Goal: Task Accomplishment & Management: Use online tool/utility

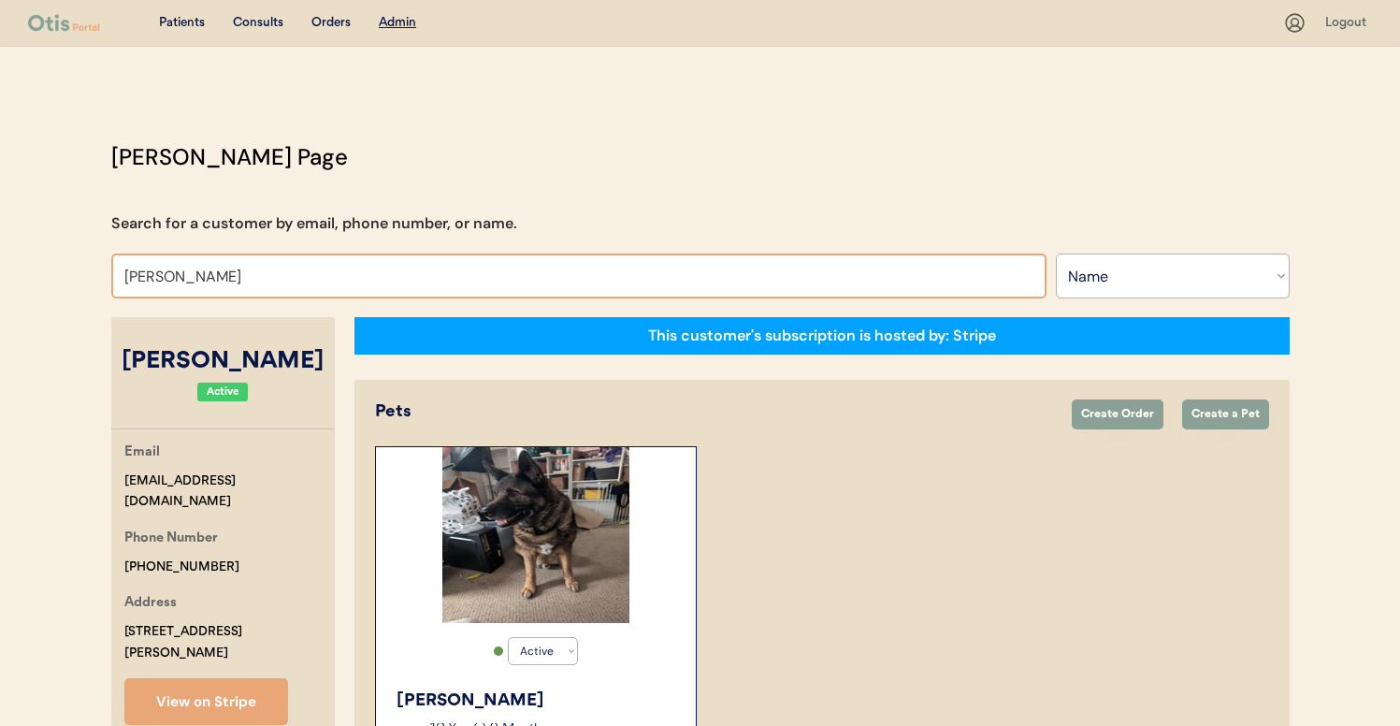
select select ""Name""
select select "true"
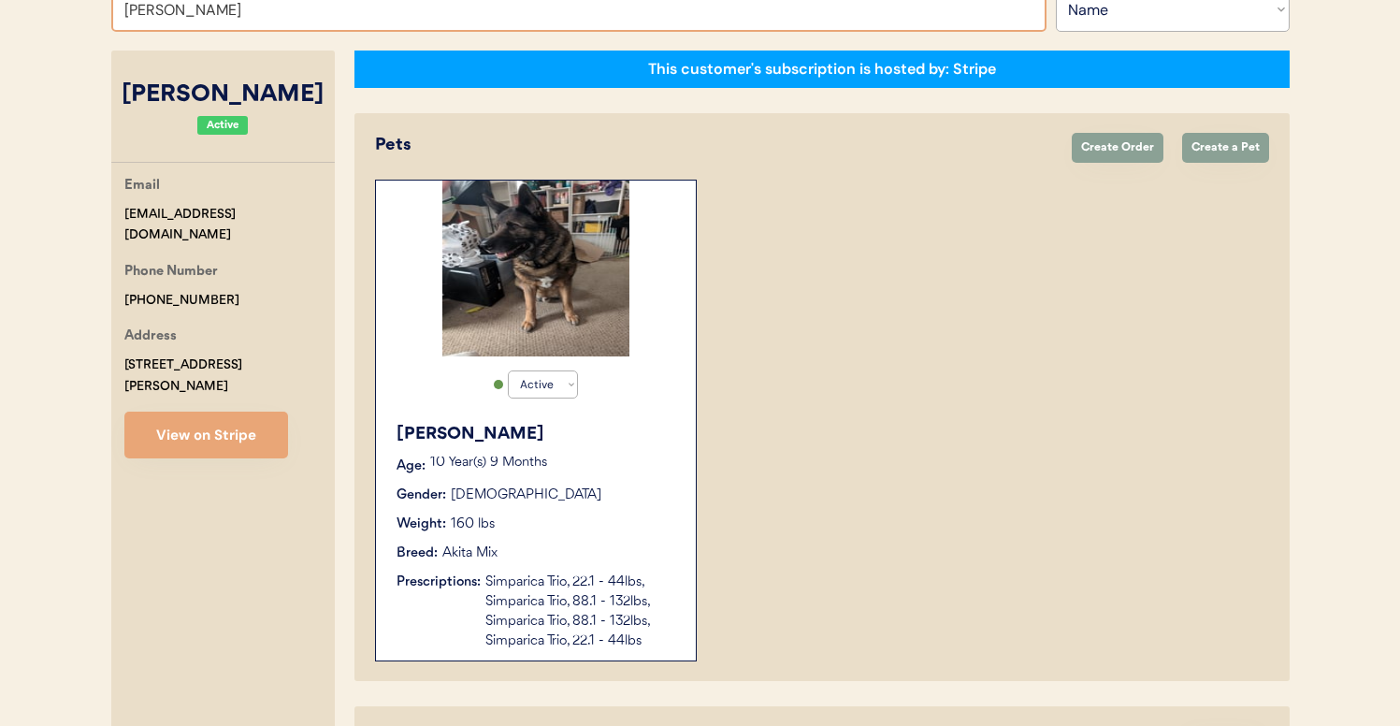
scroll to position [263, 0]
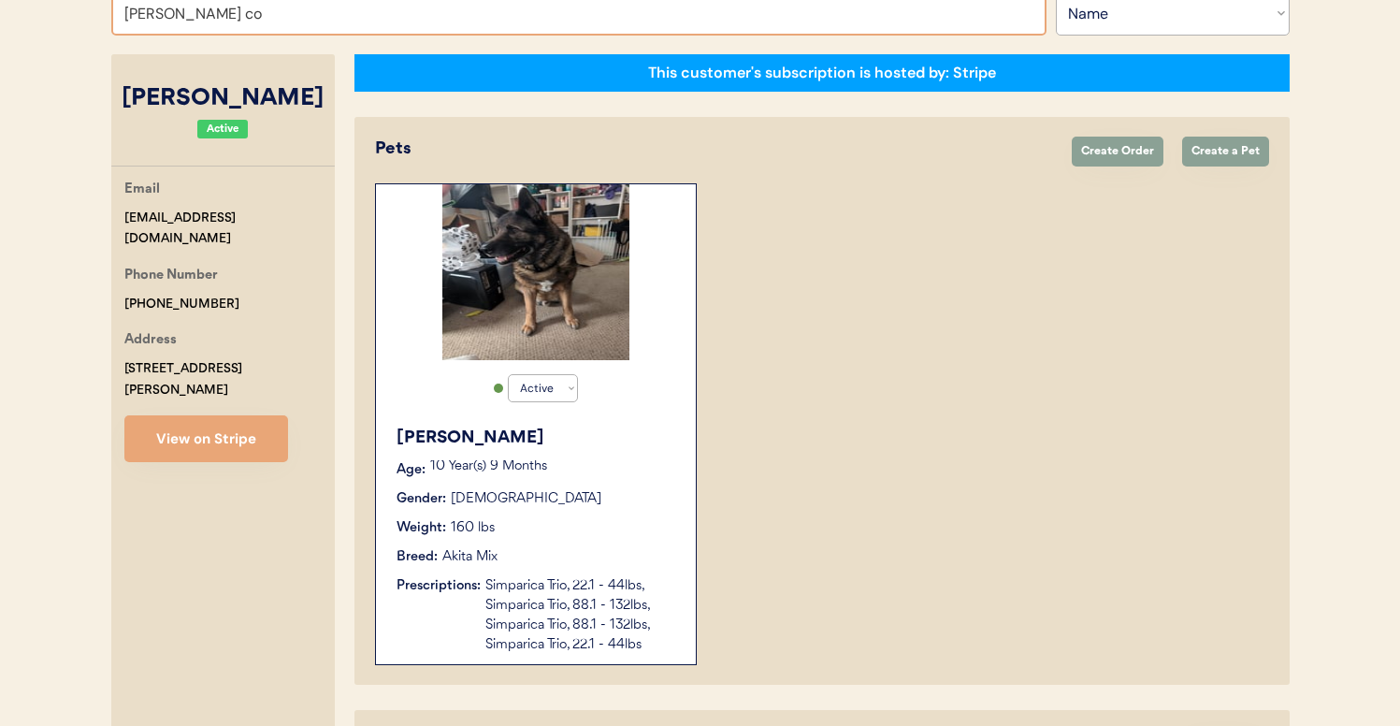
type input "amy cos"
type input "amy cosentino"
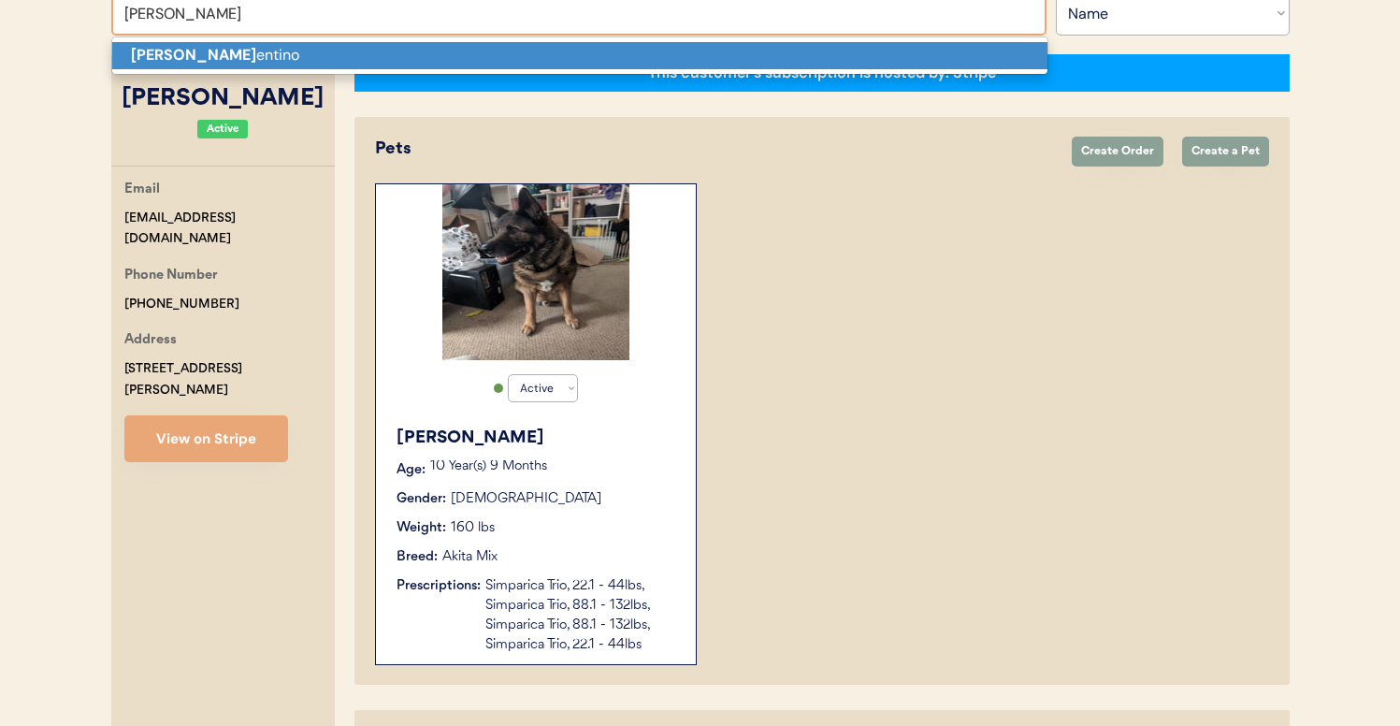
click at [467, 58] on p "Amy Cos entino" at bounding box center [579, 55] width 935 height 27
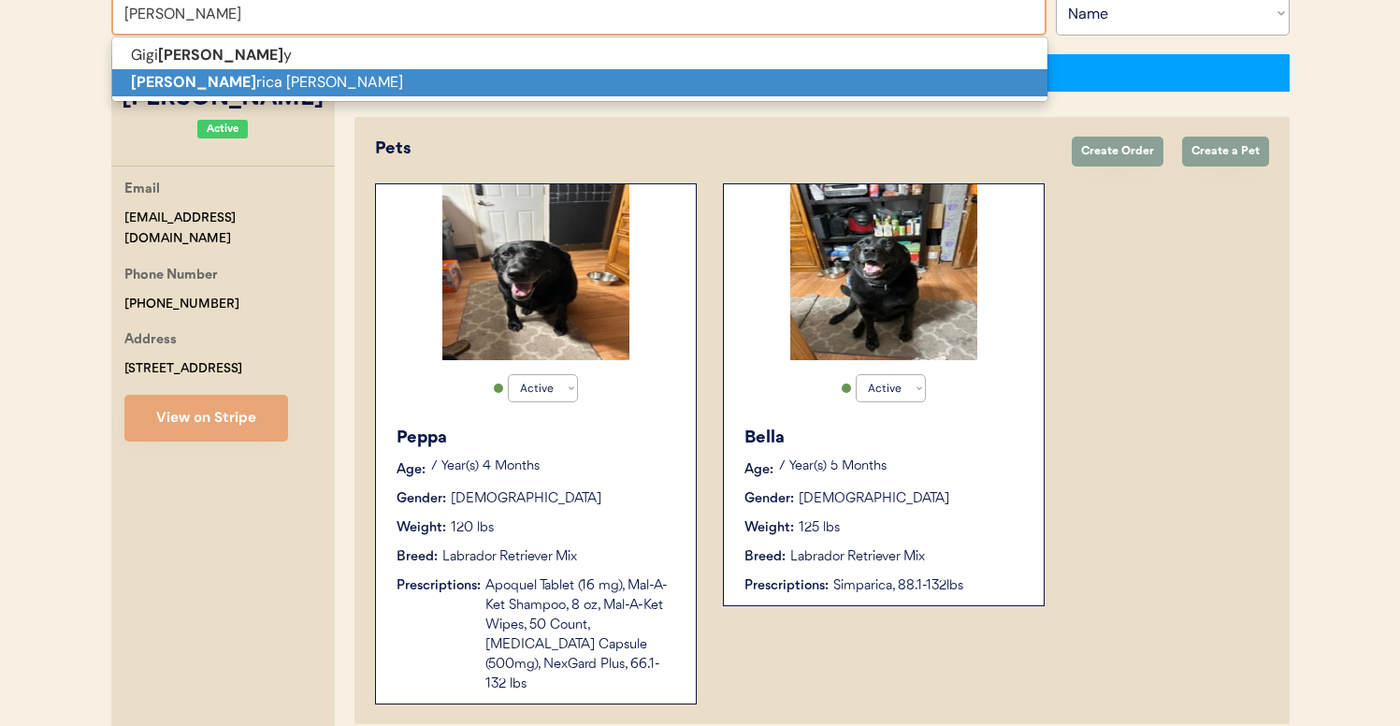
click at [773, 94] on p "Fred rica C Evans" at bounding box center [579, 82] width 935 height 27
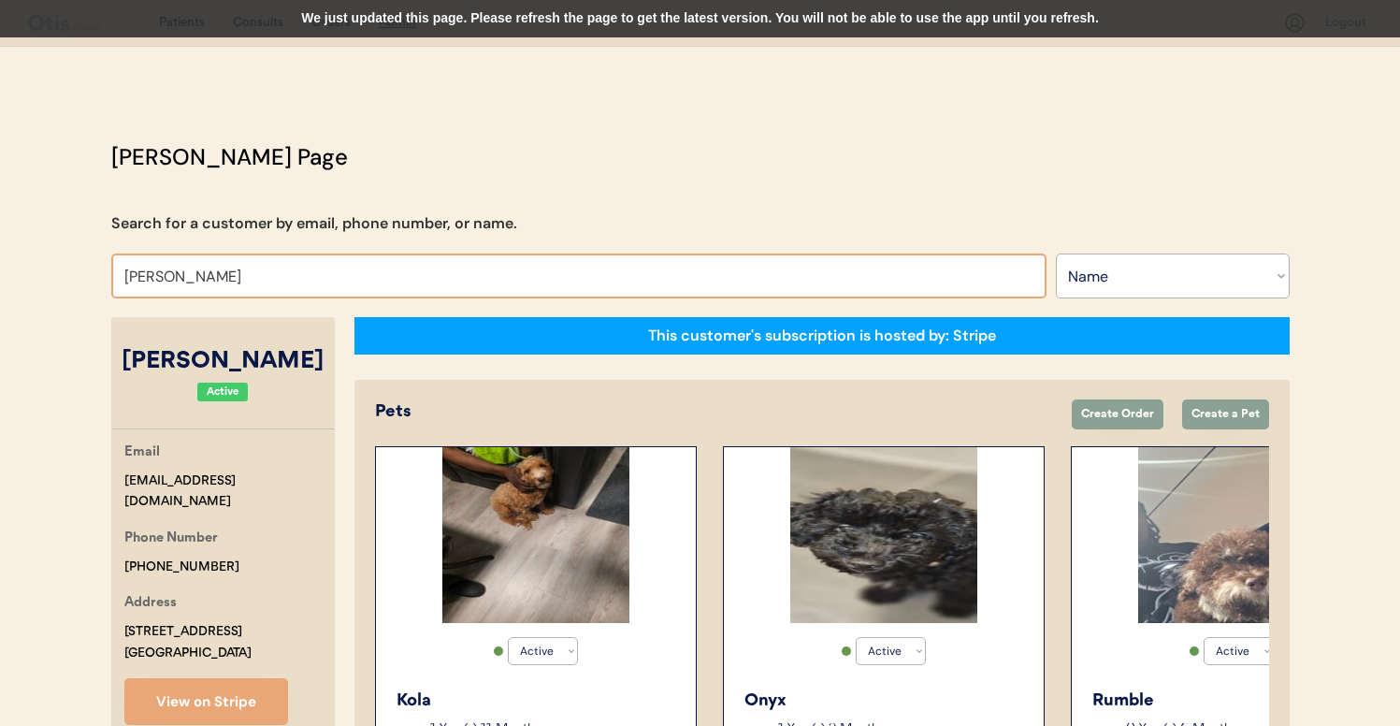
type input "NELLIE"
type input "NELLIE roselund"
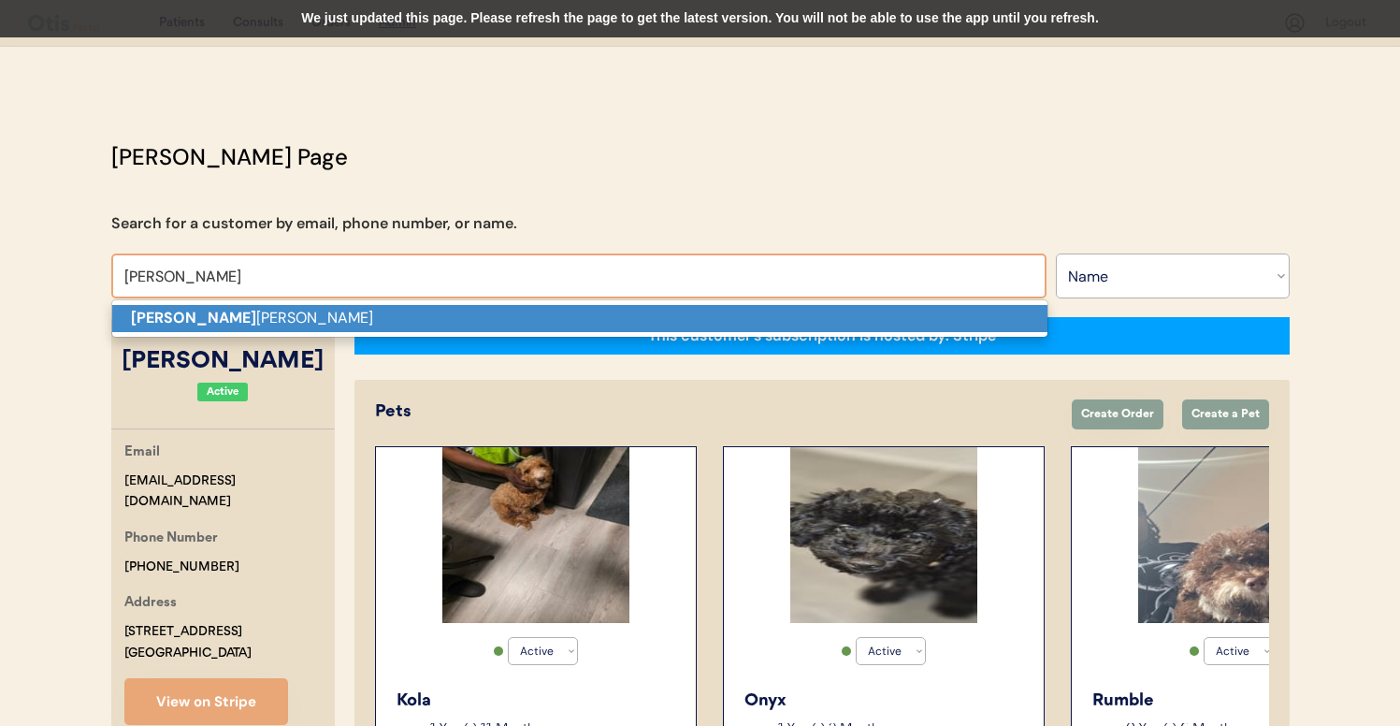
click at [394, 314] on p "Nellie roselund" at bounding box center [579, 318] width 935 height 27
type input "Nellie roselund"
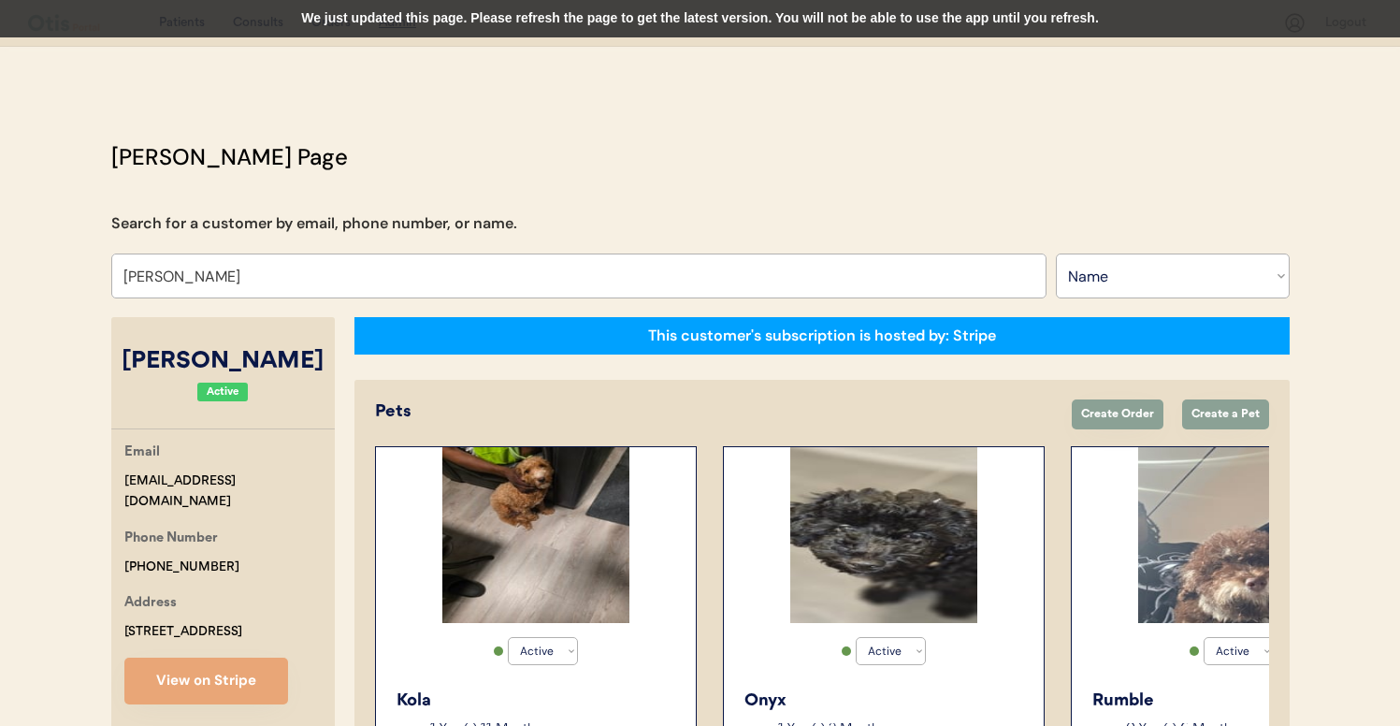
select select "true"
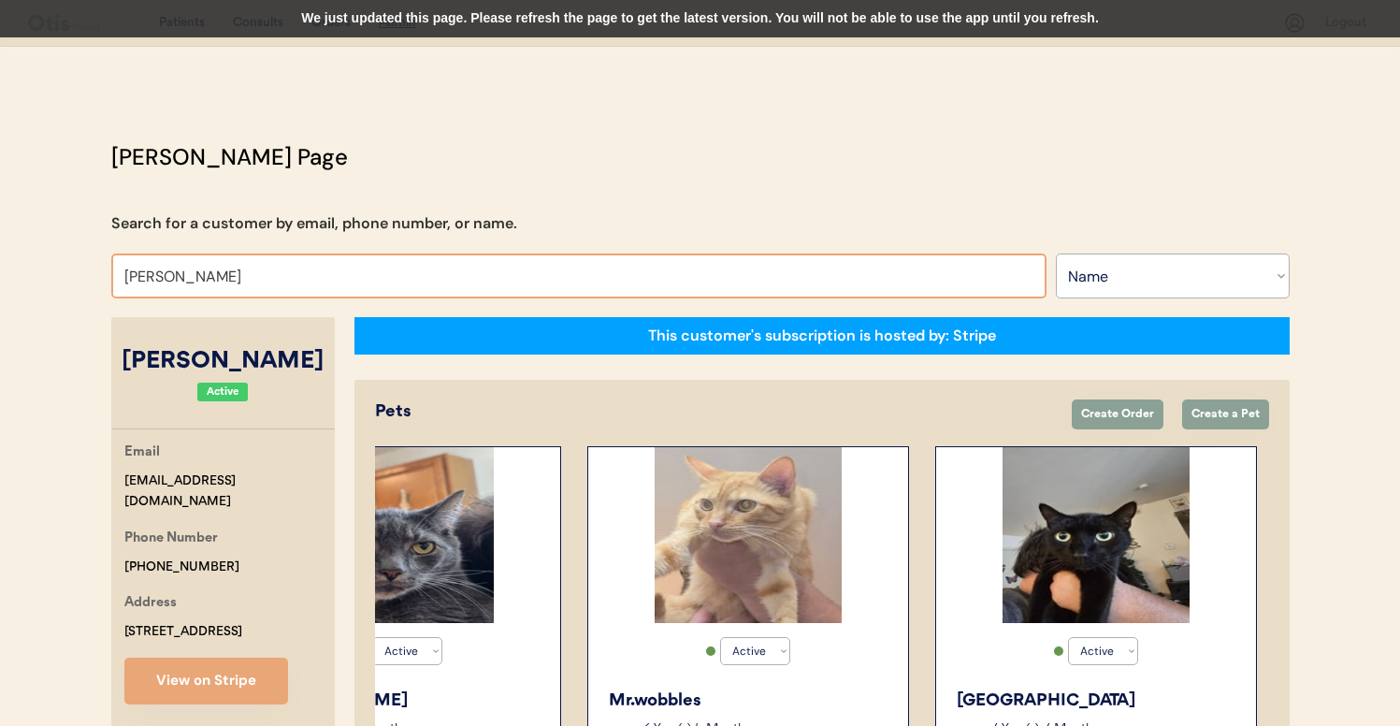
click at [483, 266] on input "Nellie roselund" at bounding box center [578, 275] width 935 height 45
type input "L"
type input "ELIZABETH"
type input "ELIZABETH Schoeberlein"
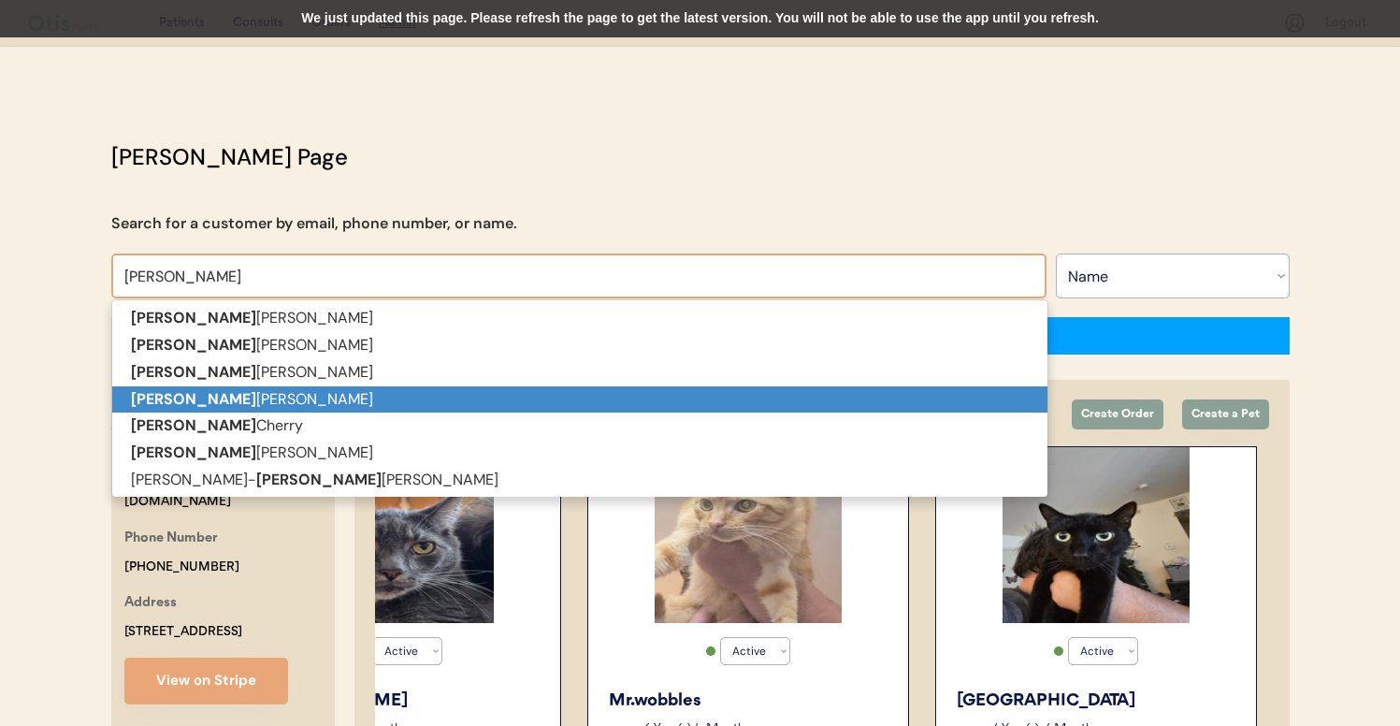
click at [503, 399] on p "Elizabeth Volpe" at bounding box center [579, 399] width 935 height 27
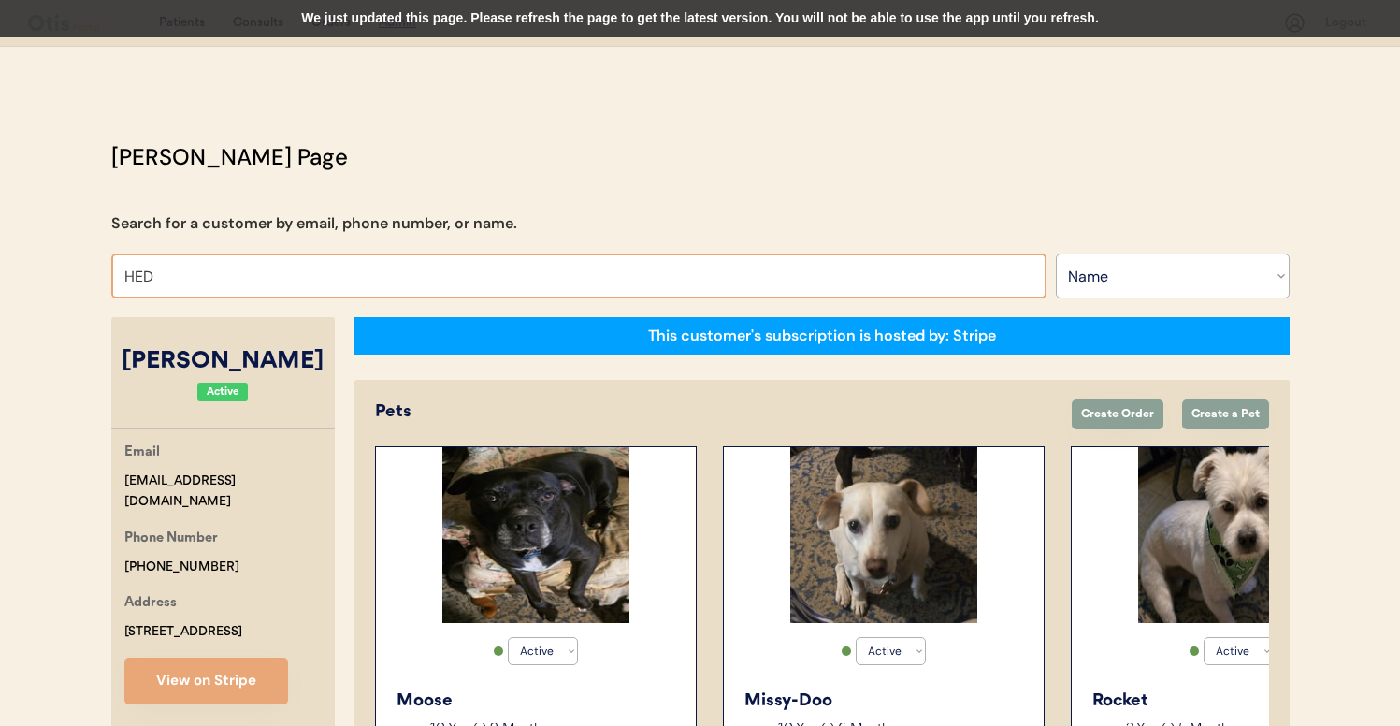
type input "HE"
type input "HEidi Vesely"
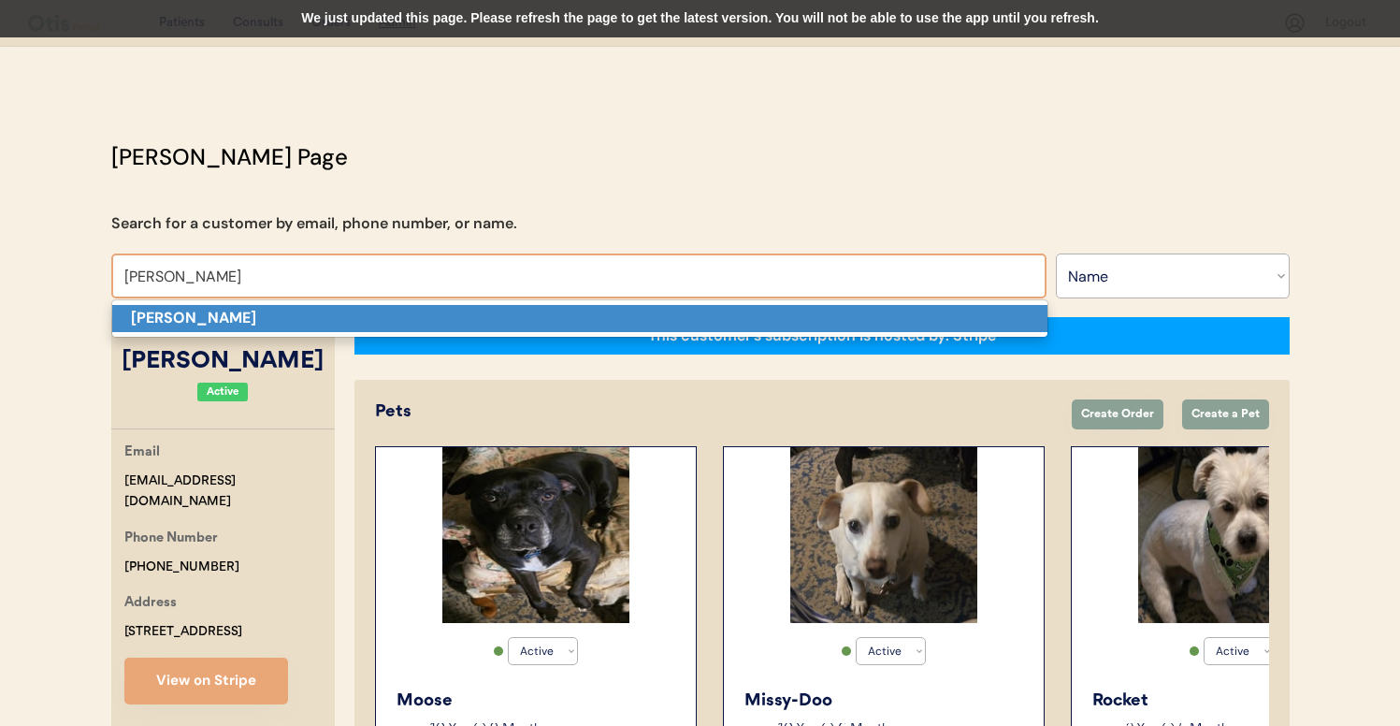
click at [367, 307] on p "Heidi Little" at bounding box center [579, 318] width 935 height 27
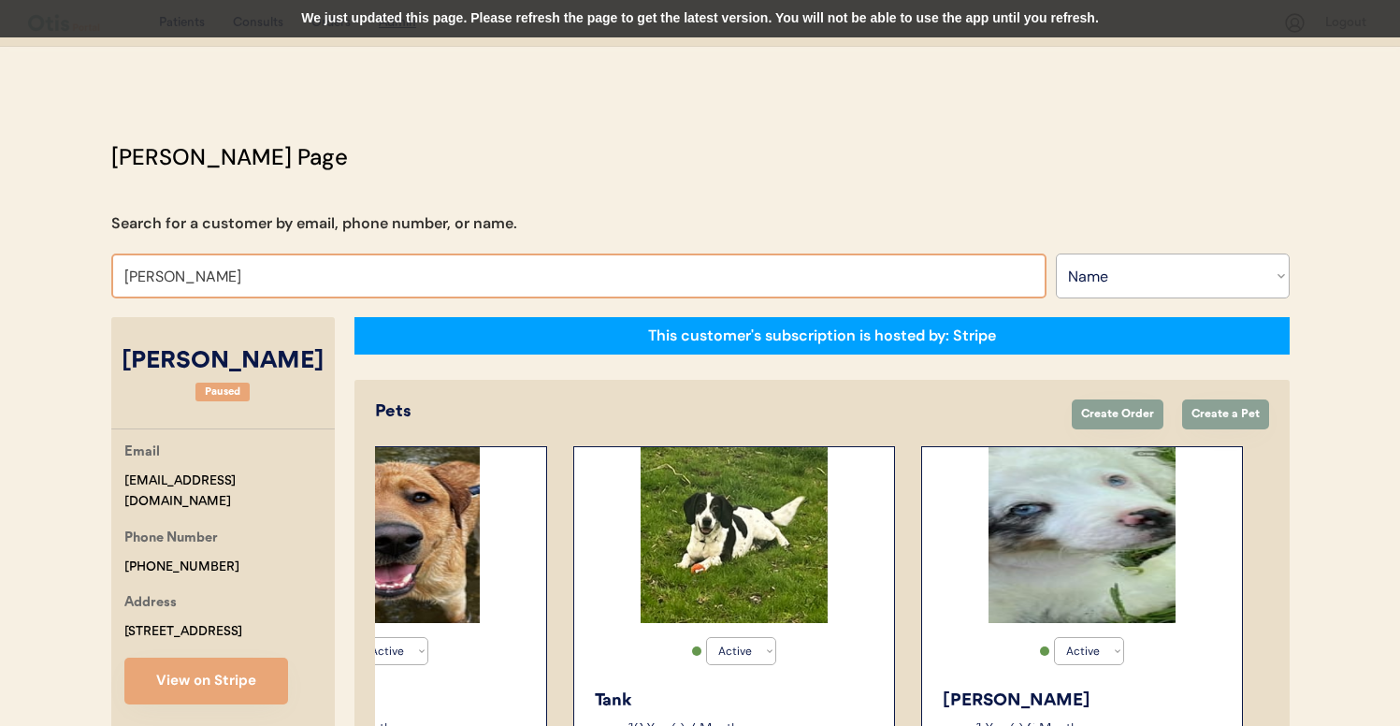
click at [324, 257] on input "Heidi Little" at bounding box center [578, 275] width 935 height 45
paste input "dsloughter57@gmail.com"
type input "DEBRA"
type input "DEBRA Lyles"
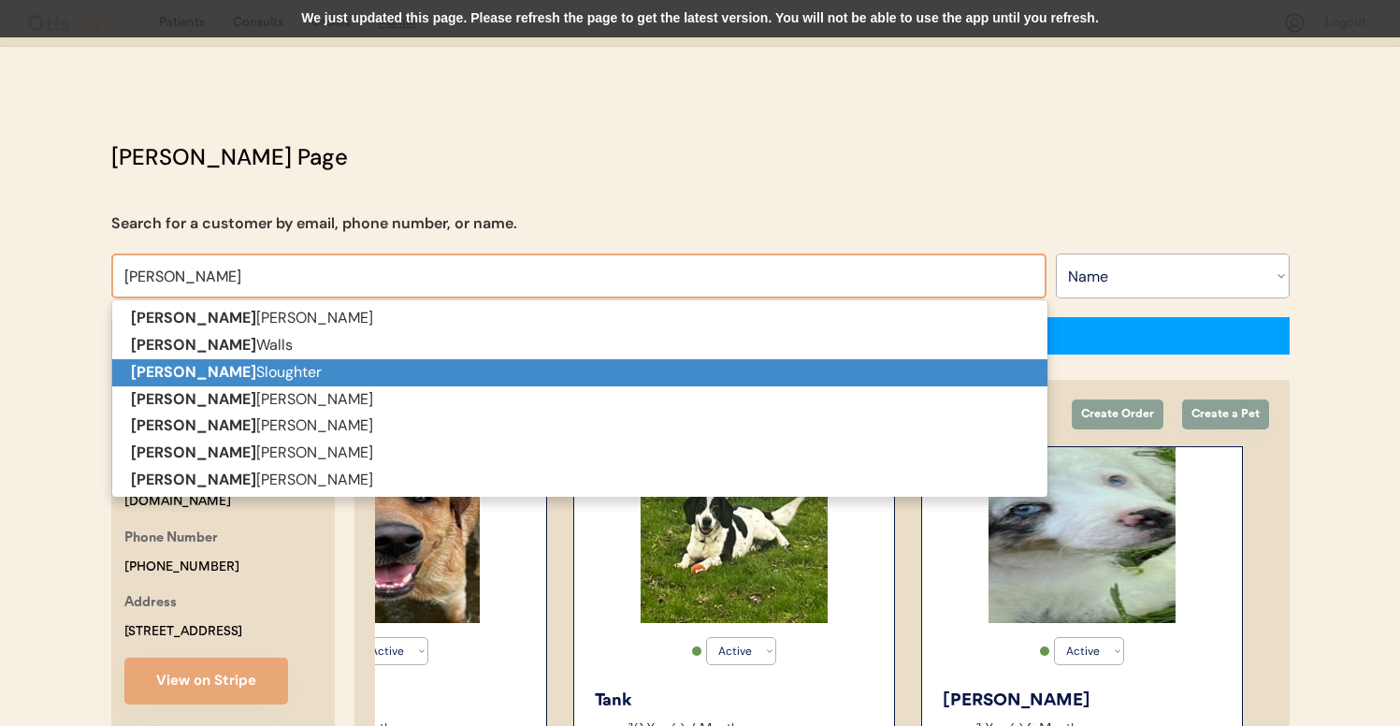
click at [277, 366] on p "Debra Sloughter" at bounding box center [579, 372] width 935 height 27
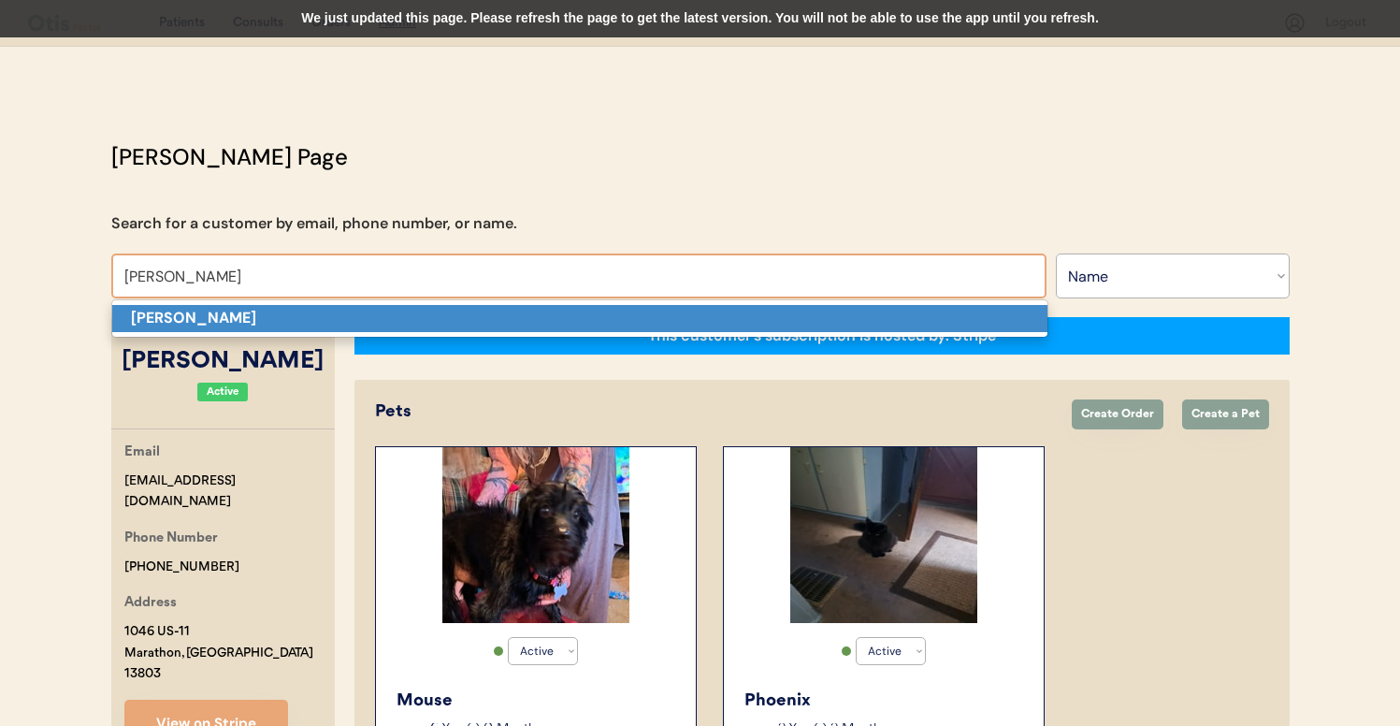
click at [555, 323] on p "[PERSON_NAME]" at bounding box center [579, 318] width 935 height 27
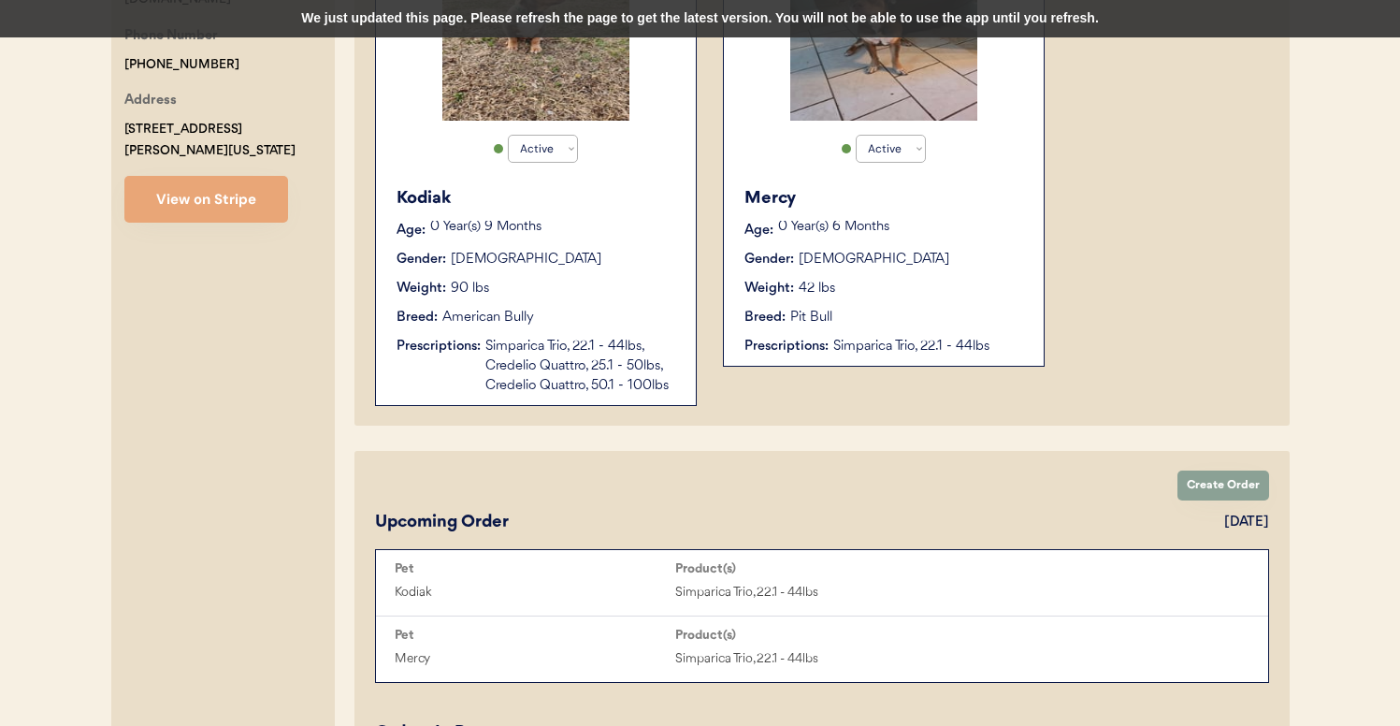
scroll to position [459, 0]
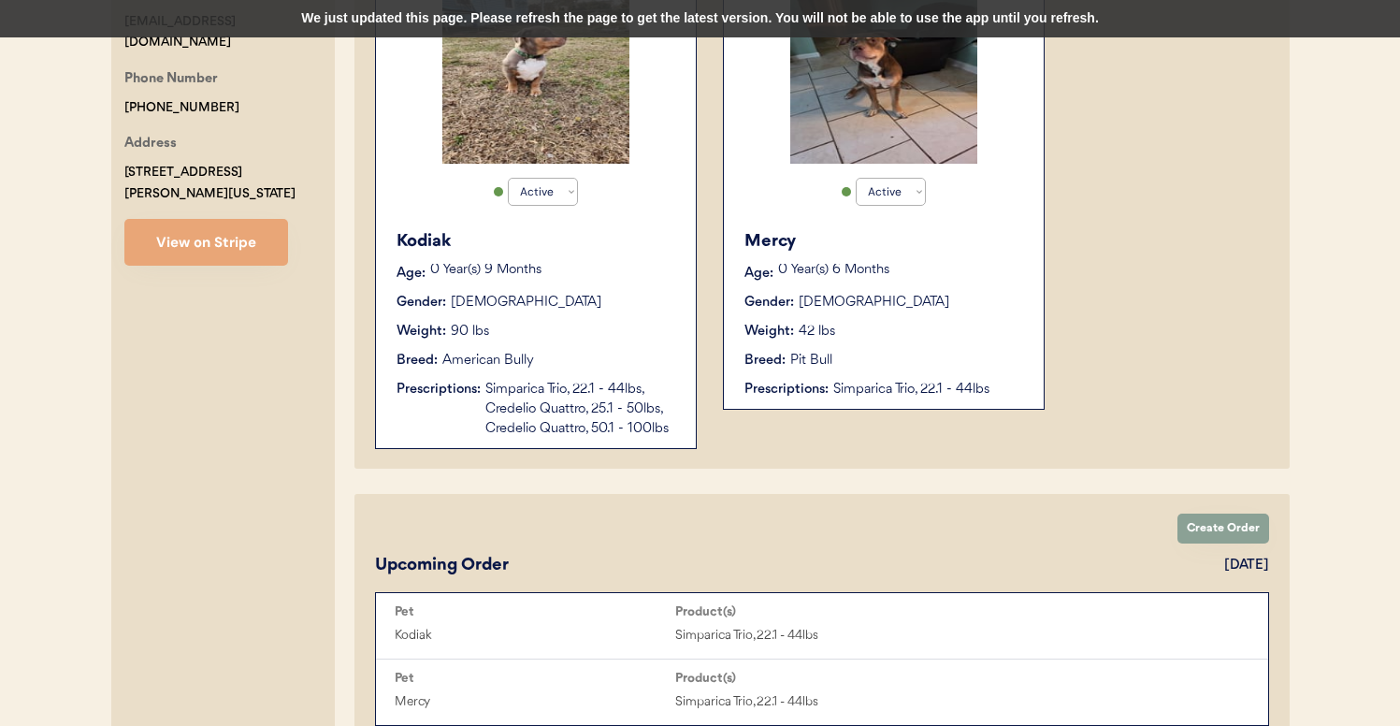
type input "[PERSON_NAME]"
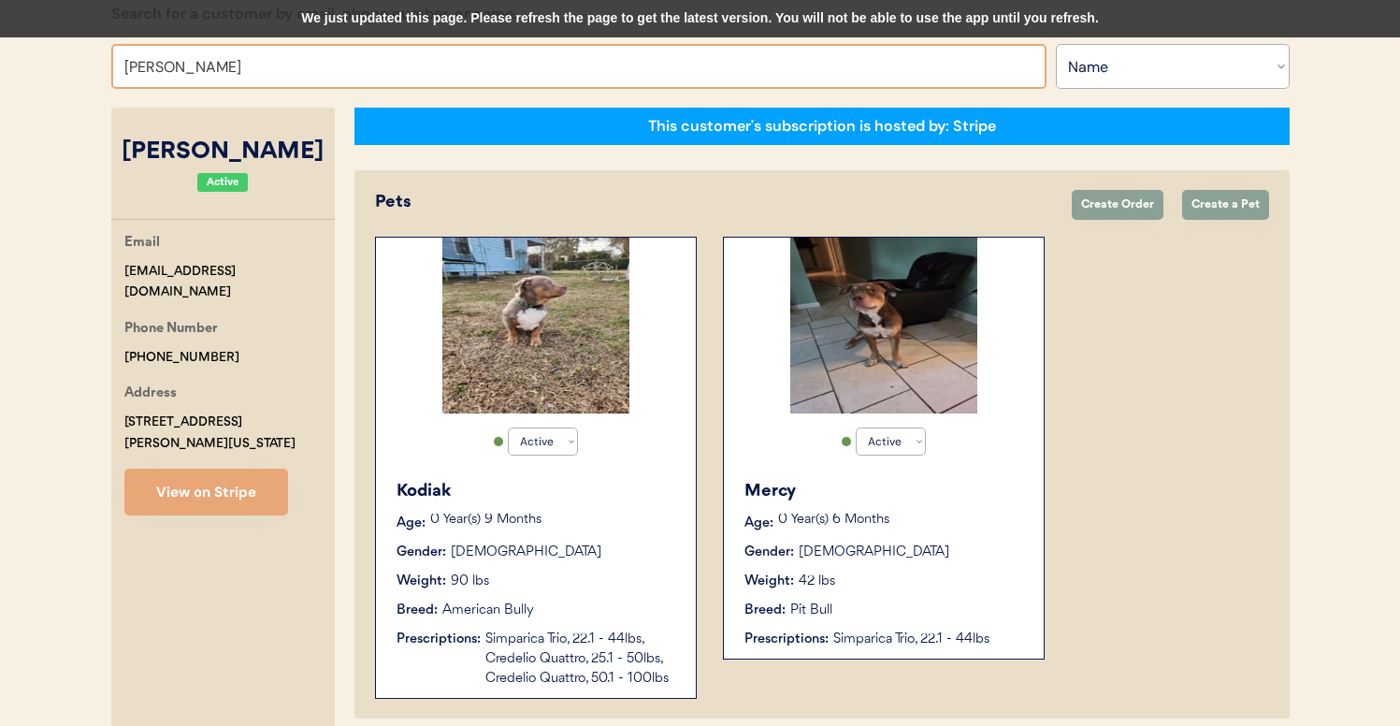
scroll to position [425, 0]
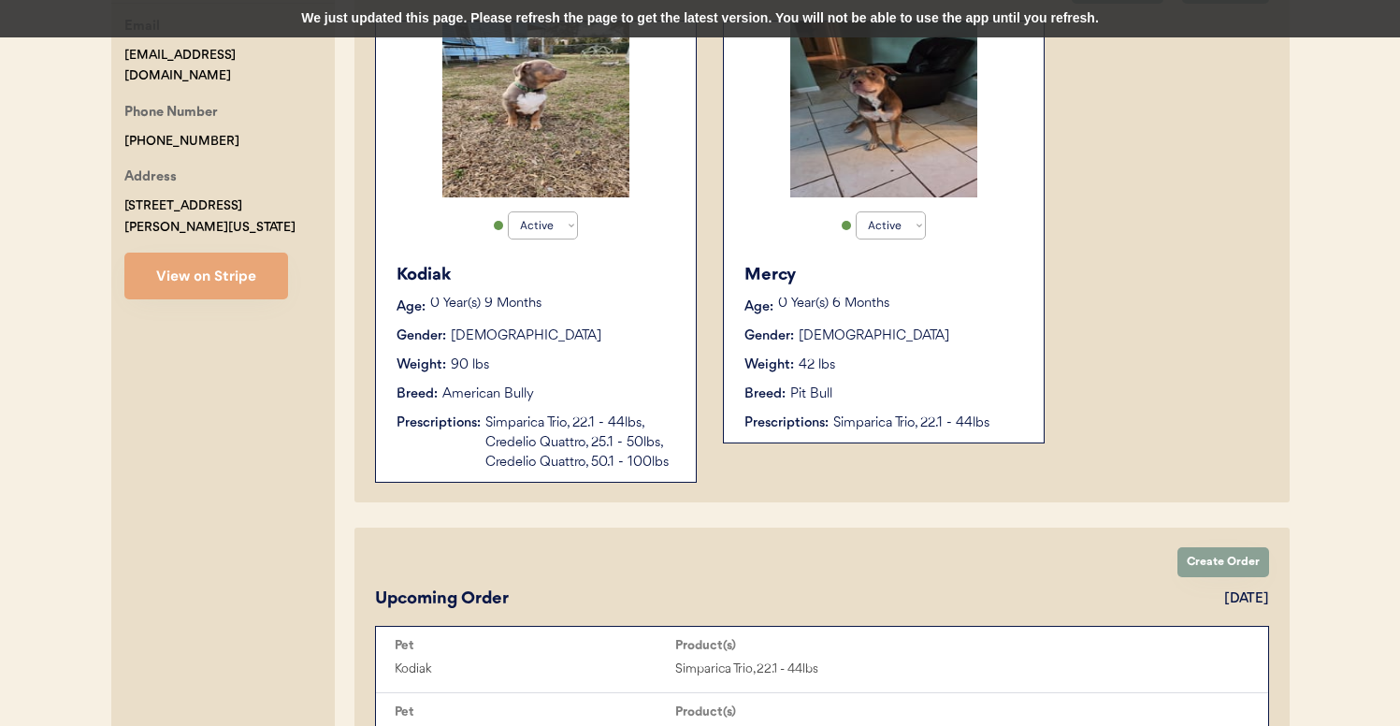
click at [622, 466] on div "Simparica Trio, 22.1 - 44lbs, Credelio Quattro, 25.1 - 50lbs, Credelio Quattro,…" at bounding box center [581, 442] width 192 height 59
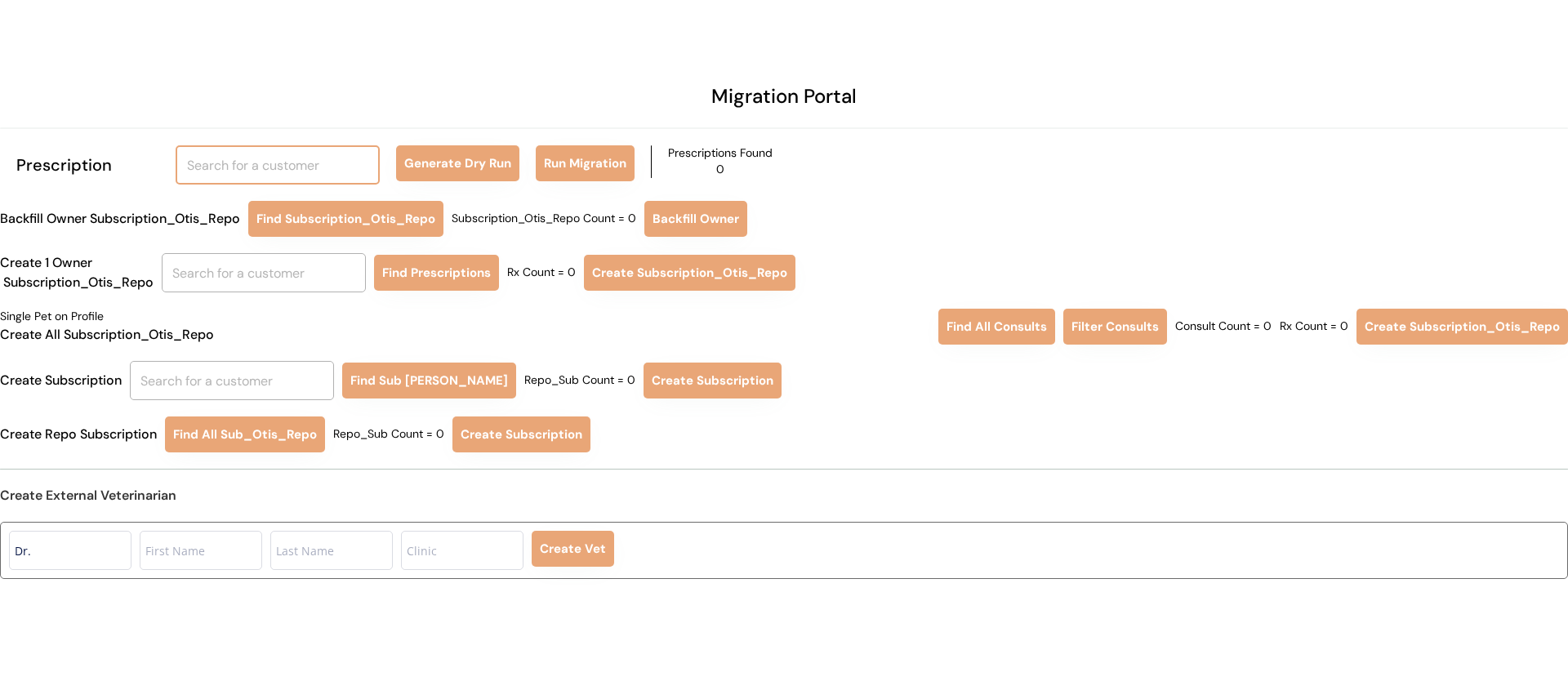
click at [323, 162] on input "text" at bounding box center [278, 164] width 204 height 39
type input "fredri"
type input "fredrica C Evans"
click at [324, 199] on p "Fredri ca C Evans" at bounding box center [279, 202] width 204 height 24
type input "Fredrica C Evans"
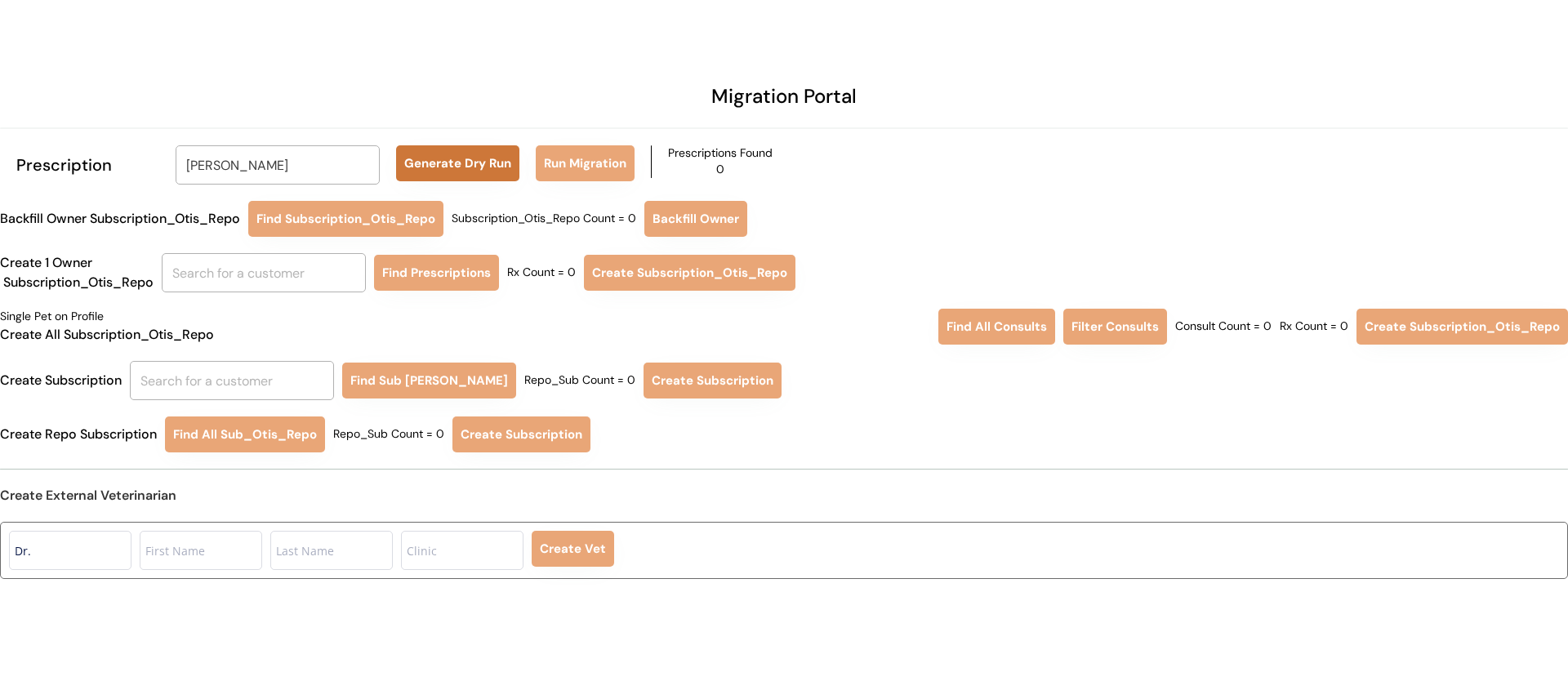
click at [426, 169] on button "Generate Dry Run" at bounding box center [458, 163] width 123 height 36
click at [578, 158] on button "Run Migration" at bounding box center [584, 163] width 99 height 36
click at [220, 381] on input "text" at bounding box center [232, 380] width 204 height 39
type input "FREDR"
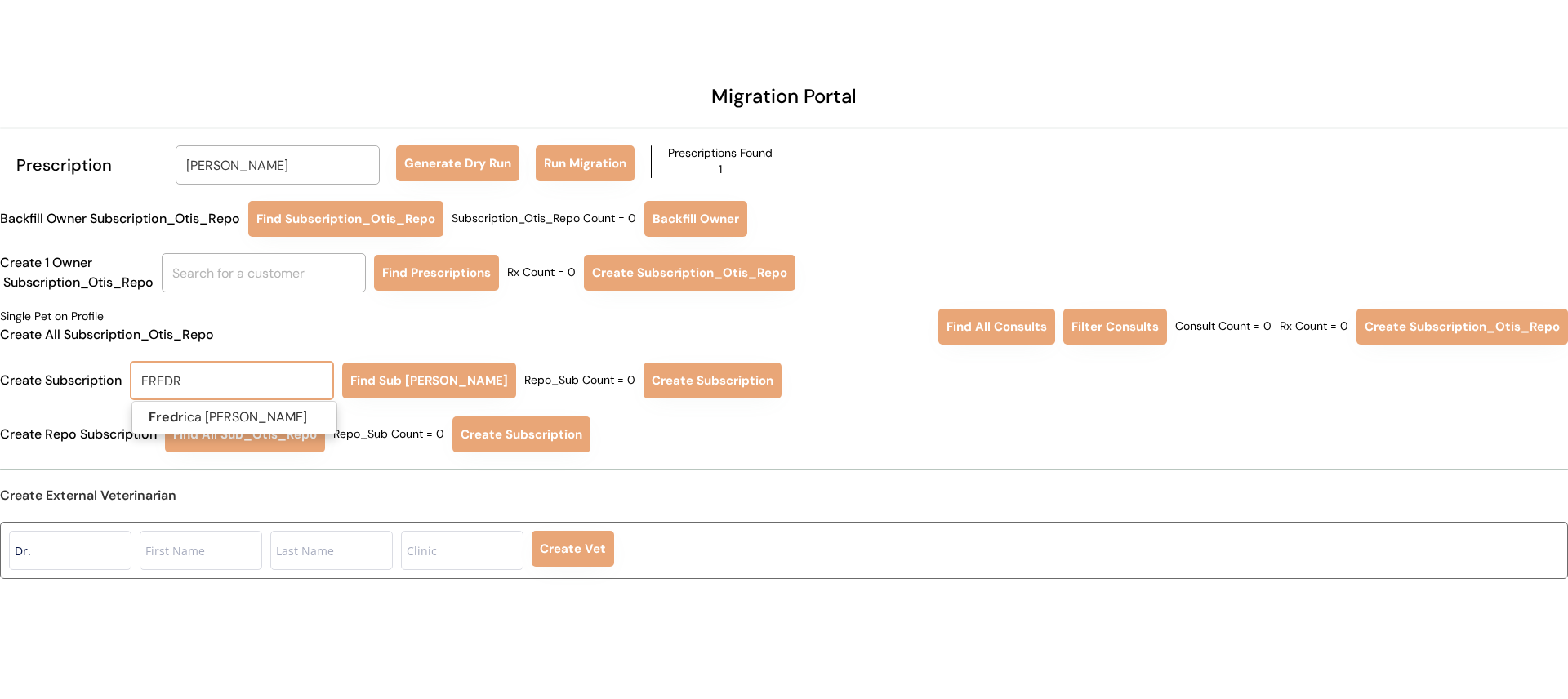
type input "FREDRica C Evans"
type input "FREDRI"
type input "FREDRIca C Evans"
type input "FREDRICA"
type input "FREDRICA C Evans"
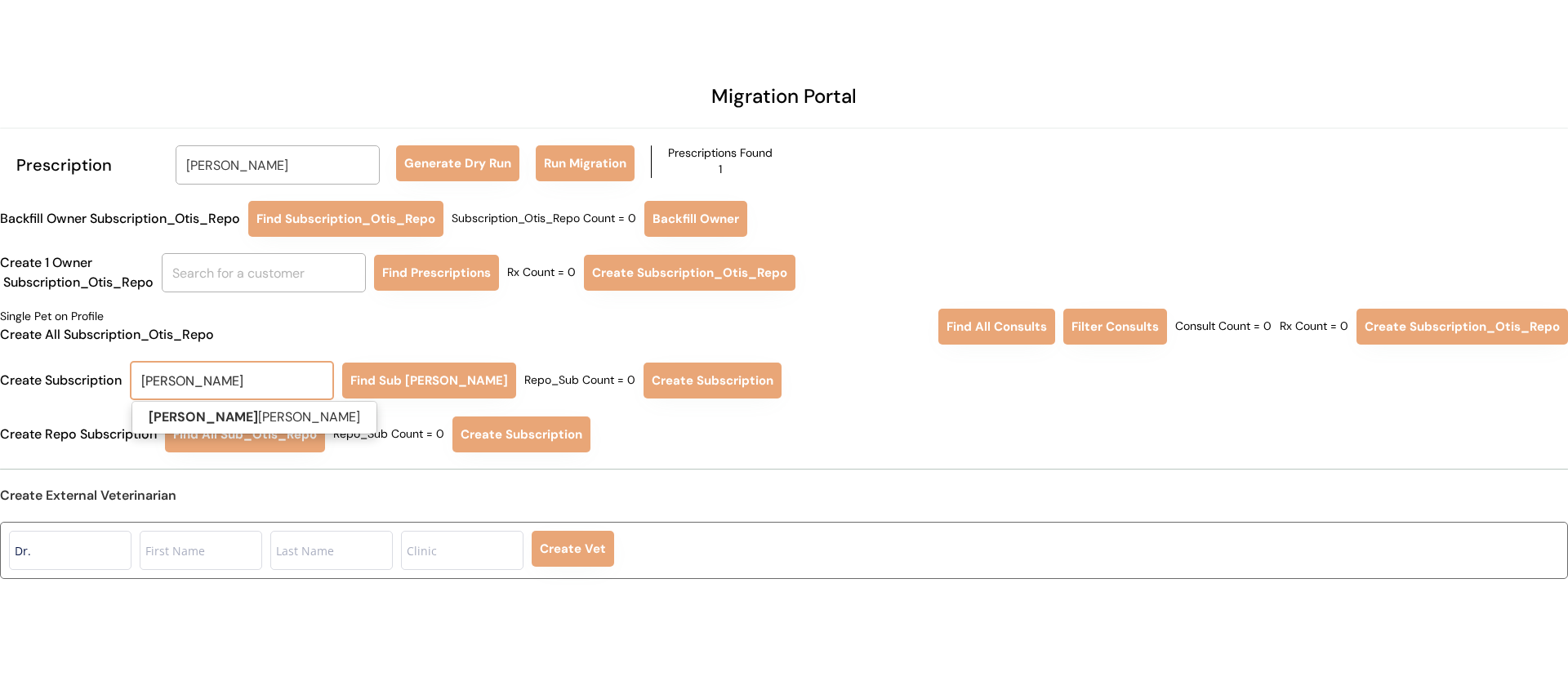
click at [237, 434] on span "Fredrica C Evans" at bounding box center [254, 418] width 245 height 33
click at [251, 417] on p "Fredrica C Evans" at bounding box center [254, 418] width 245 height 24
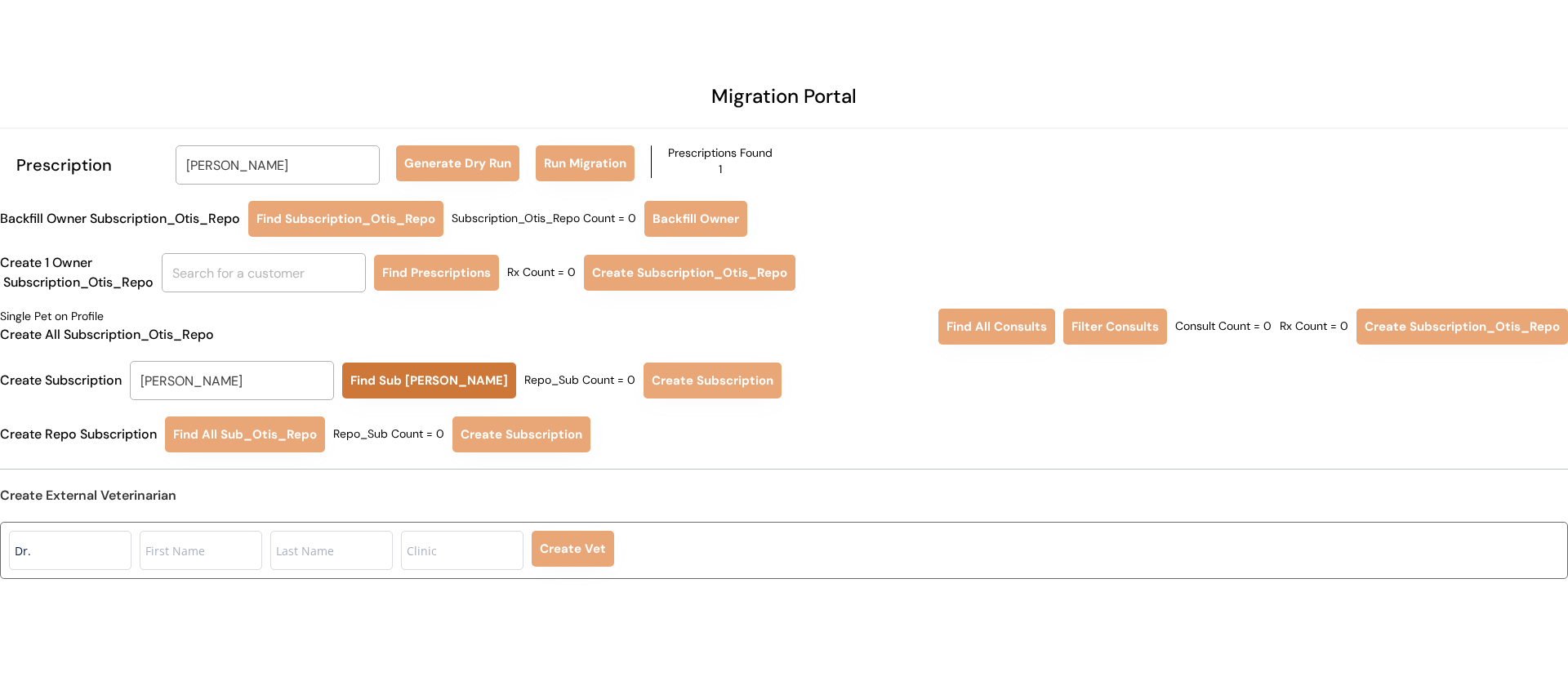
type input "Fredrica C Evans"
click at [409, 385] on button "Find Sub Otis Repo" at bounding box center [429, 380] width 174 height 36
click at [648, 389] on button "Create Subscription" at bounding box center [711, 380] width 138 height 36
click at [411, 379] on button "Find Sub Otis Repo" at bounding box center [429, 380] width 174 height 36
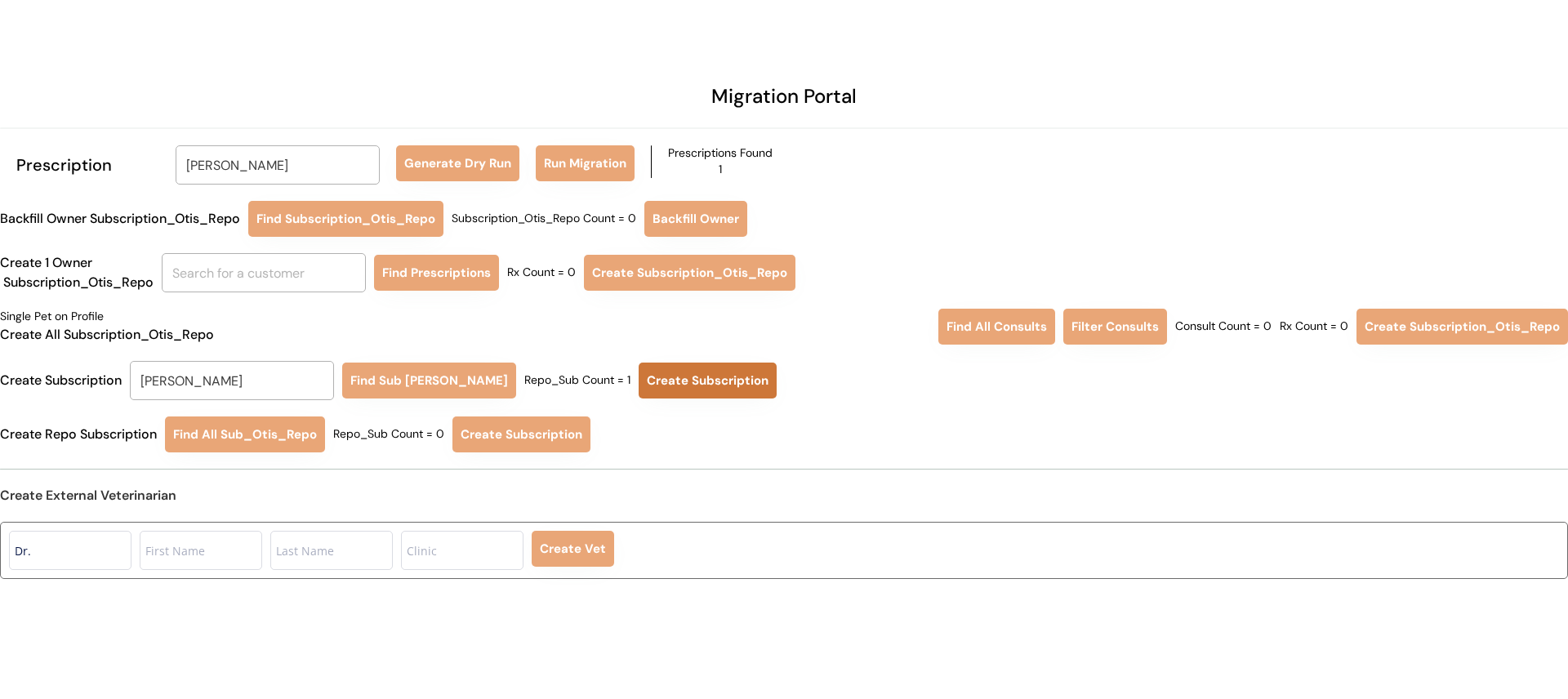
click at [644, 377] on button "Create Subscription" at bounding box center [708, 380] width 138 height 36
click at [680, 380] on button "Create Subscription" at bounding box center [708, 380] width 138 height 36
click at [311, 161] on input "Fredrica C Evans" at bounding box center [278, 164] width 204 height 39
type input "NELLIE"
type input "NELLIE roselund"
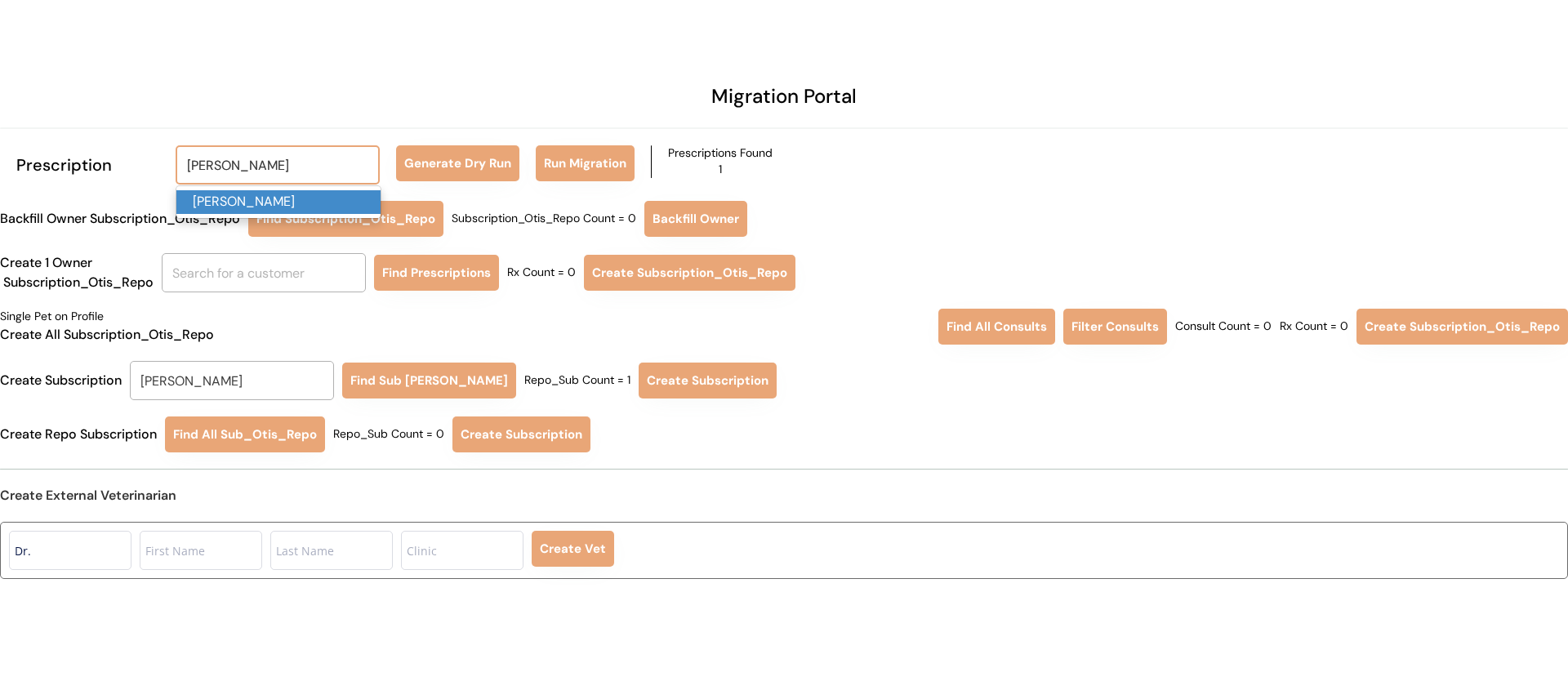
click at [283, 197] on p "Nellie roselund" at bounding box center [279, 202] width 204 height 24
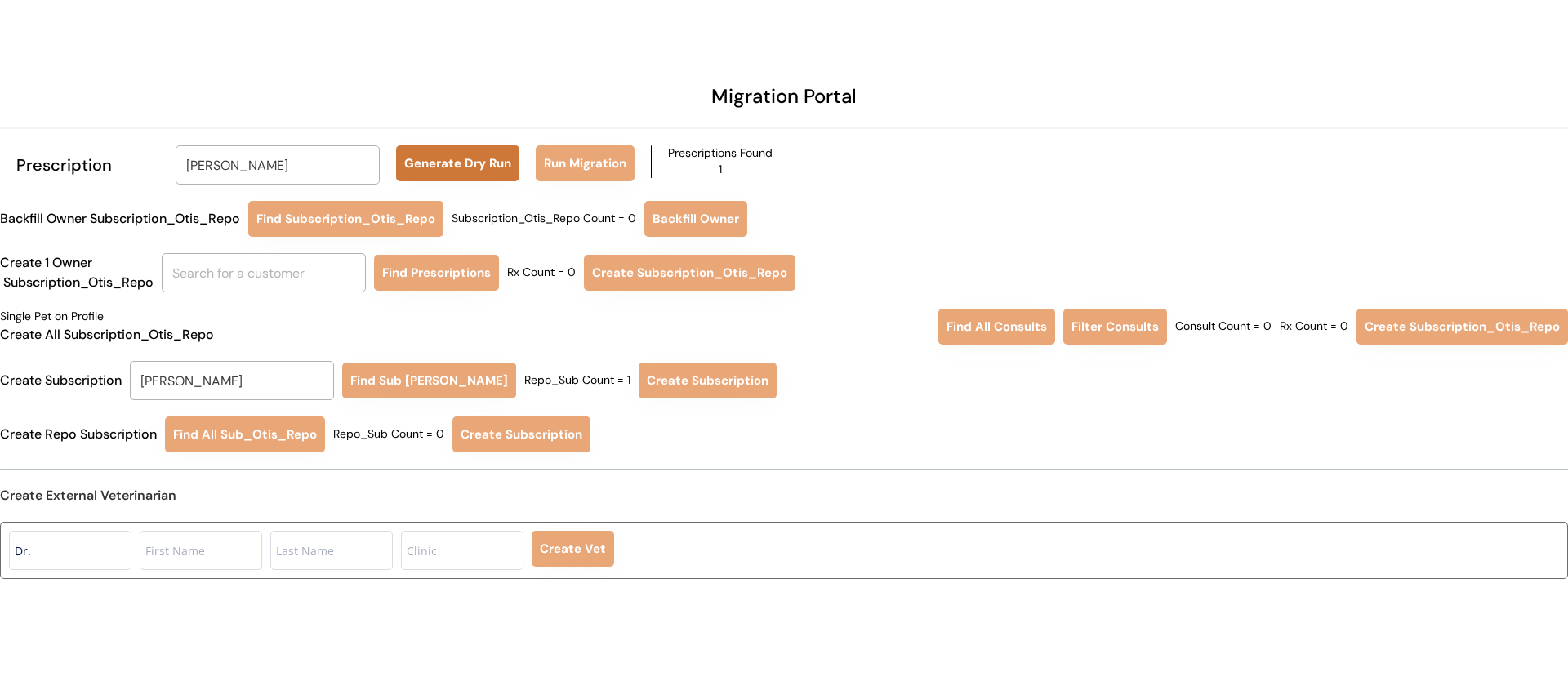
type input "Nellie roselund"
click at [447, 170] on button "Generate Dry Run" at bounding box center [458, 163] width 123 height 36
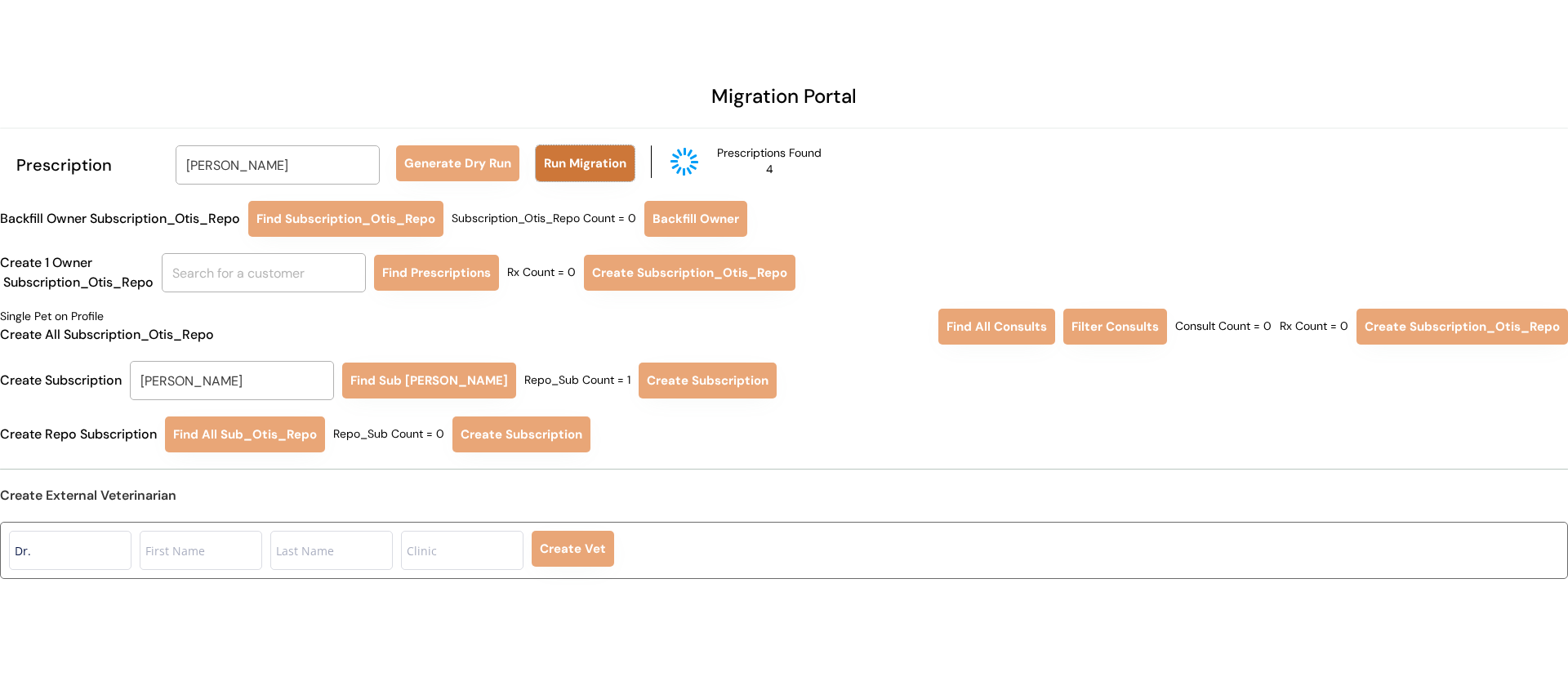
click at [583, 170] on button "Run Migration" at bounding box center [584, 163] width 99 height 36
click at [268, 376] on input "Fredrica C Evans" at bounding box center [232, 380] width 204 height 39
type input "NELLIE"
type input "NELLIE roselund"
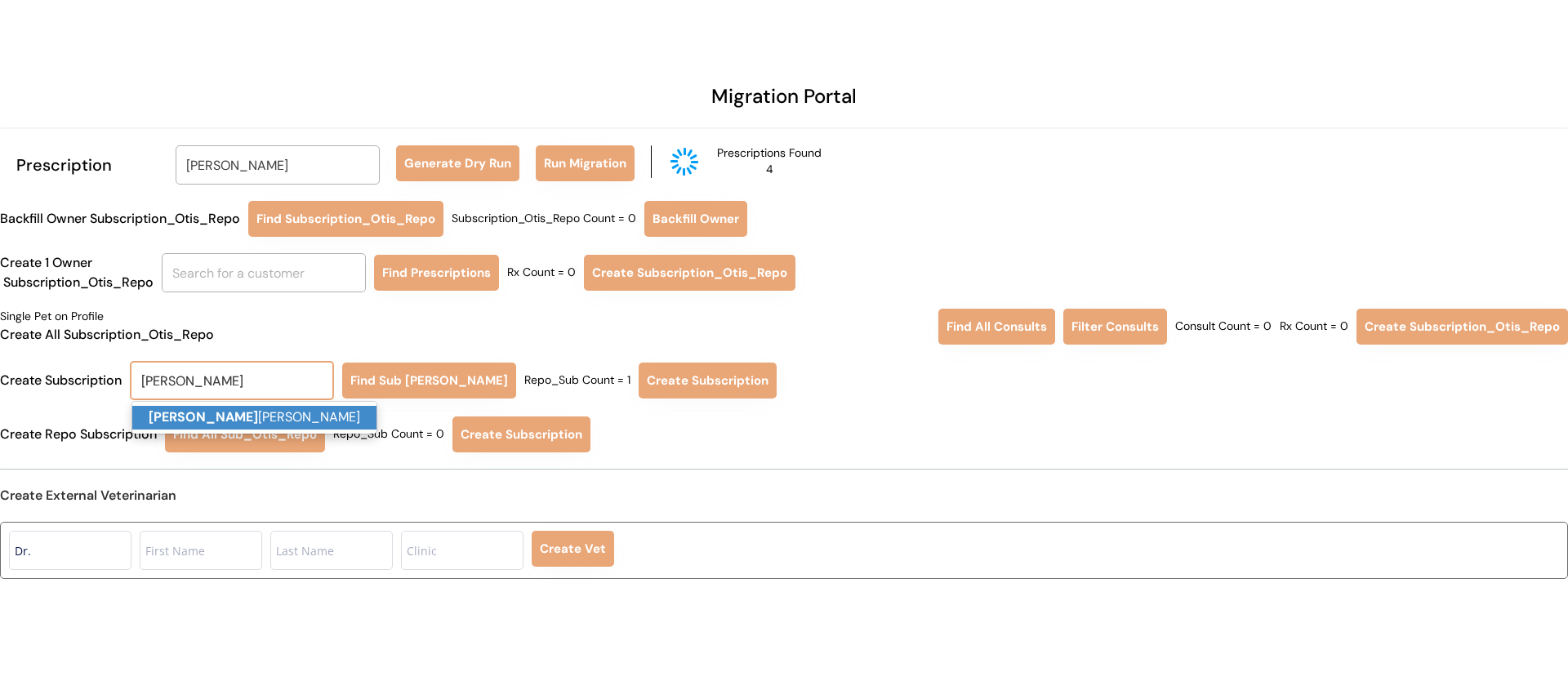
click at [255, 412] on p "Nellie roselund" at bounding box center [254, 418] width 245 height 24
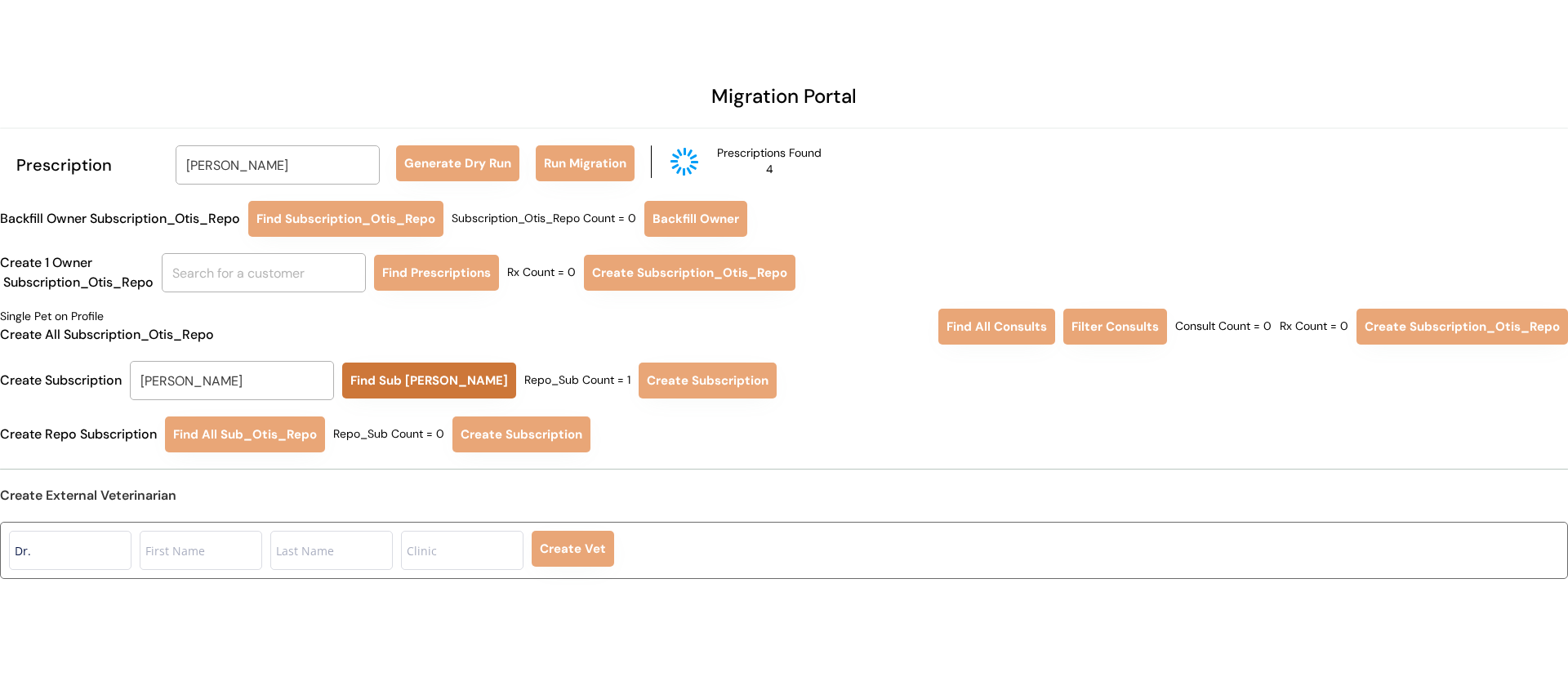
type input "Nellie roselund"
click at [377, 379] on button "Find Sub Otis Repo" at bounding box center [429, 380] width 174 height 36
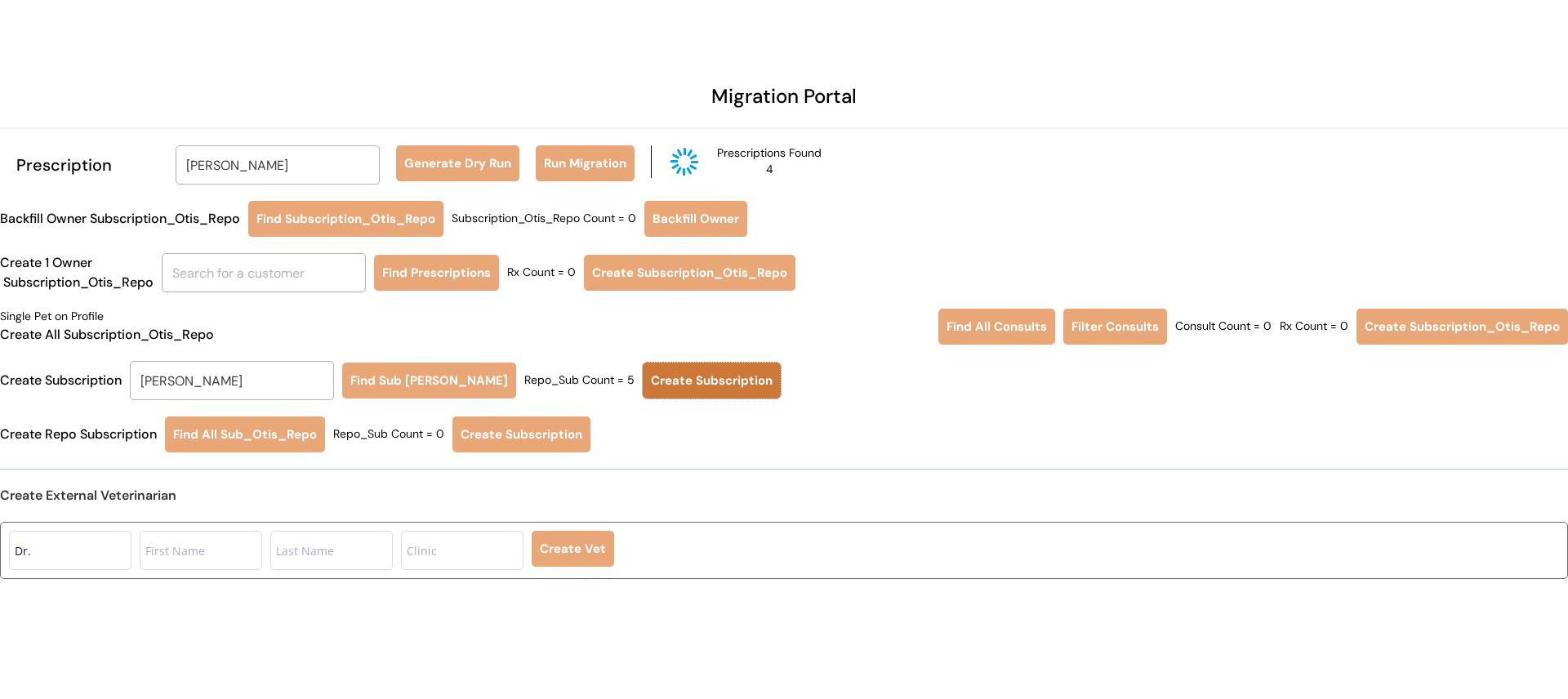
click at [655, 377] on button "Create Subscription" at bounding box center [712, 380] width 138 height 36
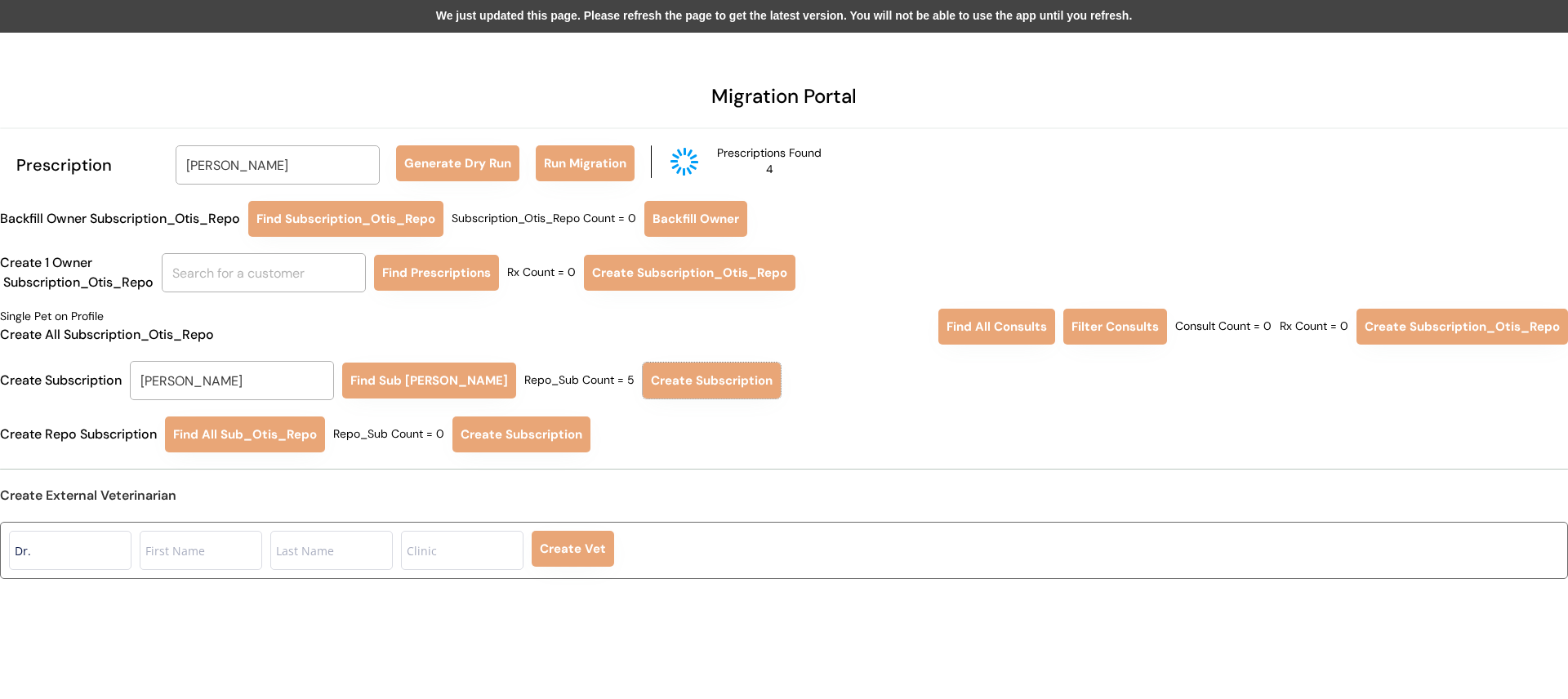
click at [483, 6] on div "We just updated this page. Please refresh the page to get the latest version. Y…" at bounding box center [784, 16] width 1568 height 32
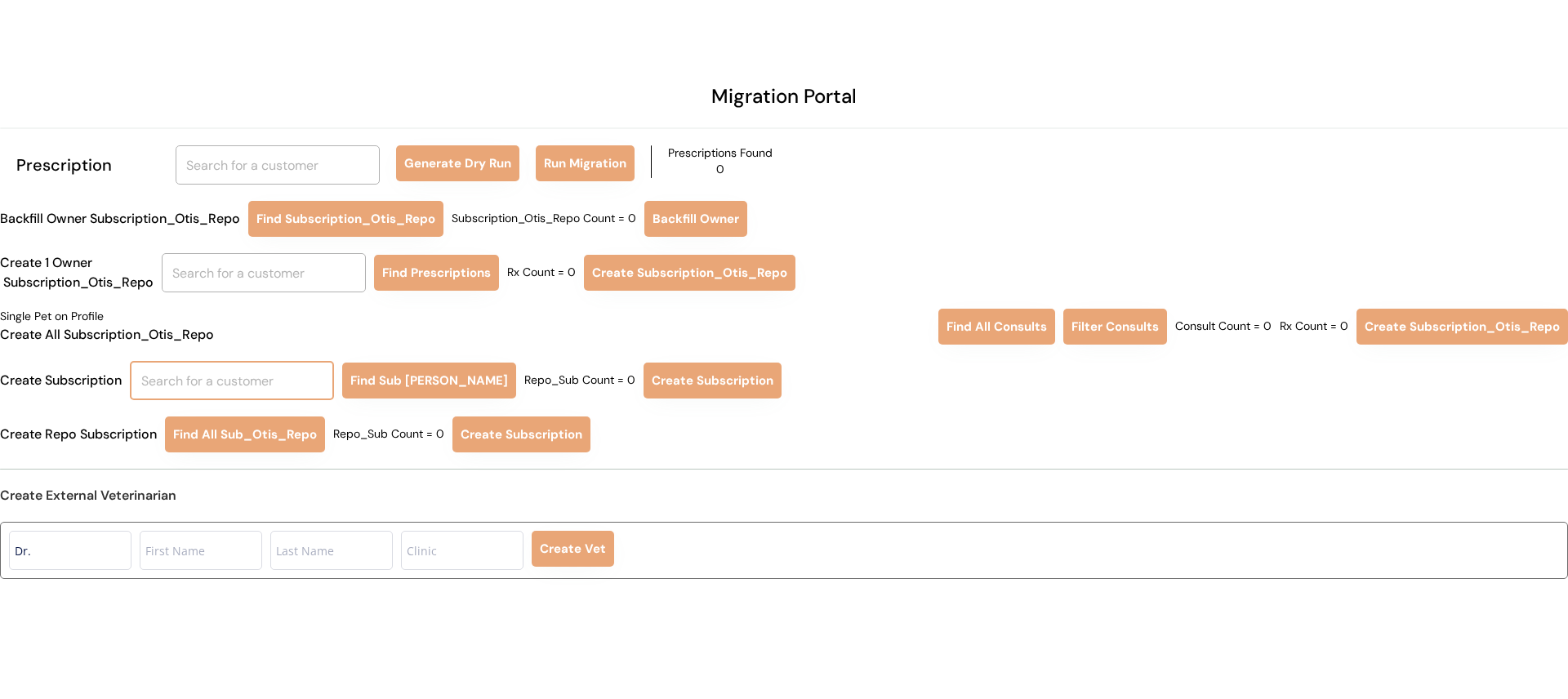
click at [227, 382] on input "text" at bounding box center [232, 380] width 204 height 39
type input "[PERSON_NAME]"
click at [251, 414] on p "[PERSON_NAME]" at bounding box center [254, 418] width 245 height 24
type input "[PERSON_NAME]"
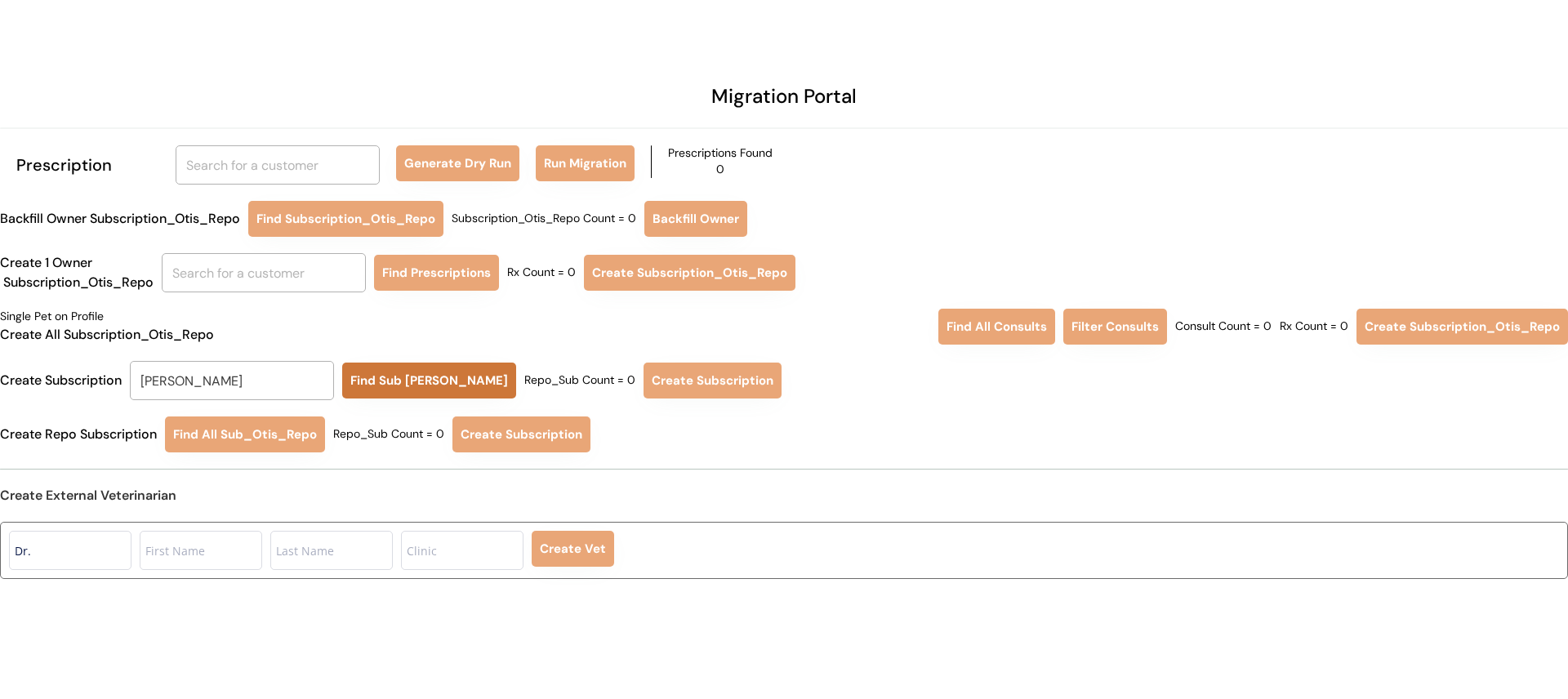
click at [410, 385] on button "Find Sub Otis Repo" at bounding box center [429, 380] width 174 height 36
click at [655, 371] on button "Create Subscription" at bounding box center [711, 380] width 138 height 36
click at [349, 144] on div "Migration Portal Prescription Generate Dry Run Run Migration Prescriptions Foun…" at bounding box center [784, 350] width 1568 height 699
click at [345, 154] on input "text" at bounding box center [278, 164] width 204 height 39
type input "ELIZ"
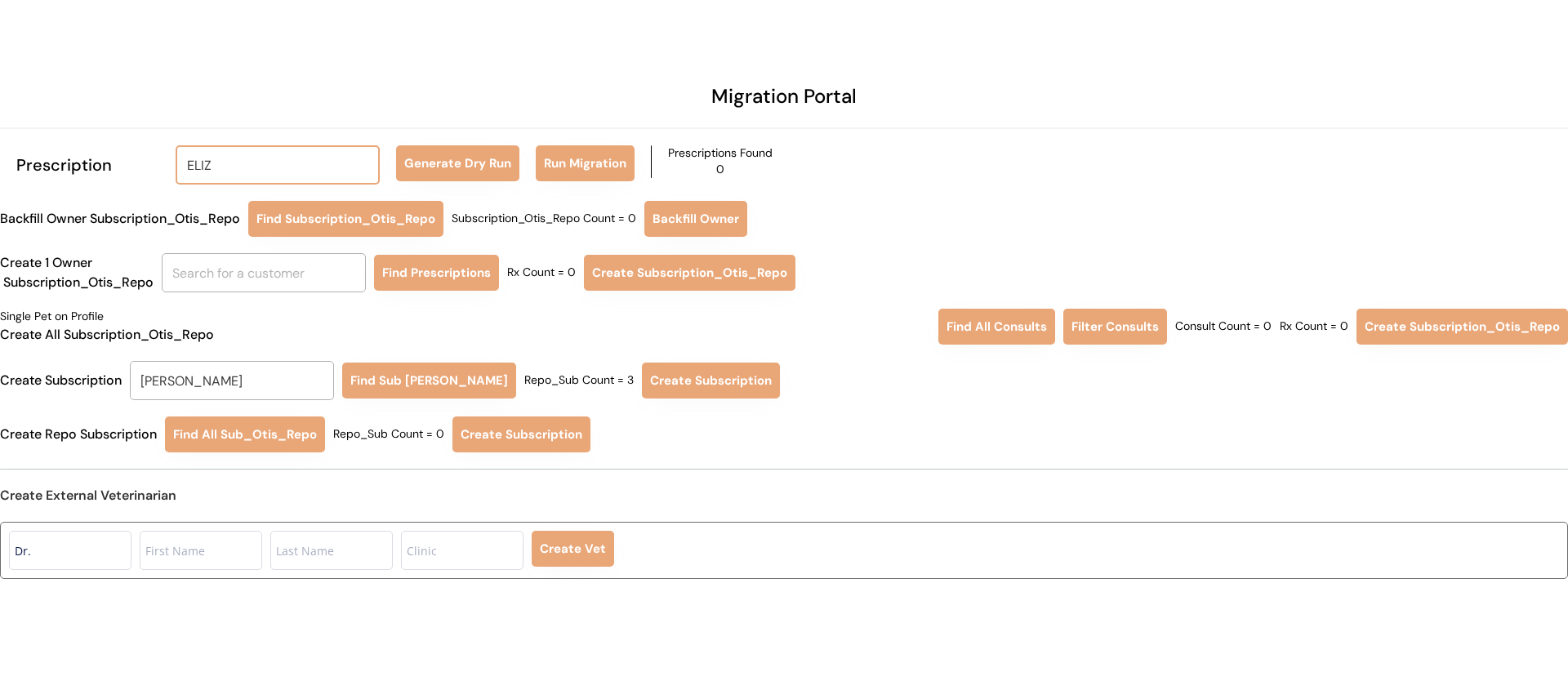
type input "ELIZabeth Schoeberlein"
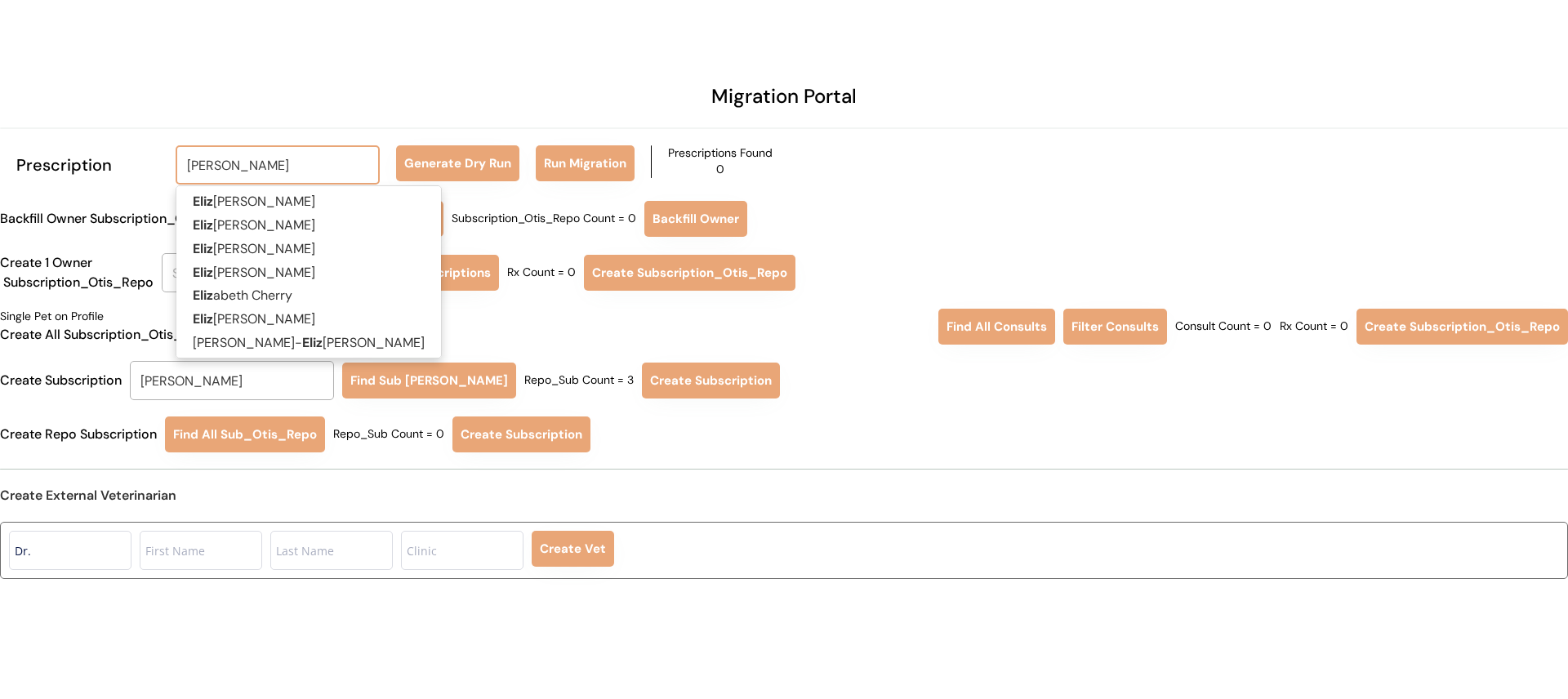
type input "ELIZABETH VOL"
type input "ELIZABETH VOLpe"
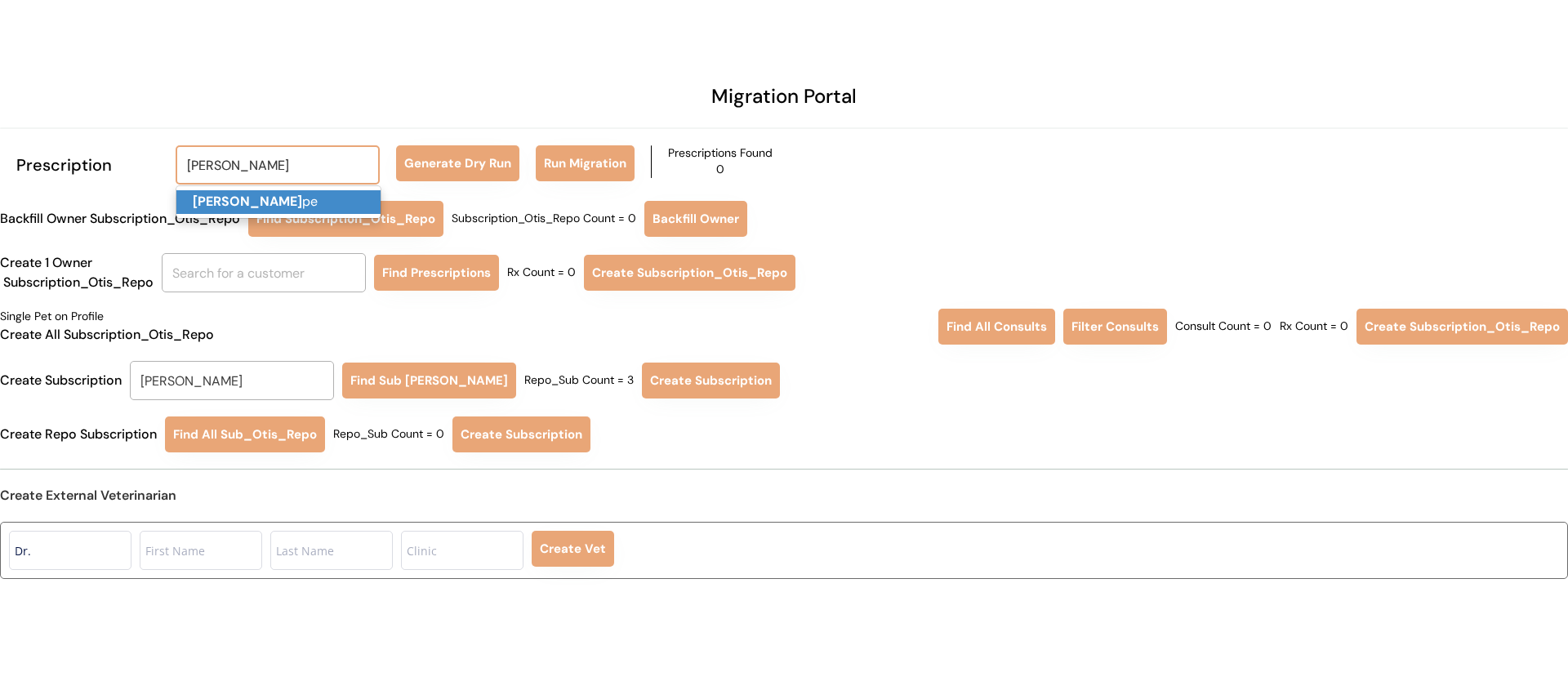
click at [346, 199] on p "Elizabeth Vol pe" at bounding box center [279, 202] width 204 height 24
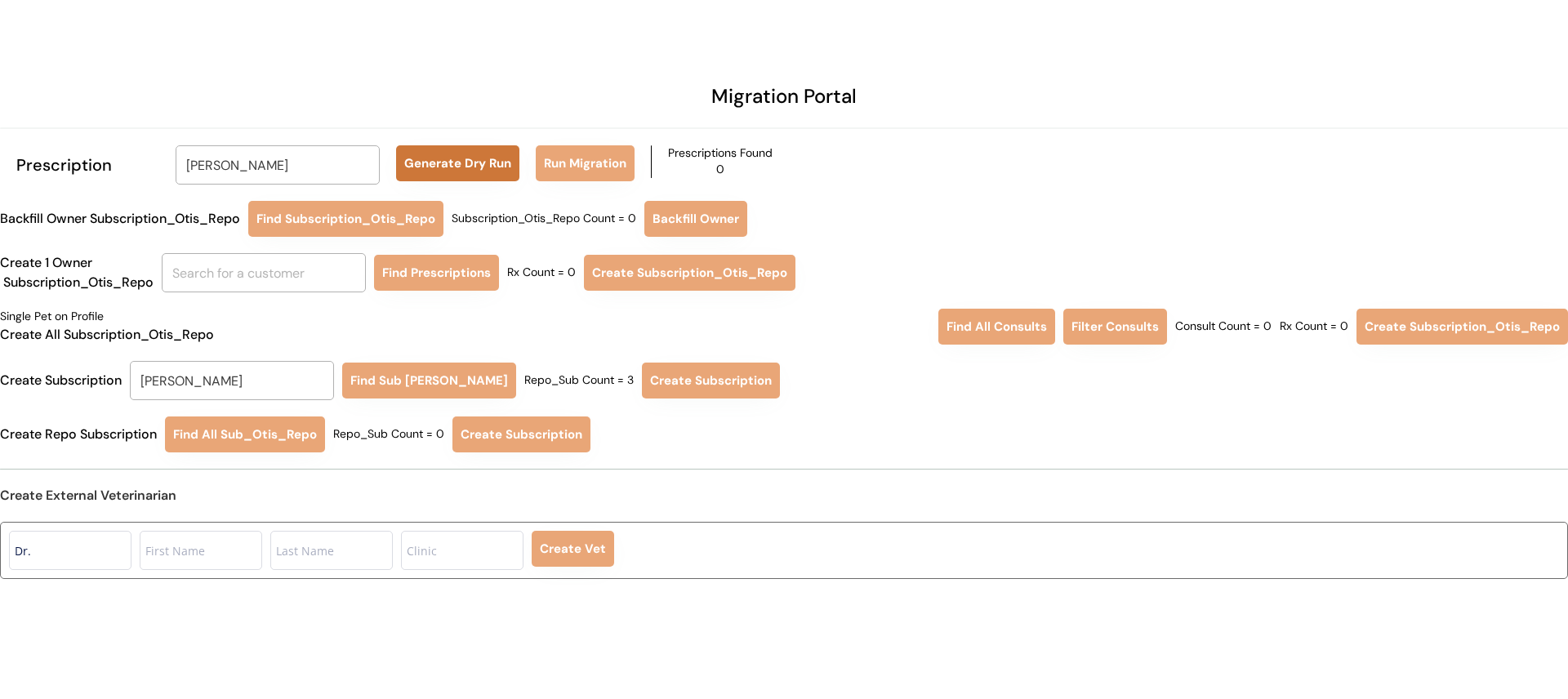
type input "Elizabeth Volpe"
click at [458, 162] on button "Generate Dry Run" at bounding box center [458, 163] width 123 height 36
click at [590, 154] on button "Run Migration" at bounding box center [584, 163] width 99 height 36
click at [245, 379] on input "Nellie roselund" at bounding box center [232, 380] width 204 height 39
type input "ELIZAB"
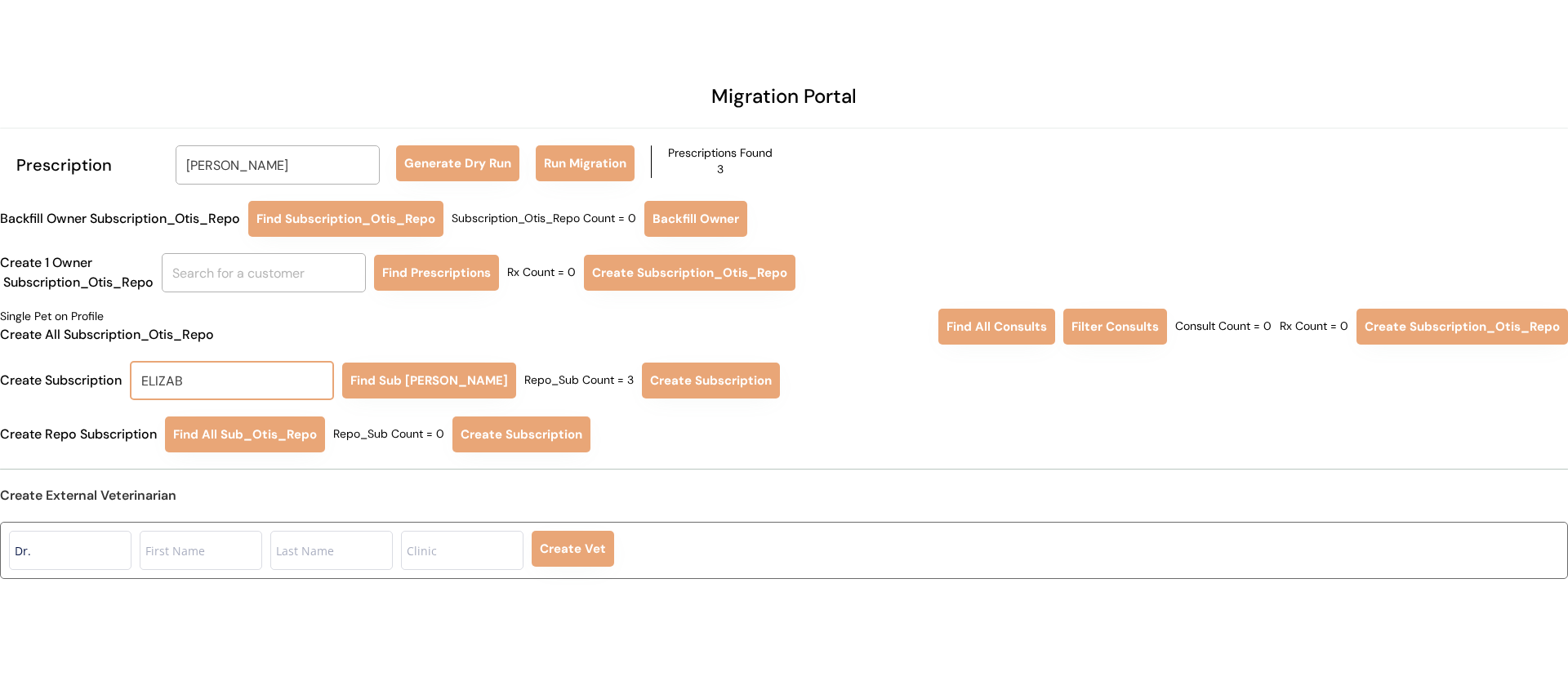
type input "ELIZABeth Schoeberlein"
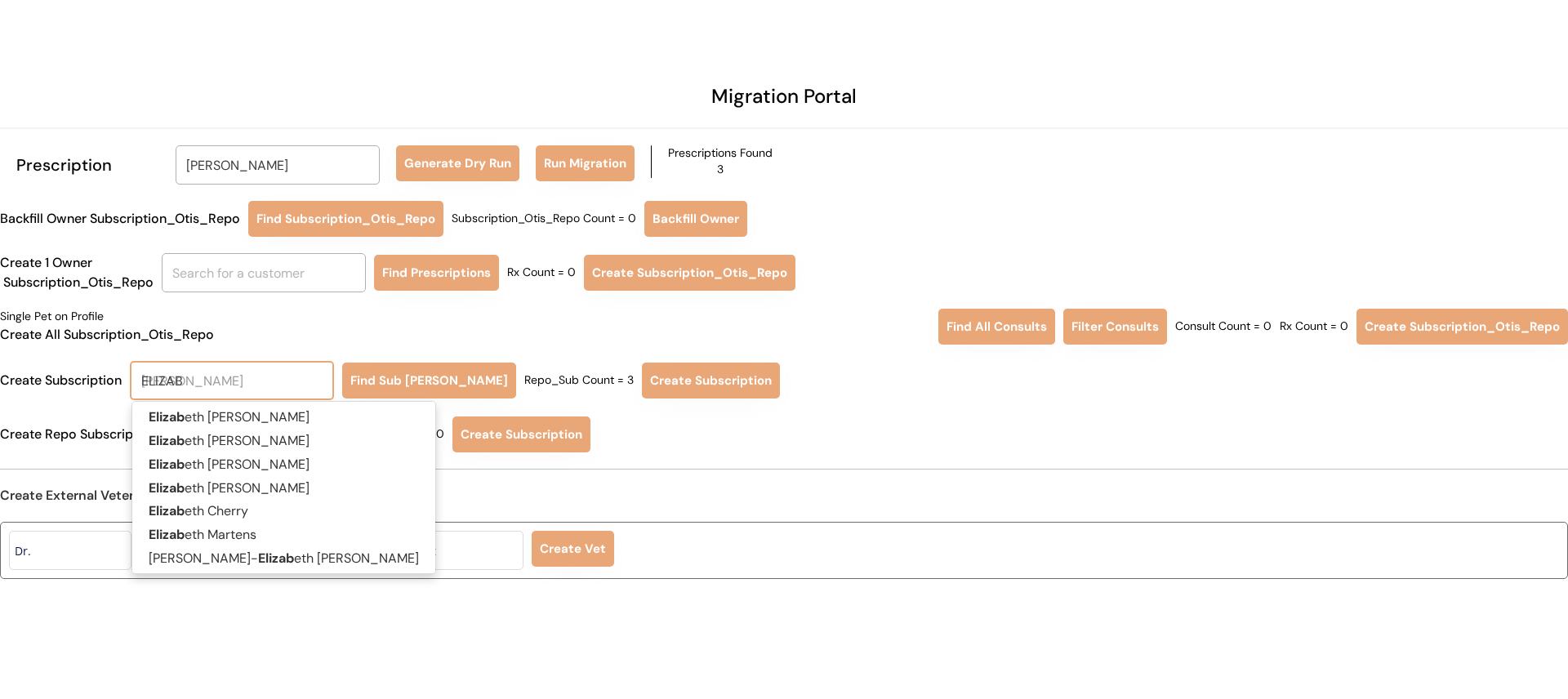
type input "ELIZABE"
type input "ELIZABEth Schoeberlein"
type input "ELIZABET"
type input "ELIZABETh Schoeberlein"
type input "ELIZABETH"
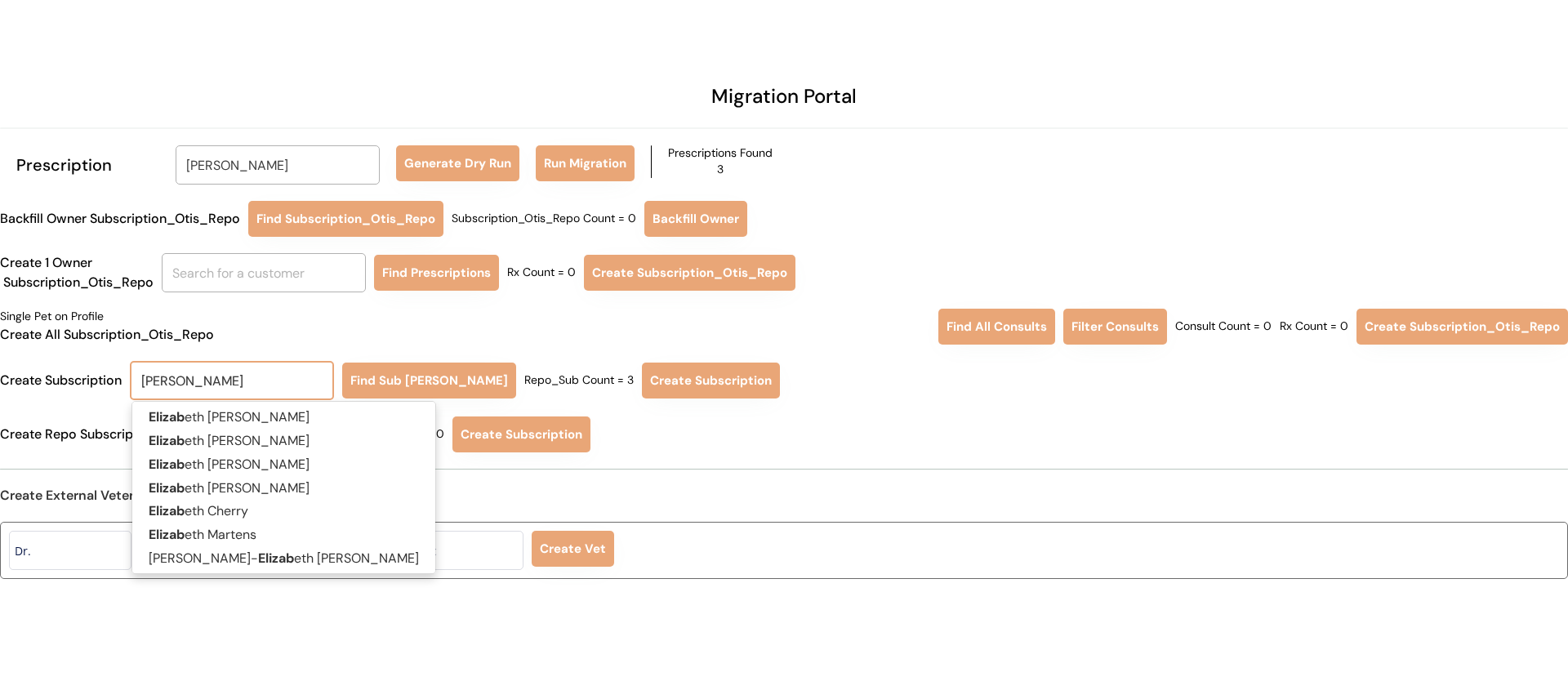
type input "ELIZABETH Schoeberlein"
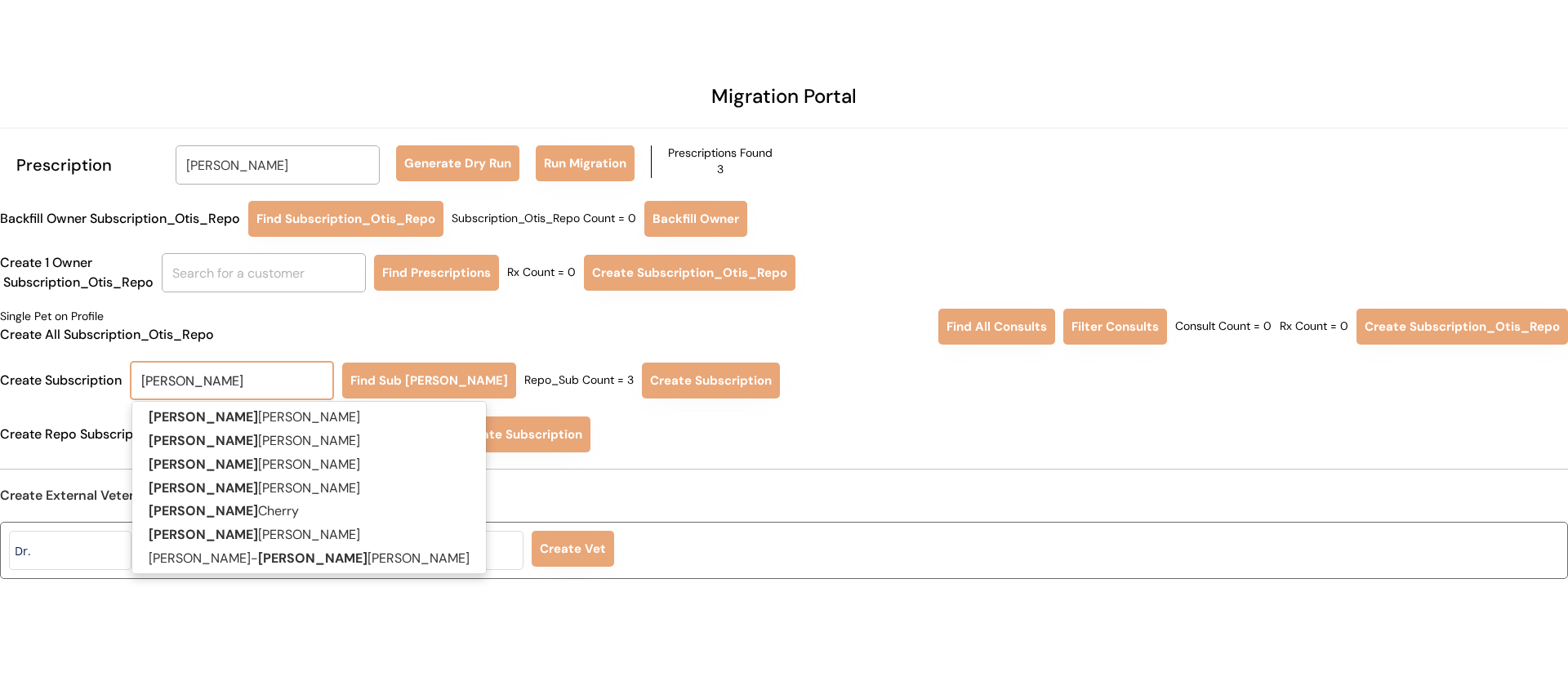
type input "ELIZABETH"
type input "ELIZABETH V"
type input "ELIZABETH Volpe"
type input "ELIZABETH VO"
type input "ELIZABETH VOlpe"
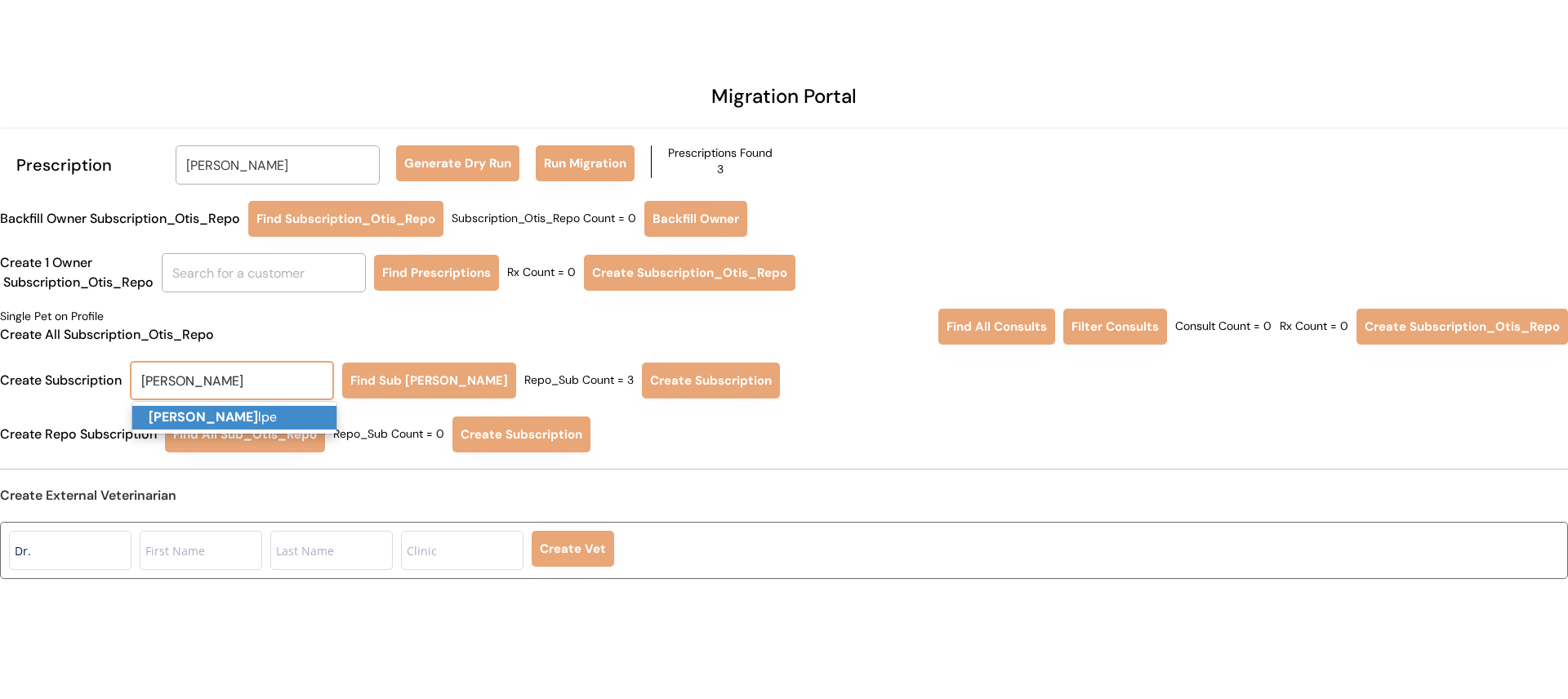
click at [256, 415] on p "Elizabeth Vo lpe" at bounding box center [234, 418] width 204 height 24
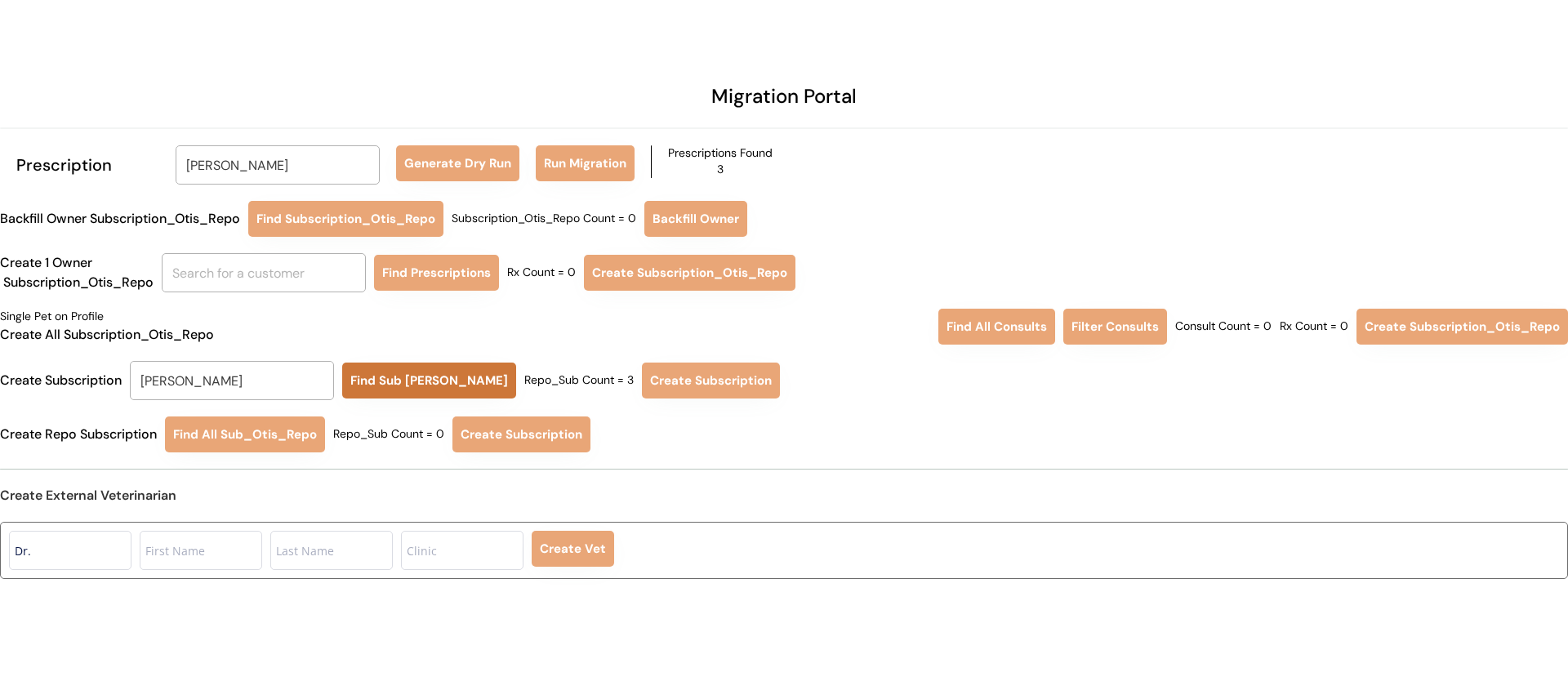
type input "Elizabeth Volpe"
click at [399, 384] on button "Find Sub Otis Repo" at bounding box center [429, 380] width 174 height 36
click at [720, 393] on button "Create Subscription" at bounding box center [711, 380] width 138 height 36
click at [293, 170] on input "Elizabeth Volpe" at bounding box center [278, 164] width 204 height 39
type input "RONNIE"
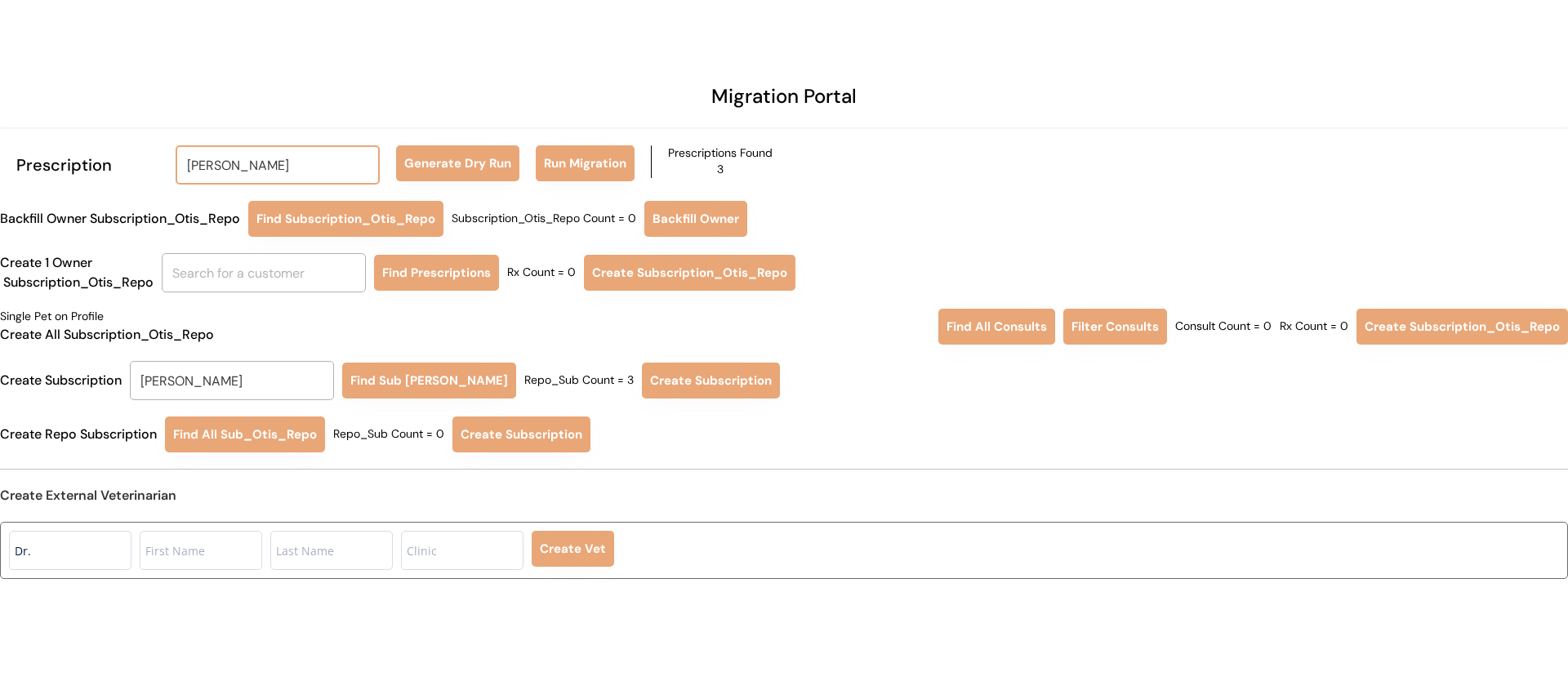
type input "RONNIE Deputy"
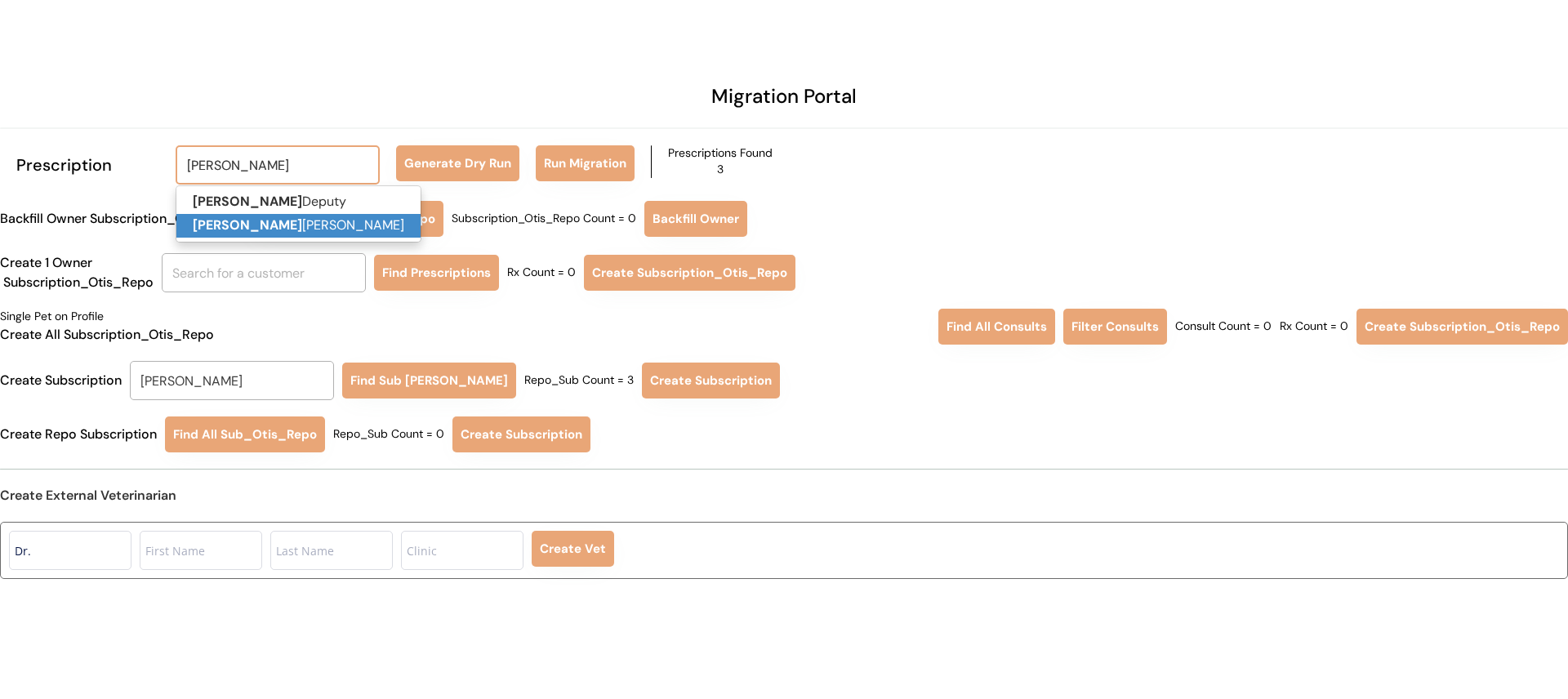
click at [291, 222] on p "Ronnie Nocera" at bounding box center [299, 225] width 245 height 24
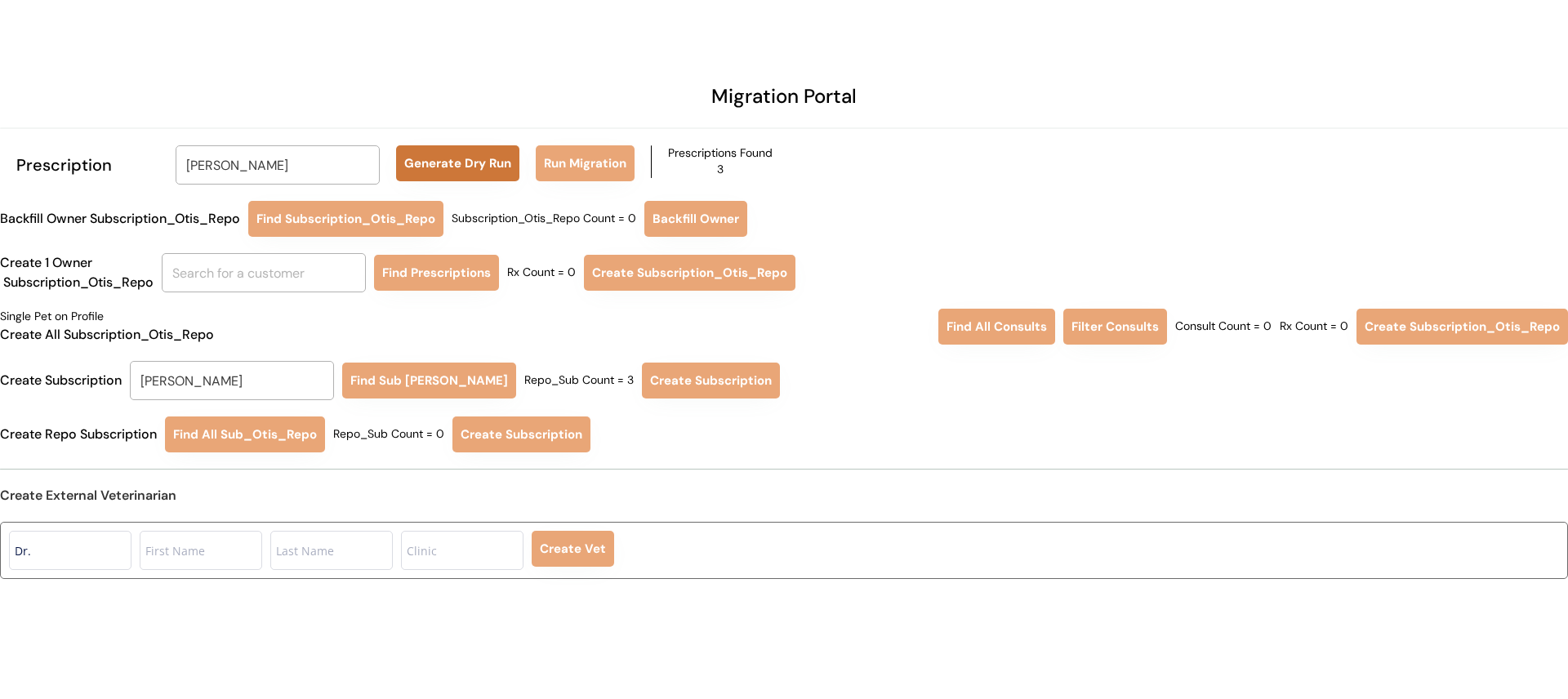
type input "Ronnie Nocera"
click at [472, 170] on button "Generate Dry Run" at bounding box center [458, 163] width 123 height 36
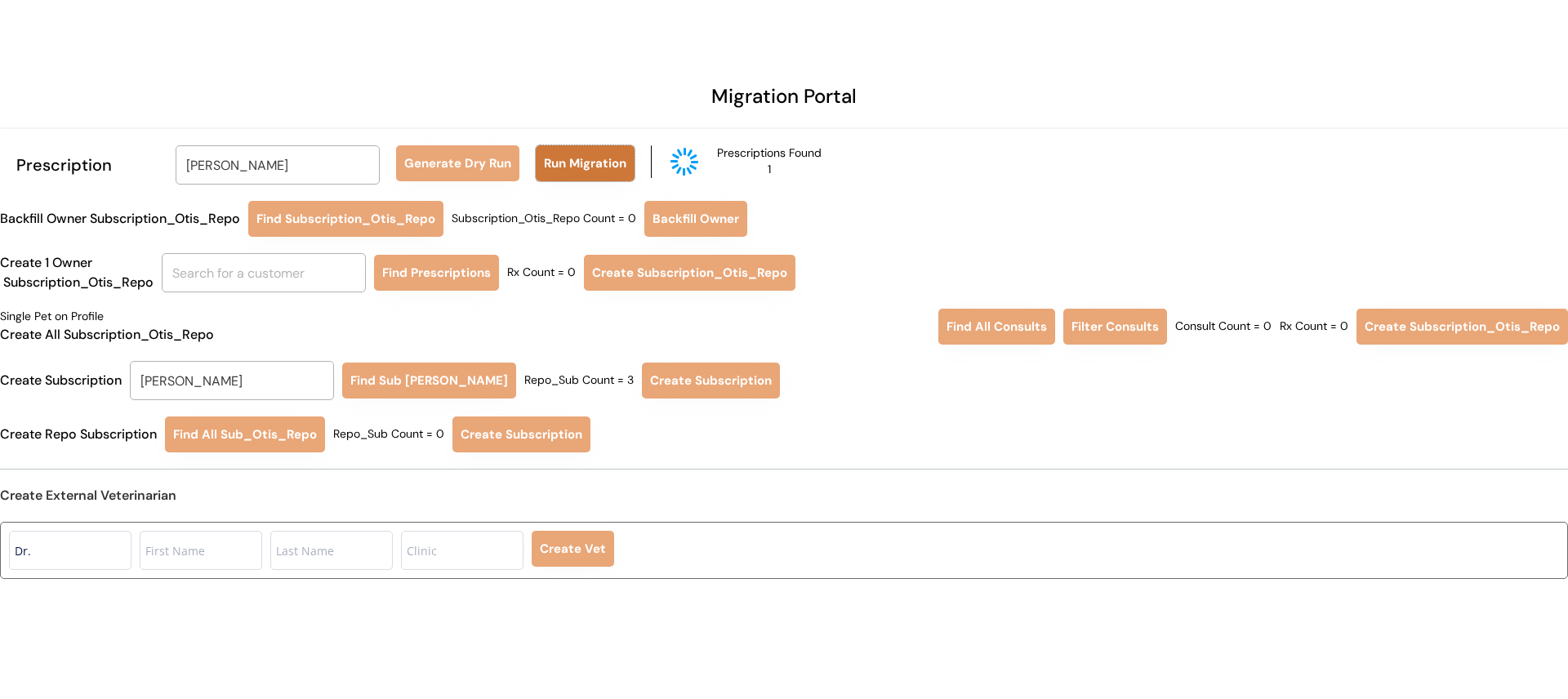
click at [549, 157] on button "Run Migration" at bounding box center [584, 163] width 99 height 36
click at [283, 387] on input "Elizabeth Volpe" at bounding box center [232, 380] width 204 height 39
type input "RON"
type input "RONda Williams"
type input "RONN"
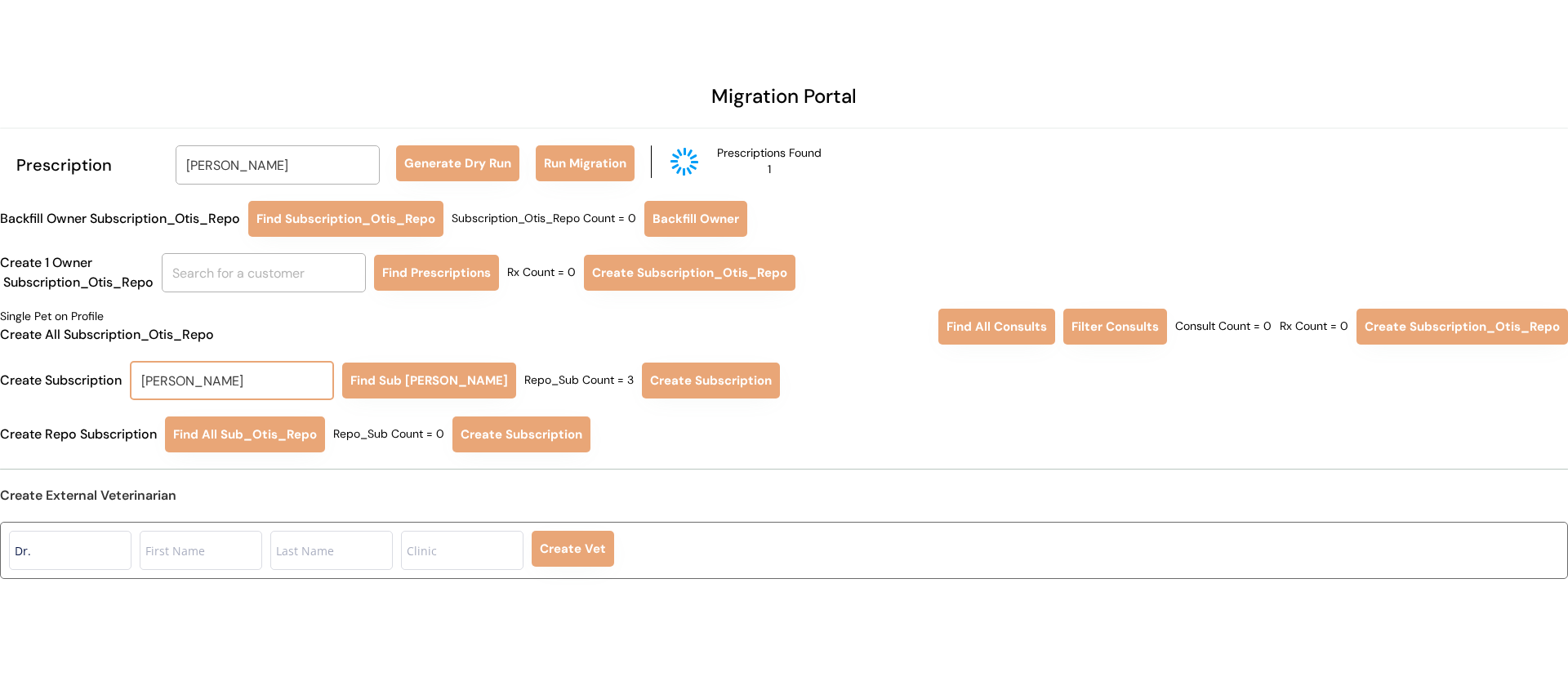
type input "RONNie Deputy"
type input "RONNI"
type input "RONNIe Deputy"
type input "RONNIE"
type input "RONNIE Deputy"
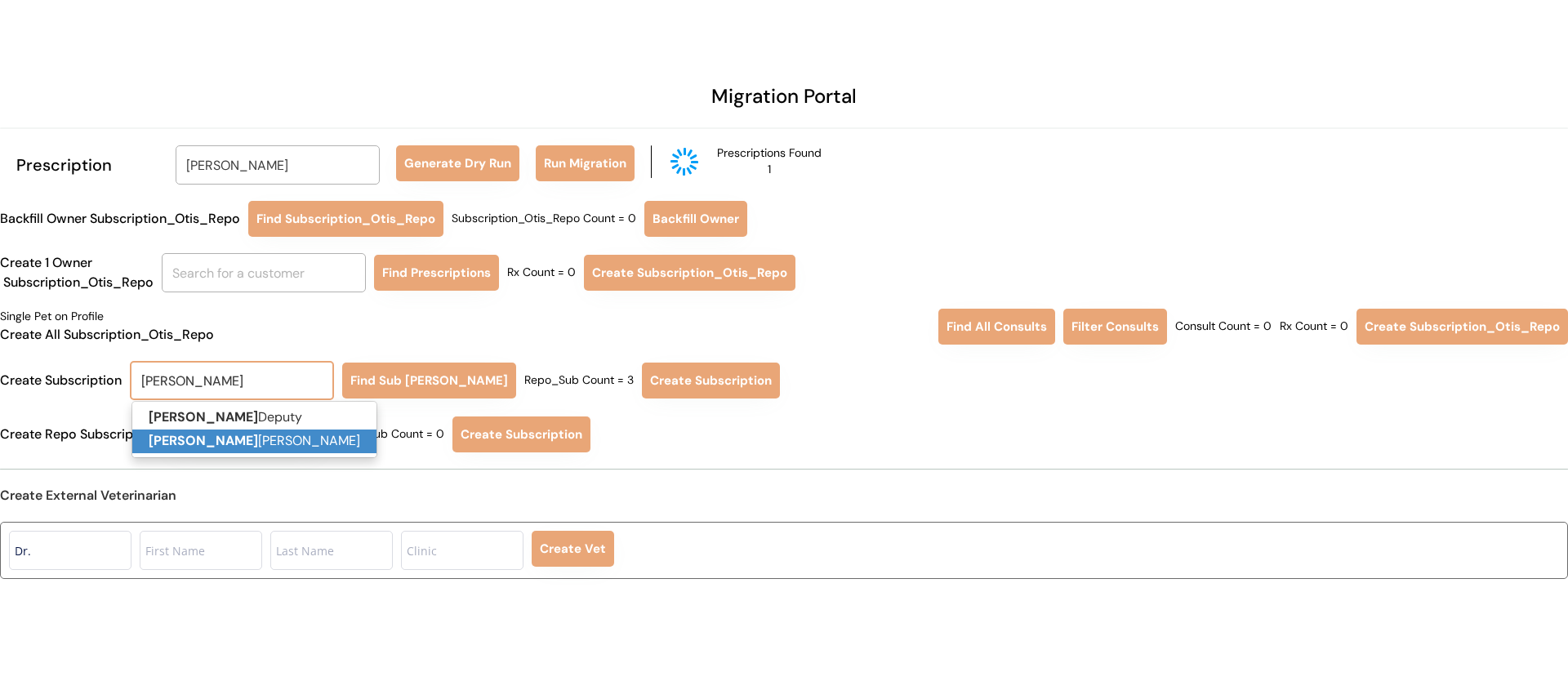
click at [288, 452] on p "Ronnie Nocera" at bounding box center [254, 441] width 245 height 24
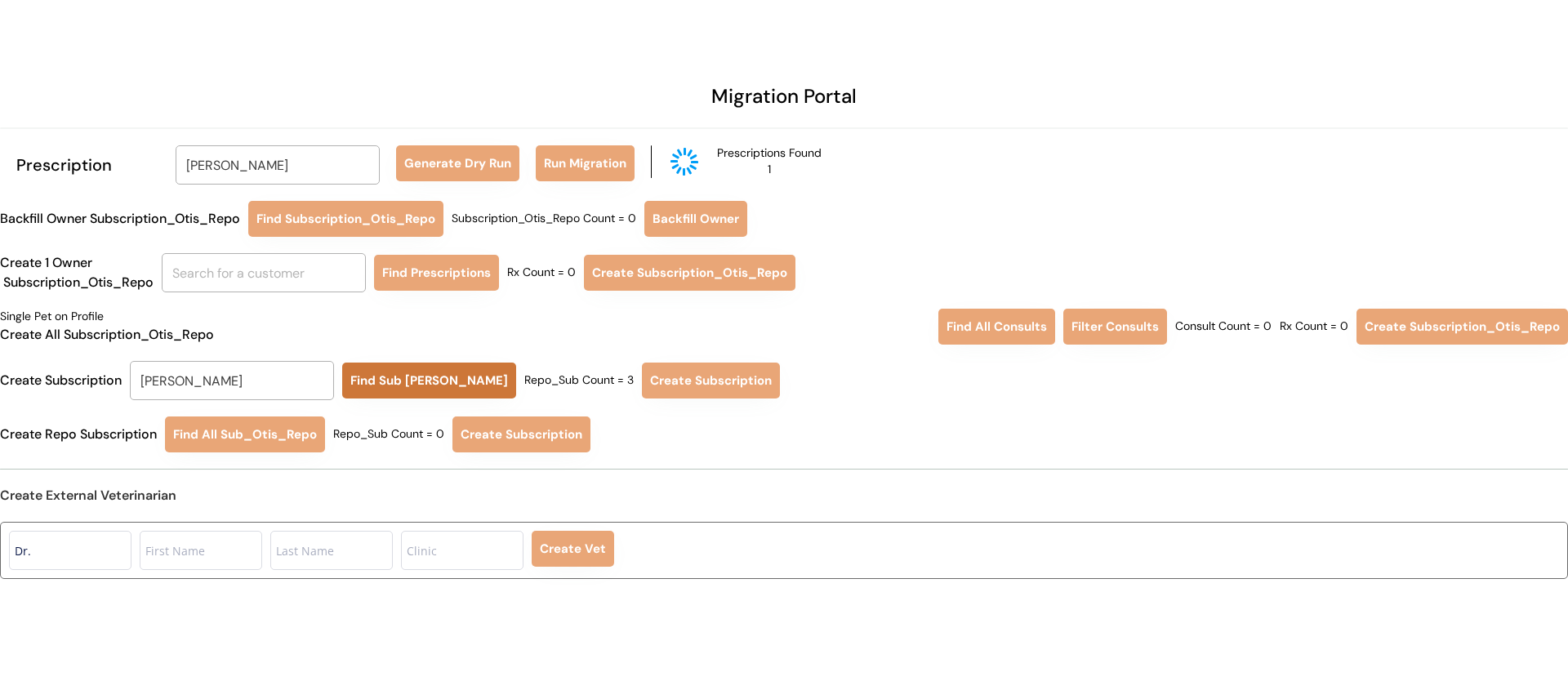
type input "Ronnie Nocera"
click at [405, 384] on button "Find Sub Otis Repo" at bounding box center [429, 380] width 174 height 36
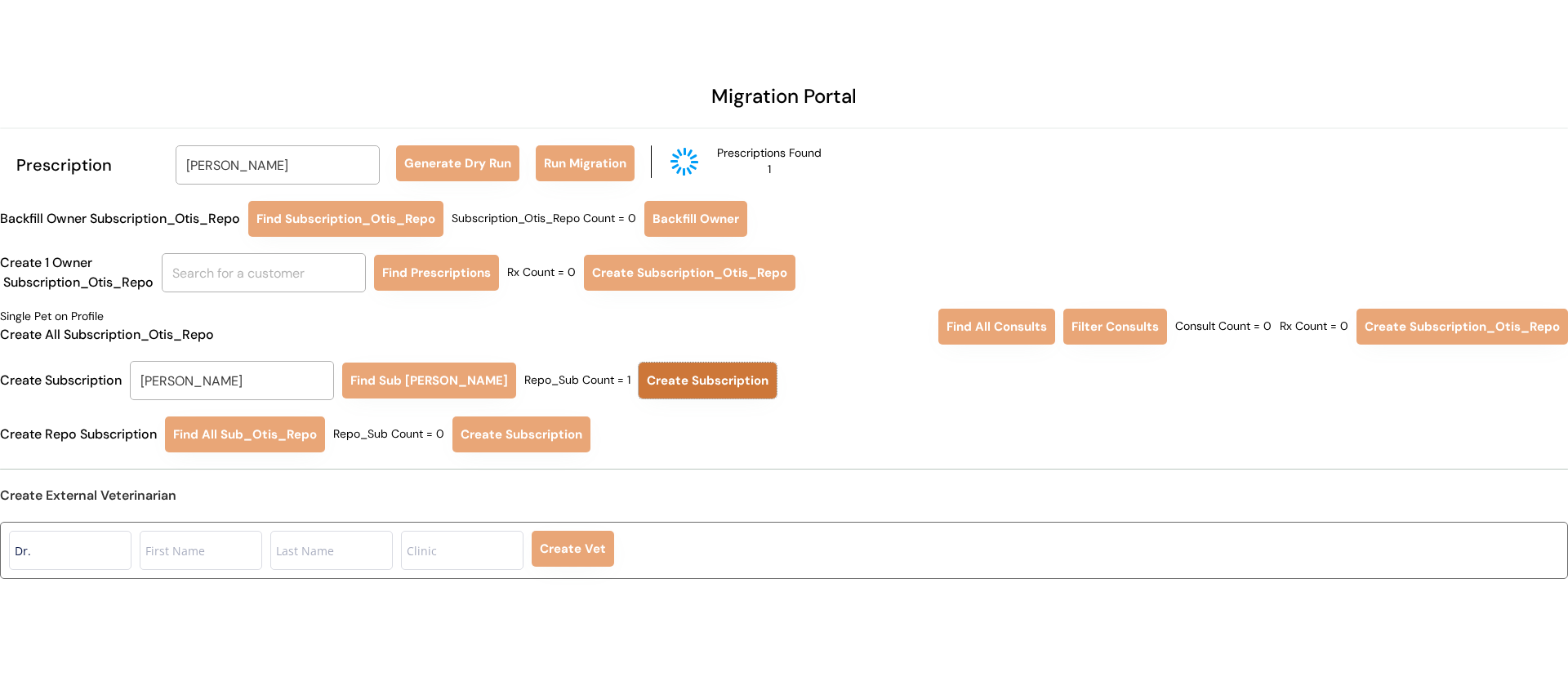
click at [651, 384] on button "Create Subscription" at bounding box center [708, 380] width 138 height 36
click at [306, 145] on input "Ronnie Nocera" at bounding box center [278, 164] width 204 height 39
type input "DEBRA"
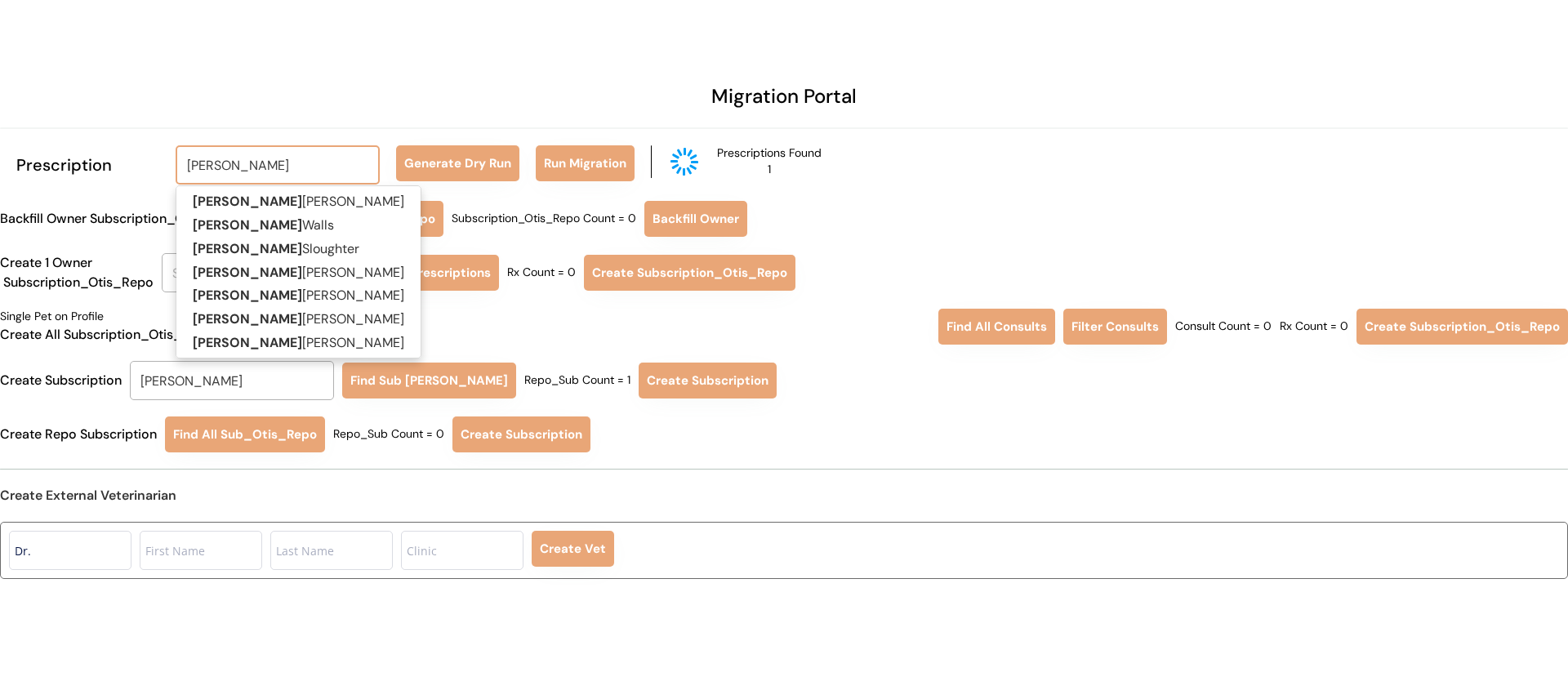
type input "DEBRA Lyles"
click at [287, 249] on p "Debra Sloughter" at bounding box center [299, 249] width 245 height 24
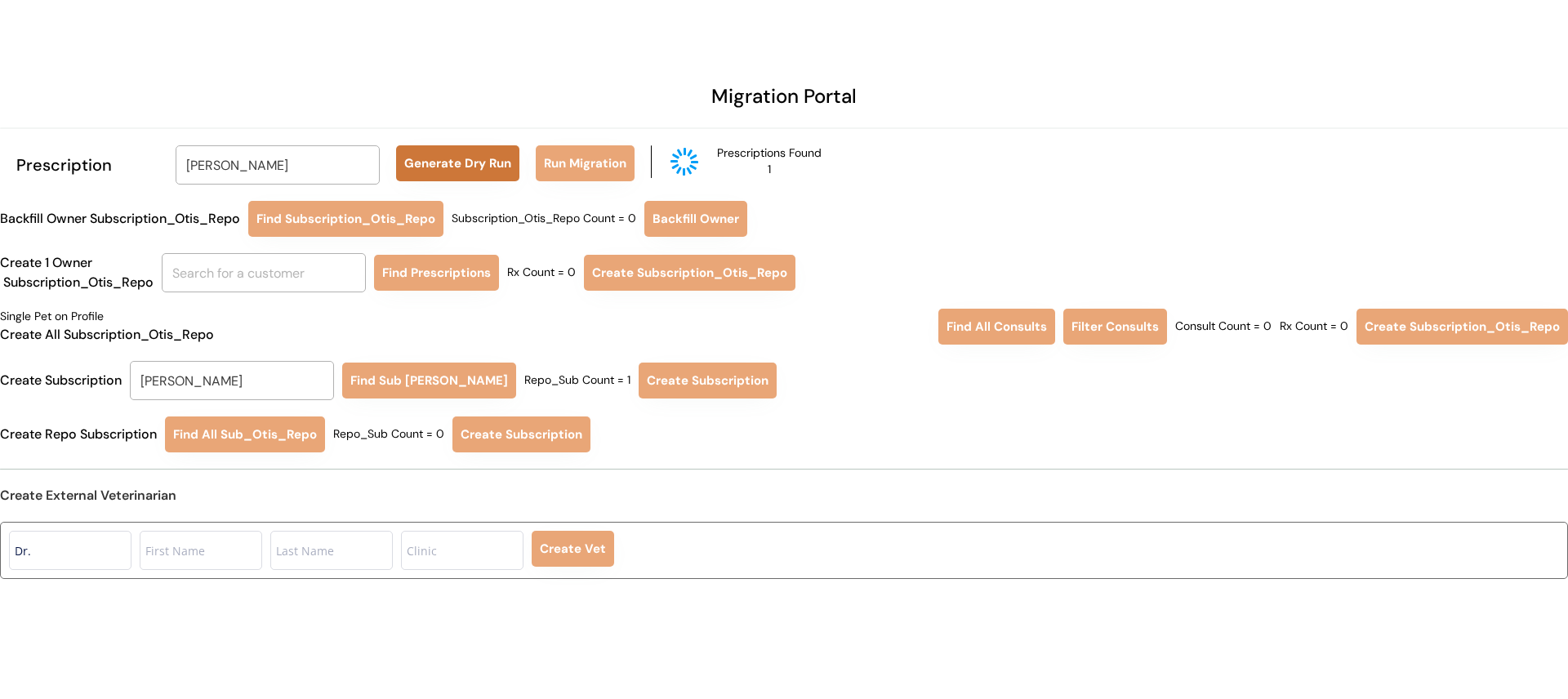
type input "Debra Sloughter"
click at [463, 167] on button "Generate Dry Run" at bounding box center [458, 163] width 123 height 36
click at [596, 167] on button "Run Migration" at bounding box center [584, 163] width 99 height 36
drag, startPoint x: 273, startPoint y: 377, endPoint x: 114, endPoint y: 360, distance: 159.9
click at [114, 362] on div "Create Subscription Ronnie Nocera RONNIE Find Sub Otis Repo Repo_Sub Count = 1 …" at bounding box center [784, 380] width 1568 height 39
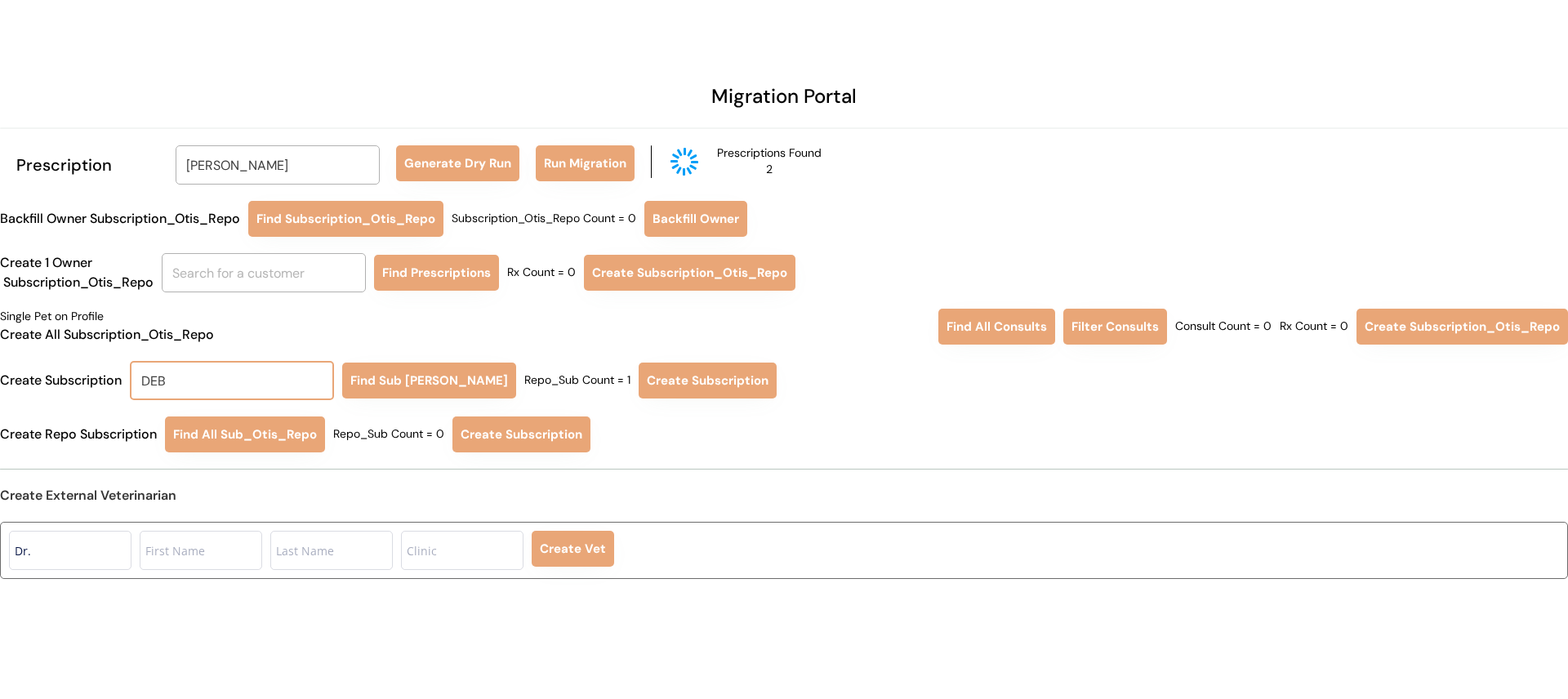
type input "DEBR"
type input "DEBRa Lyles"
type input "DEBRA"
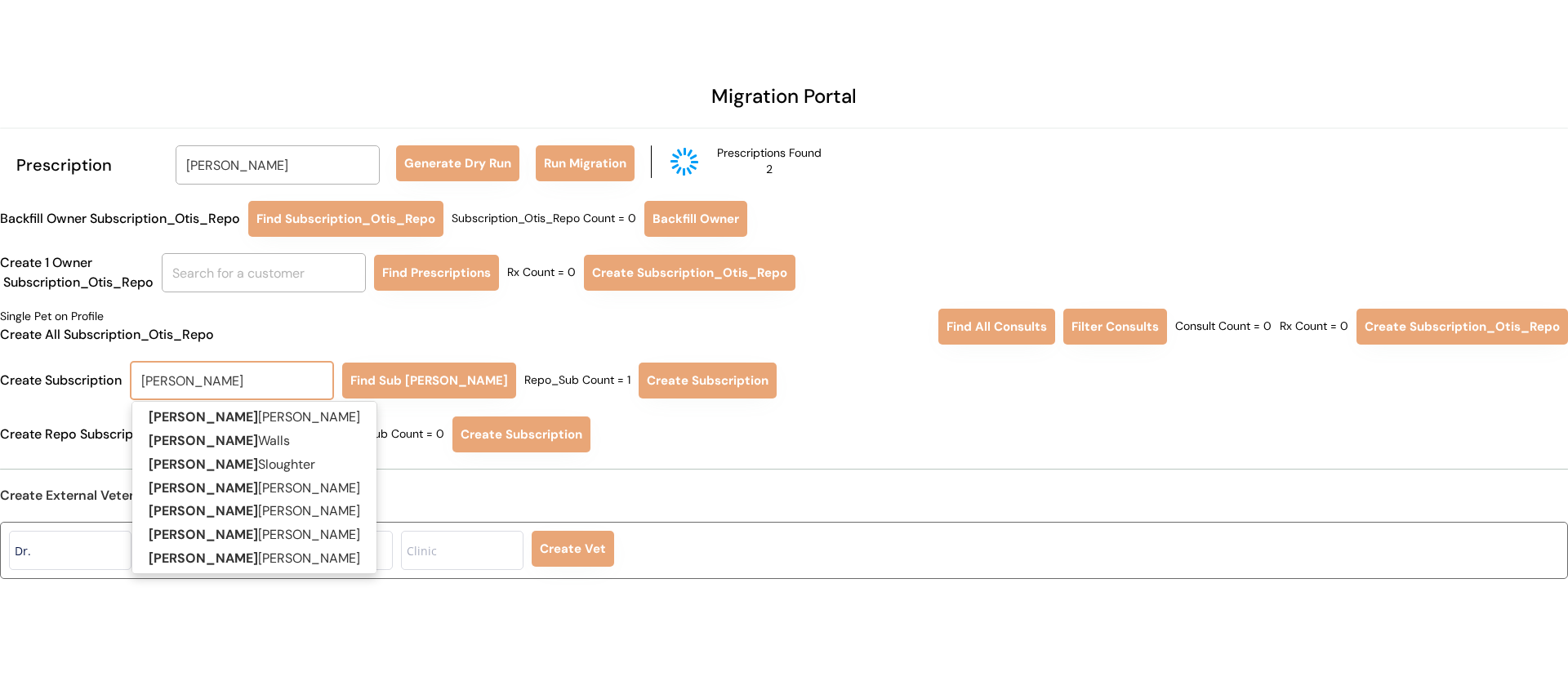
type input "DEBRA Lyles"
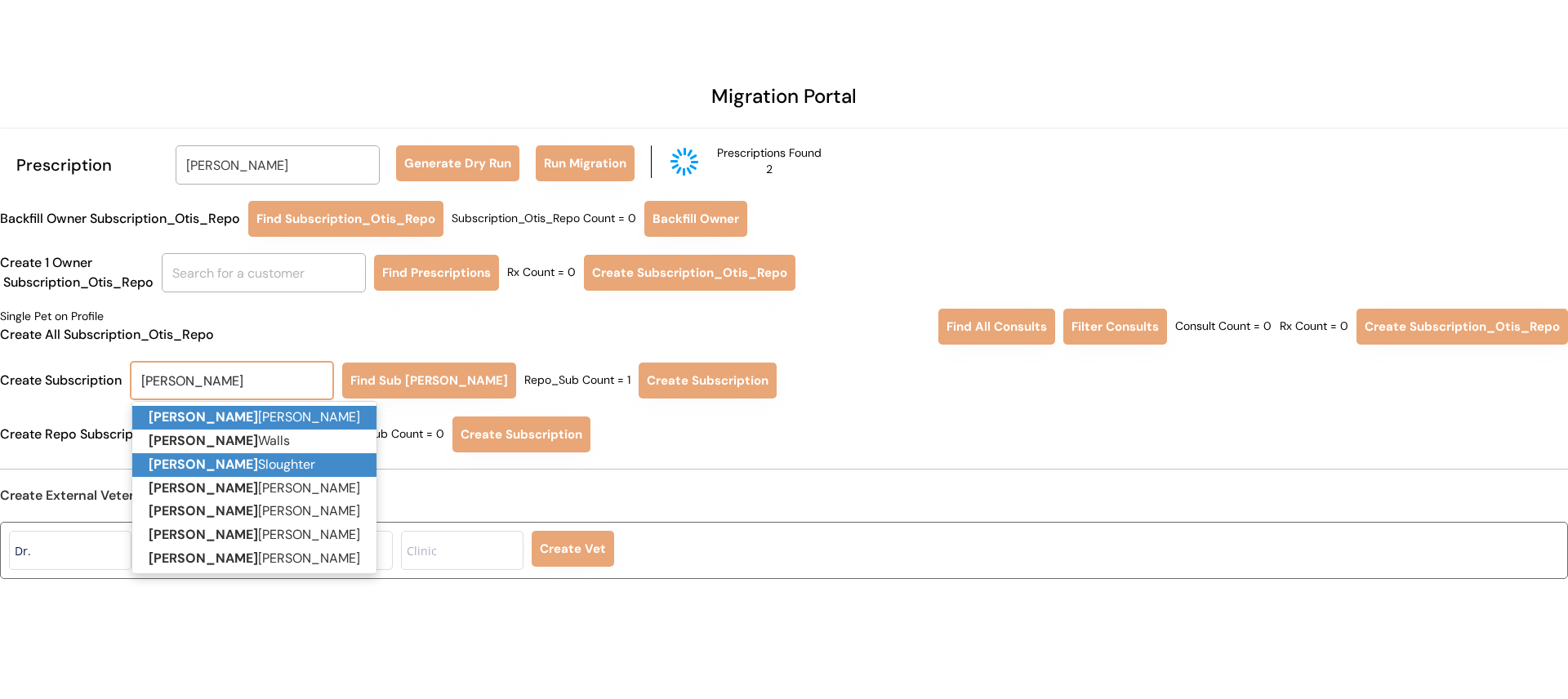
scroll to position [2, 0]
click at [170, 466] on strong "Debra" at bounding box center [203, 463] width 109 height 17
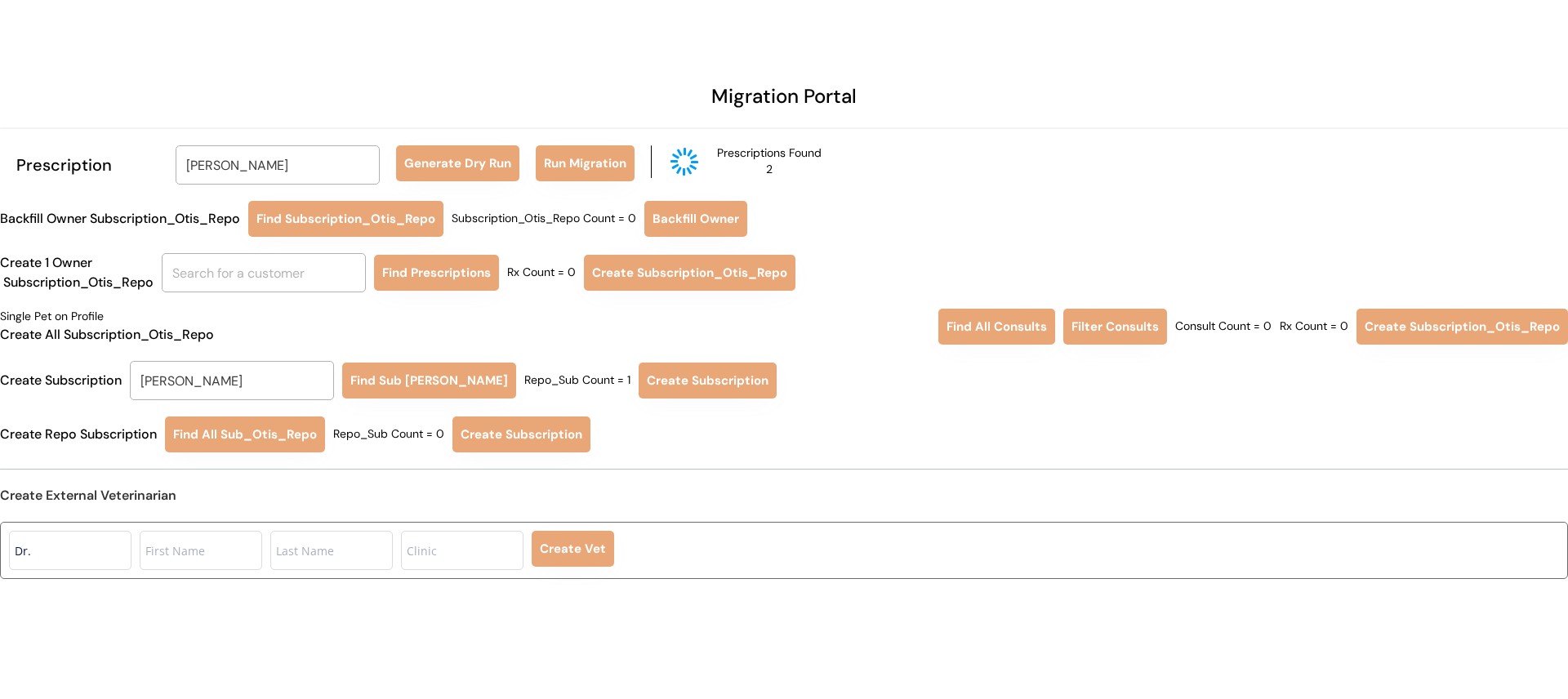
type input "Debra Sloughter"
click at [436, 372] on button "Find Sub Otis Repo" at bounding box center [429, 380] width 174 height 36
click at [684, 384] on button "Create Subscription" at bounding box center [711, 380] width 138 height 36
click at [334, 147] on input "Debra Sloughter" at bounding box center [278, 164] width 204 height 39
click at [331, 192] on p "[PERSON_NAME]" at bounding box center [279, 202] width 204 height 24
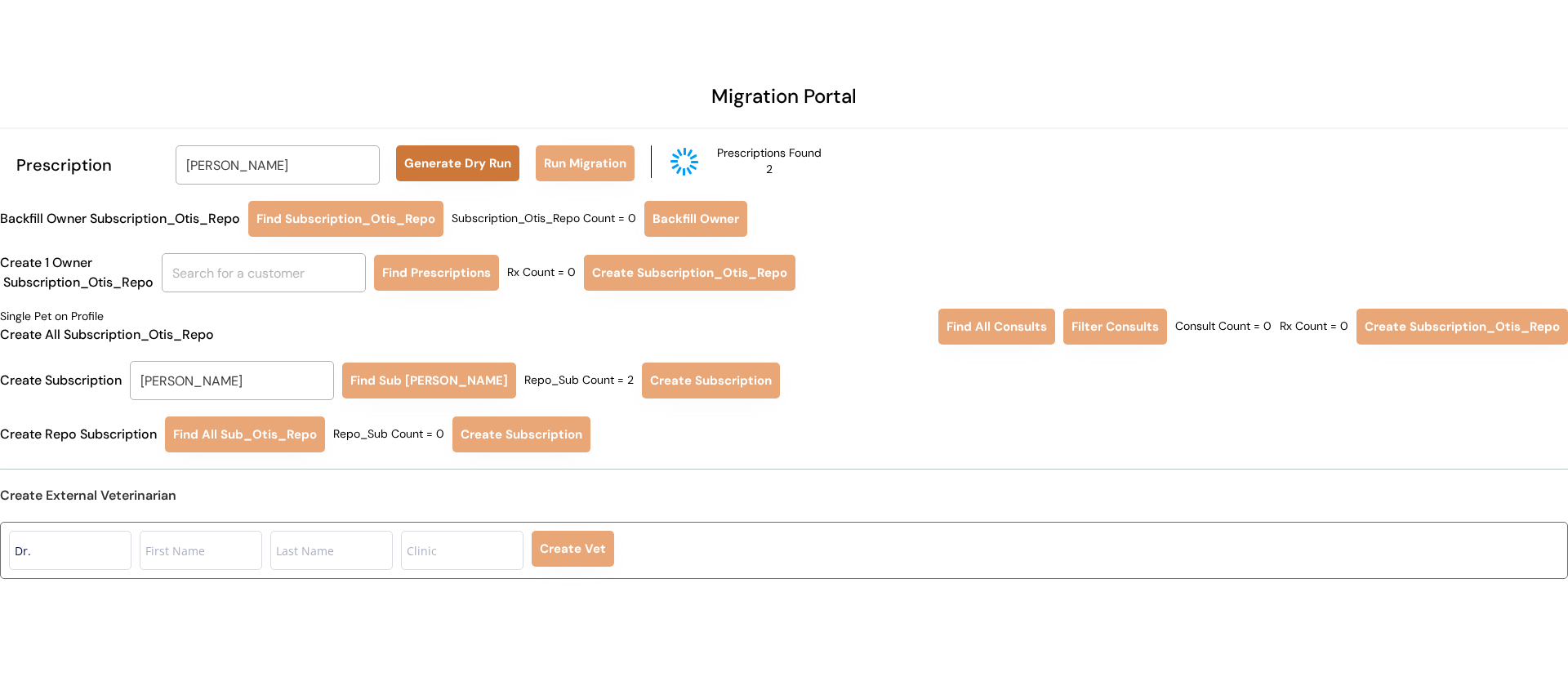
type input "[PERSON_NAME]"
click at [417, 166] on button "Generate Dry Run" at bounding box center [458, 163] width 123 height 36
click at [576, 168] on button "Run Migration" at bounding box center [584, 163] width 99 height 36
click at [230, 380] on input "Debra Sloughter" at bounding box center [232, 380] width 204 height 39
type input "BRANDO"
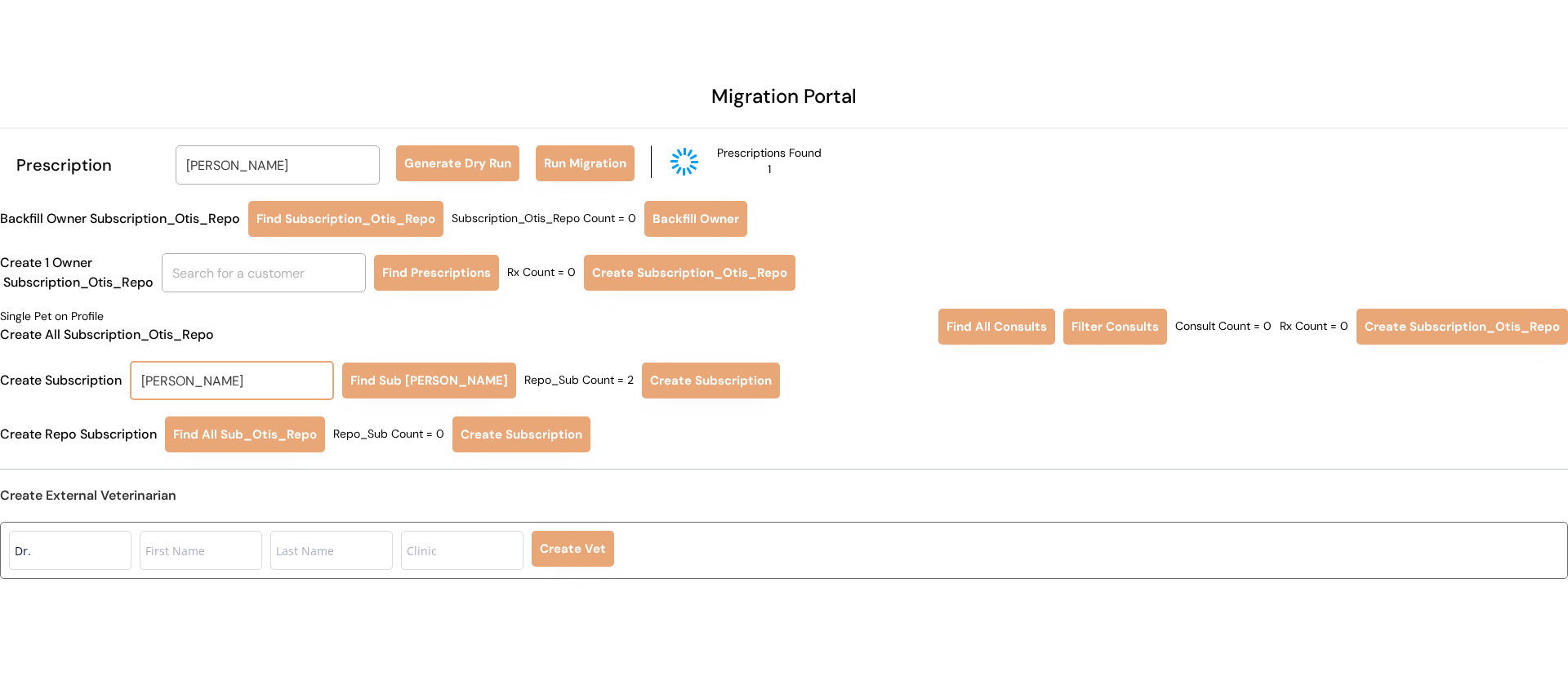
type input "BRANDOn Cruz"
type input "BRANDON"
type input "BRANDON Cruz"
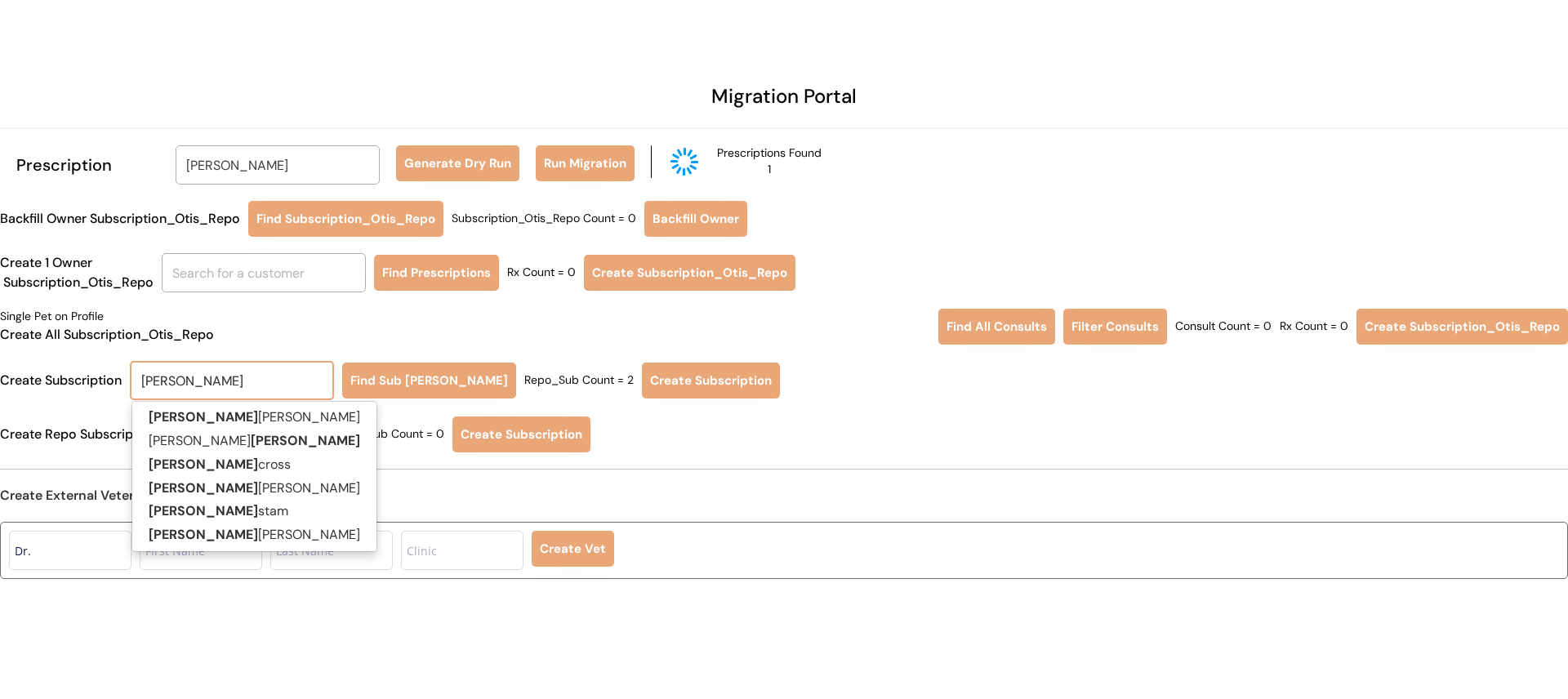
scroll to position [0, 0]
type input "BRANDON"
type input "BRANDON W"
type input "BRANDON Watts"
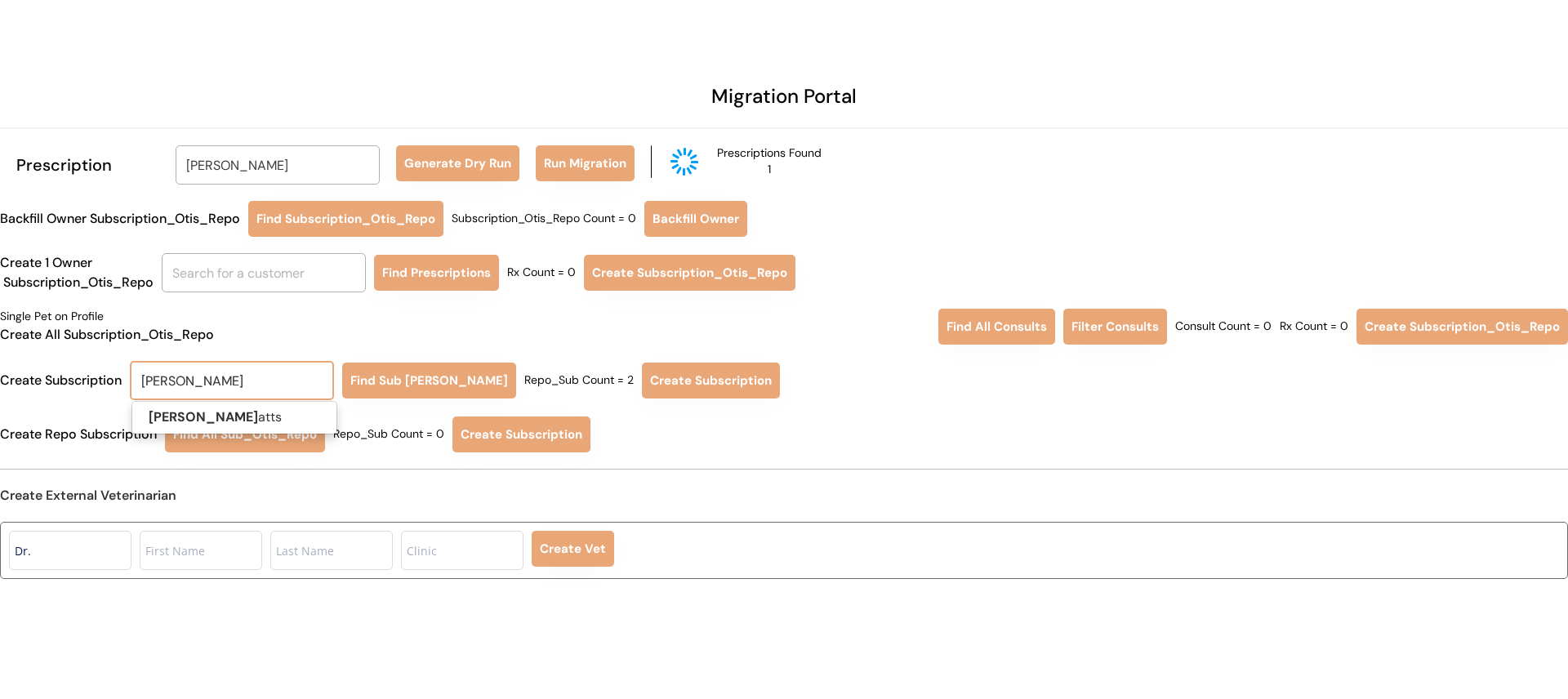
type input "BRANDON WA"
type input "BRANDON WAtts"
click at [231, 422] on p "Brandon wa tts" at bounding box center [234, 418] width 204 height 24
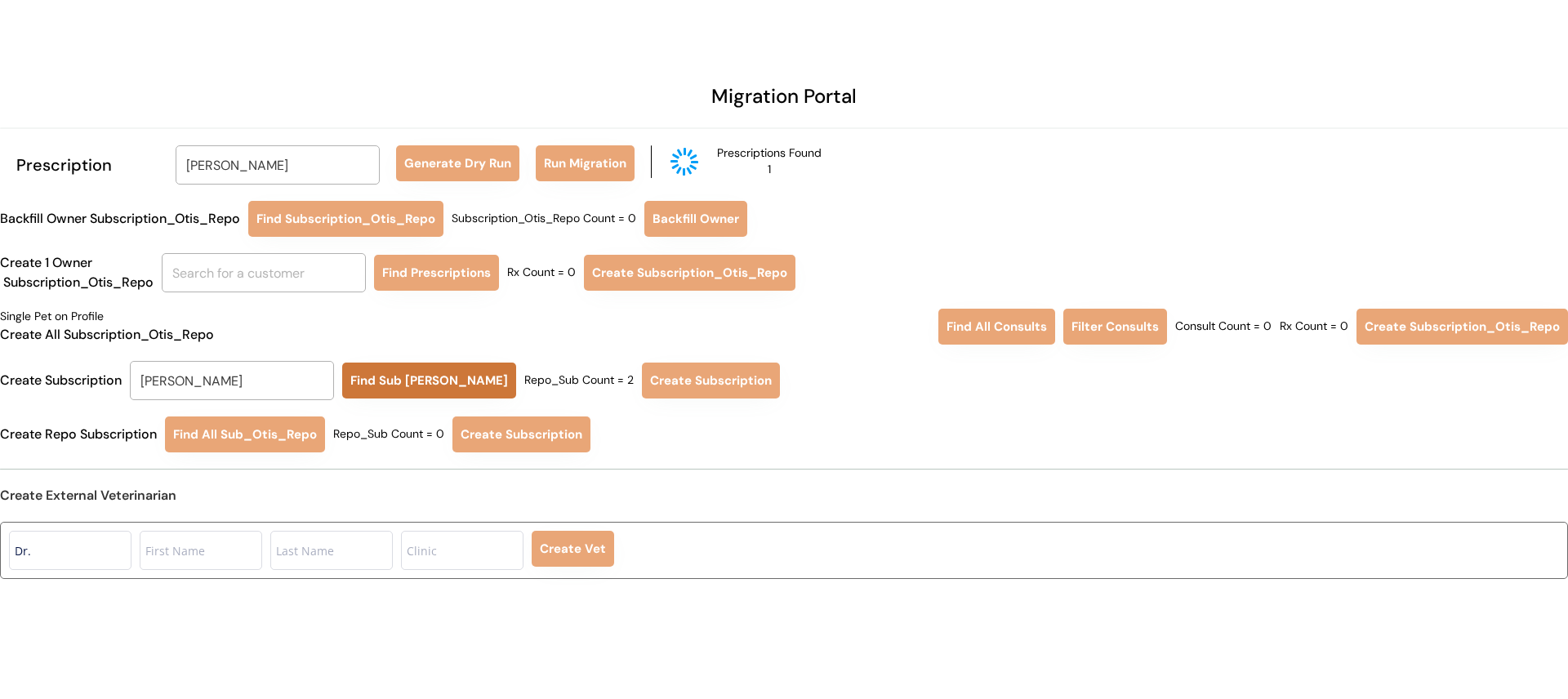
type input "[PERSON_NAME]"
click at [392, 389] on button "Find Sub Otis Repo" at bounding box center [429, 380] width 174 height 36
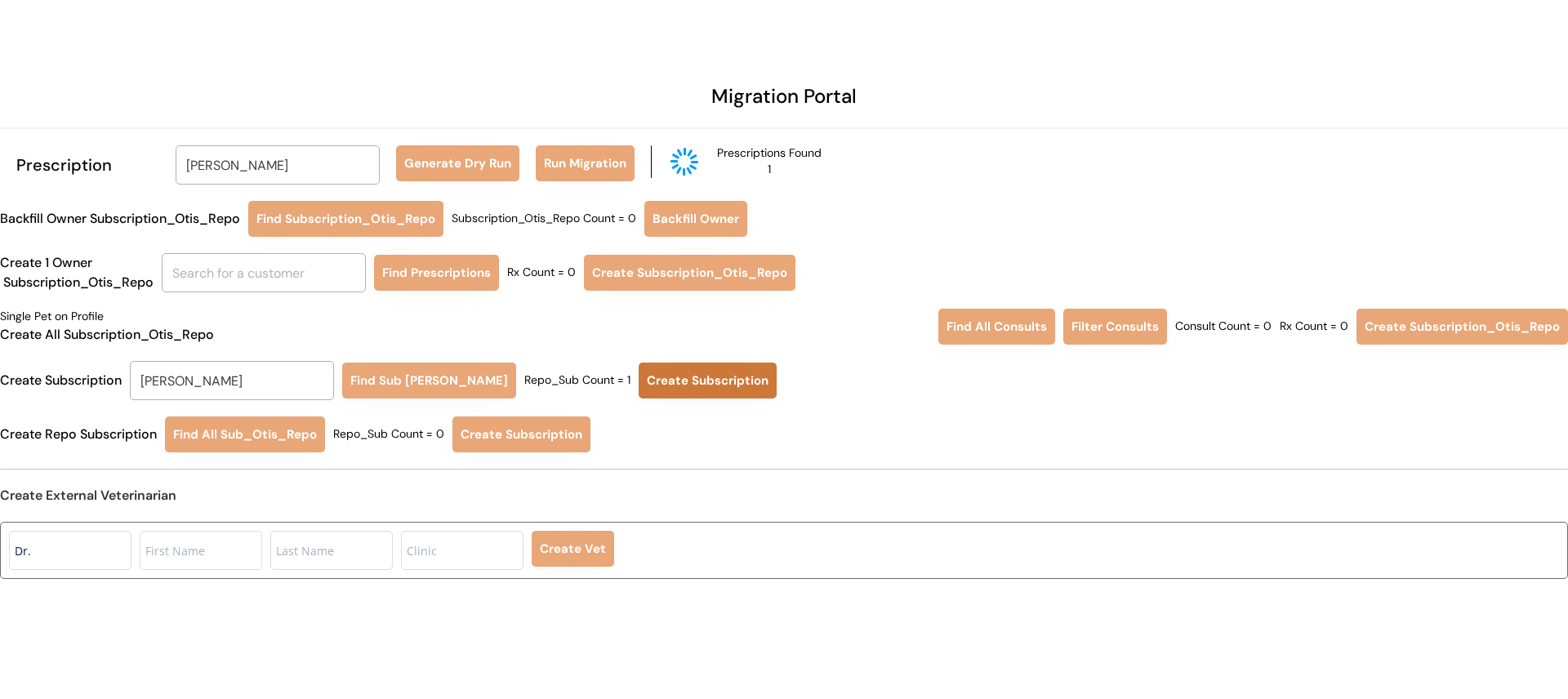
click at [669, 374] on button "Create Subscription" at bounding box center [708, 380] width 138 height 36
click at [308, 169] on input "[PERSON_NAME]" at bounding box center [278, 164] width 204 height 39
type input "KERRI"
type input "KERRI Griffin"
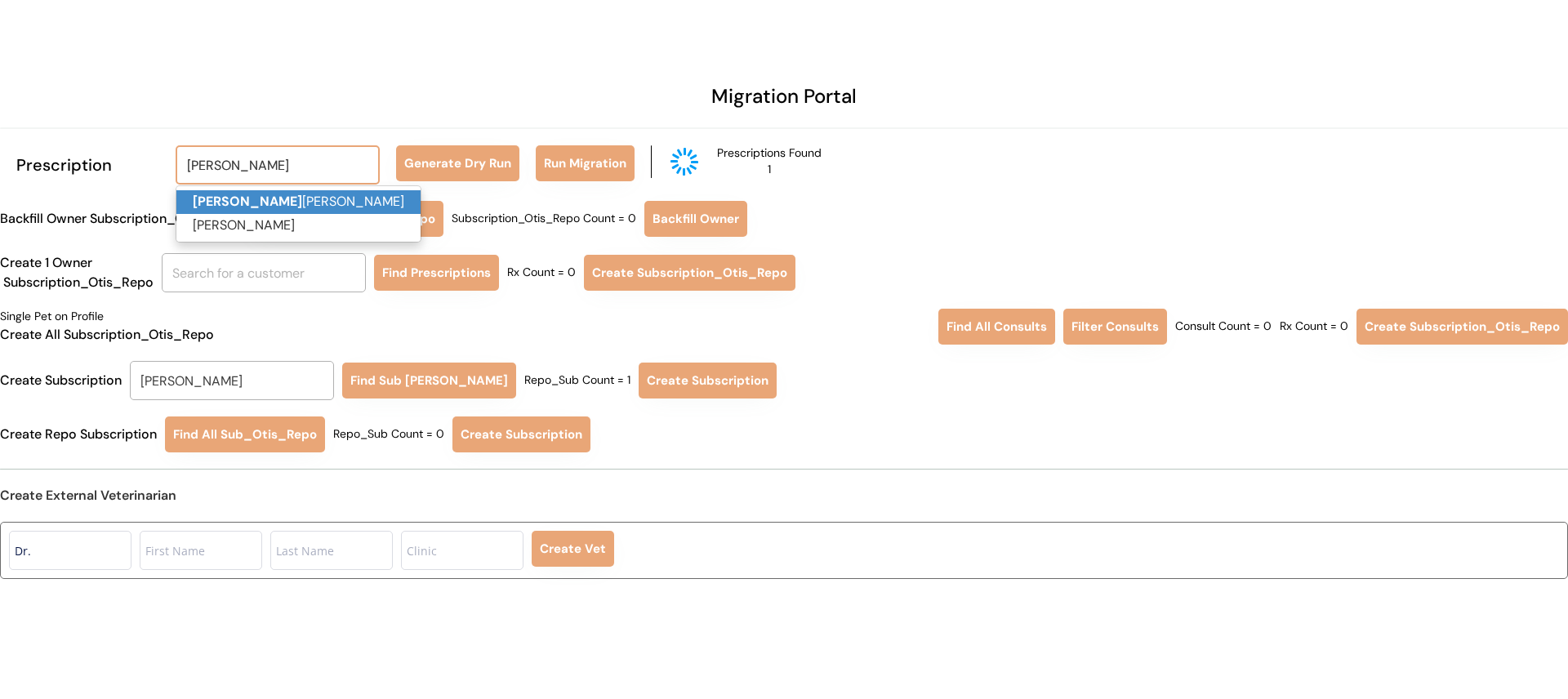
click at [332, 199] on p "Kerri Griffin" at bounding box center [299, 202] width 245 height 24
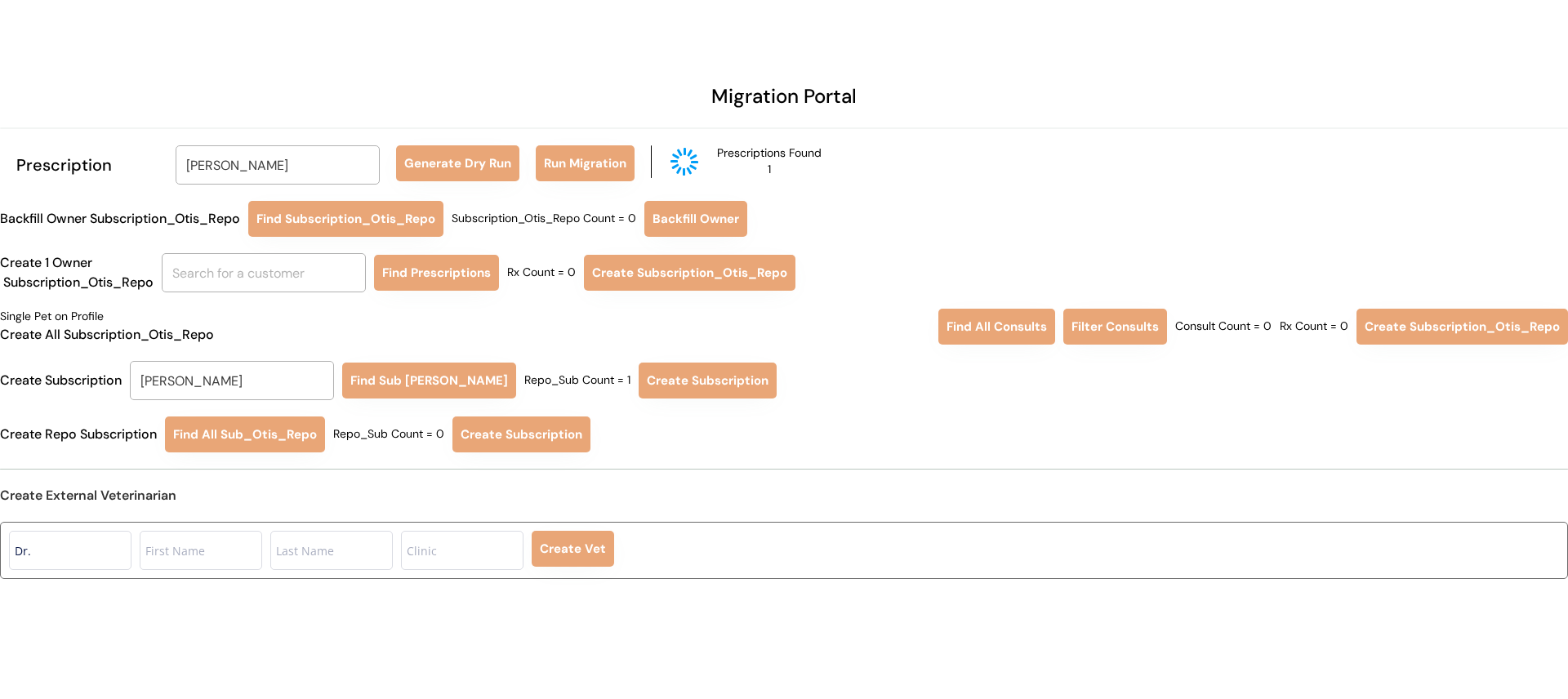
type input "Kerri Griffin"
click at [468, 151] on button "Generate Dry Run" at bounding box center [458, 163] width 123 height 36
click at [596, 156] on button "Run Migration" at bounding box center [584, 163] width 99 height 36
click at [204, 384] on input "[PERSON_NAME]" at bounding box center [232, 380] width 204 height 39
type input "KER"
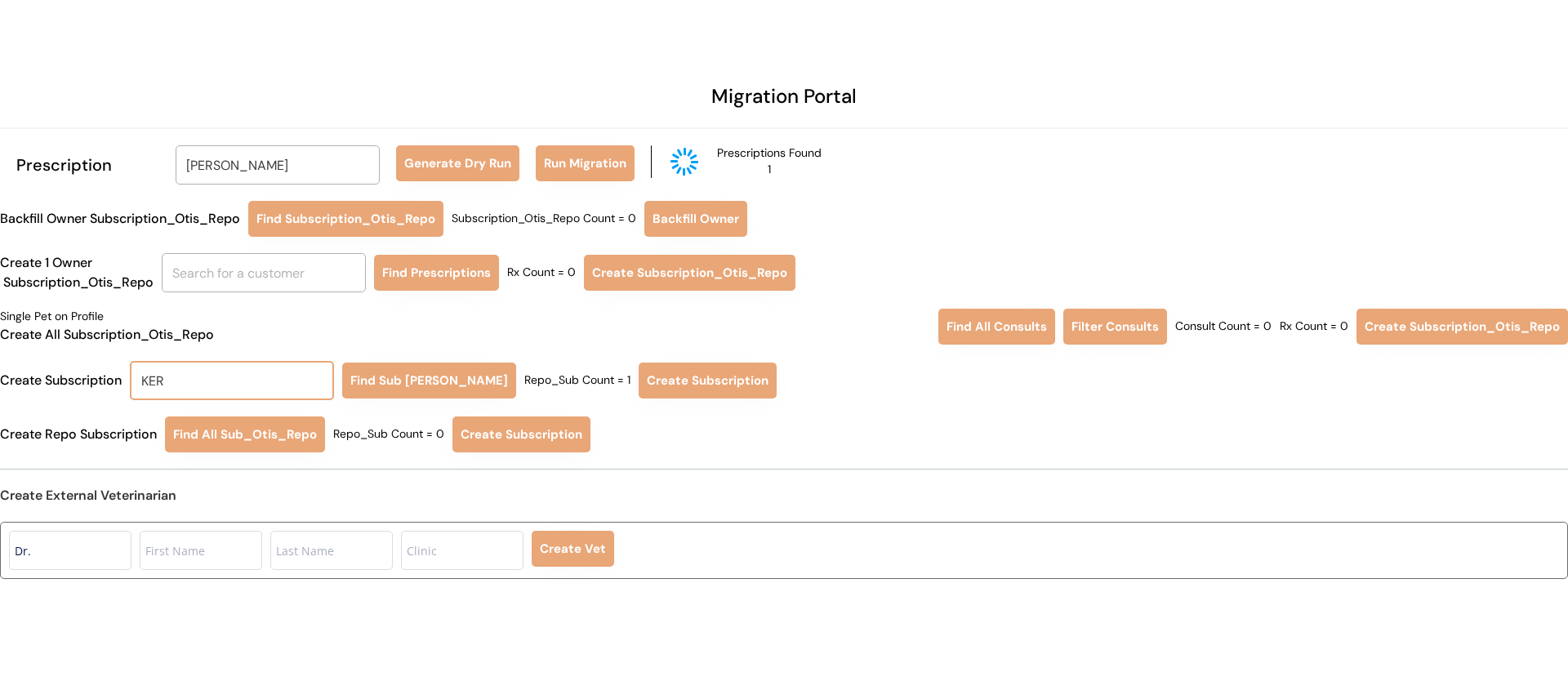
type input "KERri Griffin"
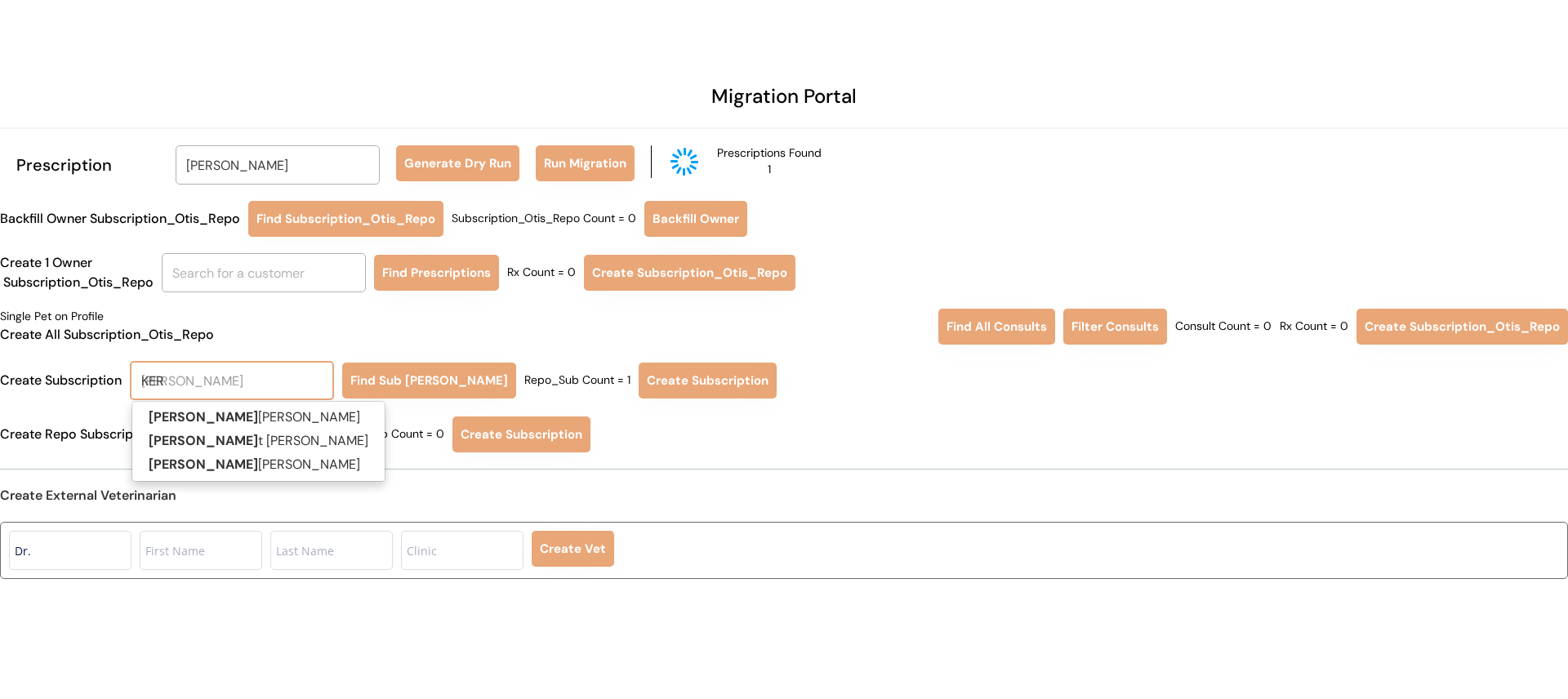
type input "KERR"
type input "KERRi Griffin"
type input "KERRI"
type input "KERRI Griffin"
type input "KERRI"
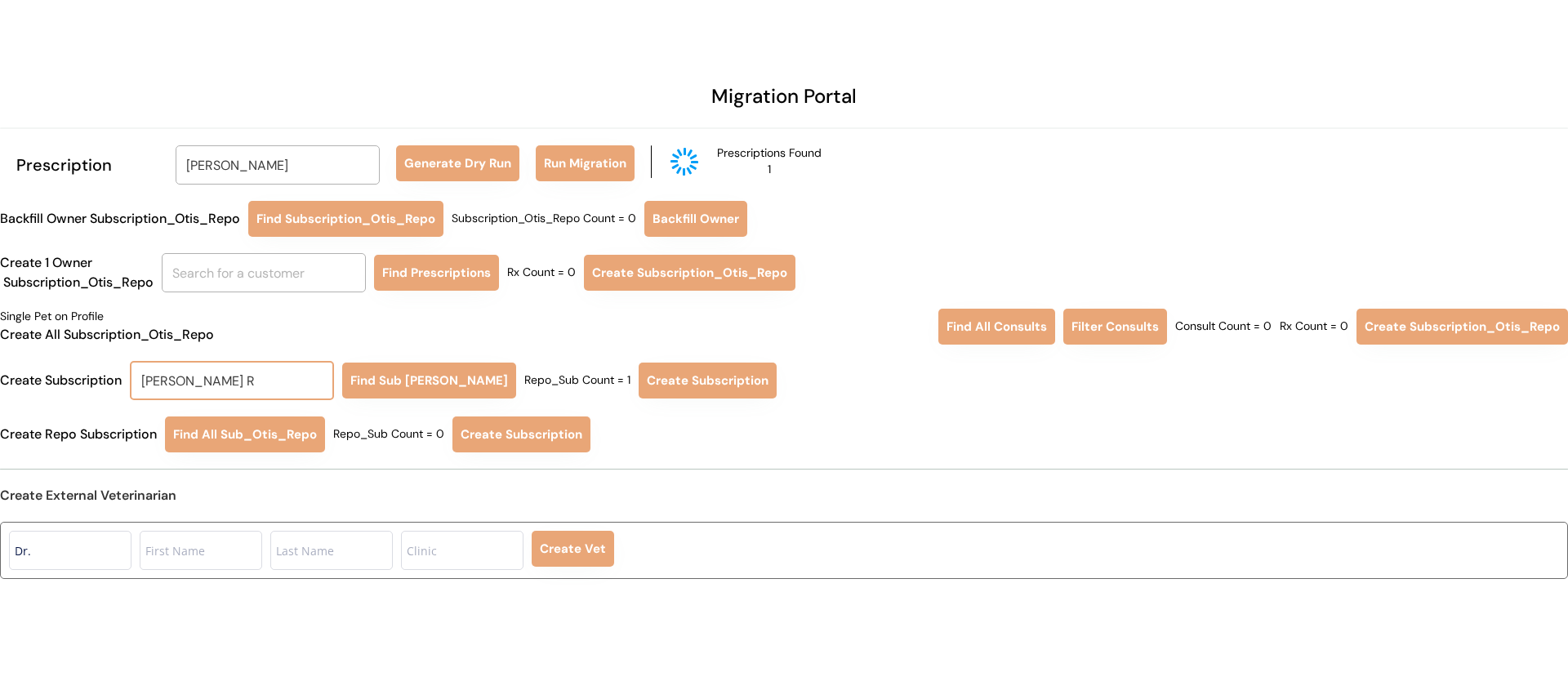
type input "KERRI"
type input "KERRI Griffin"
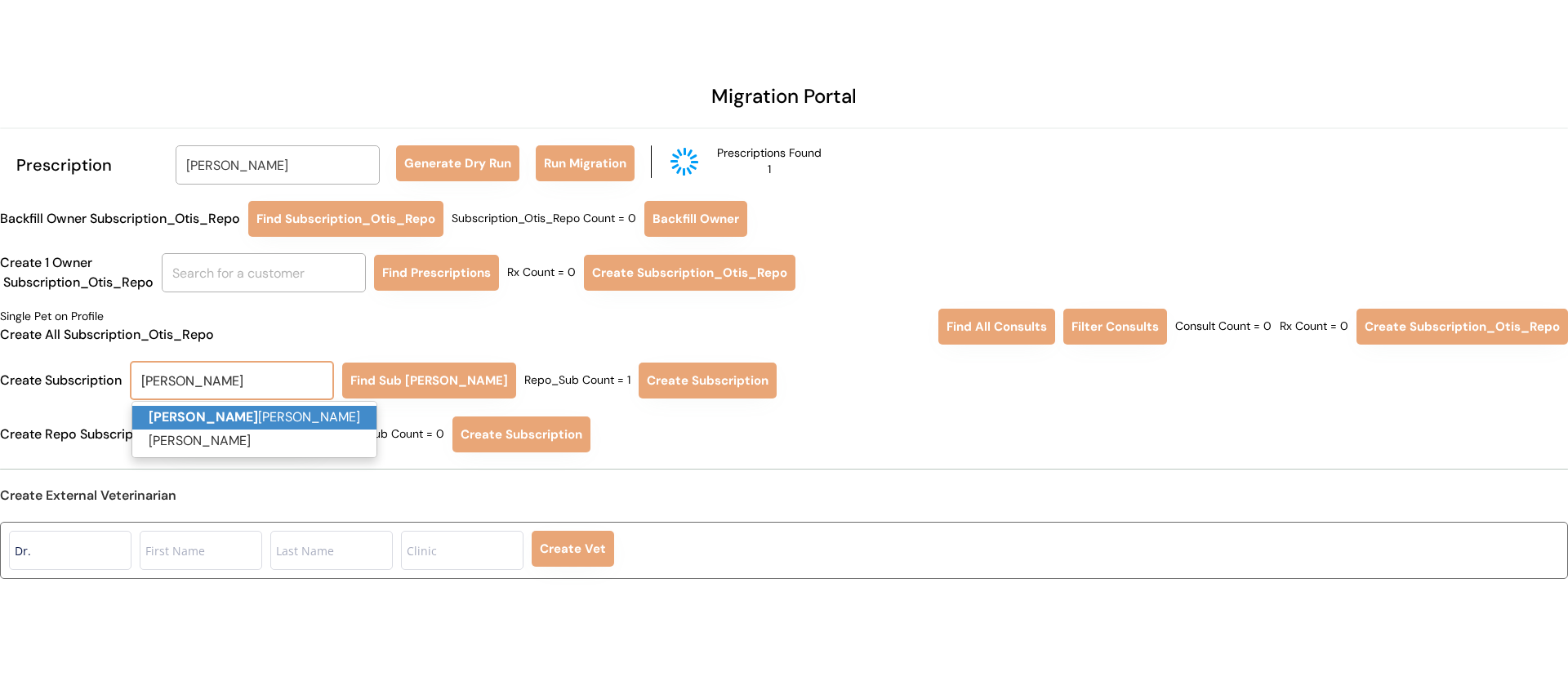
click at [200, 421] on p "Kerri Griffin" at bounding box center [254, 418] width 245 height 24
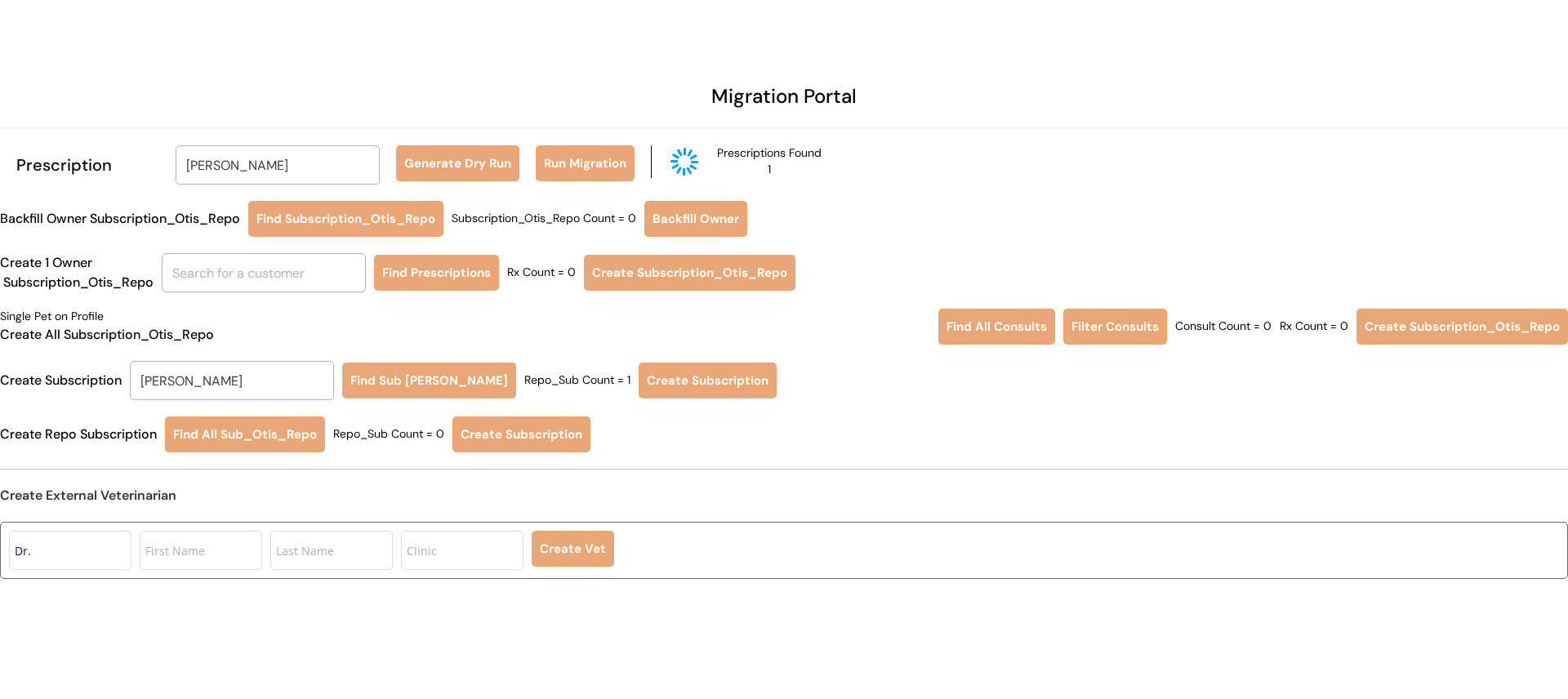
type input "Kerri Griffin"
click at [397, 393] on button "Find Sub Otis Repo" at bounding box center [429, 380] width 174 height 36
click at [659, 373] on button "Create Subscription" at bounding box center [712, 380] width 138 height 36
click at [272, 163] on input "Kerri Griffin" at bounding box center [278, 164] width 204 height 39
type input "KAITLIN"
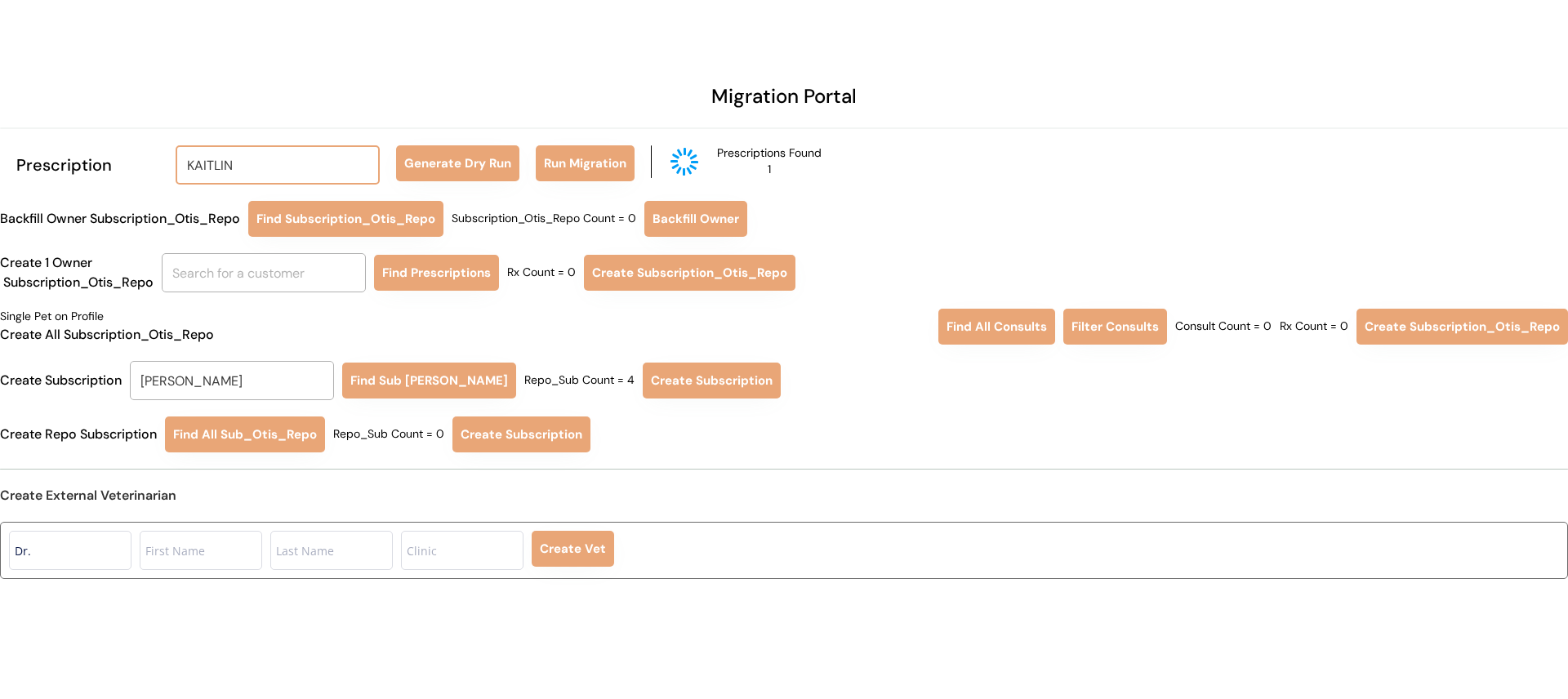
type input "KAITLIN Sheppard"
click at [294, 193] on p "Kaitlin Sheppard" at bounding box center [299, 202] width 245 height 24
type input "Kaitlin Sheppard"
click at [445, 174] on button "Generate Dry Run" at bounding box center [458, 163] width 123 height 36
click at [583, 163] on button "Run Migration" at bounding box center [584, 163] width 99 height 36
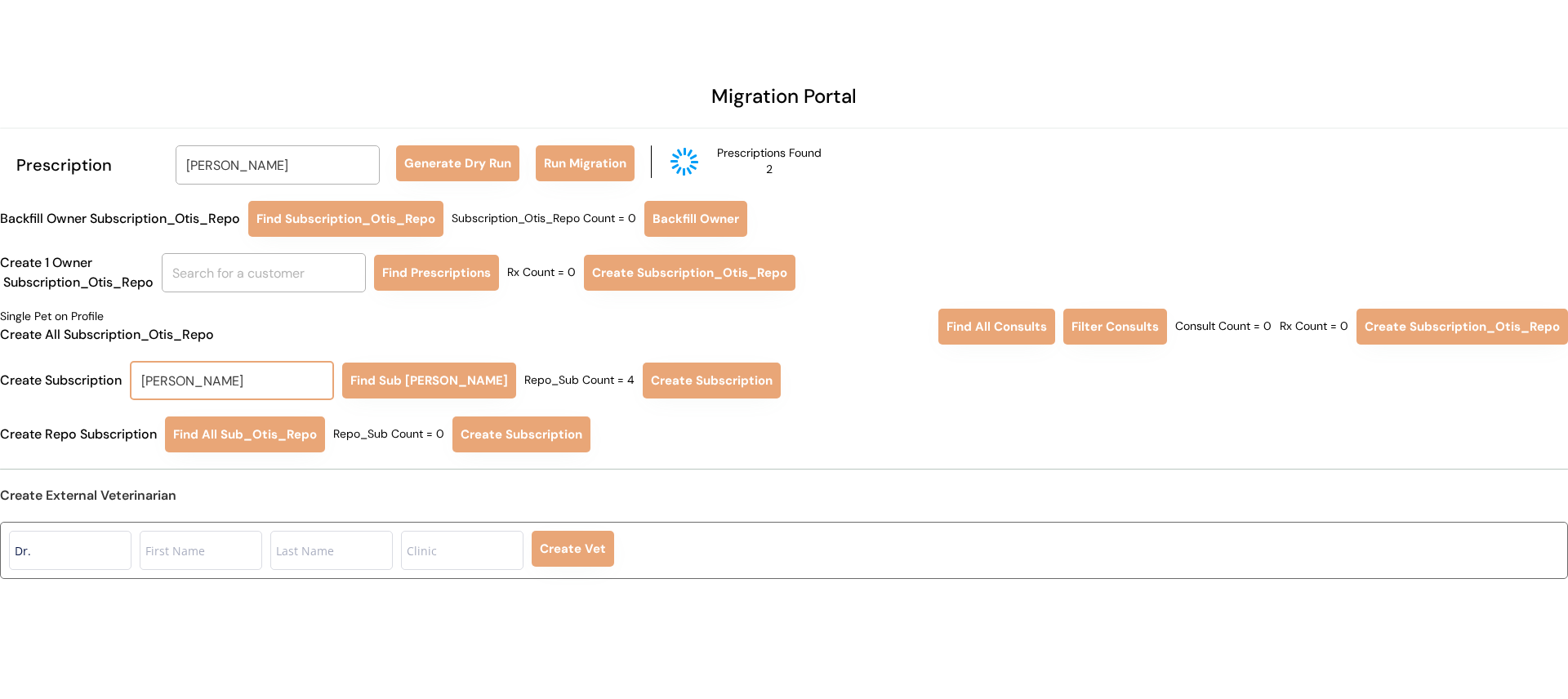
click at [237, 384] on input "Kerri Griffin" at bounding box center [232, 380] width 204 height 39
type input "KAI"
type input "KAI Espinoza"
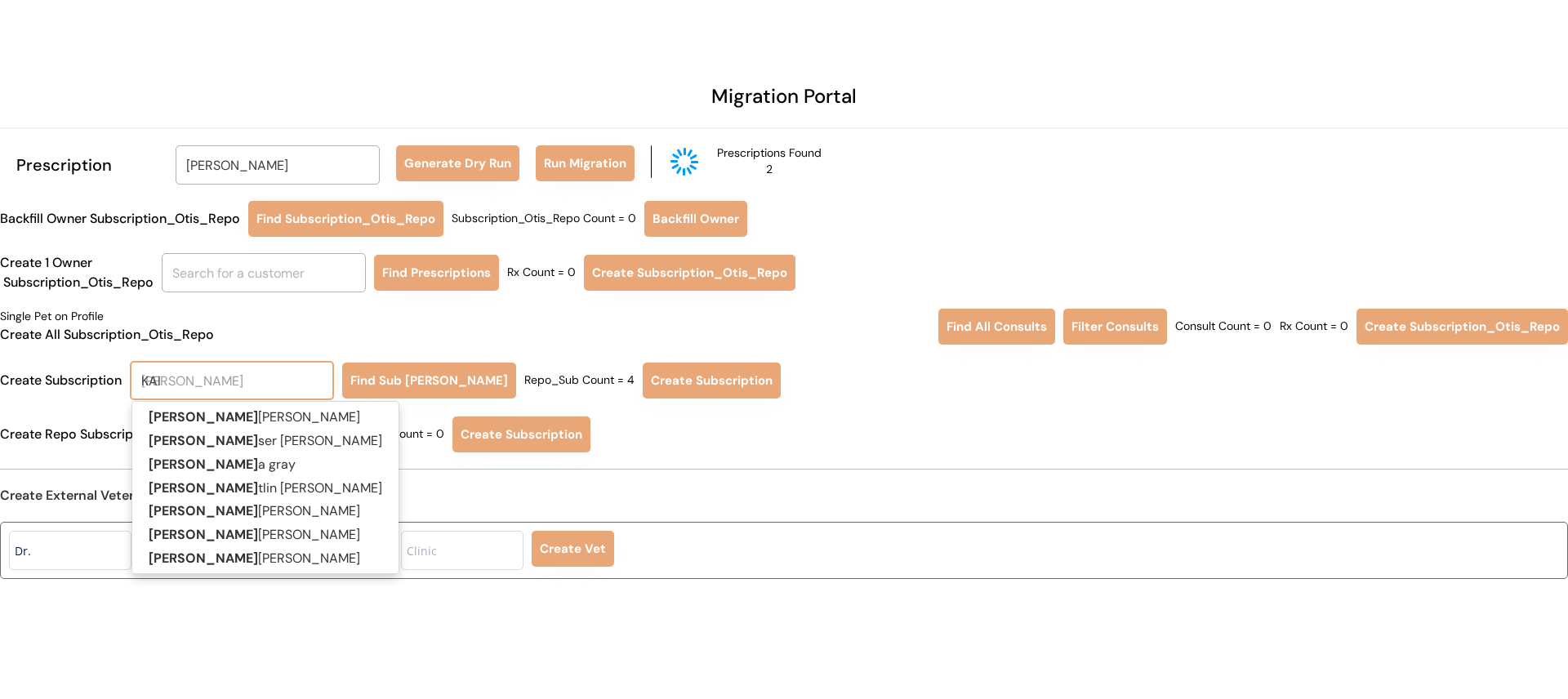
type input "KAIT"
type input "KAITlin Sheppard"
type input "KAITL"
type input "KAITLin Sheppard"
type input "KAITLI"
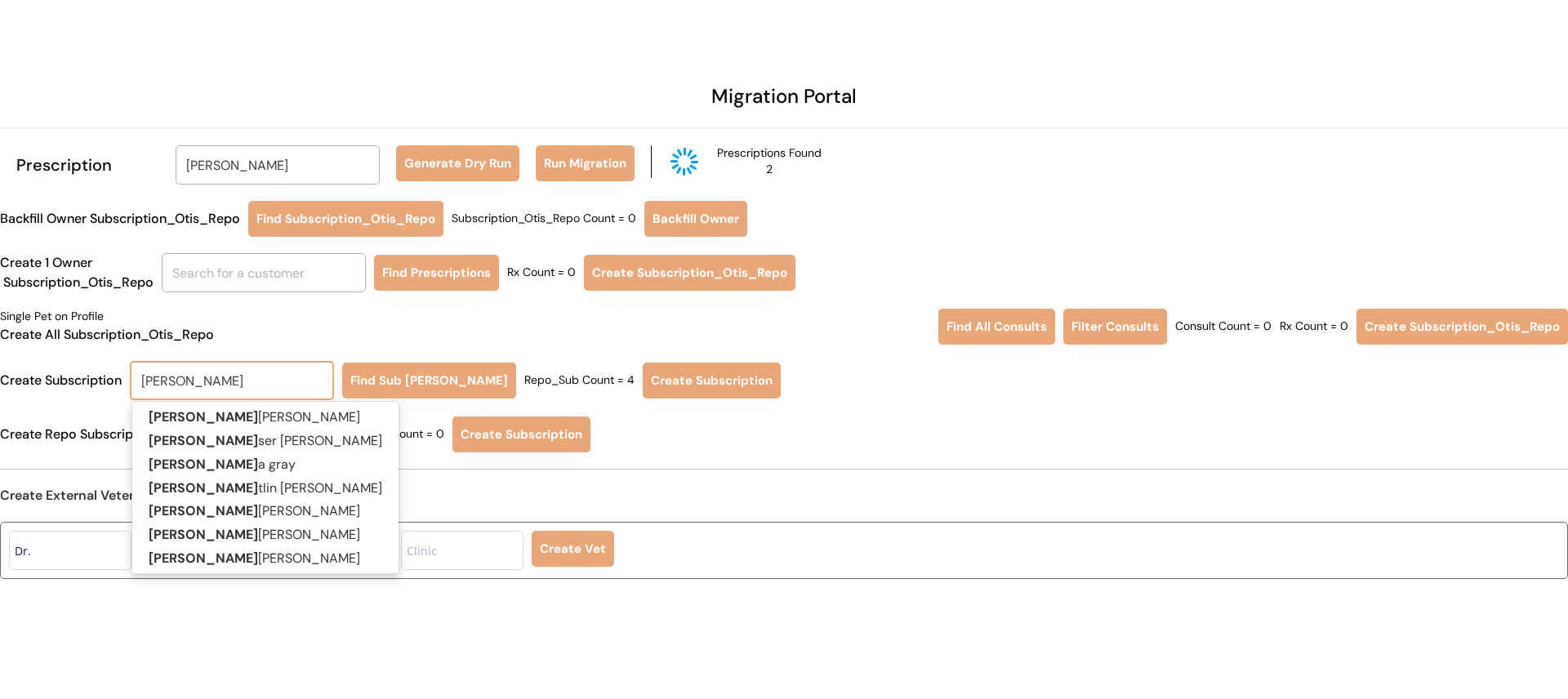
type input "KAITLIn Sheppard"
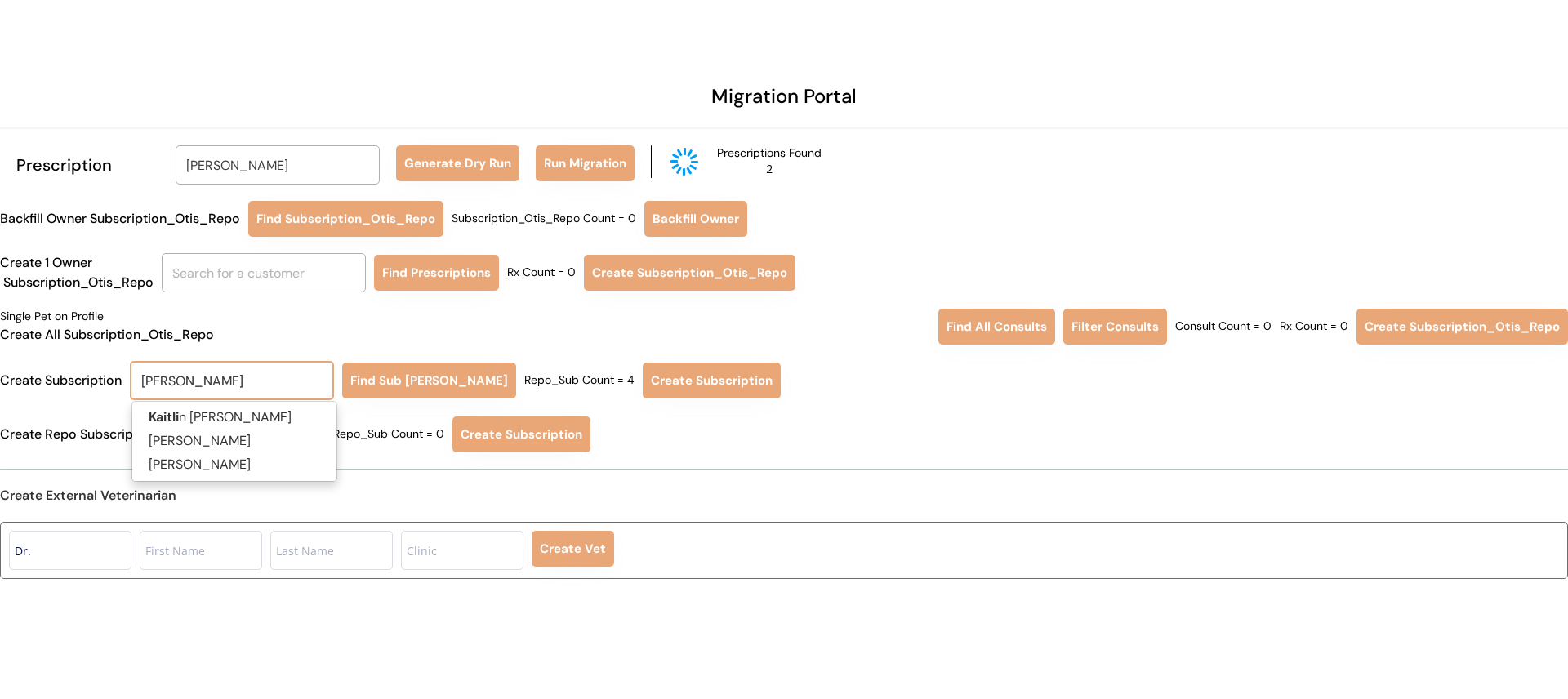
type input "KAITLIN"
type input "KAITLIN Sheppard"
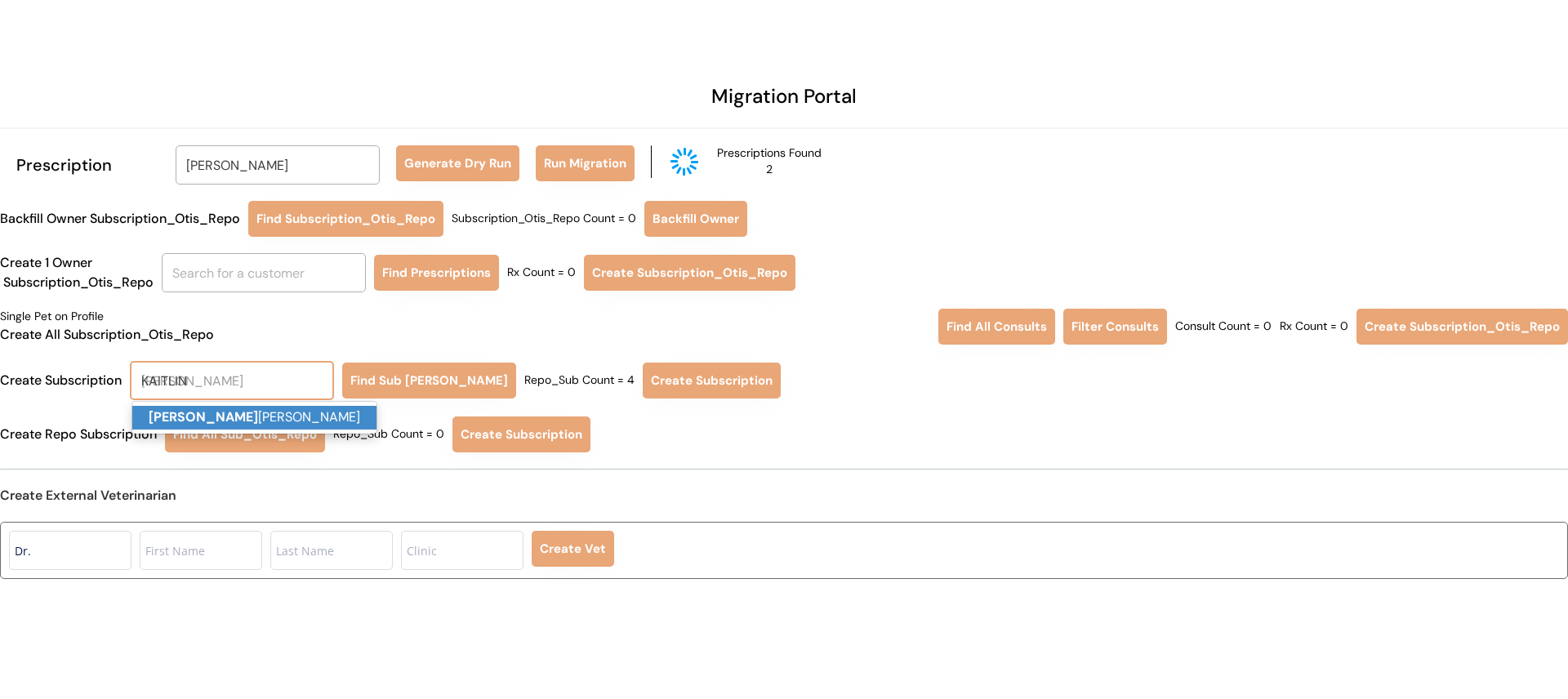
click at [263, 411] on p "Kaitlin Sheppard" at bounding box center [254, 418] width 245 height 24
type input "Kaitlin Sheppard"
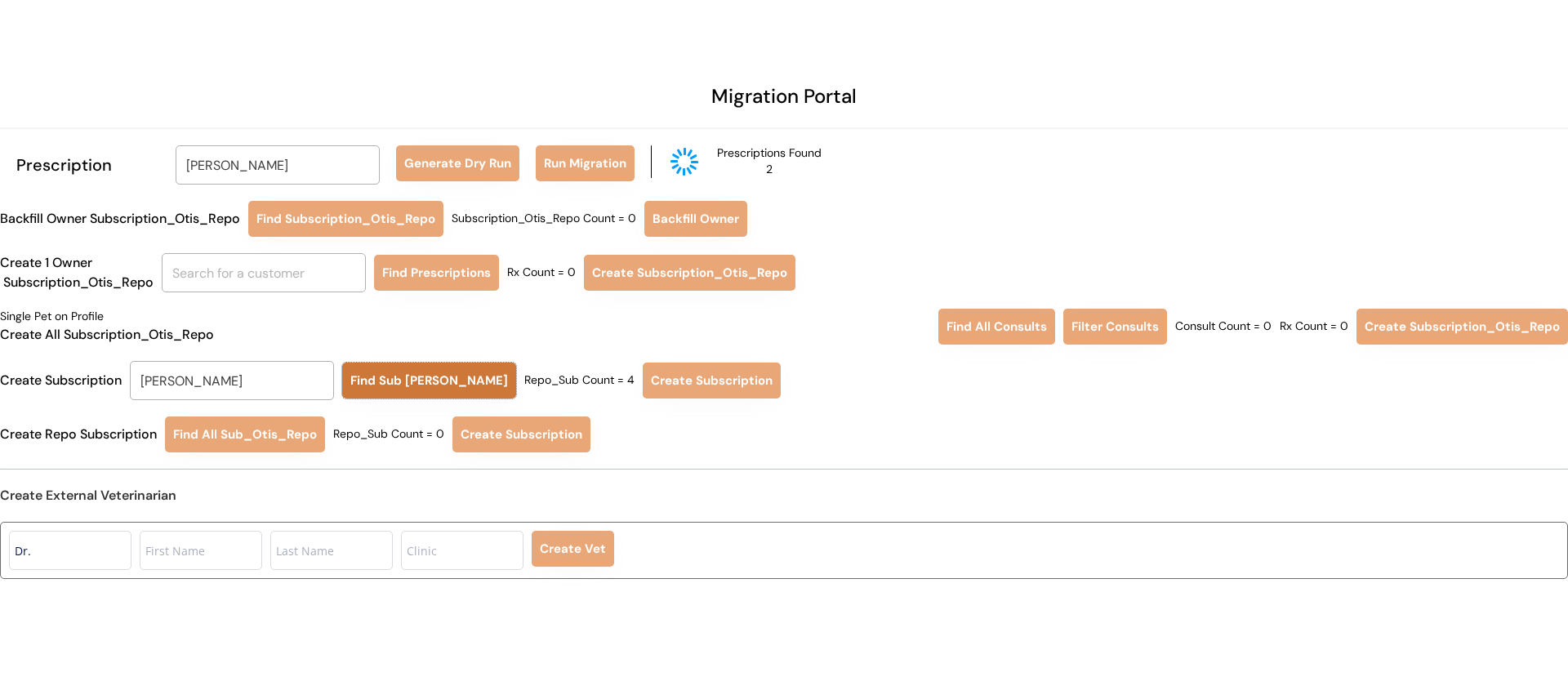
click at [386, 371] on button "Find Sub Otis Repo" at bounding box center [429, 380] width 174 height 36
click at [706, 391] on button "Create Subscription" at bounding box center [711, 380] width 138 height 36
click at [311, 169] on input "Kaitlin Sheppard" at bounding box center [278, 164] width 204 height 39
type input "VICKI"
type input "VICKI Bodai"
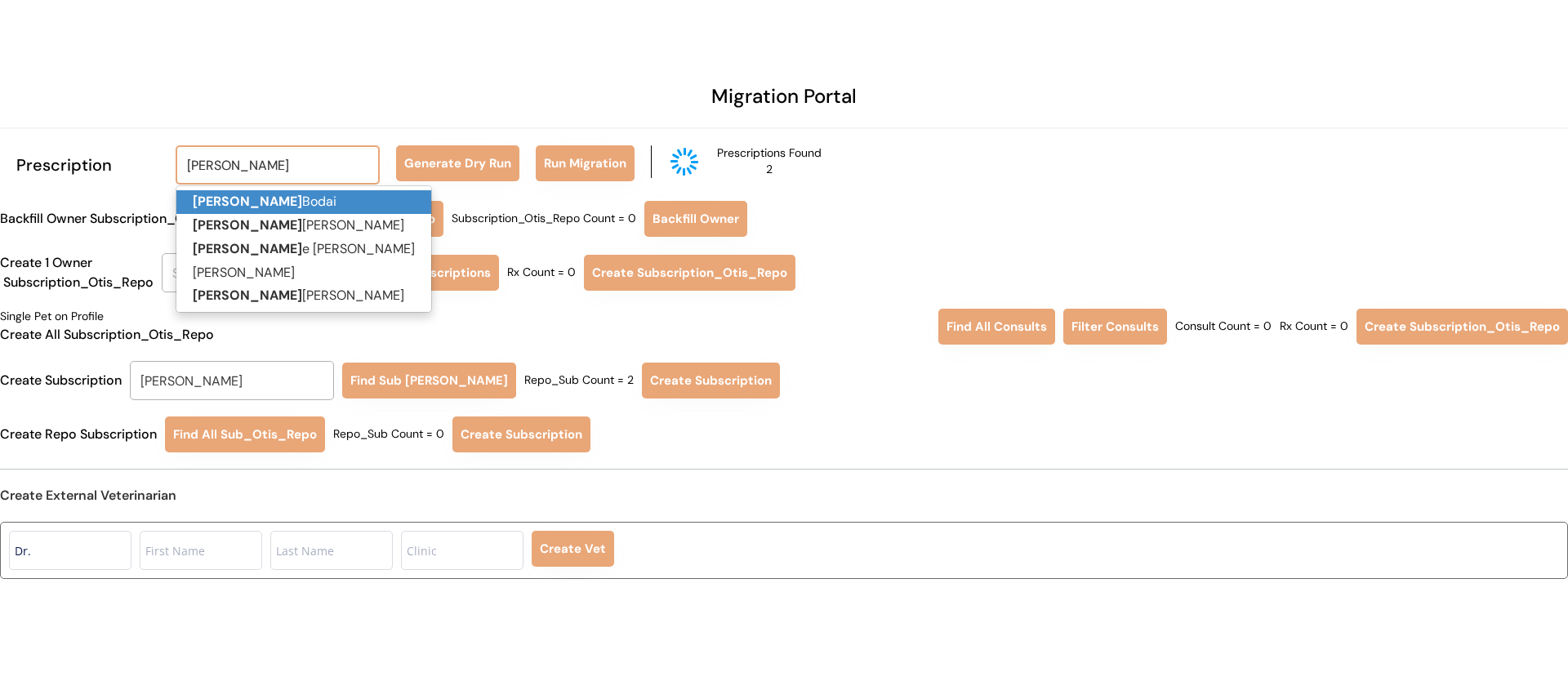
drag, startPoint x: 331, startPoint y: 199, endPoint x: 341, endPoint y: 190, distance: 13.5
click at [332, 199] on p "Vicki Bodai" at bounding box center [304, 202] width 255 height 24
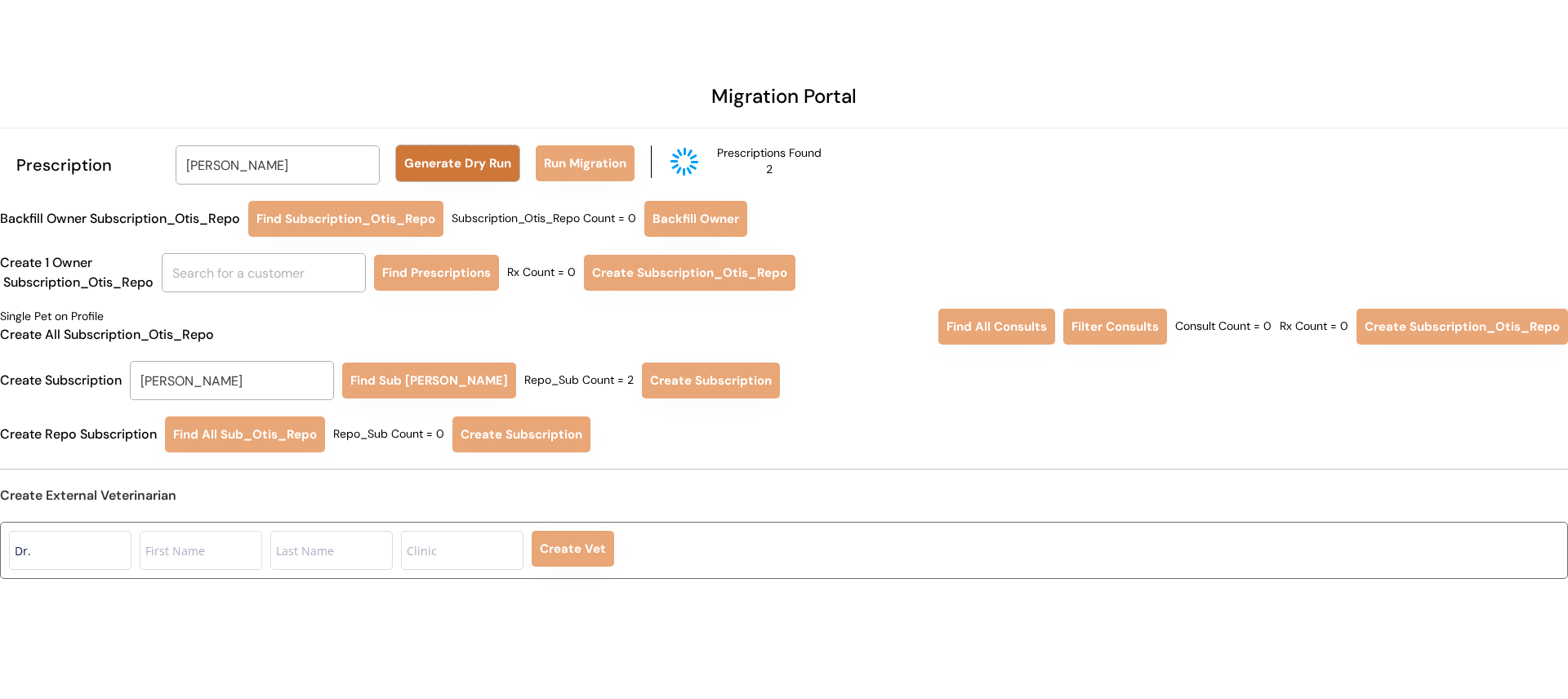
click at [452, 156] on button "Generate Dry Run" at bounding box center [458, 163] width 123 height 36
click at [584, 176] on button "Run Migration" at bounding box center [584, 163] width 99 height 36
click at [570, 159] on button "Run Migration" at bounding box center [584, 163] width 99 height 36
click at [339, 162] on input "Vicki Bodai" at bounding box center [278, 164] width 204 height 39
type input "JESSICA C"
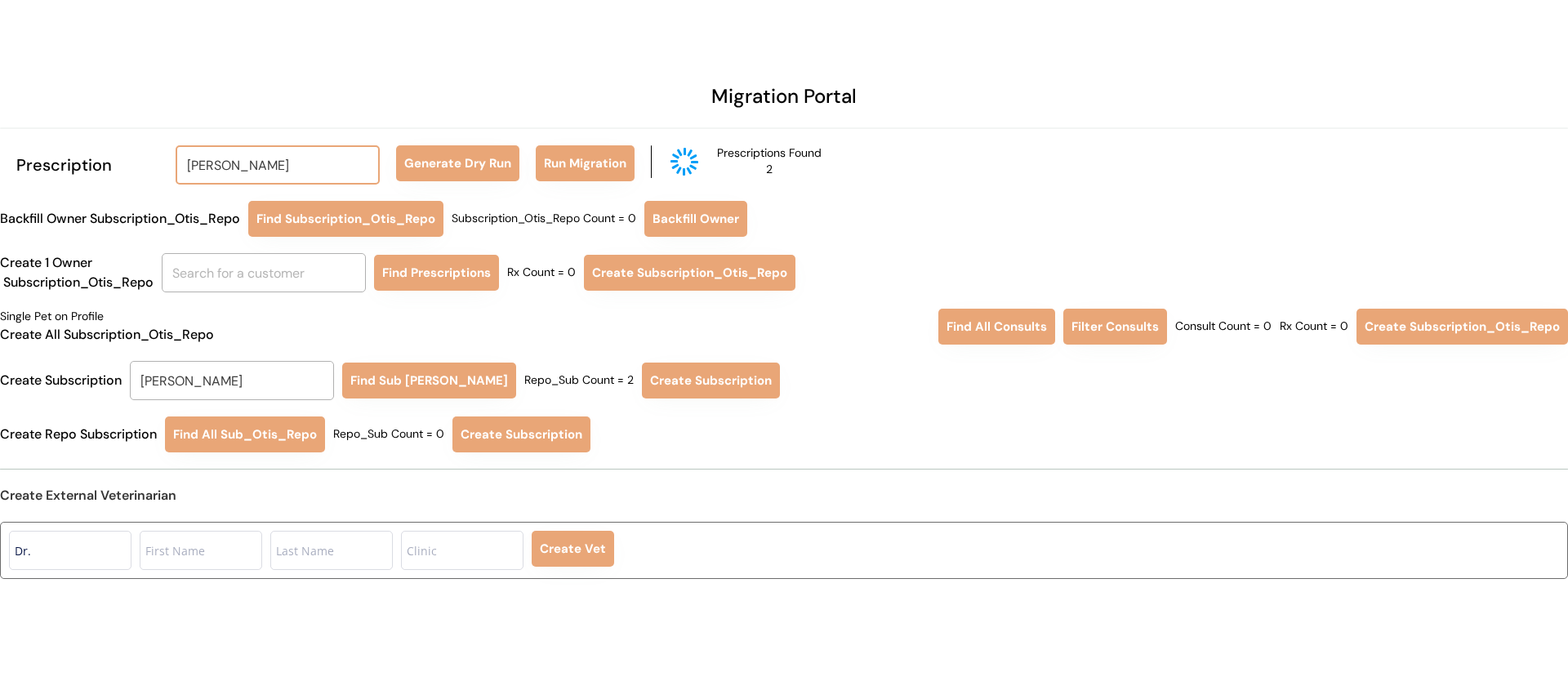
type input "JESSICA Clayton"
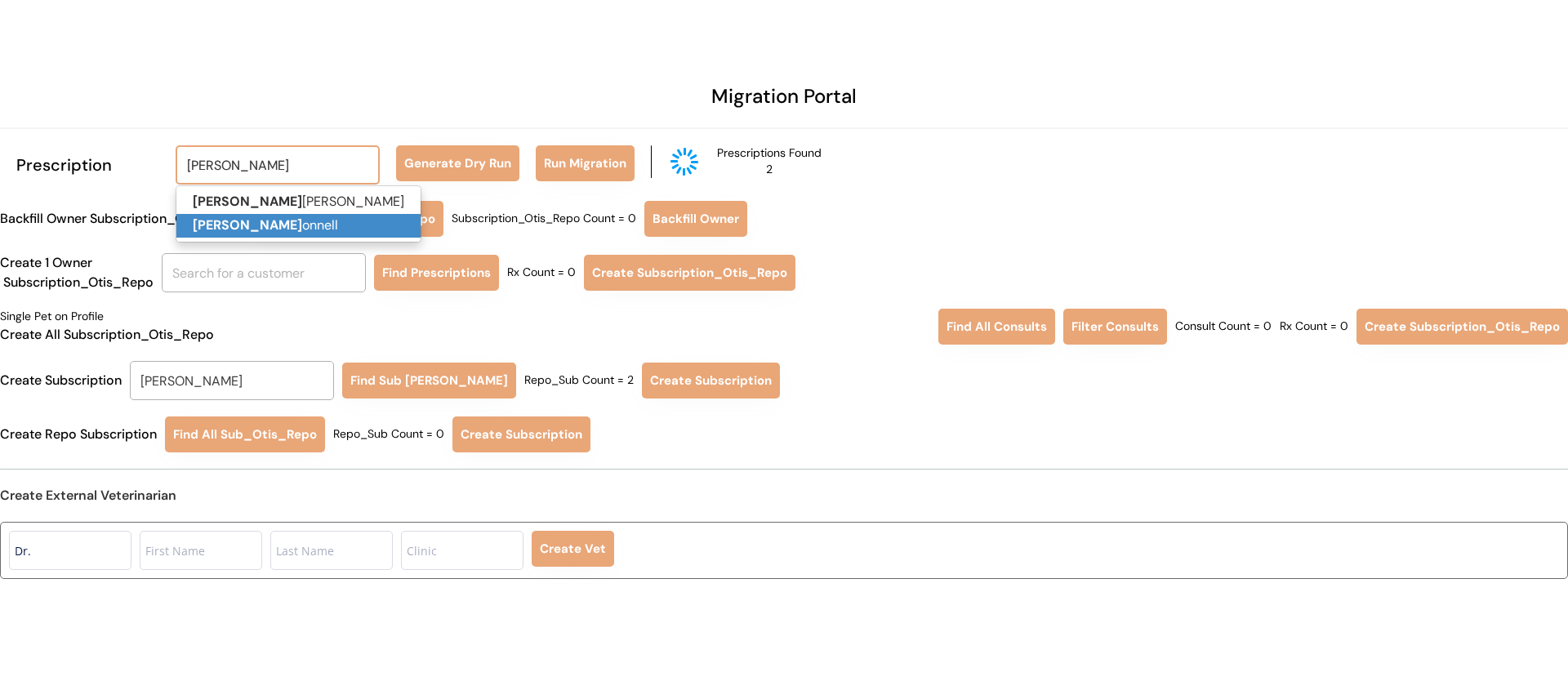
click at [317, 219] on p "Jessica C onnell" at bounding box center [299, 225] width 245 height 24
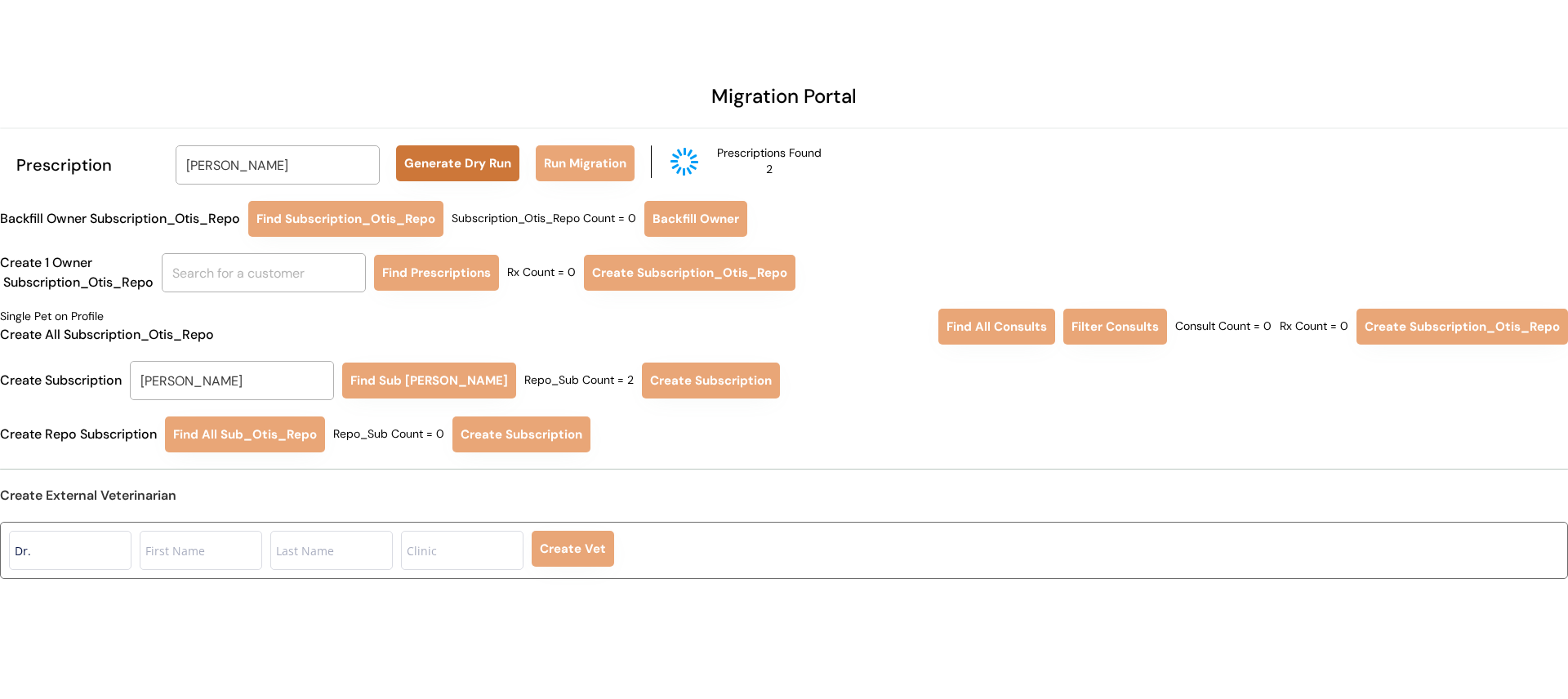
type input "Jessica Connell"
click at [432, 171] on button "Generate Dry Run" at bounding box center [458, 163] width 123 height 36
click at [606, 149] on button "Run Migration" at bounding box center [584, 163] width 99 height 36
click at [247, 383] on input "Kaitlin Sheppard" at bounding box center [232, 380] width 204 height 39
type input "JESSICA C"
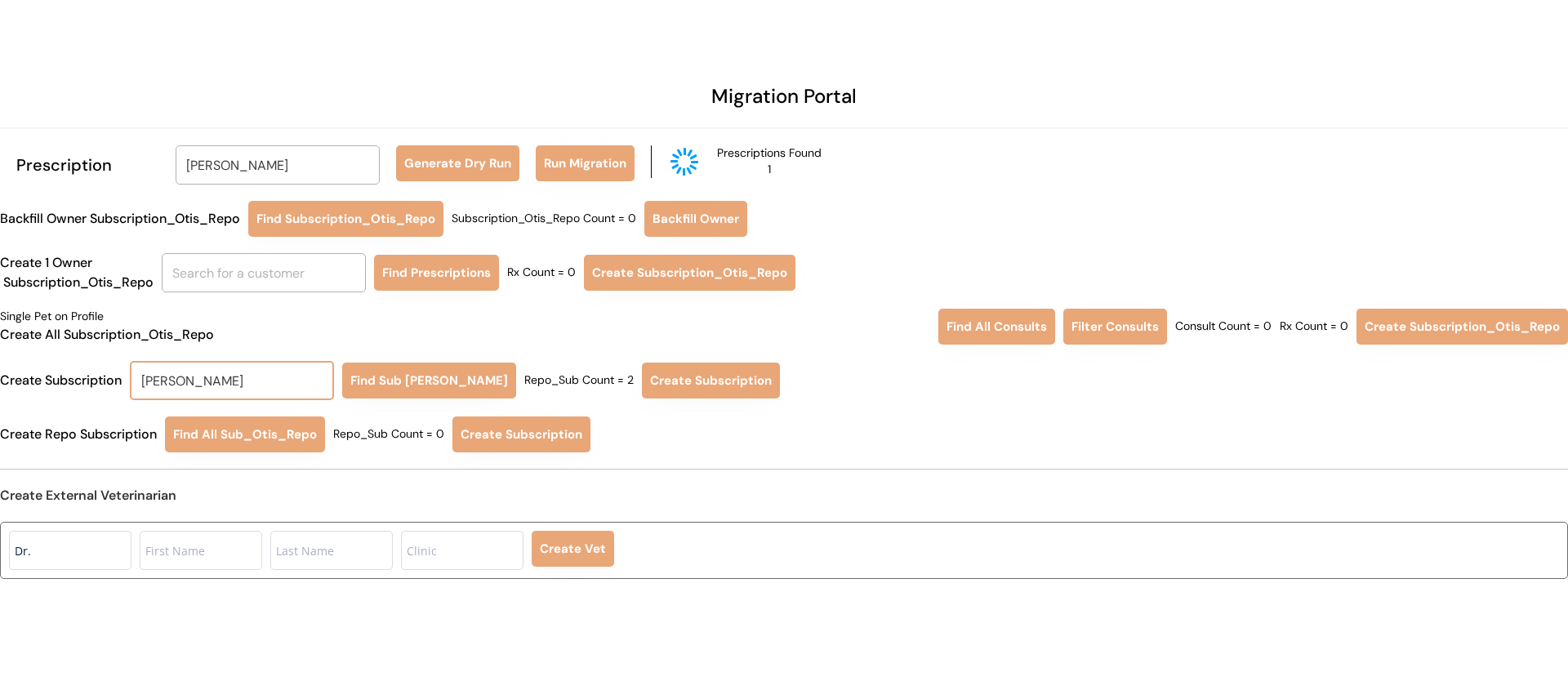
type input "JESSICA Clayton"
type input "JESSICA C"
type input "JESSICA Clayton"
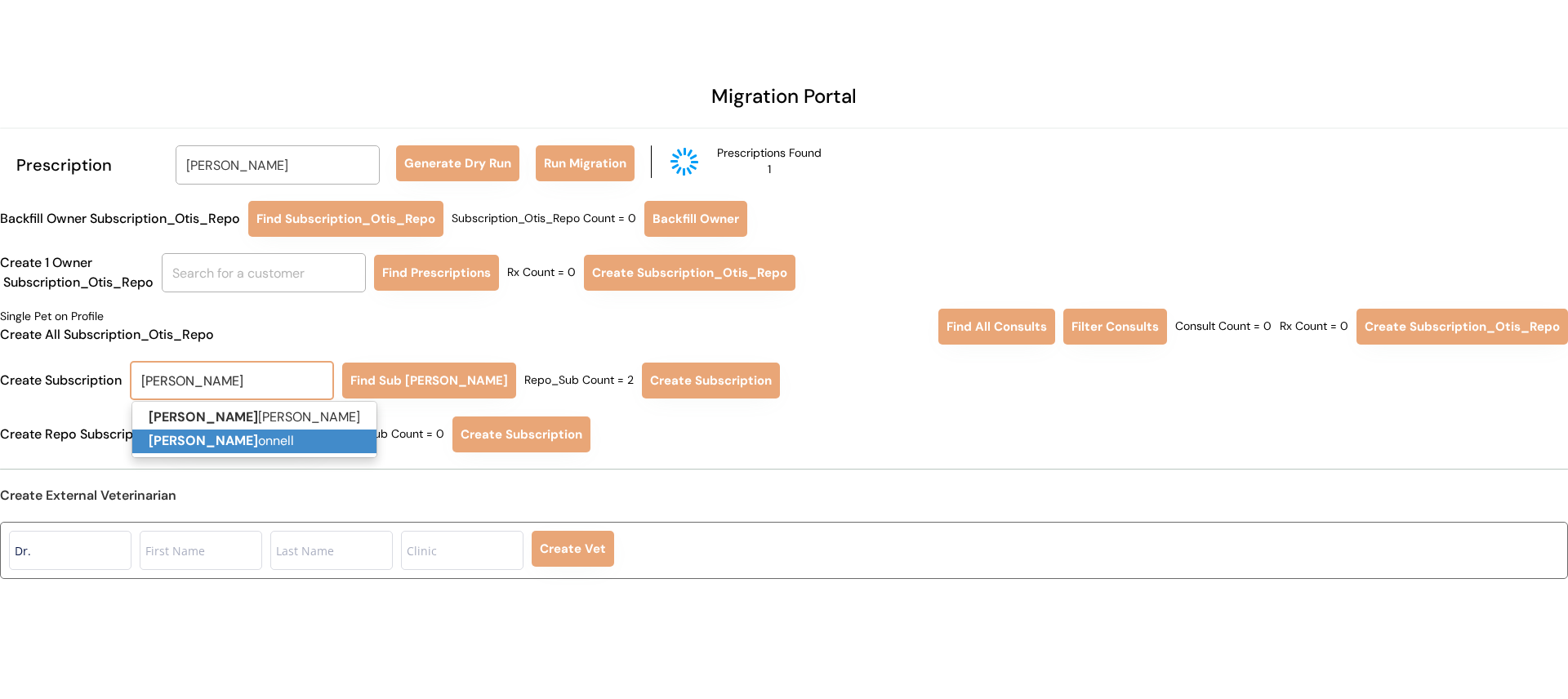
click at [224, 450] on p "Jessica C onnell" at bounding box center [254, 441] width 245 height 24
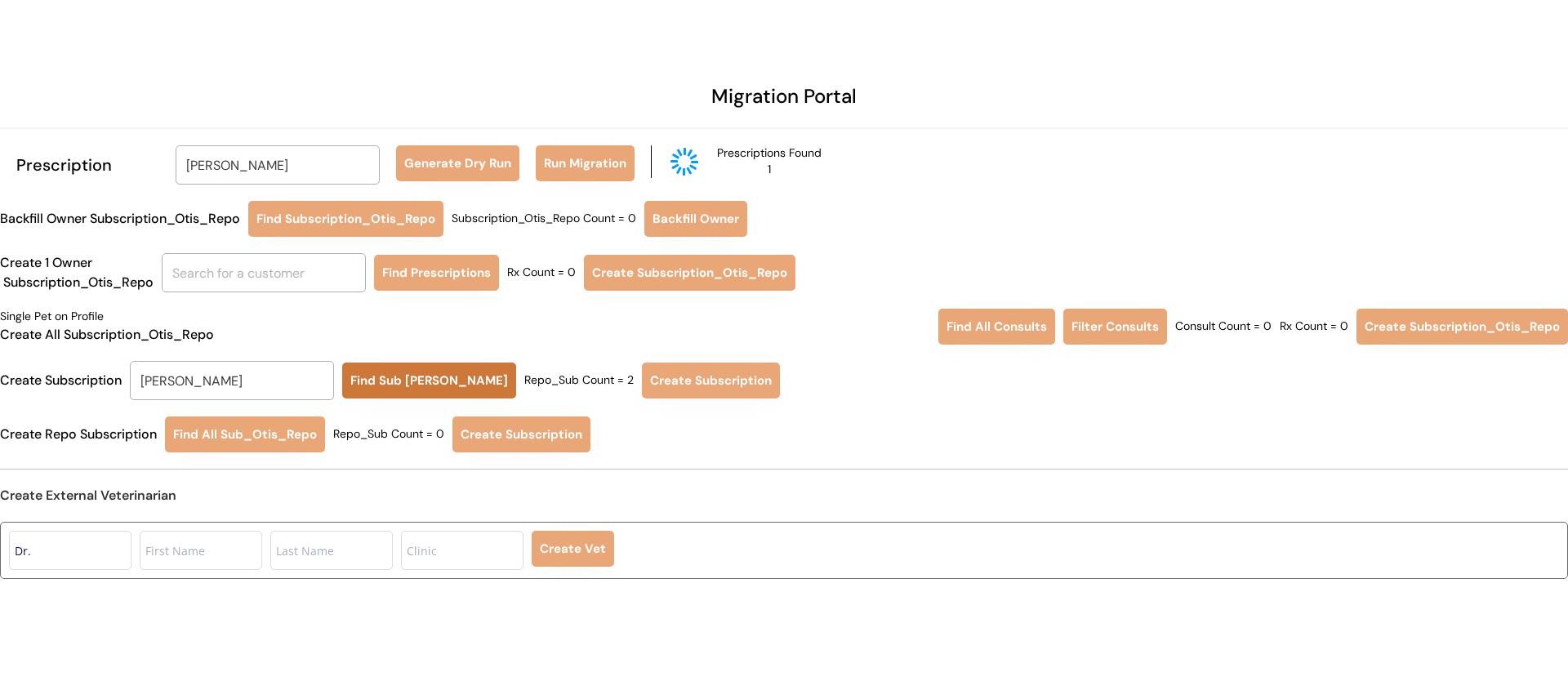
type input "[PERSON_NAME]"
click at [389, 380] on button "Find Sub Otis Repo" at bounding box center [429, 380] width 174 height 36
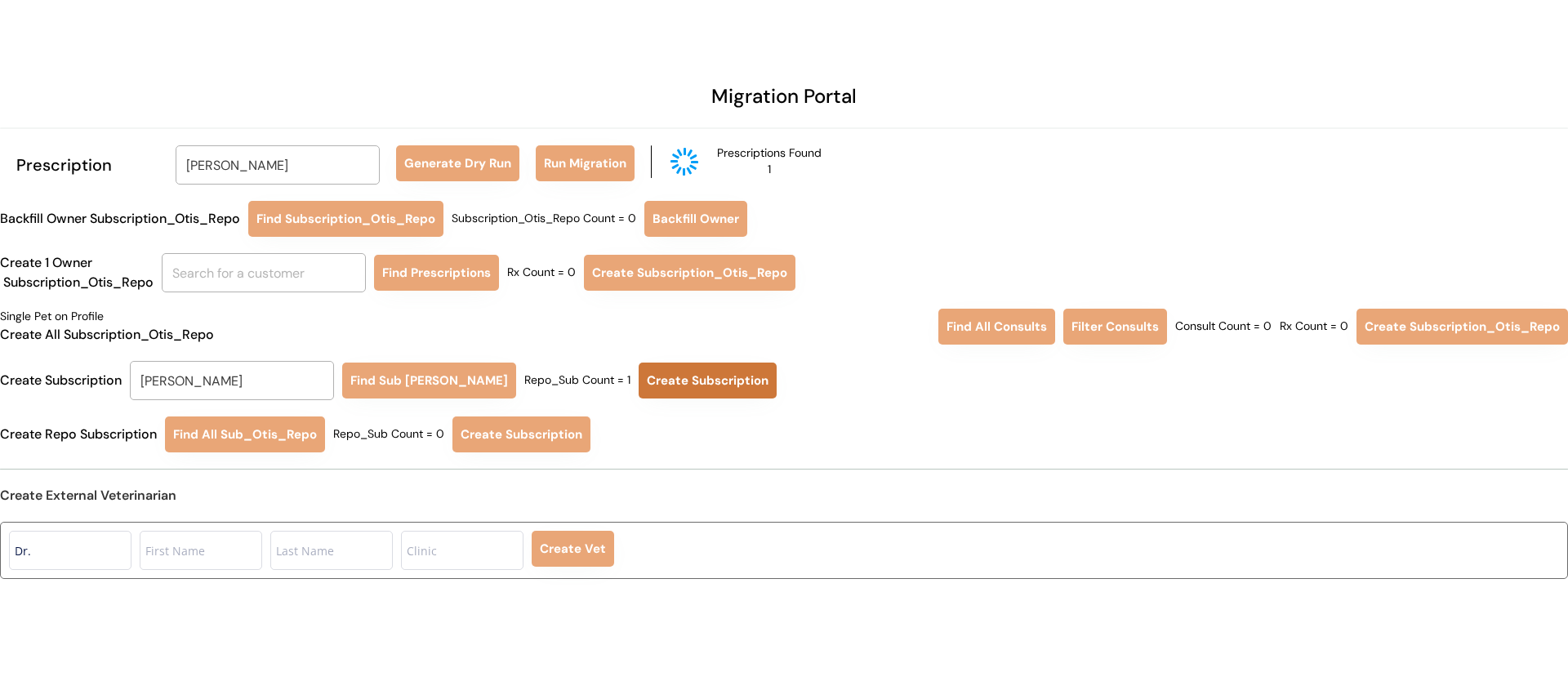
click at [663, 381] on button "Create Subscription" at bounding box center [708, 380] width 138 height 36
click at [273, 167] on input "[PERSON_NAME]" at bounding box center [278, 164] width 204 height 39
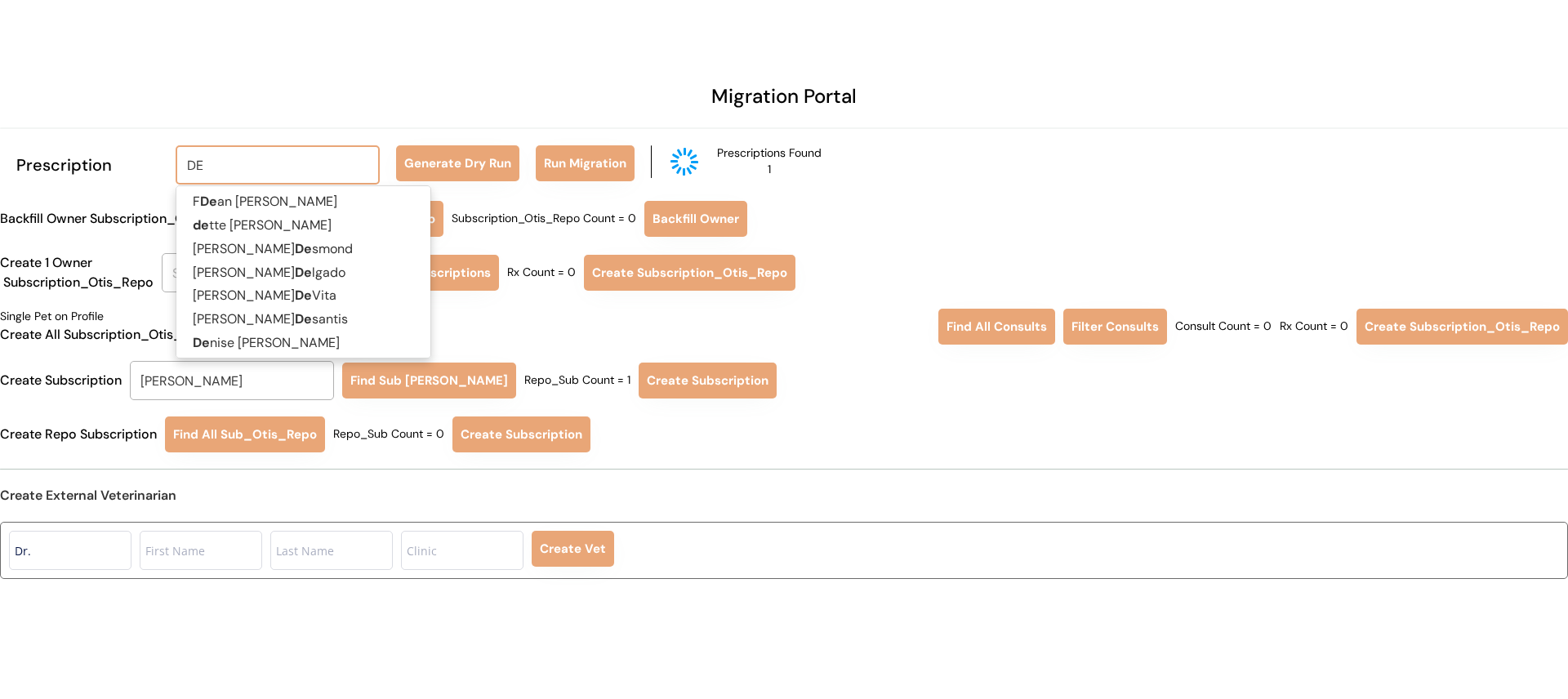
type input "DEB"
type input "DEBbie Mossman"
type input "DEBR"
type input "DEBRa Lyles"
type input "DEBRA"
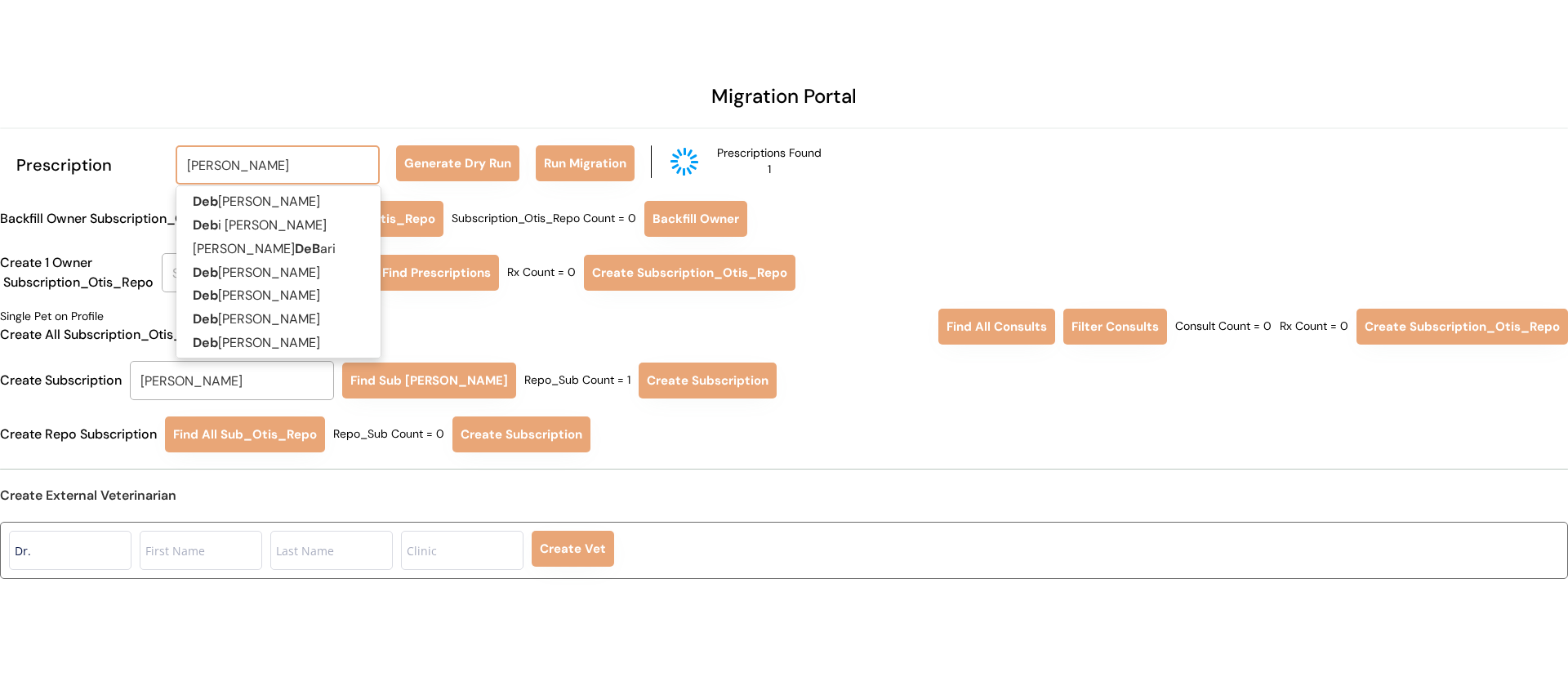
type input "DEBRA Lyles"
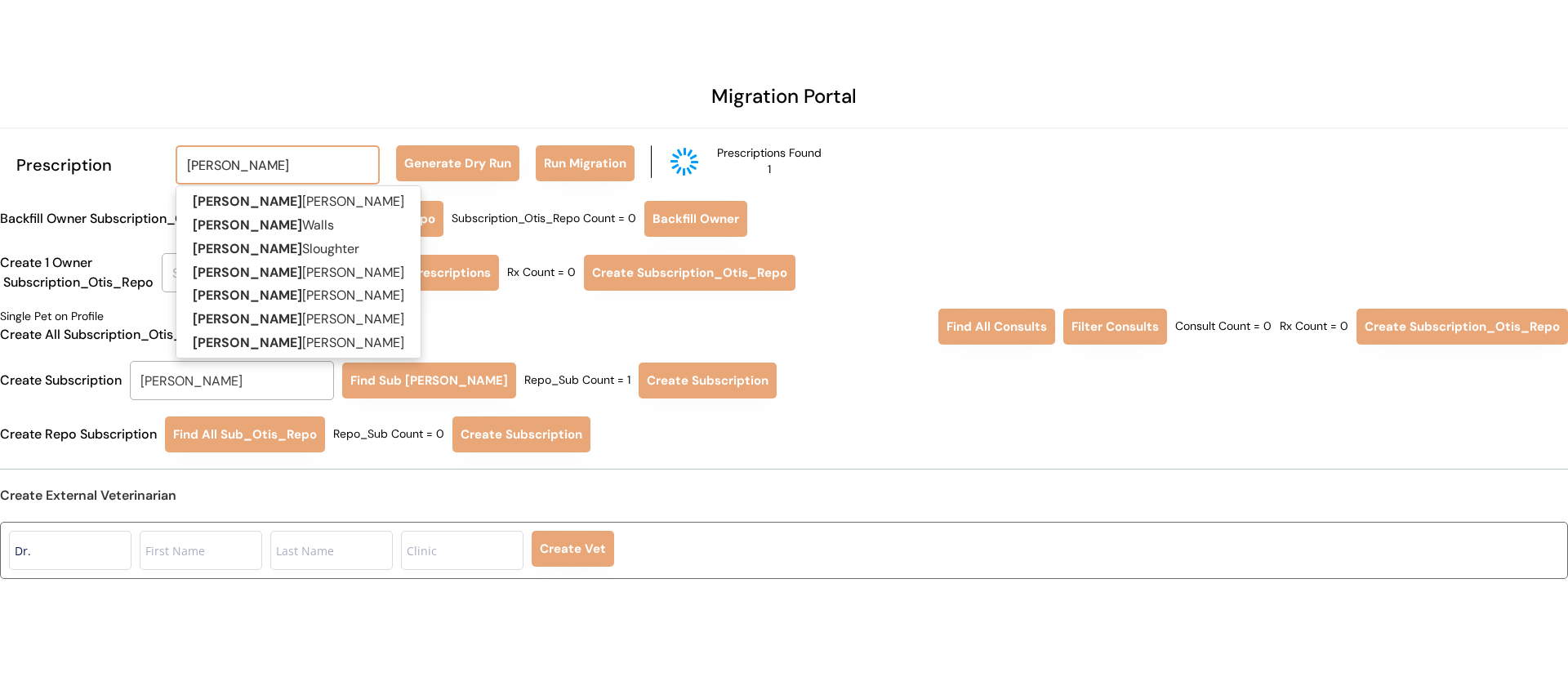
type input "DEBRA L"
type input "DEBRA LY"
type input "DEBRA LYles"
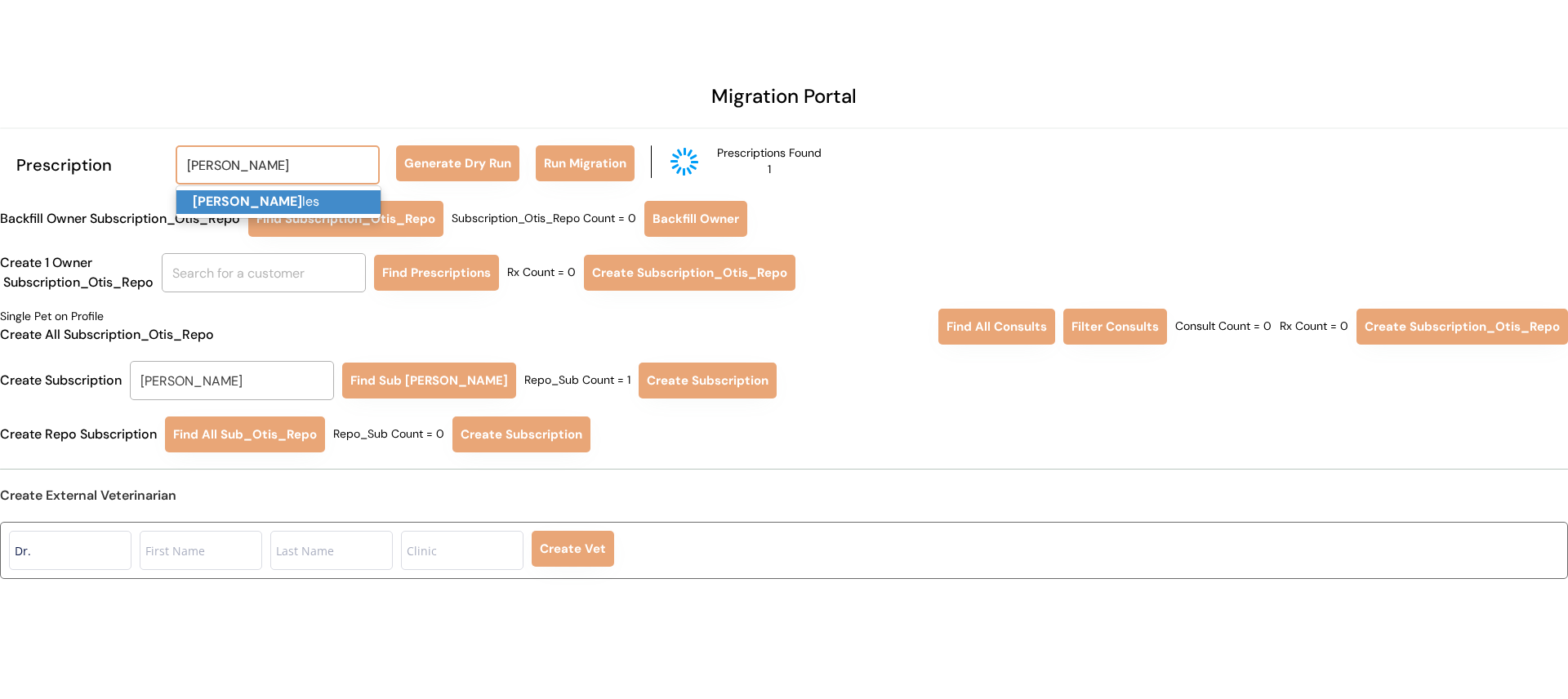
click at [292, 195] on p "Debra Ly les" at bounding box center [279, 202] width 204 height 24
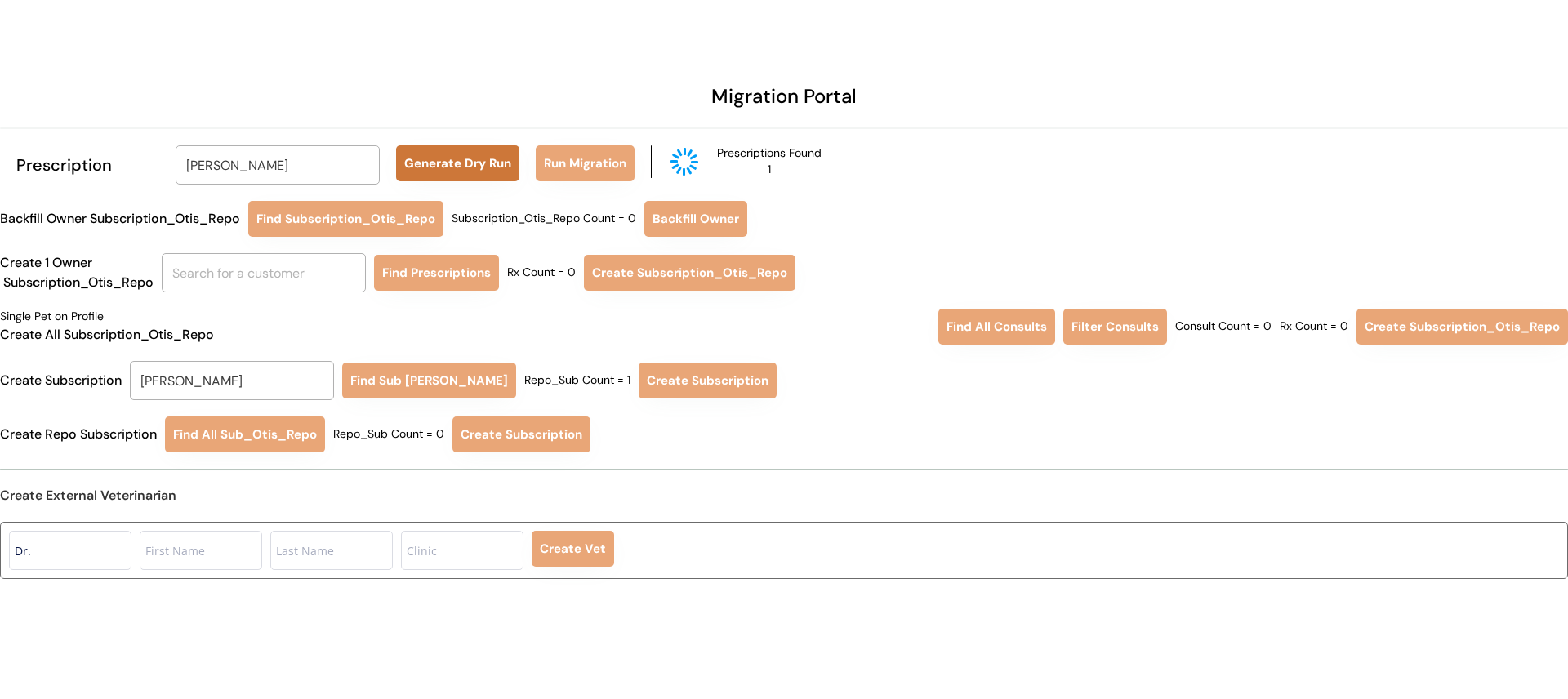
click at [421, 162] on button "Generate Dry Run" at bounding box center [458, 163] width 123 height 36
click at [571, 153] on button "Run Migration" at bounding box center [584, 163] width 99 height 36
click at [268, 170] on input "Debra Lyles" at bounding box center [278, 164] width 204 height 39
type input "genia"
type input "genia Pendergrass"
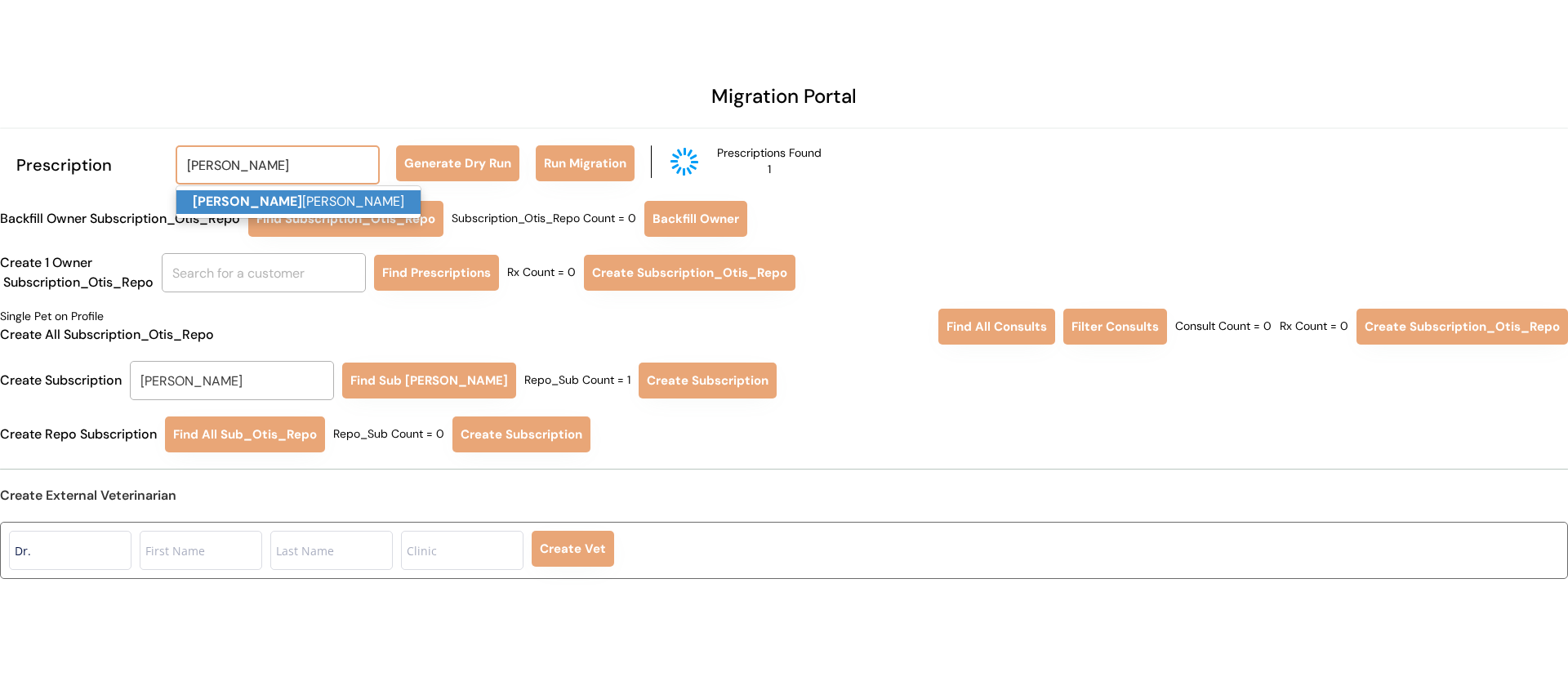
click at [281, 209] on p "Genia Pendergrass" at bounding box center [299, 202] width 245 height 24
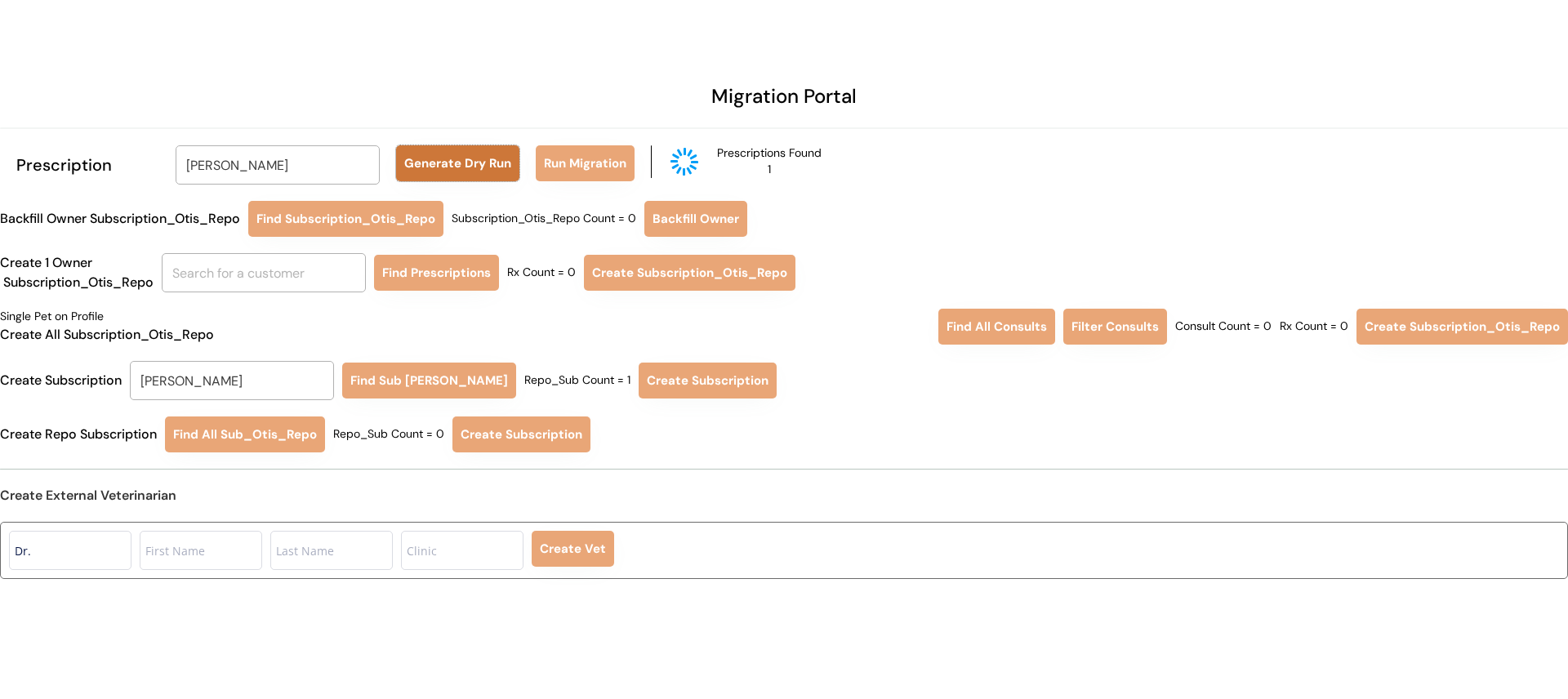
click at [425, 169] on button "Generate Dry Run" at bounding box center [458, 163] width 123 height 36
click at [557, 147] on button "Run Migration" at bounding box center [584, 163] width 99 height 36
click at [311, 166] on input "Genia Pendergrass" at bounding box center [278, 164] width 204 height 39
type input "je"
type input "jesse Wilcox"
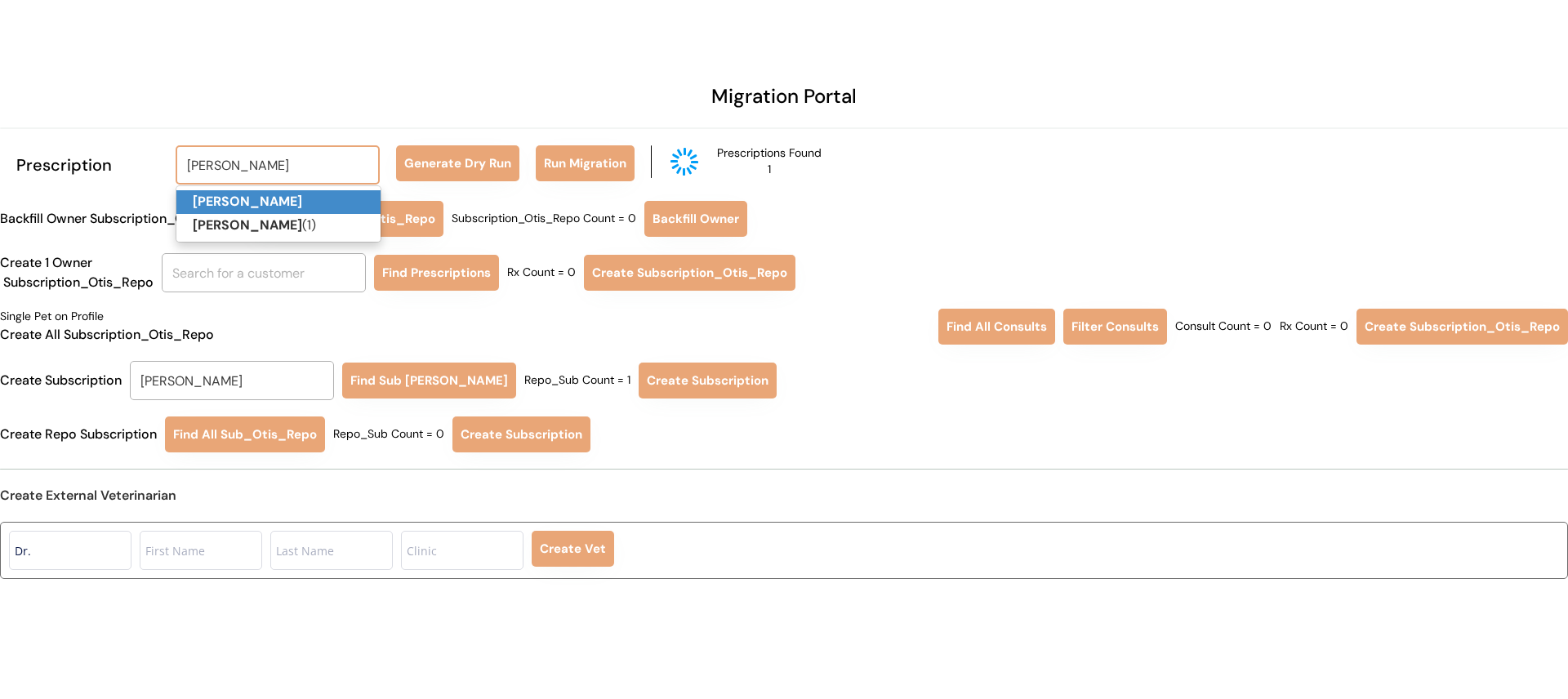
click at [305, 204] on p "Jennifer Bates" at bounding box center [279, 202] width 204 height 24
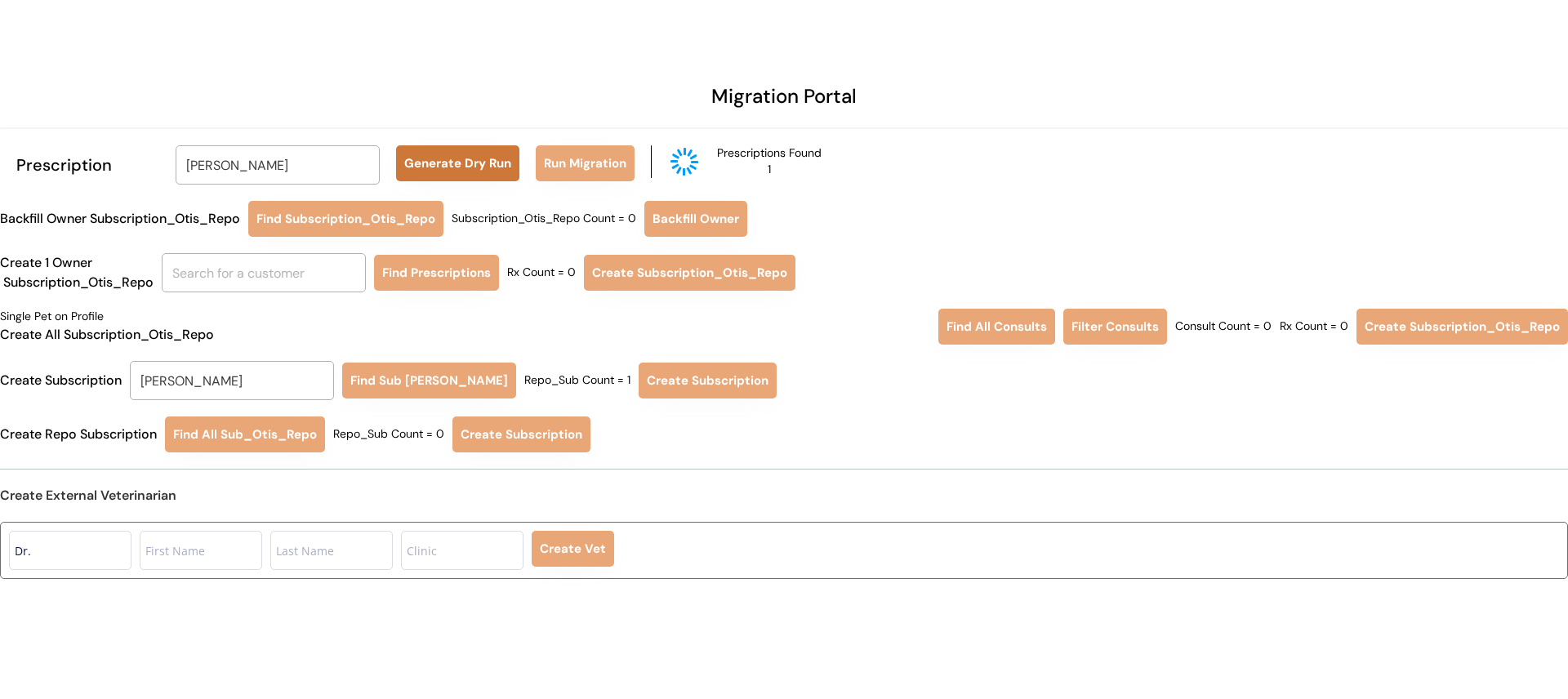
type input "Jennifer Bates"
click at [436, 166] on button "Generate Dry Run" at bounding box center [458, 163] width 123 height 36
click at [591, 156] on button "Run Migration" at bounding box center [584, 163] width 99 height 36
click at [209, 373] on input "Jessica Connell" at bounding box center [232, 380] width 204 height 39
type input "je"
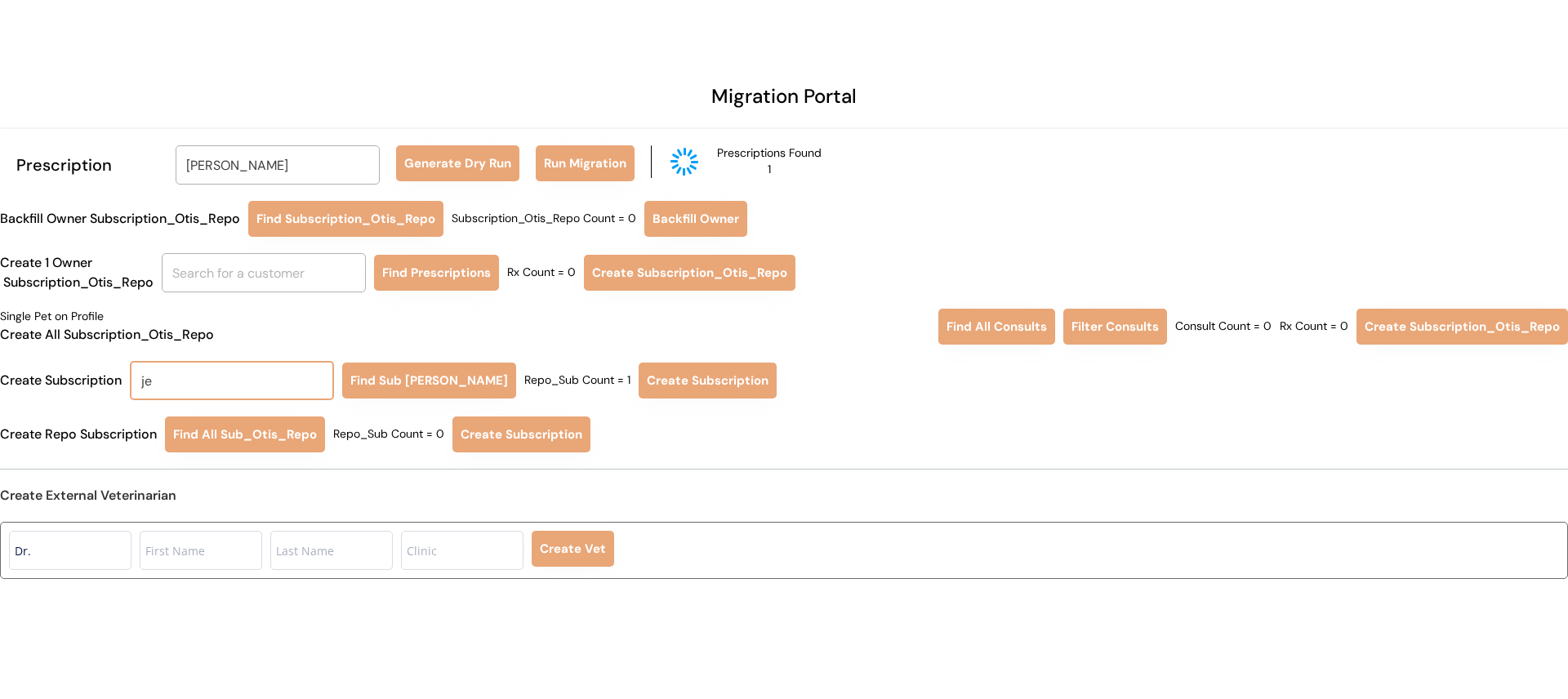
type input "jesse Wilcox"
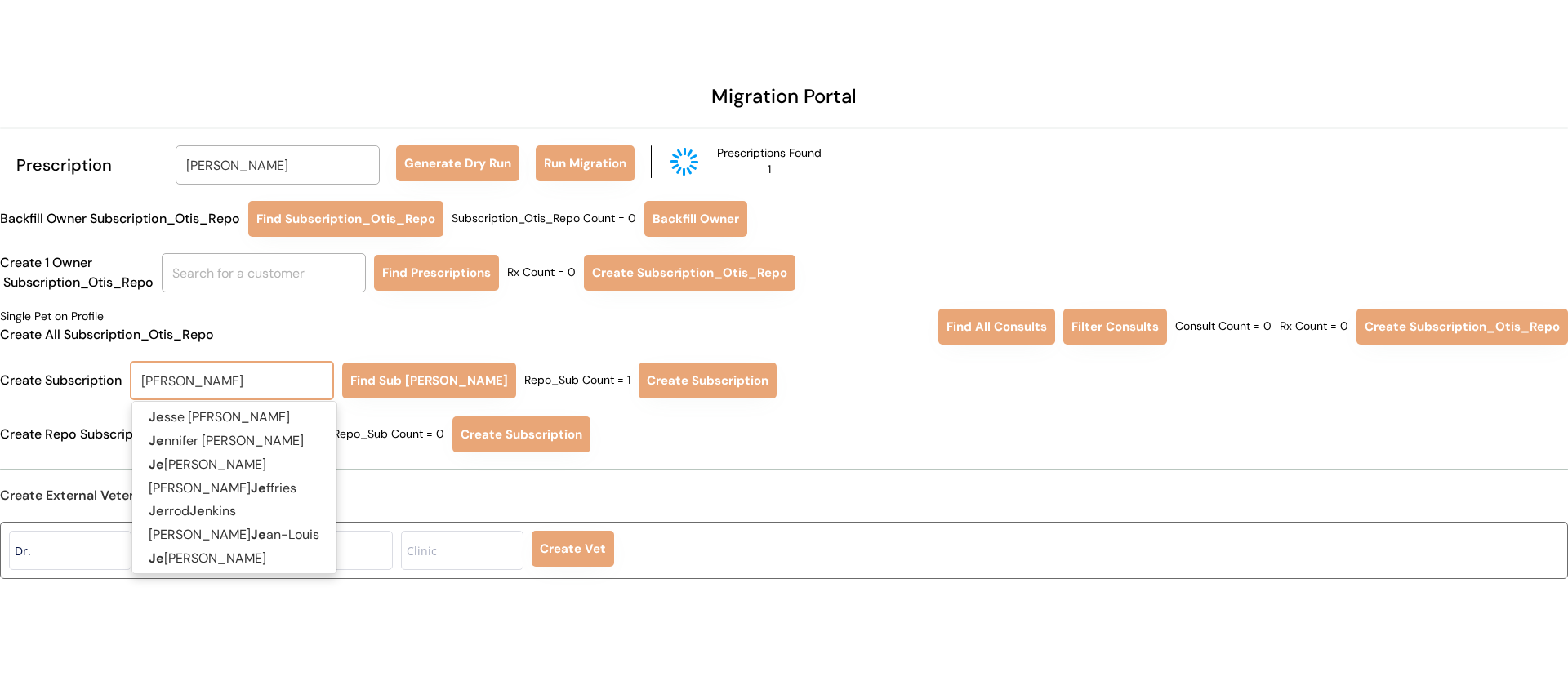
type input "jennifer"
type input "jennifer Salzano"
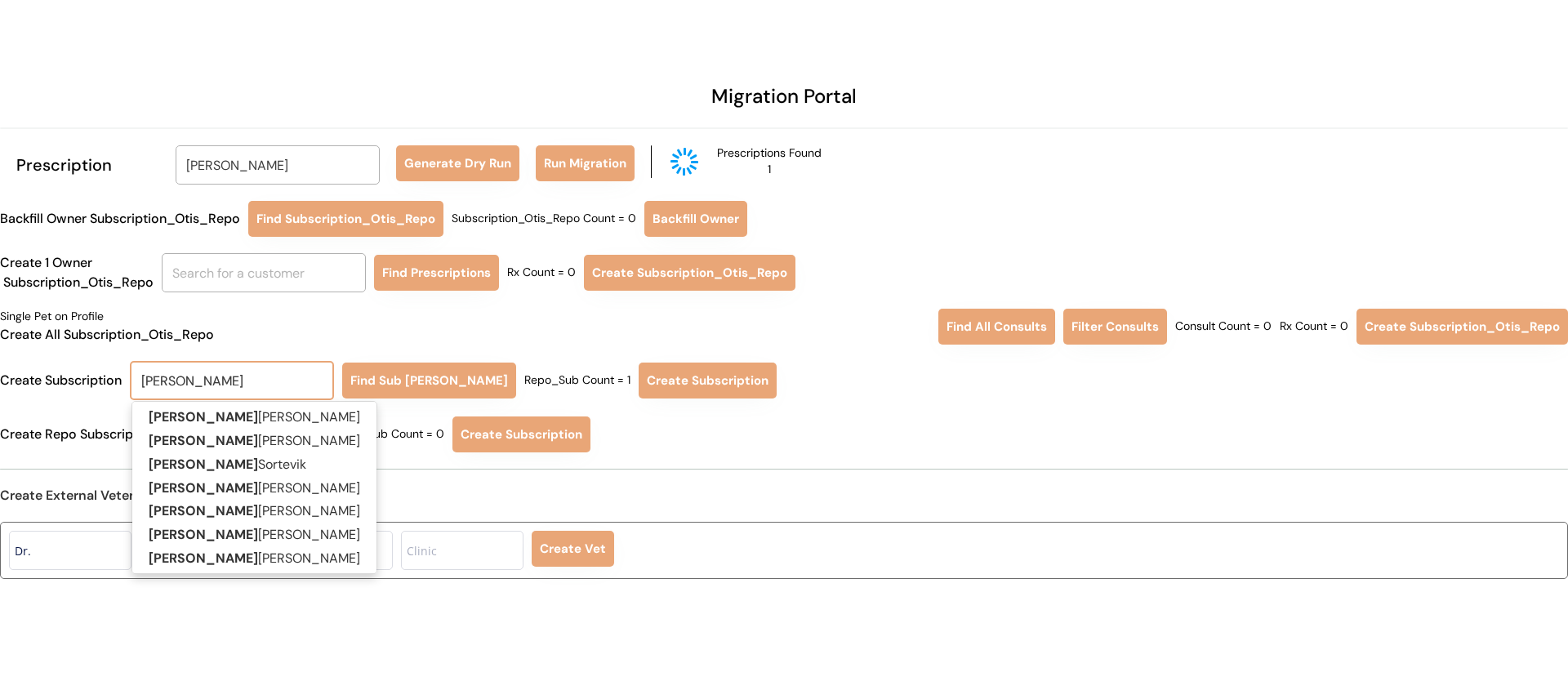
type input "jennifer b"
type input "jennifer braddy"
type input "jennifer ba"
type input "jennifer bates"
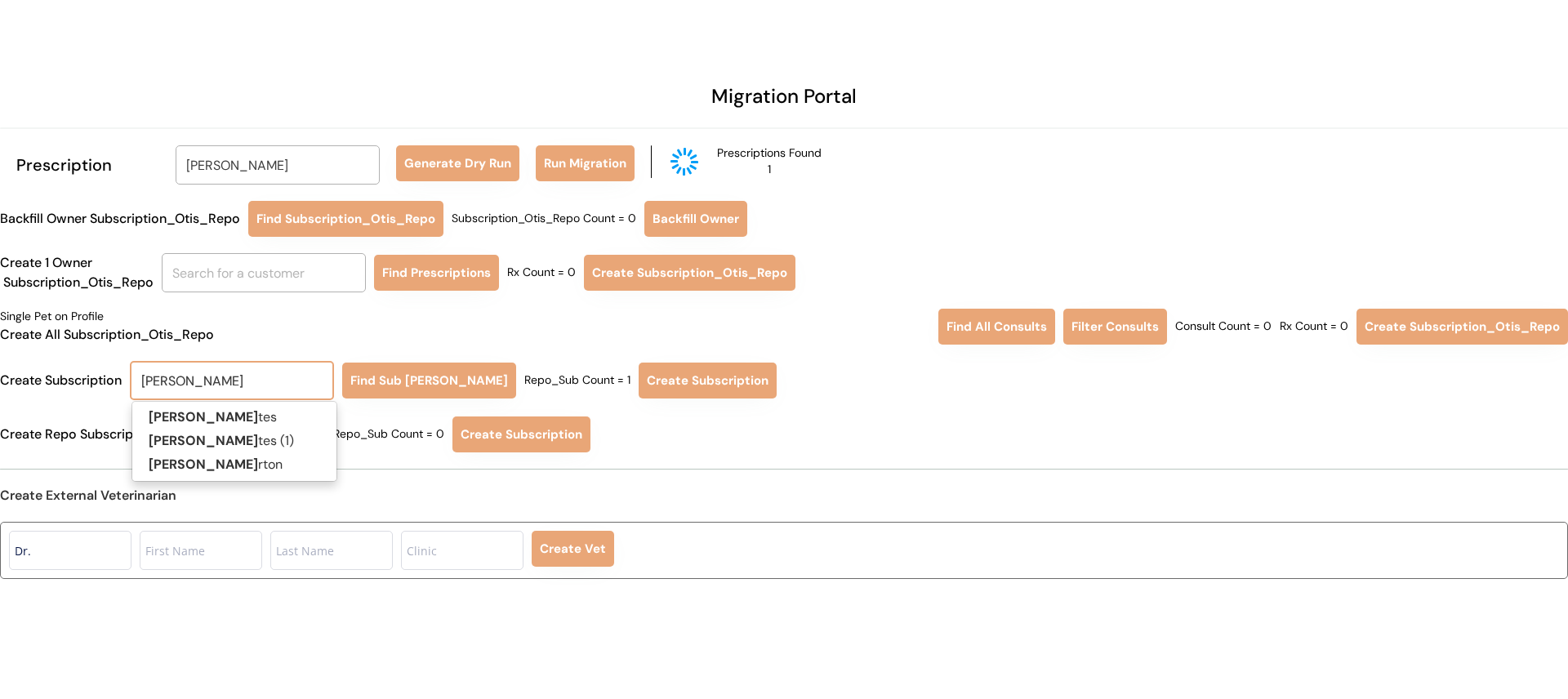
type input "jennifer bate"
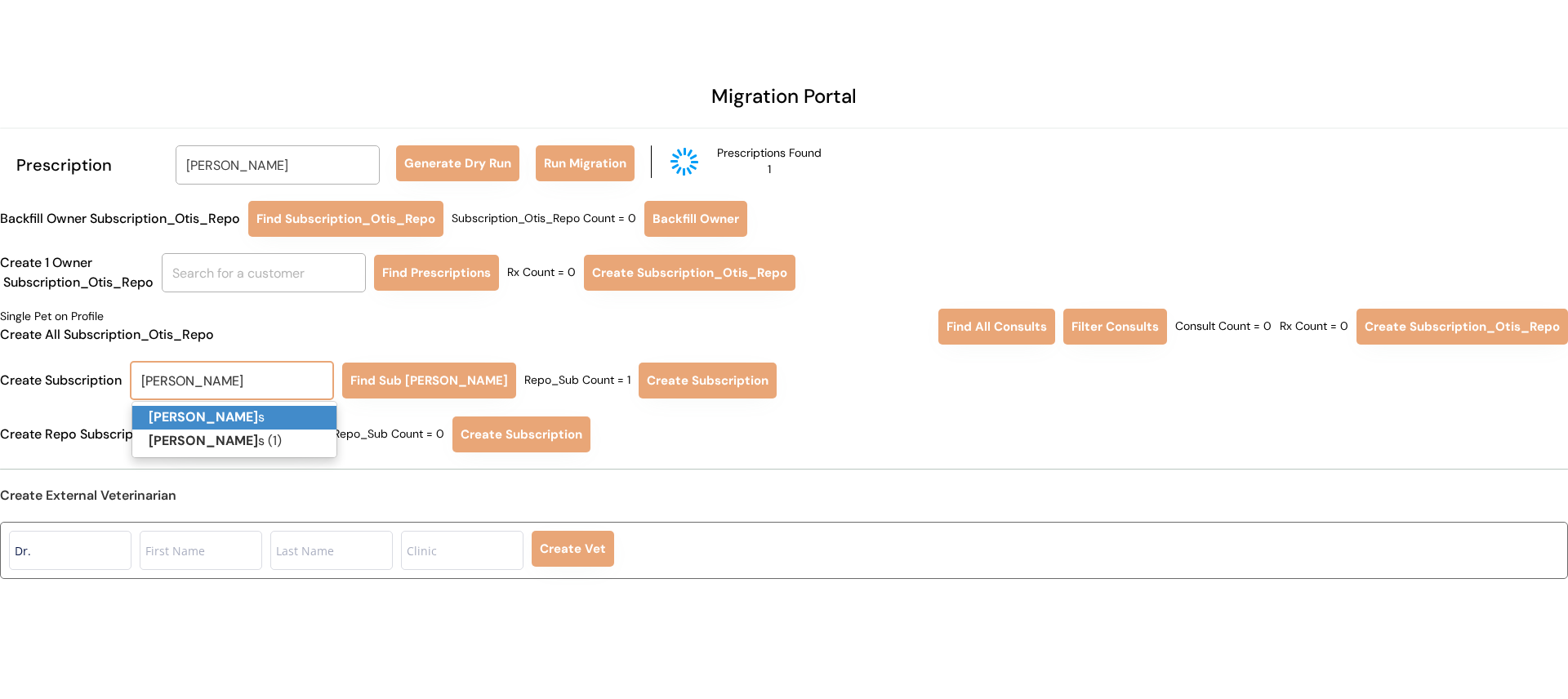
click at [238, 414] on p "Jennifer Bate s" at bounding box center [234, 418] width 204 height 24
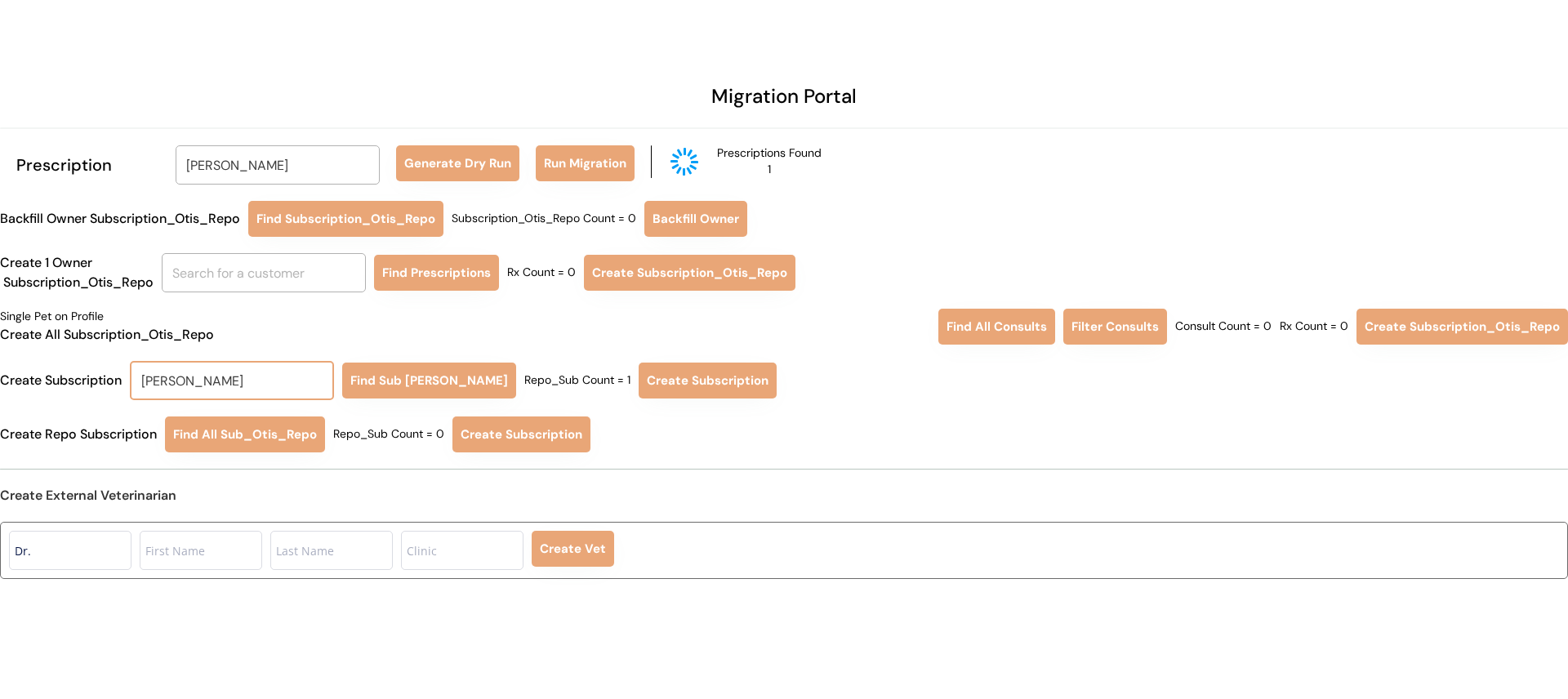
type input "Jennifer Bates"
click at [405, 379] on button "Find Sub Otis Repo" at bounding box center [429, 380] width 174 height 36
click at [660, 384] on button "Create Subscription" at bounding box center [708, 380] width 138 height 36
click at [419, 388] on button "Find Sub Otis Repo" at bounding box center [429, 380] width 174 height 36
click at [667, 377] on button "Create Subscription" at bounding box center [708, 380] width 138 height 36
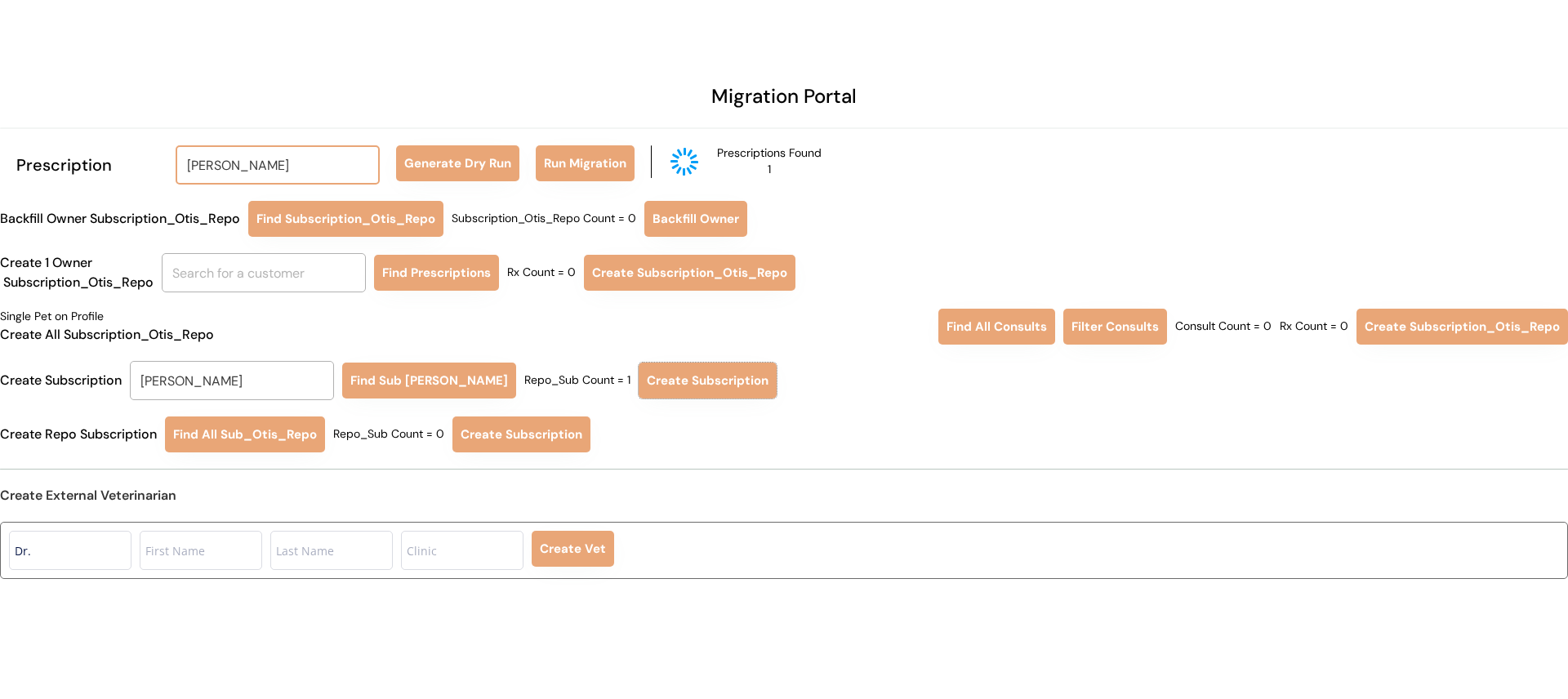
click at [303, 165] on input "Jennifer Bates" at bounding box center [278, 164] width 204 height 39
type input "ke"
type input "kevin Burke"
click at [293, 229] on p "Kenneth For tune" at bounding box center [279, 225] width 204 height 24
type input "Kenneth Fortune"
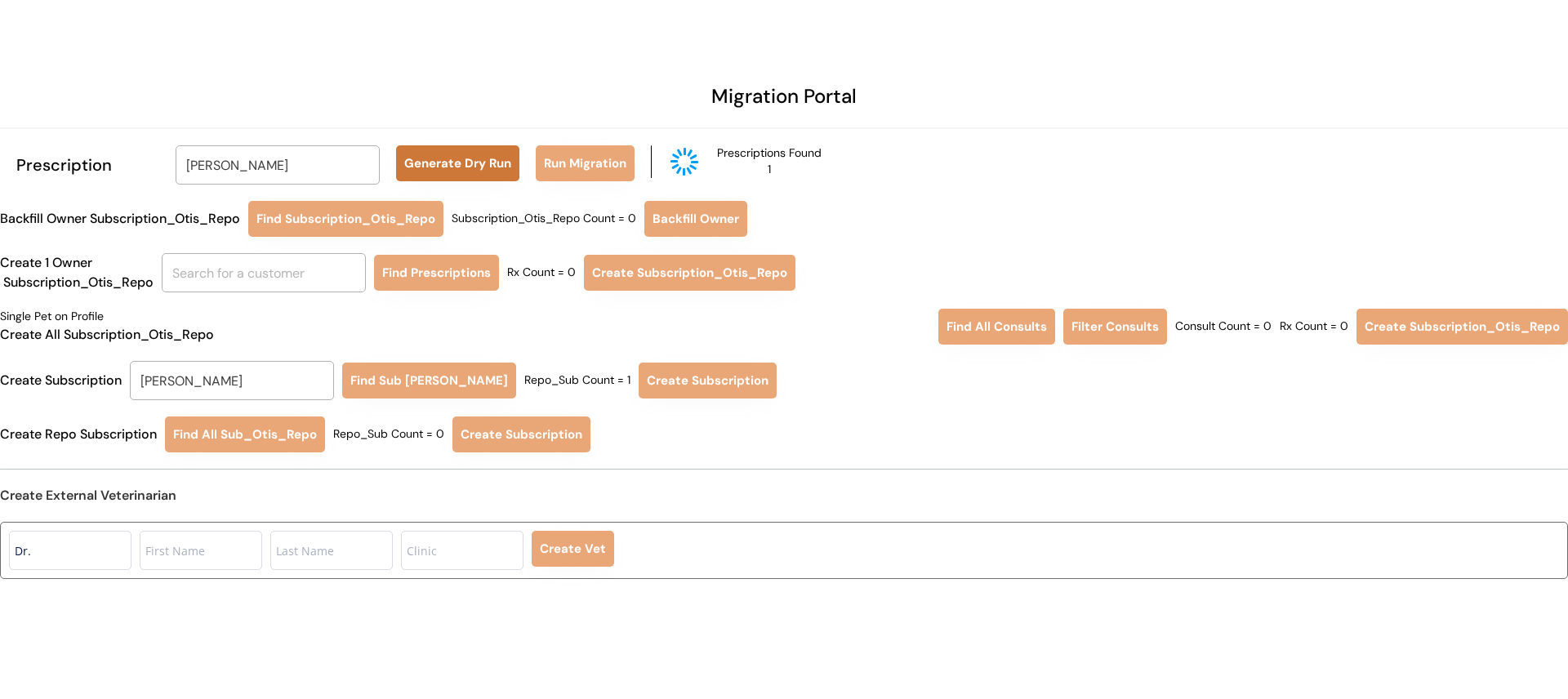
click at [428, 171] on button "Generate Dry Run" at bounding box center [458, 163] width 123 height 36
click at [600, 166] on button "Run Migration" at bounding box center [584, 163] width 99 height 36
click at [439, 172] on button "Generate Dry Run" at bounding box center [458, 163] width 123 height 36
click at [219, 382] on input "Jennifer Bates" at bounding box center [232, 380] width 204 height 39
type input "E"
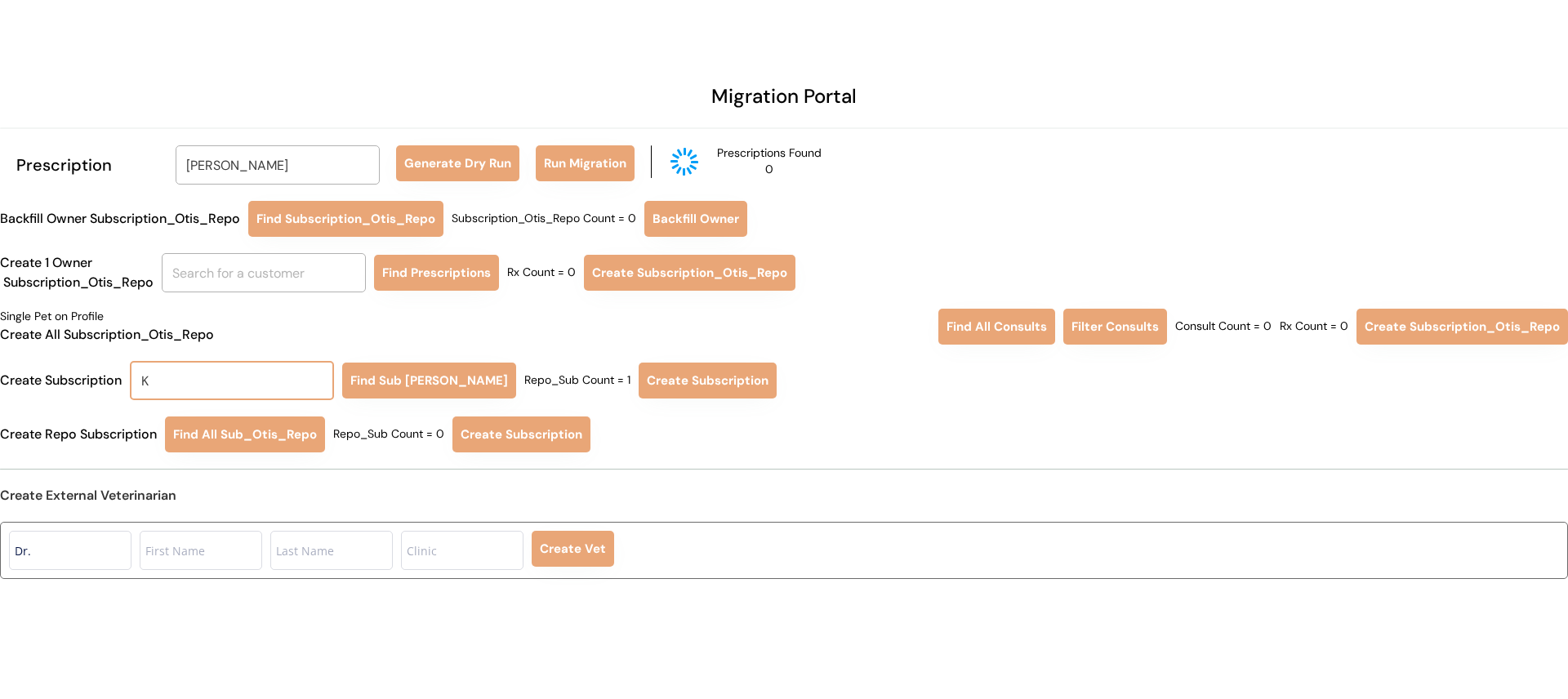
type input "KE"
type input "KEvin Burke"
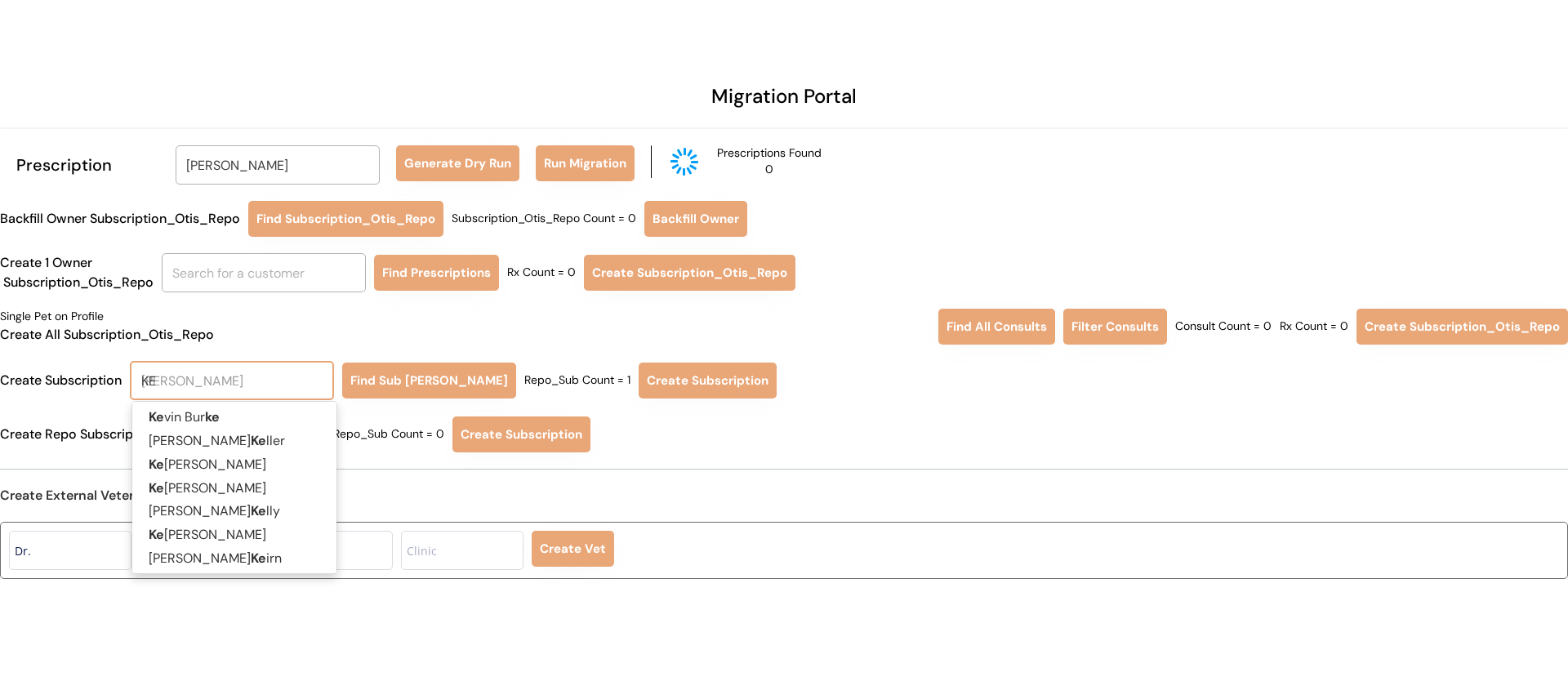
type input "KEN"
type input "KENdra Austin"
type input "KENN"
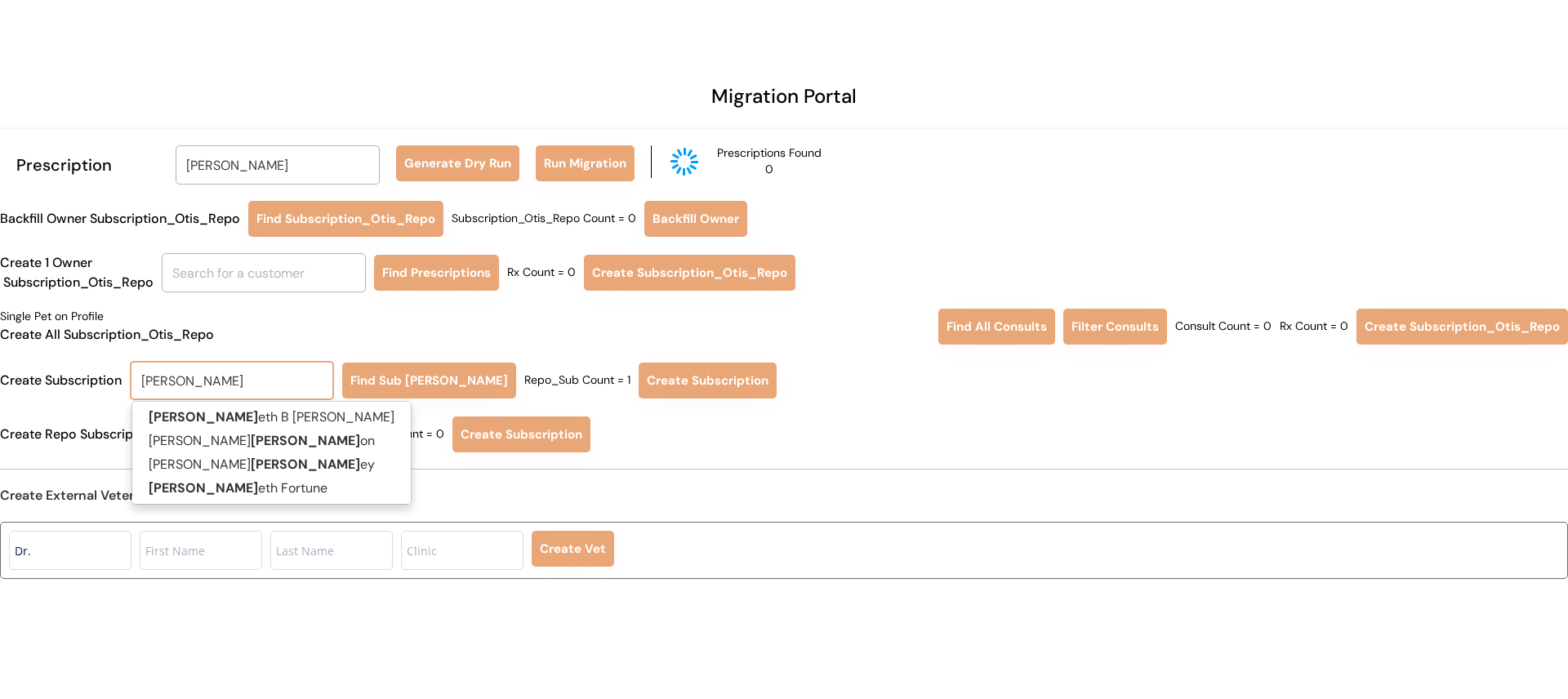
type input "KENNeth B Carter"
click at [240, 492] on p "Kenn eth Fortune" at bounding box center [271, 488] width 279 height 24
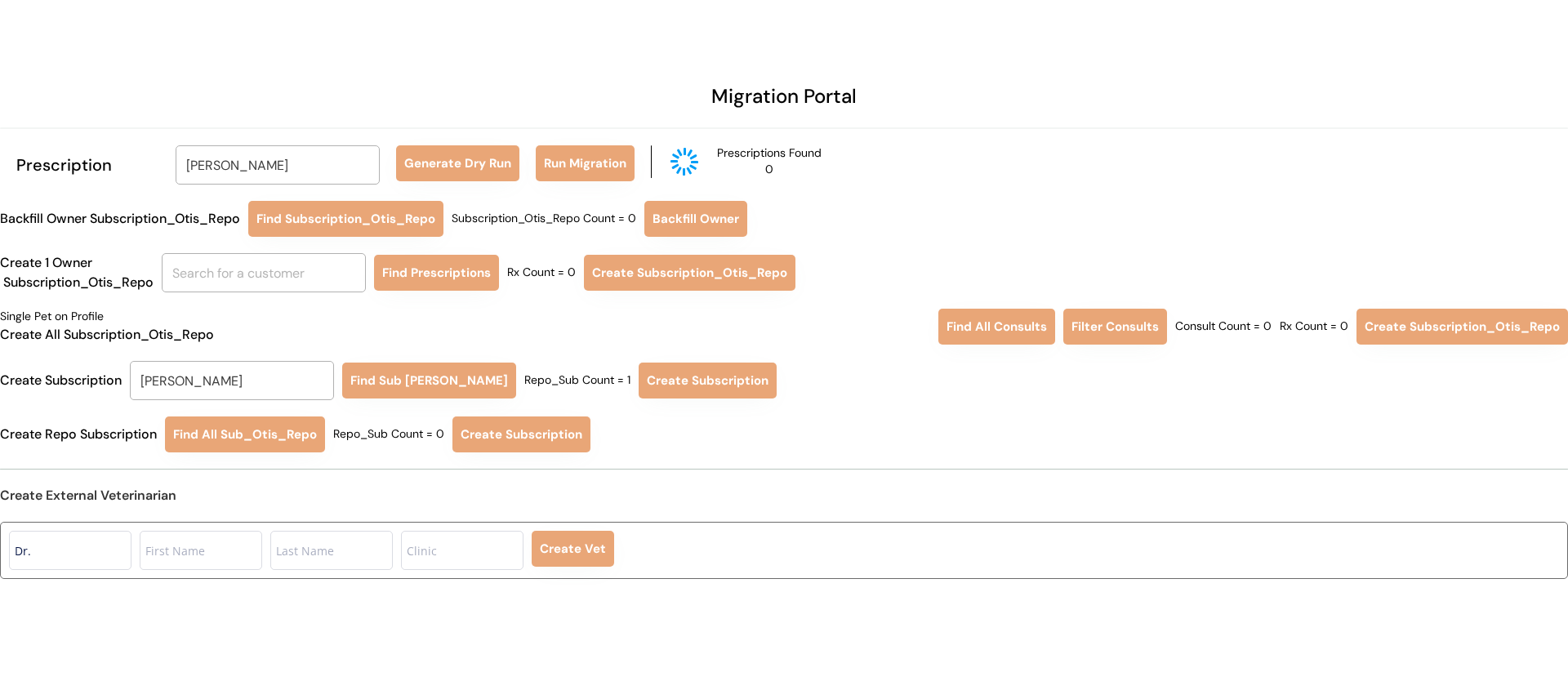
type input "Kenneth Fortune"
click at [395, 378] on button "Find Sub [PERSON_NAME]" at bounding box center [429, 380] width 174 height 36
click at [673, 378] on button "Create Subscription" at bounding box center [708, 380] width 138 height 36
click at [260, 166] on input "Kenneth Fortune" at bounding box center [278, 164] width 204 height 39
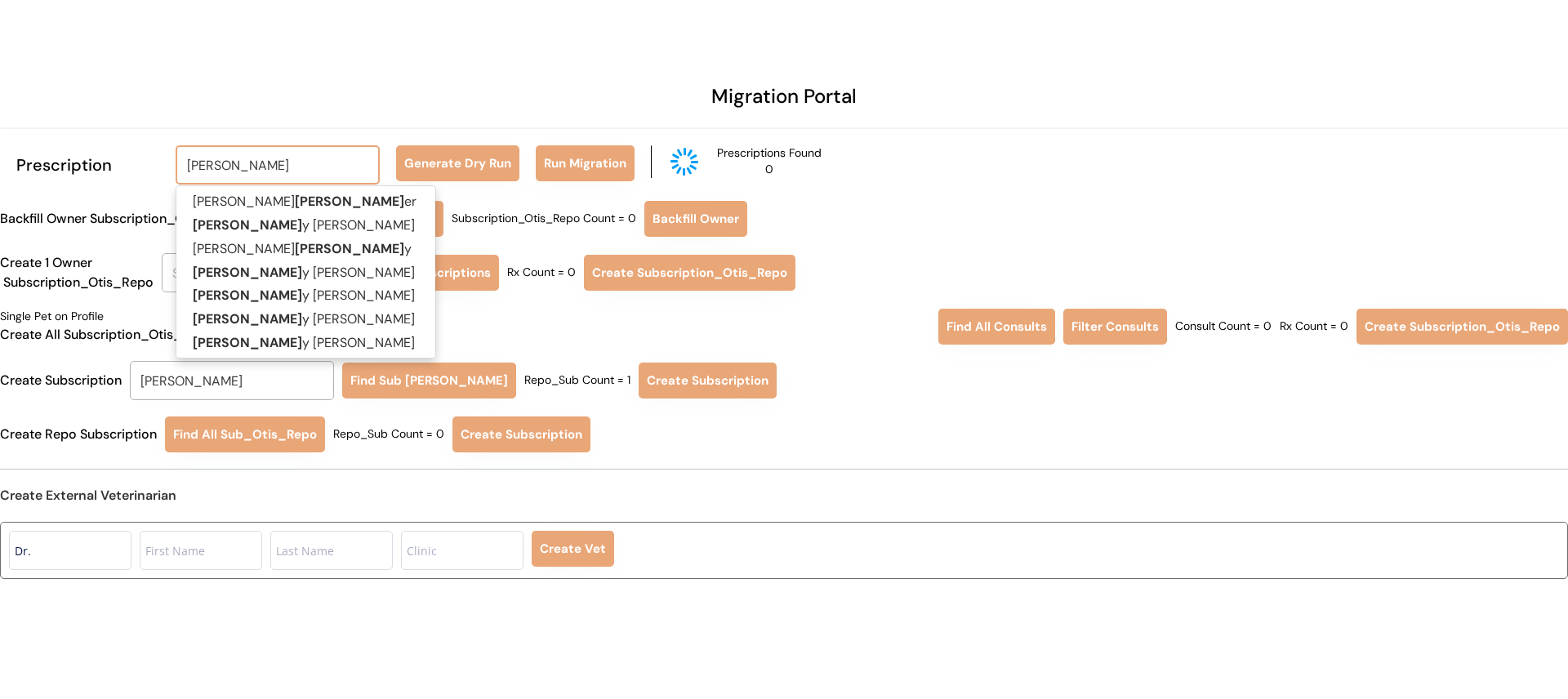
type input "KELLY BOUT"
type input "KELLY BOUTwell"
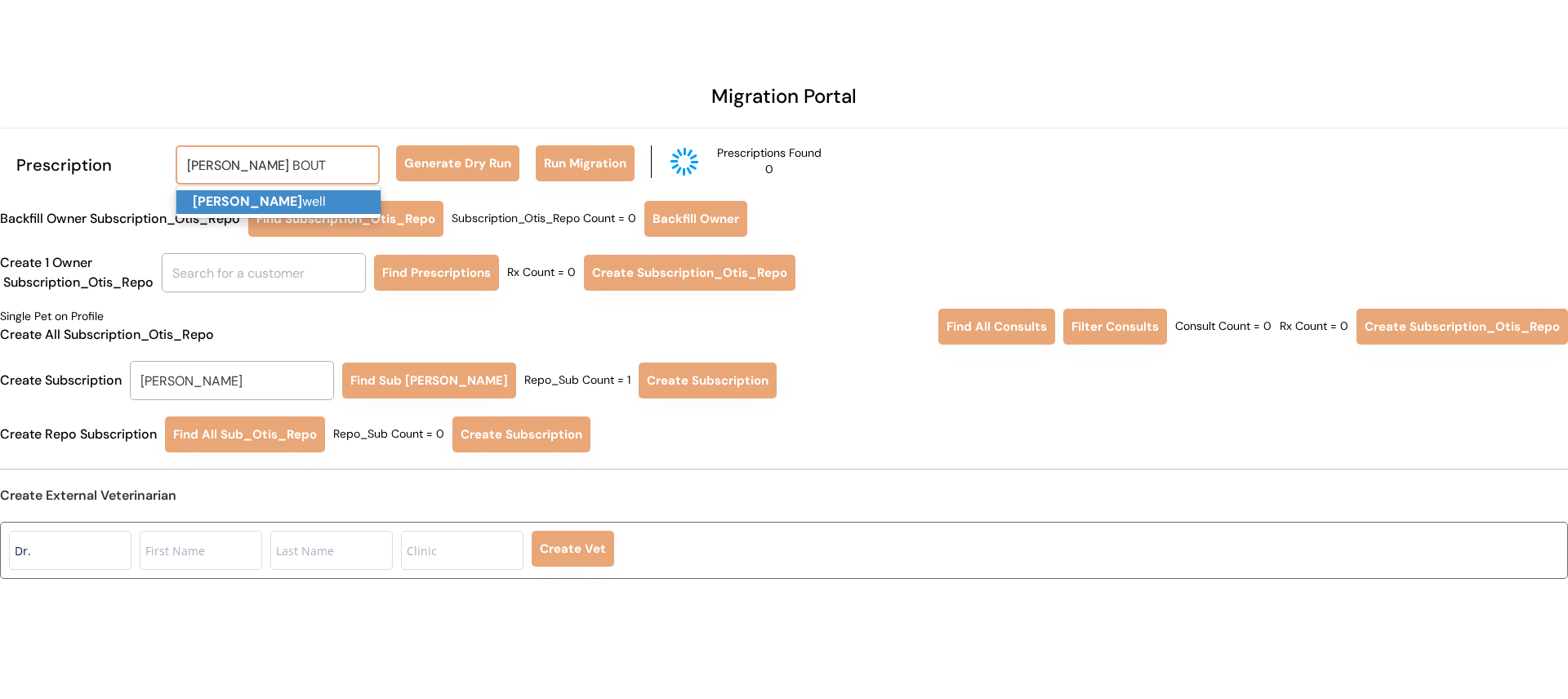
click at [283, 199] on p "Kelly Bout well" at bounding box center [279, 202] width 204 height 24
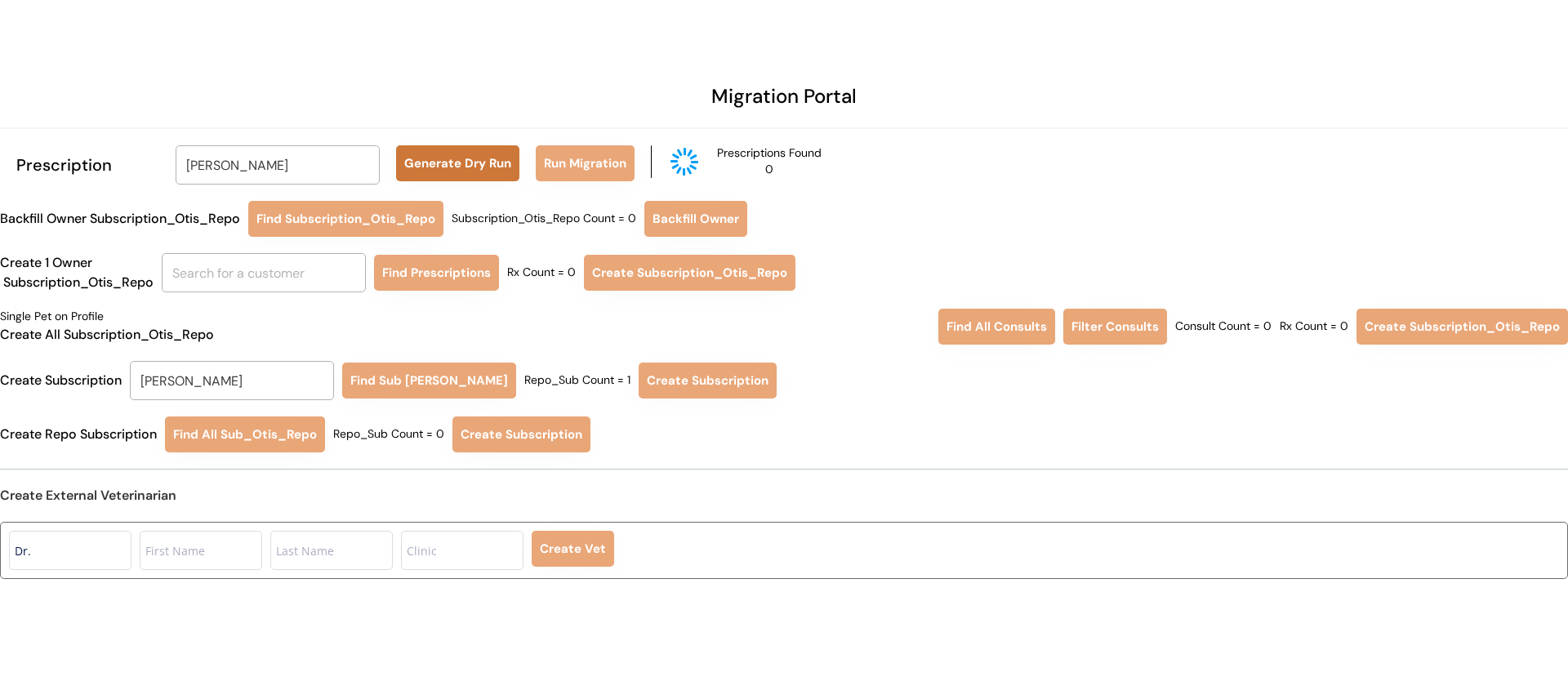
type input "Kelly Boutwell"
click at [443, 160] on button "Generate Dry Run" at bounding box center [458, 163] width 123 height 36
click at [579, 163] on button "Run Migration" at bounding box center [584, 163] width 99 height 36
click at [220, 377] on input "Kenneth Fortune" at bounding box center [232, 380] width 204 height 39
type input "KELLY BO"
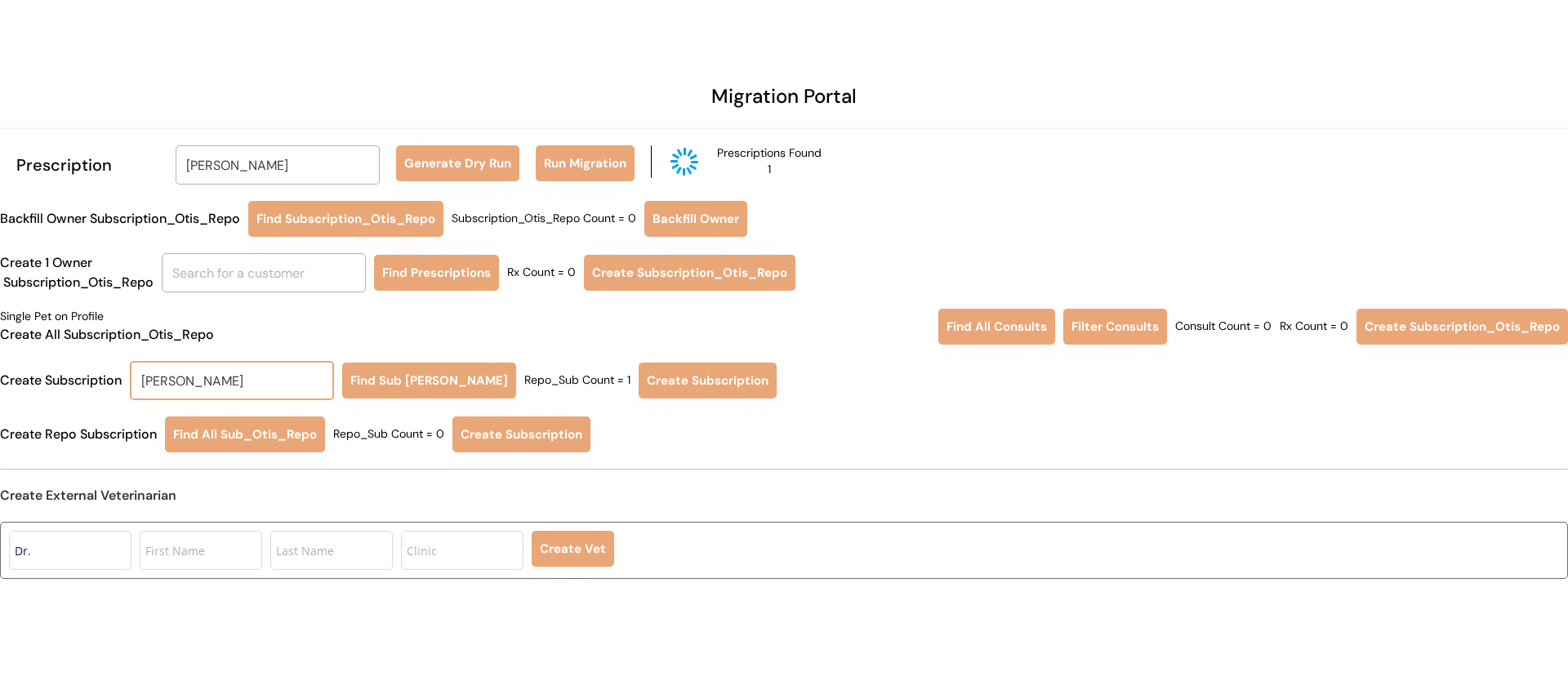
type input "KELLY BOutwell"
type input "KELLY BOU"
type input "KELLY BOUtwell"
click at [234, 424] on p "Kelly Bou twell" at bounding box center [234, 418] width 204 height 24
type input "Kelly Boutwell"
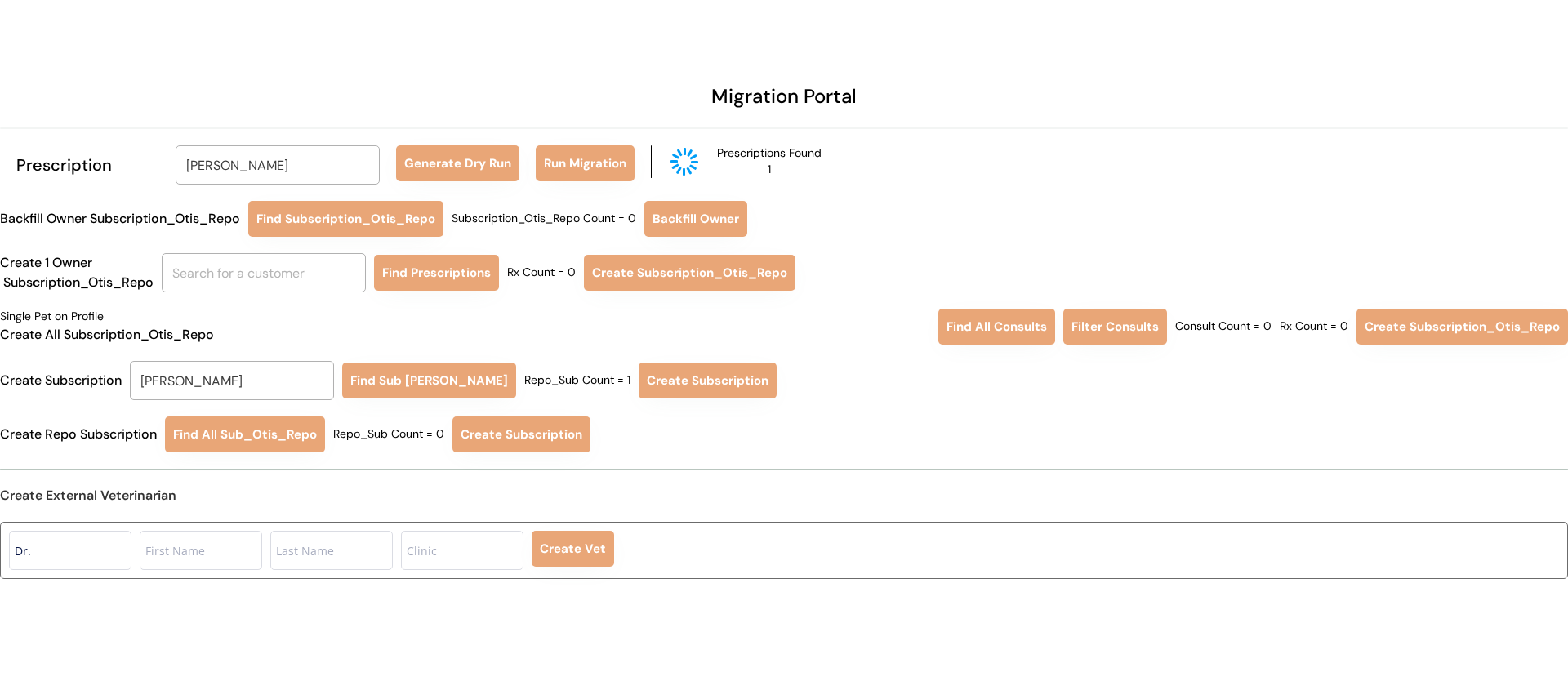
click at [431, 373] on button "Find Sub [PERSON_NAME]" at bounding box center [429, 380] width 174 height 36
click at [651, 385] on button "Create Subscription" at bounding box center [708, 380] width 138 height 36
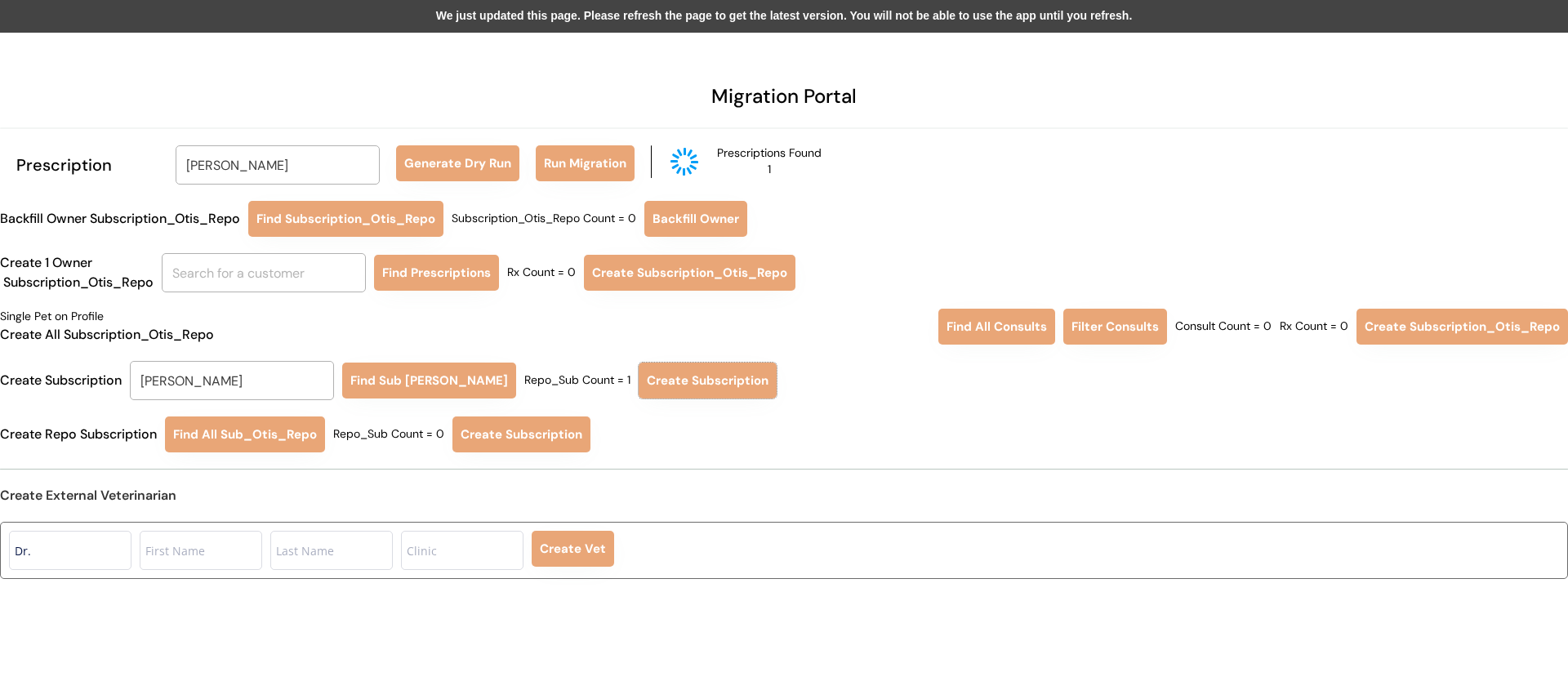
click at [131, 10] on div "We just updated this page. Please refresh the page to get the latest version. Y…" at bounding box center [784, 16] width 1568 height 32
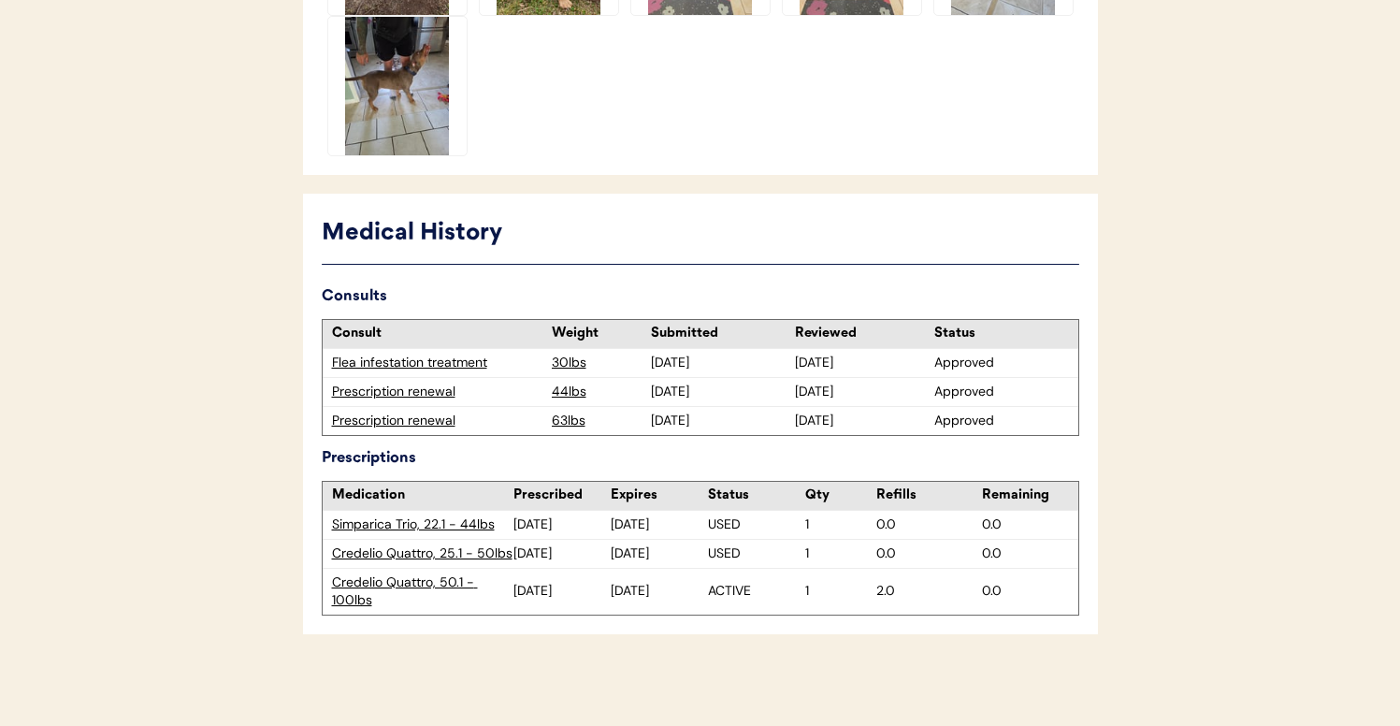
scroll to position [987, 0]
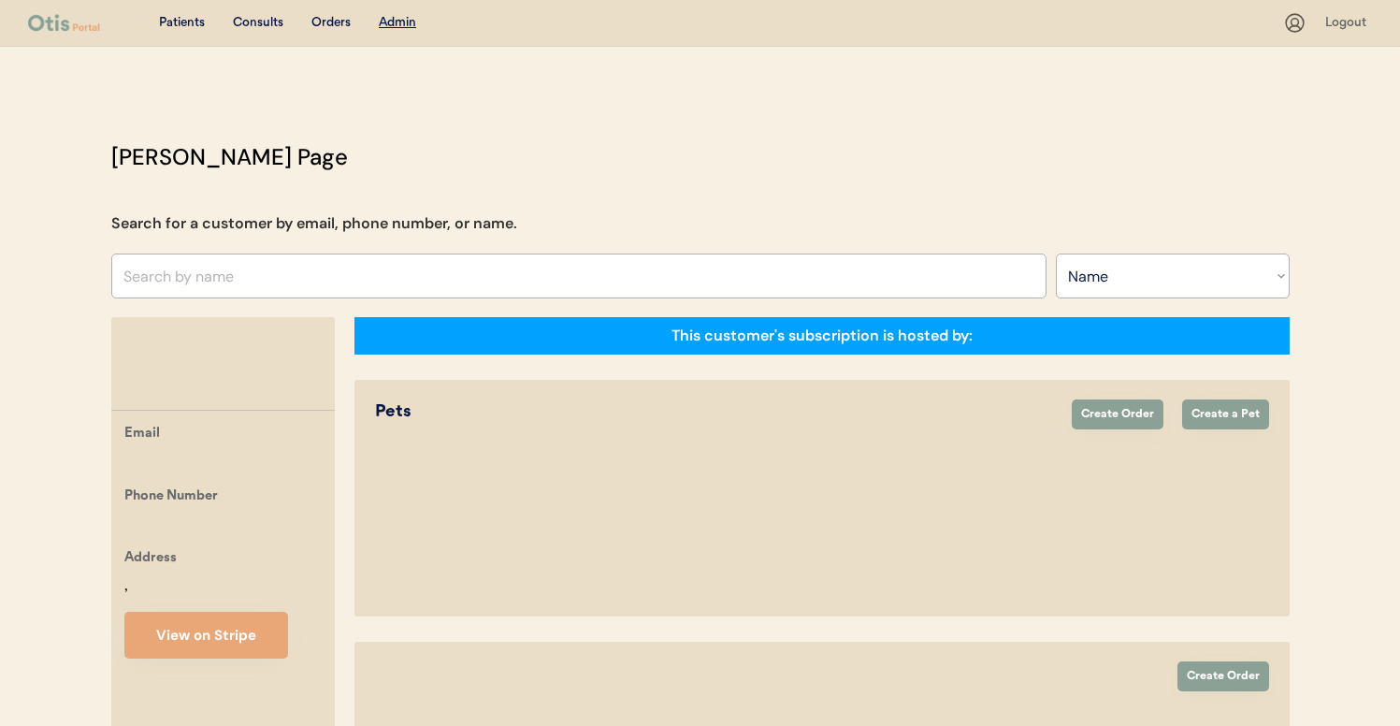
select select ""Name""
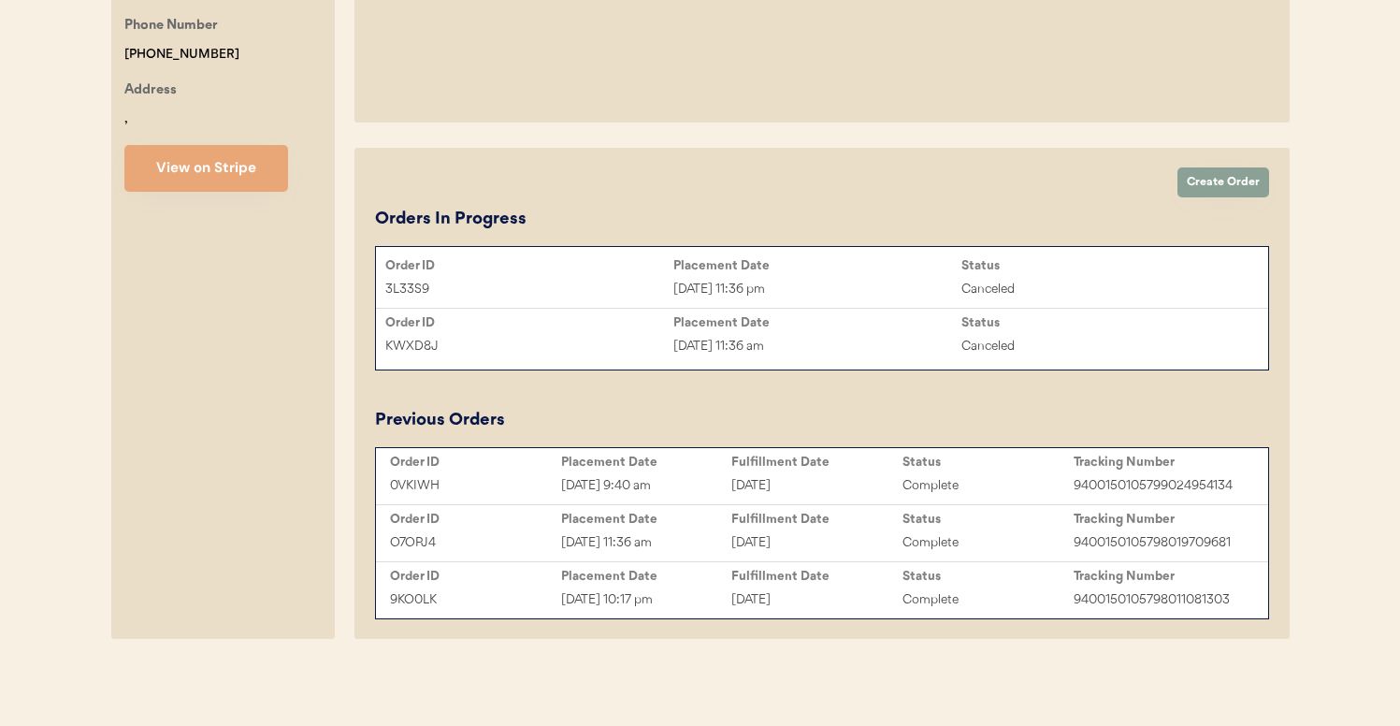
select select "true"
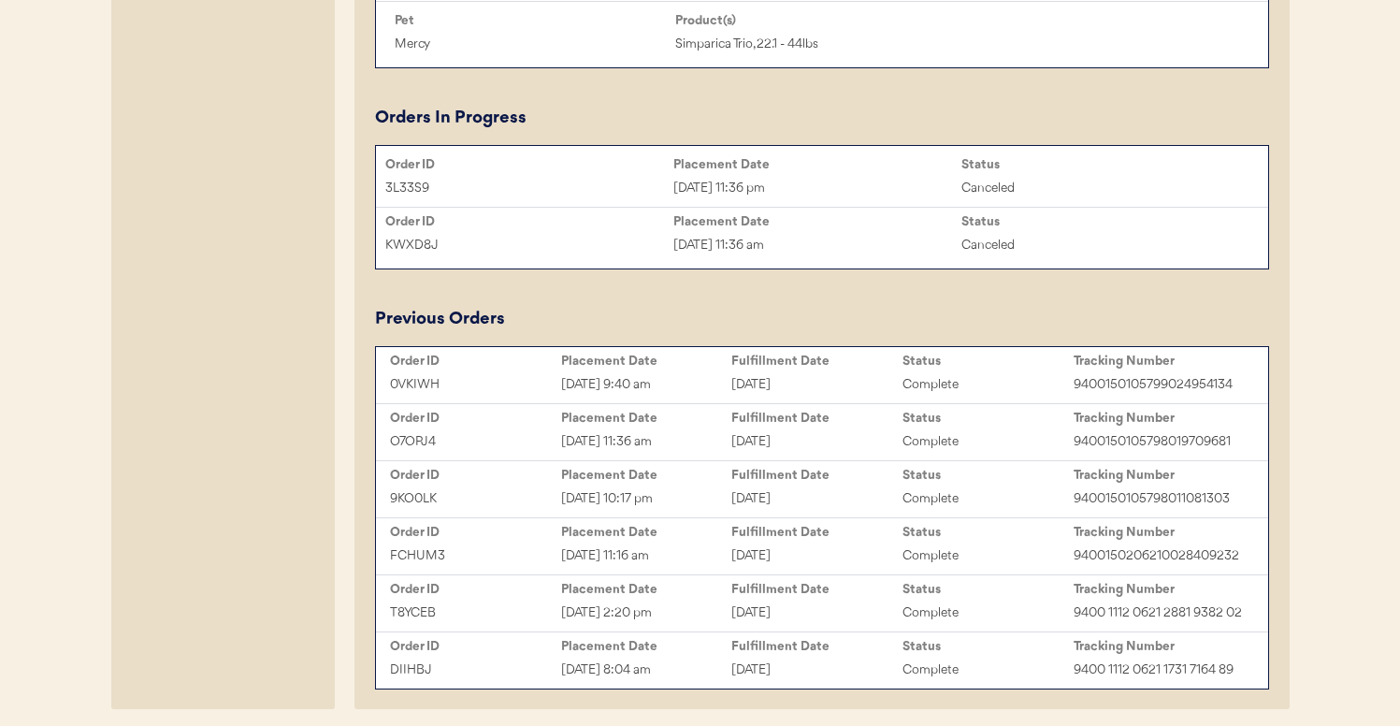
scroll to position [1186, 0]
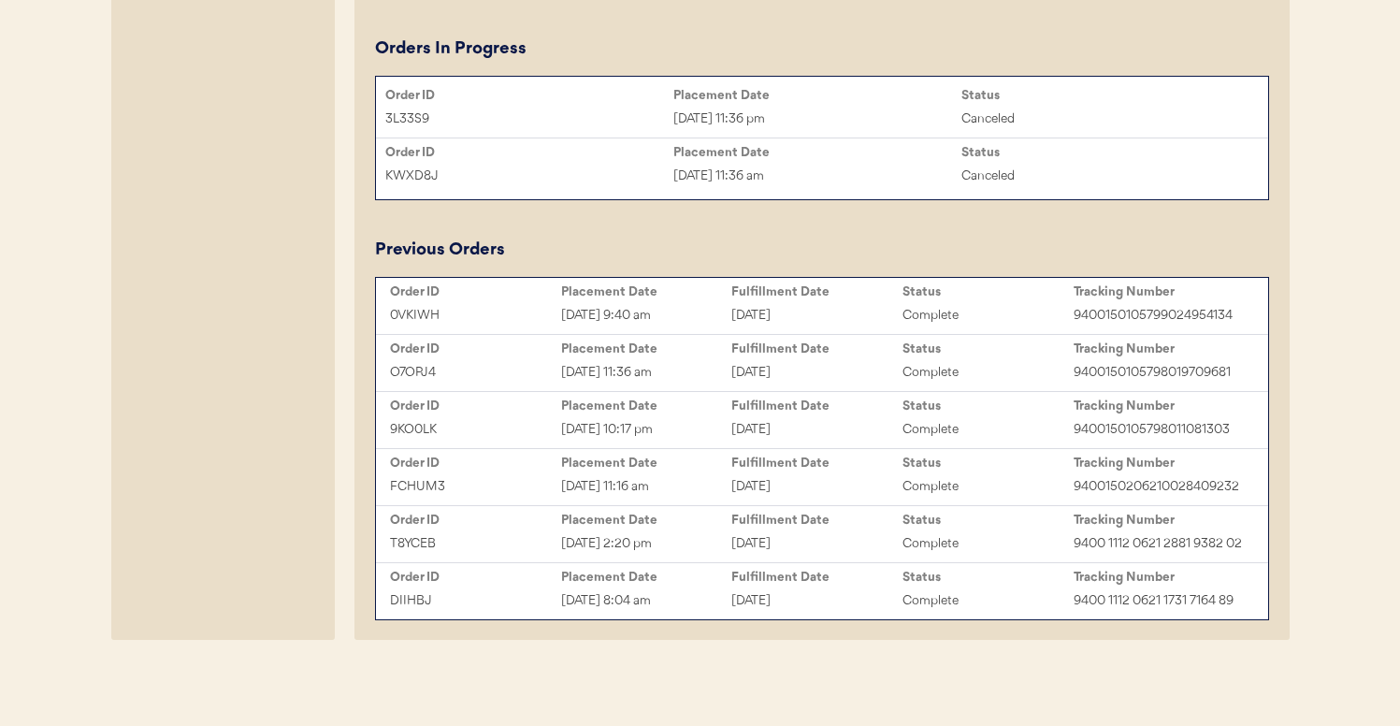
click at [680, 430] on div "[DATE] 10:17 pm" at bounding box center [646, 430] width 171 height 22
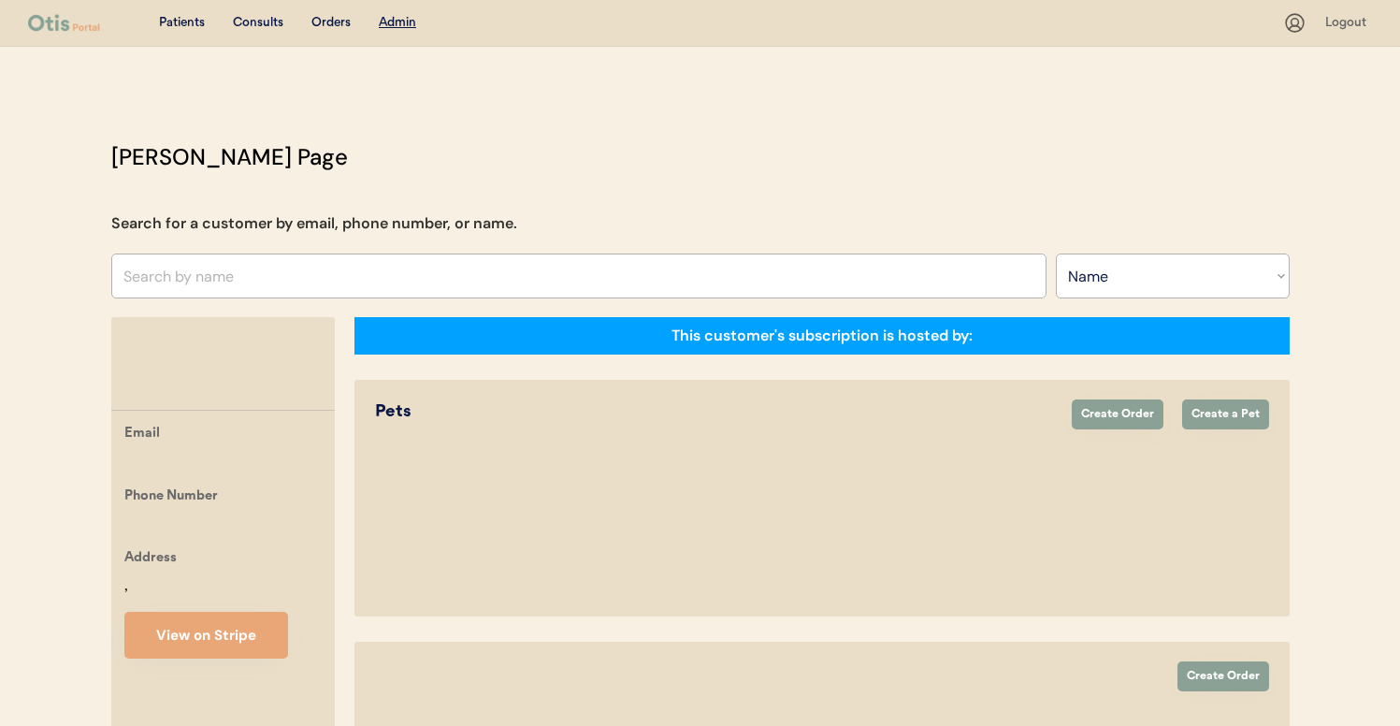
select select ""Name""
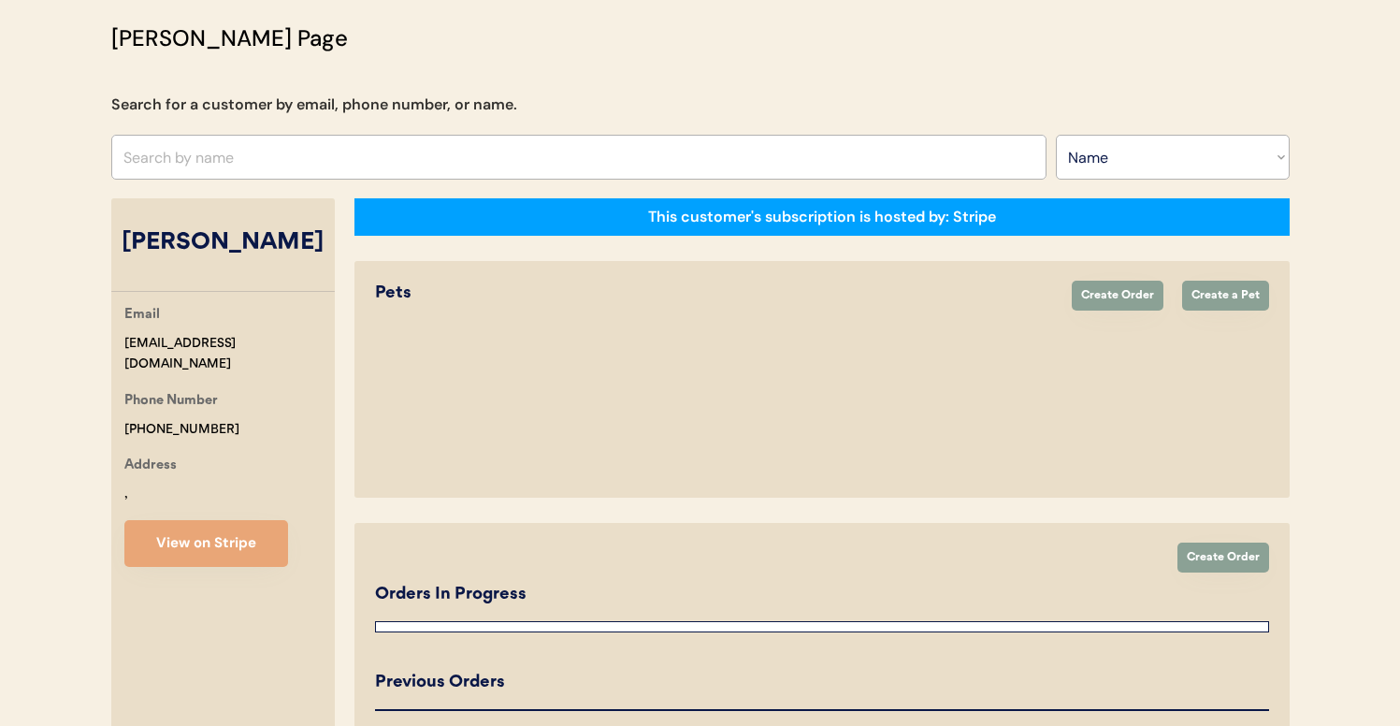
select select "true"
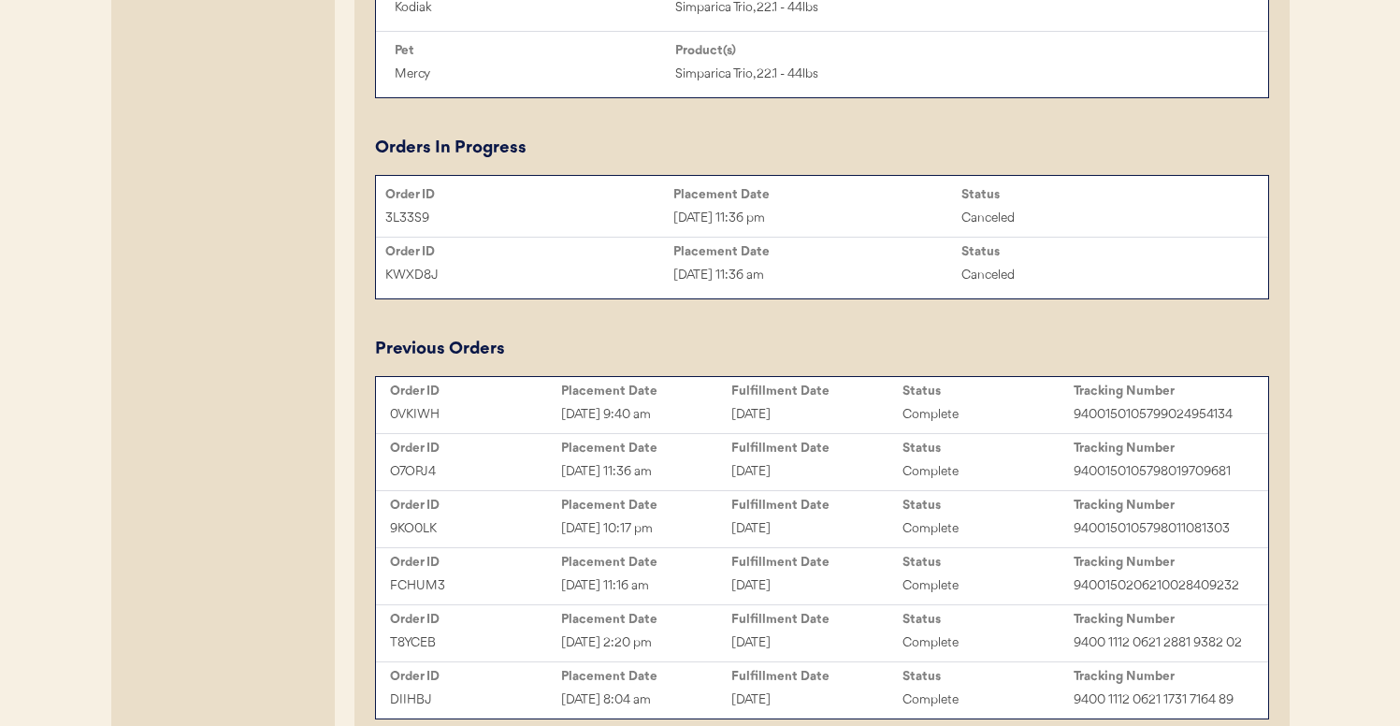
scroll to position [1094, 0]
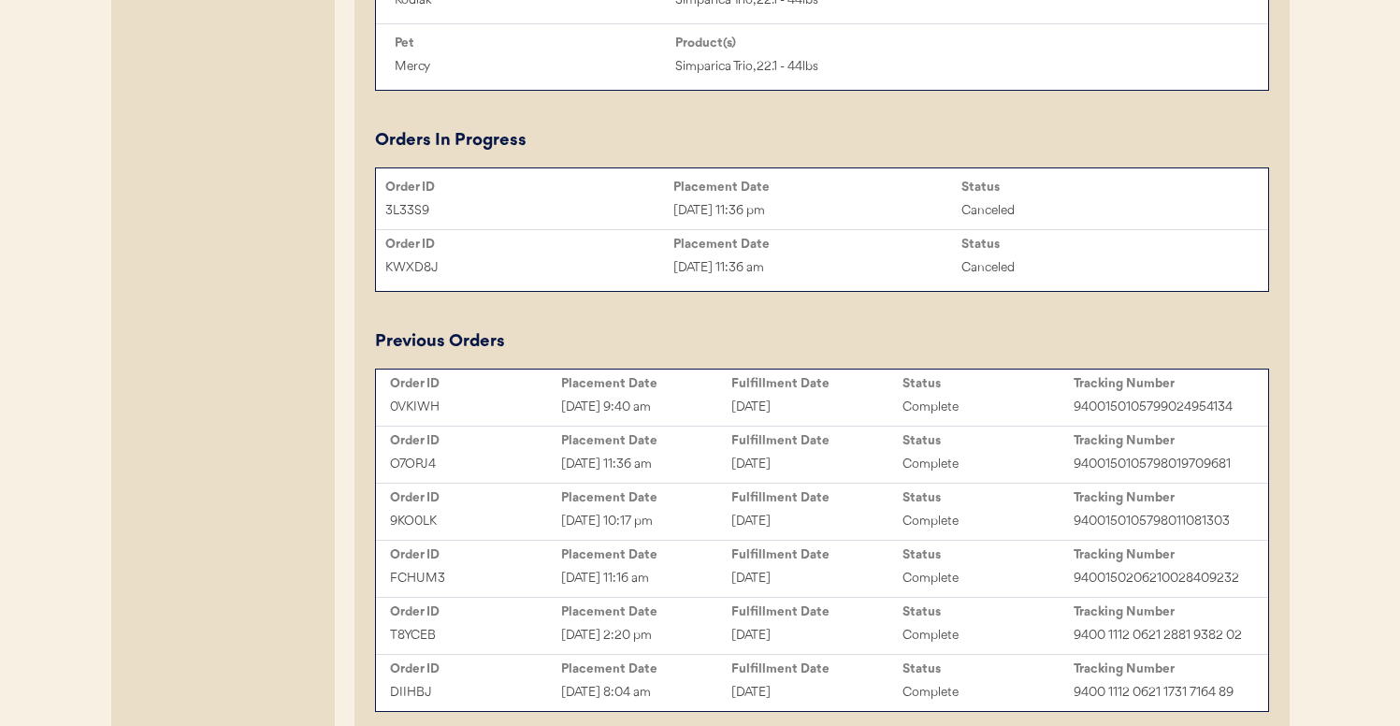
click at [683, 451] on div "O7OPJ4 Aug 10, 2025 11:36 am [DATE] Complete 9400150105798019709681" at bounding box center [822, 464] width 883 height 28
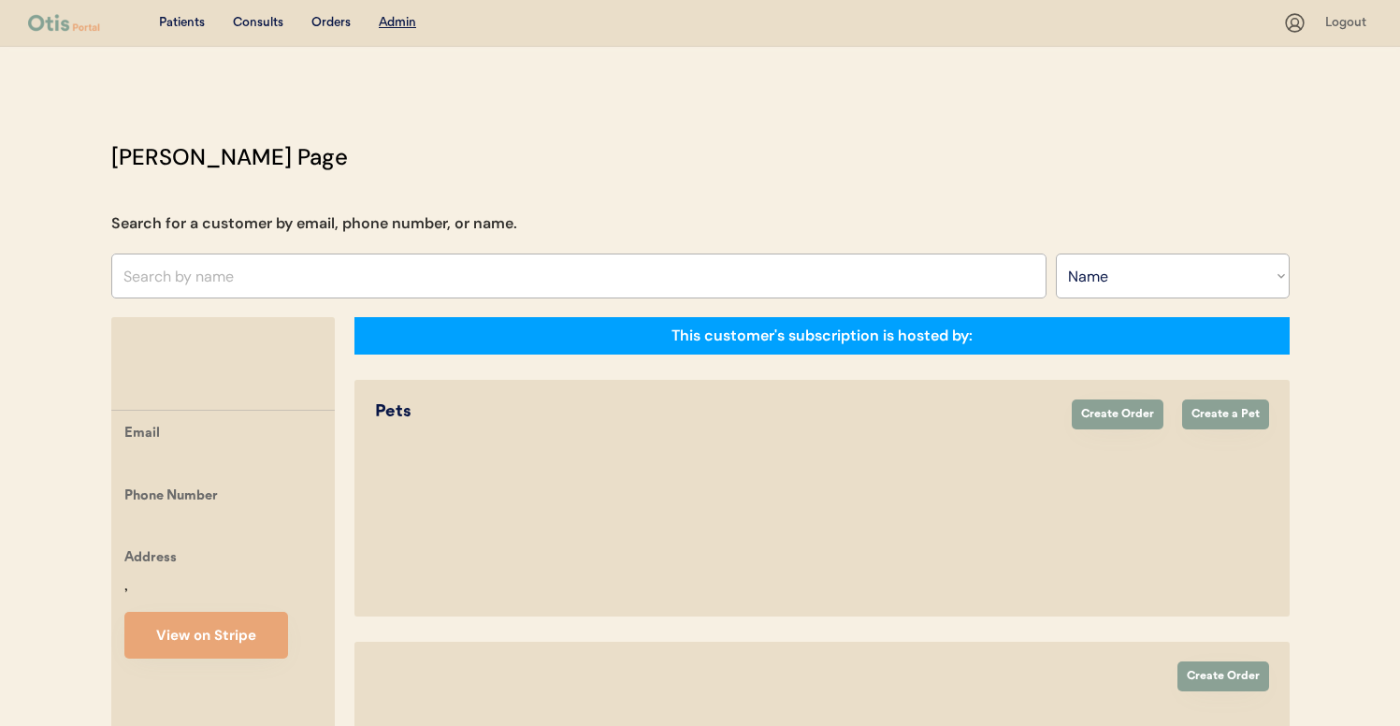
select select ""Name""
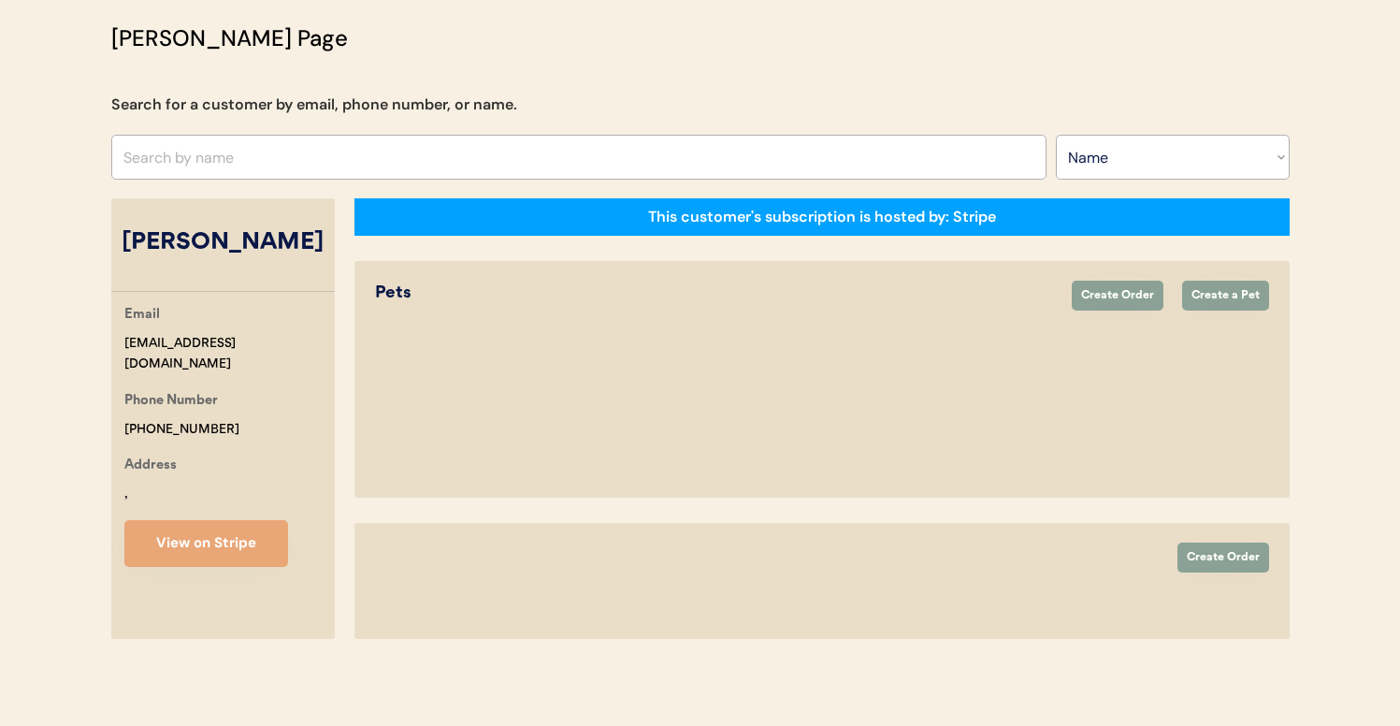
select select "true"
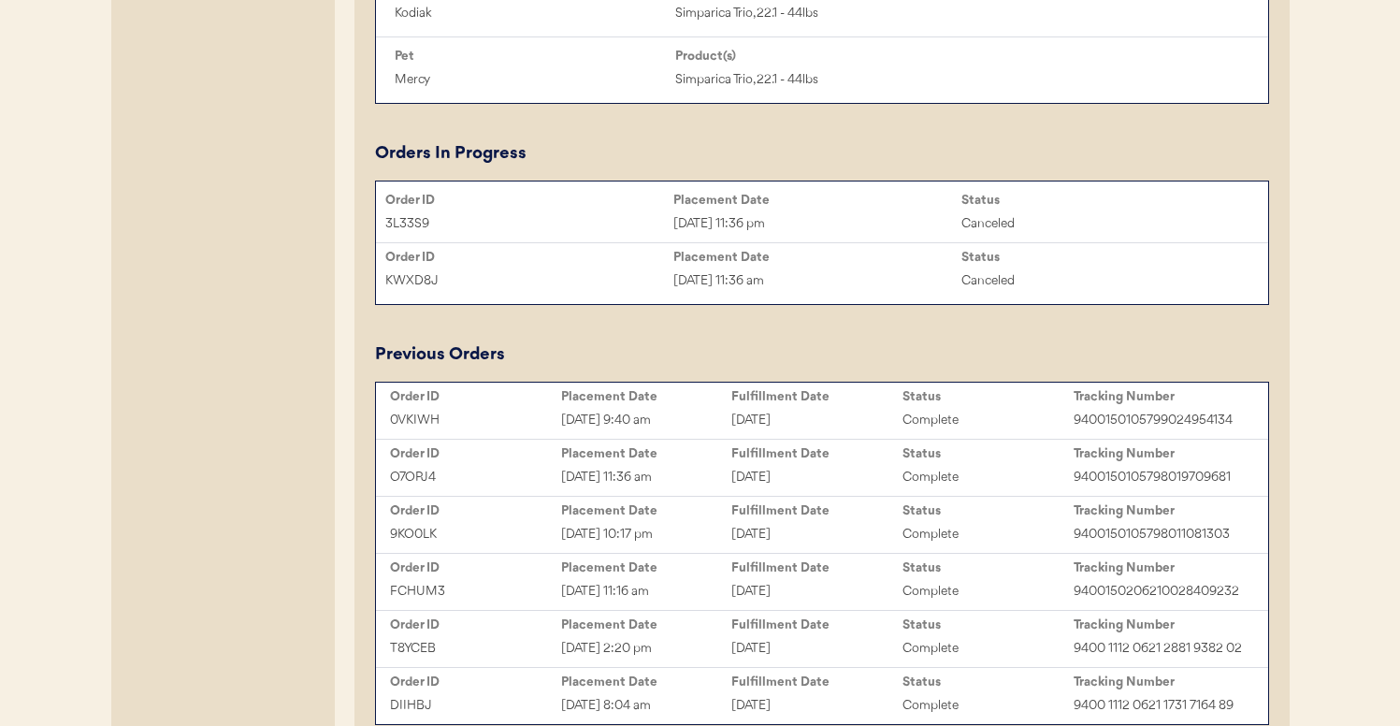
scroll to position [1084, 0]
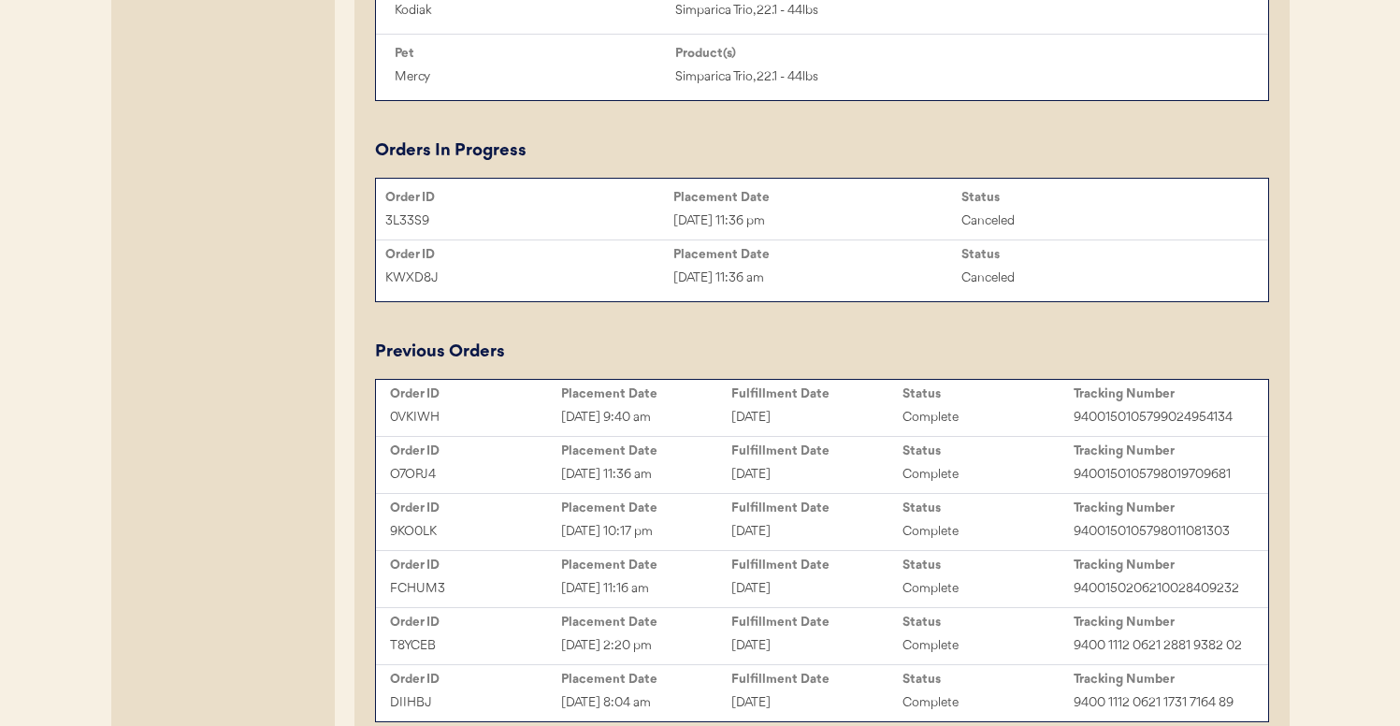
click at [702, 585] on div "May 23, 2025 11:16 am" at bounding box center [646, 589] width 171 height 22
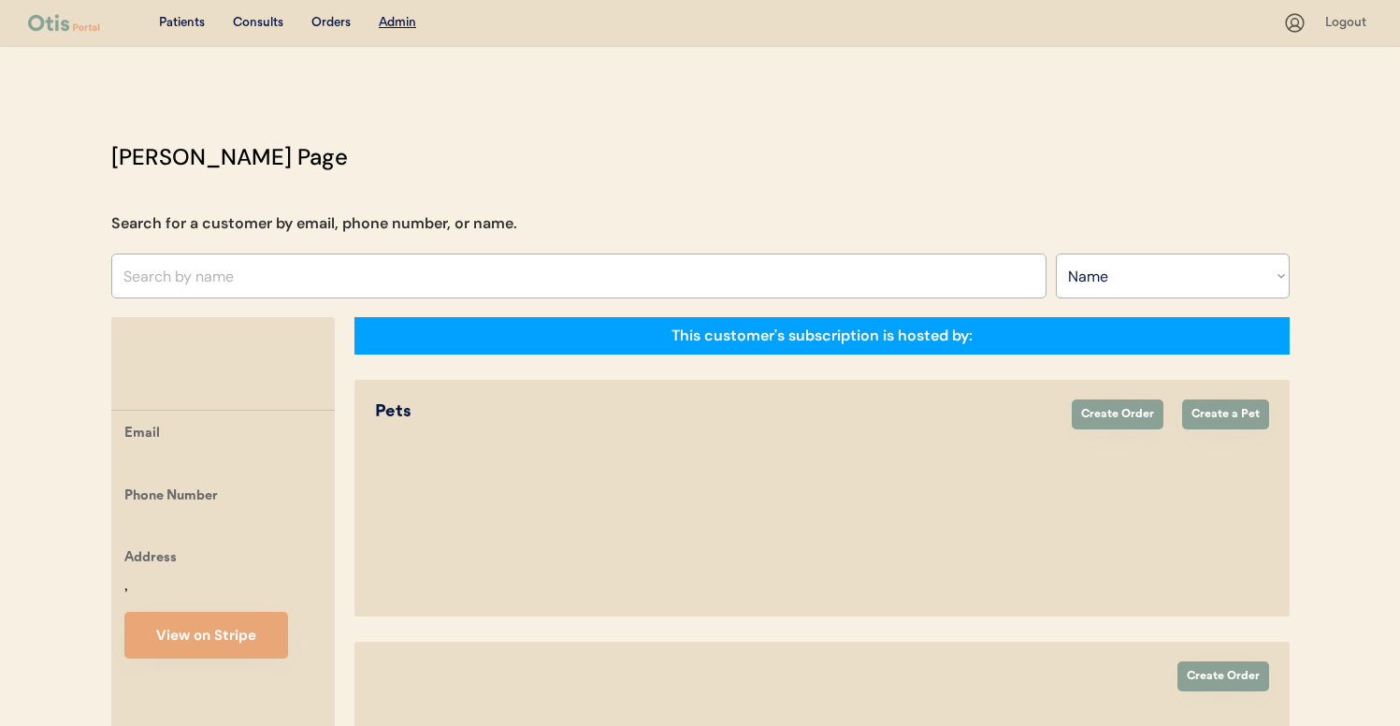
select select ""Name""
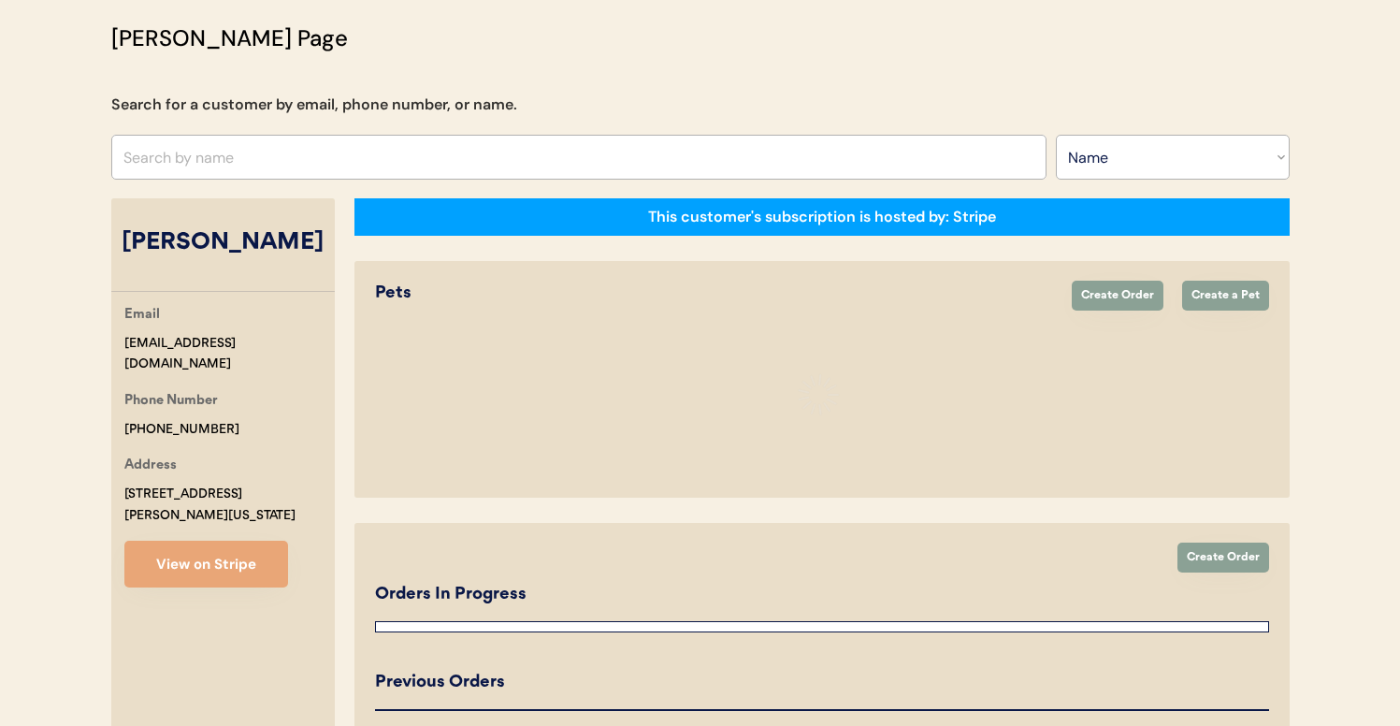
select select "true"
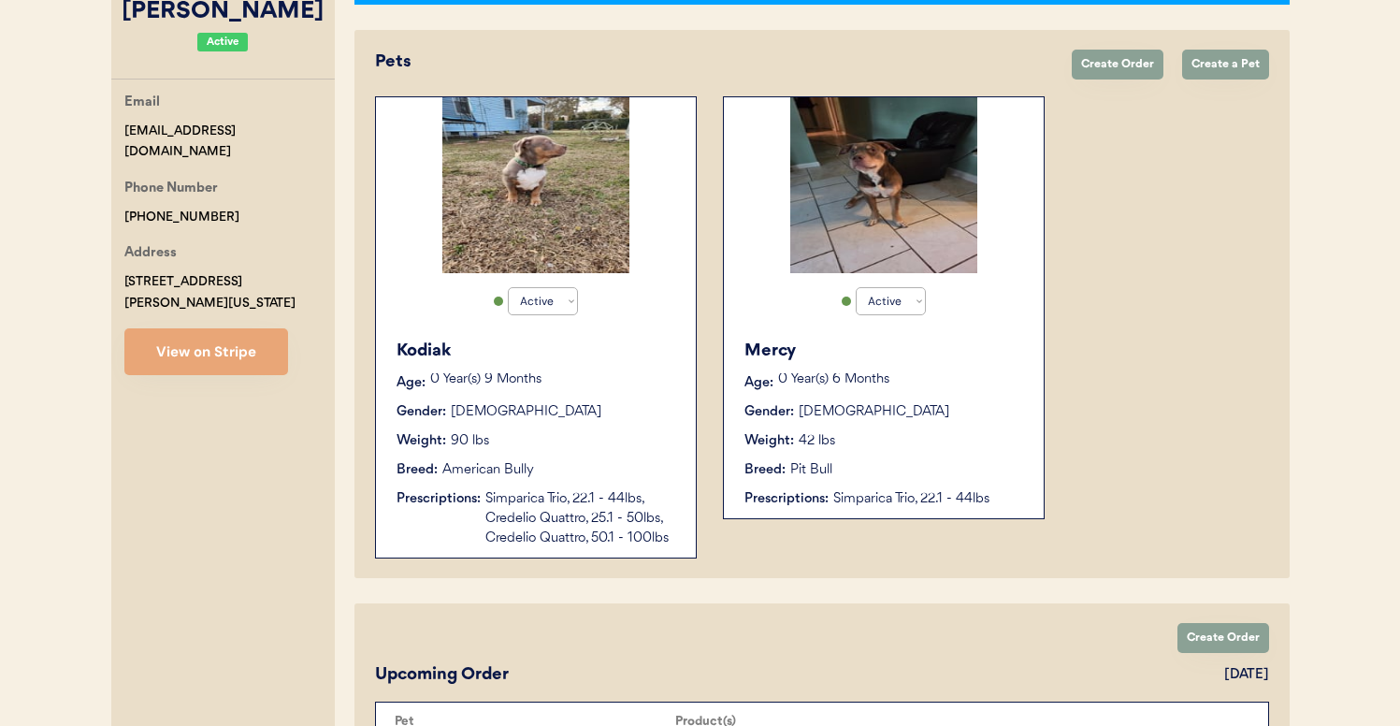
scroll to position [420, 0]
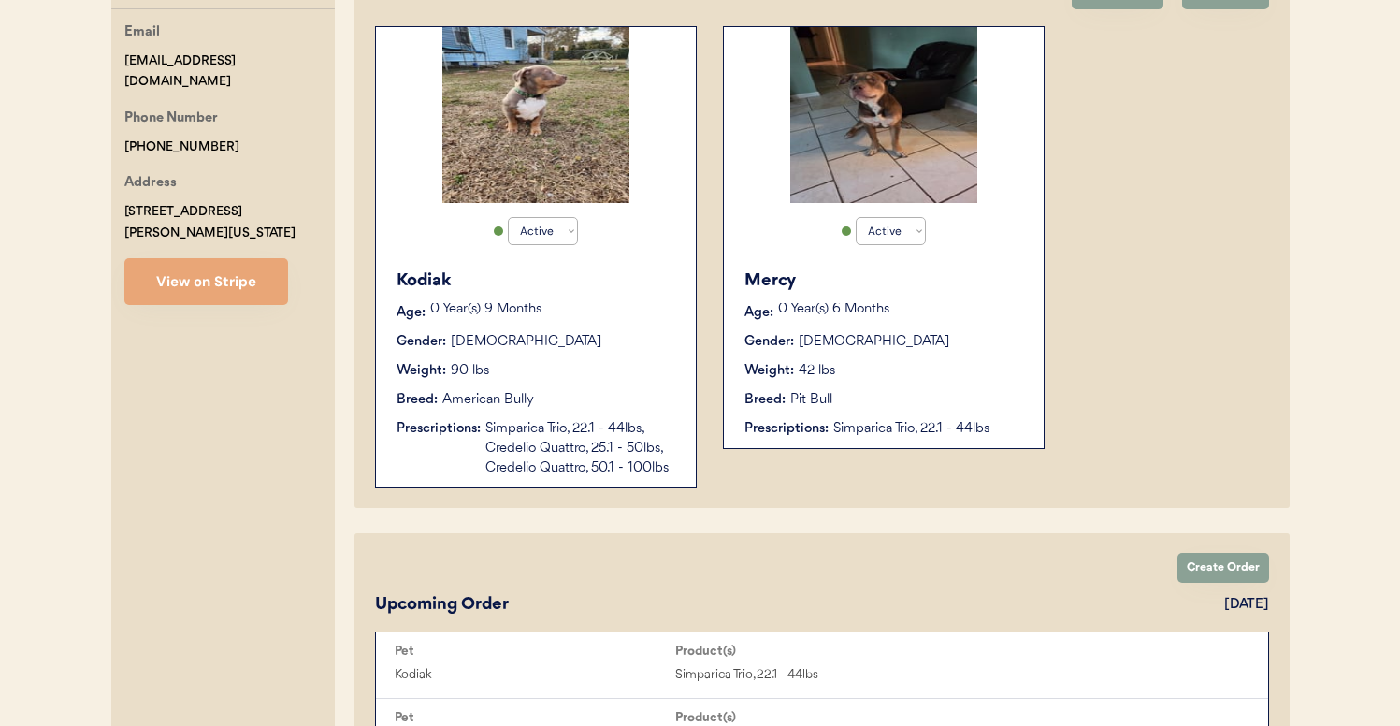
click at [857, 398] on div "Breed: Pit Bull" at bounding box center [884, 400] width 281 height 20
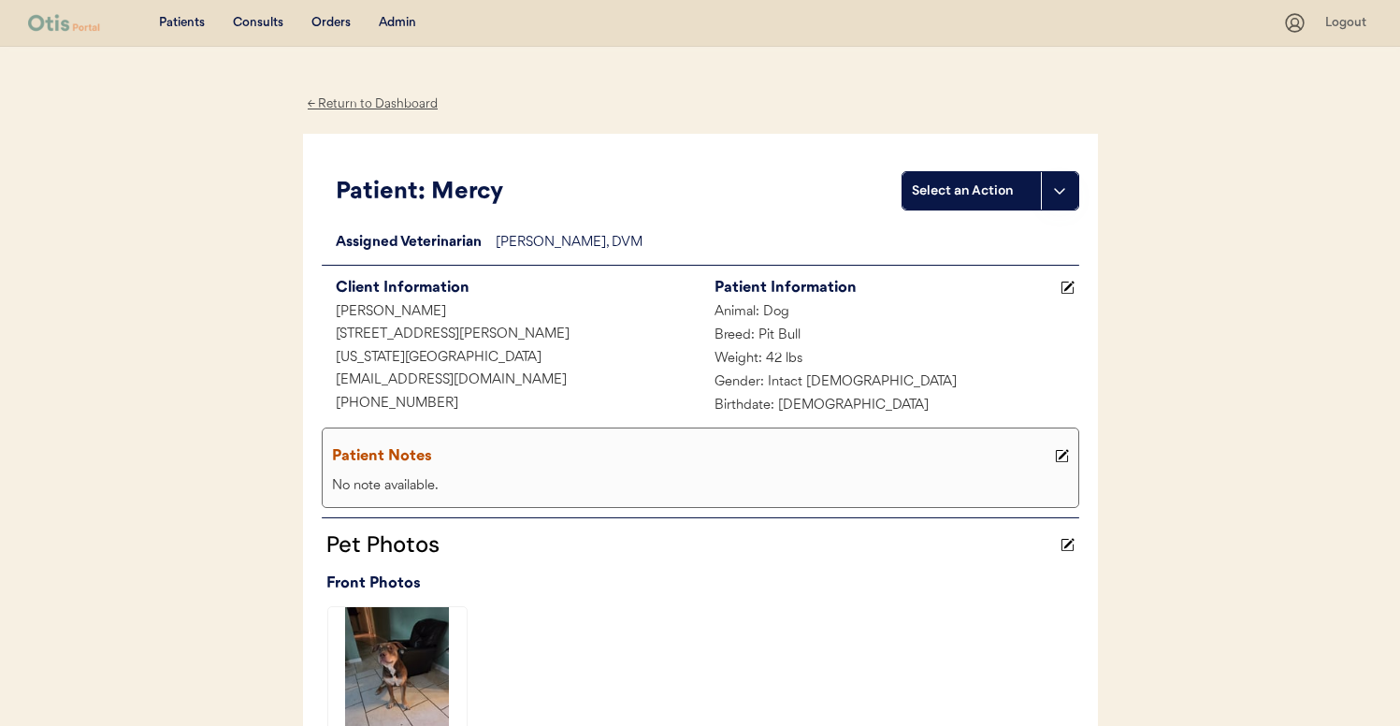
click at [399, 11] on div "Patients Consults Orders Admin" at bounding box center [655, 22] width 1255 height 23
click at [405, 18] on div "Admin" at bounding box center [397, 23] width 37 height 19
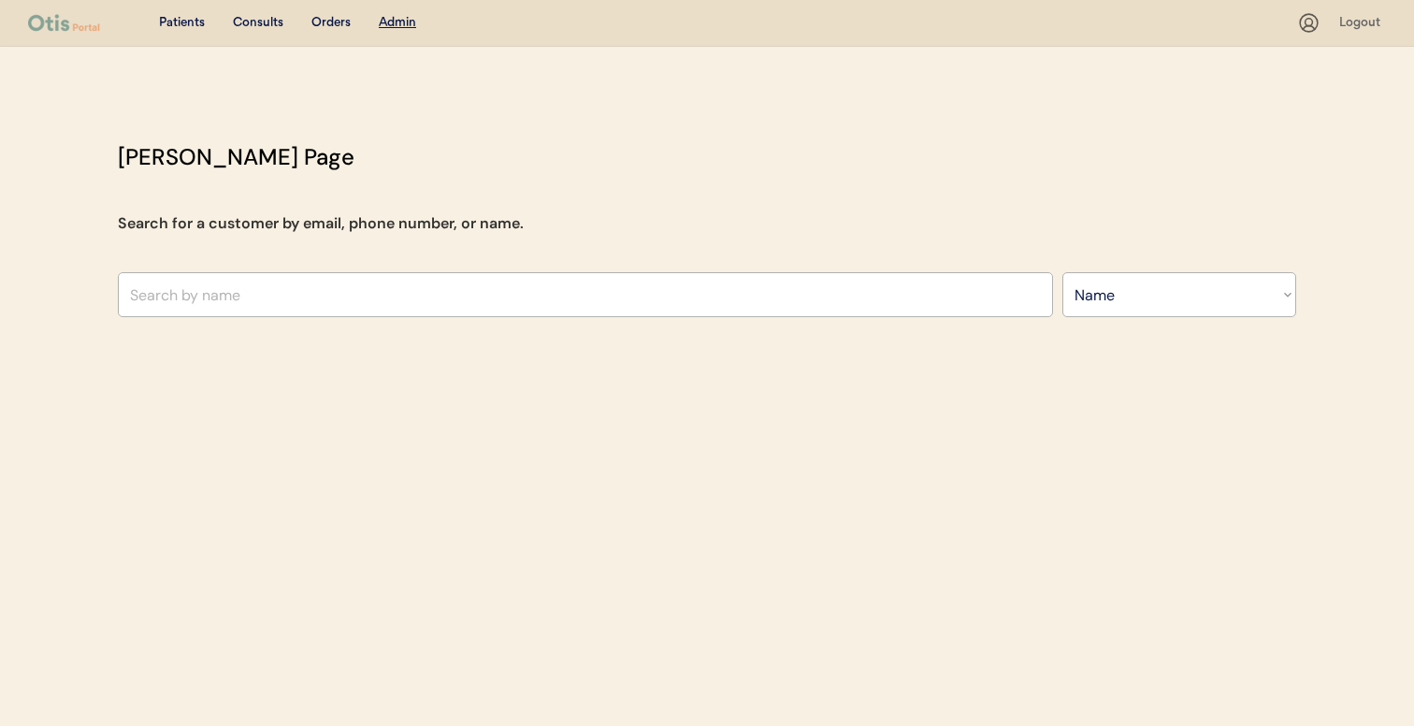
select select ""Name""
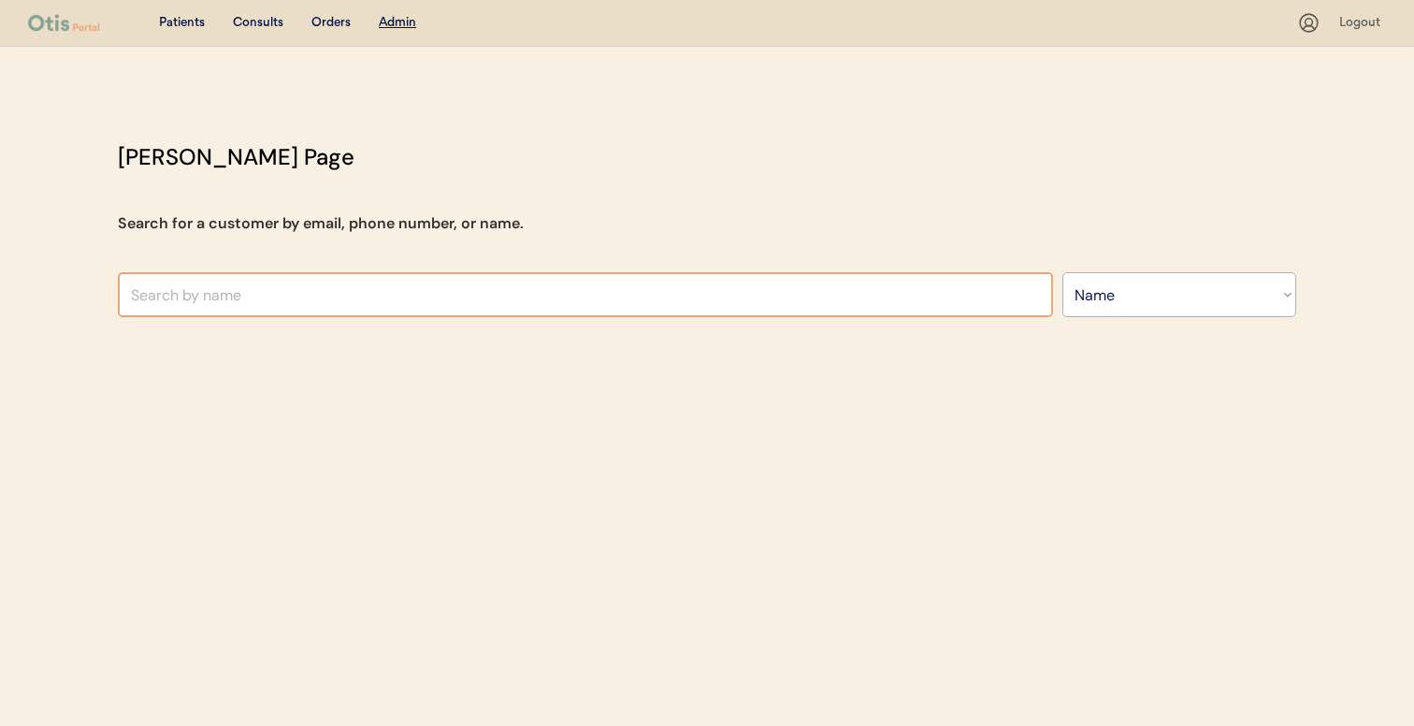
click at [388, 292] on input "text" at bounding box center [585, 294] width 935 height 45
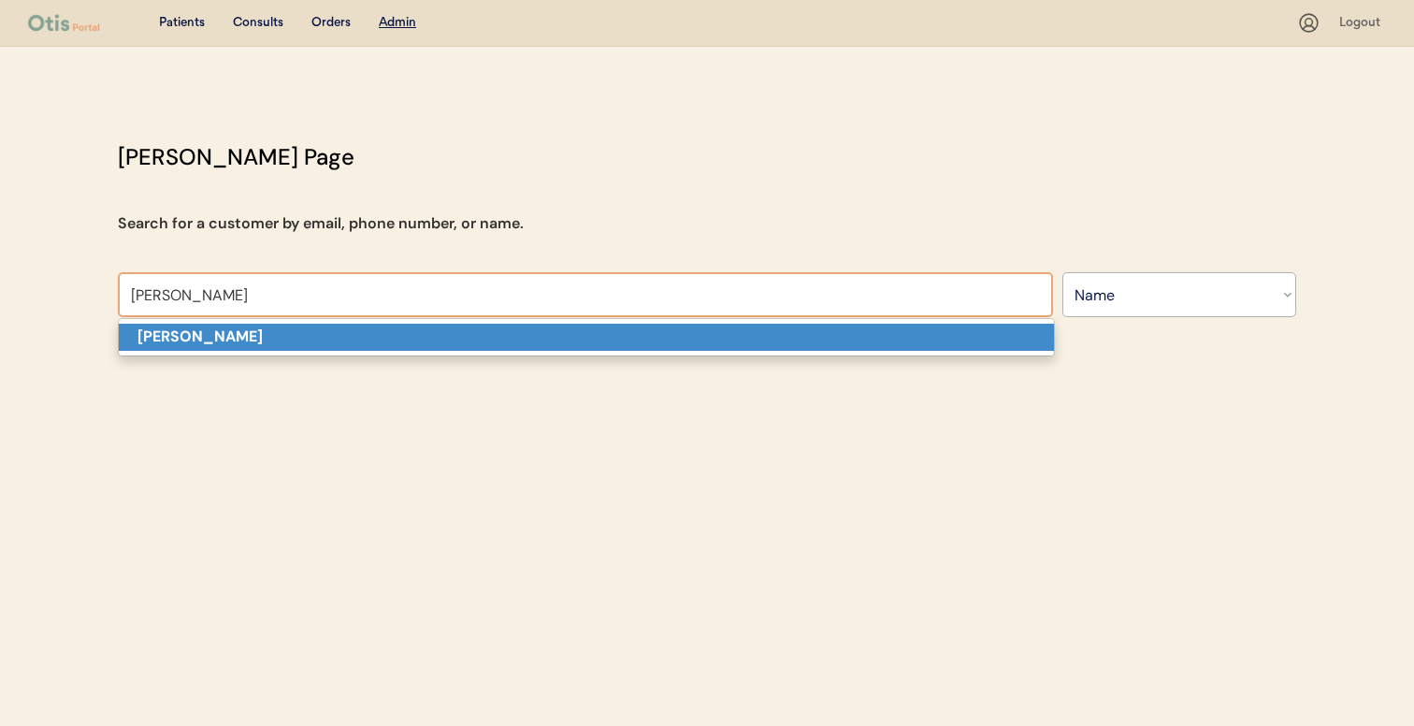
click at [383, 338] on p "[PERSON_NAME]" at bounding box center [586, 337] width 935 height 27
type input "[PERSON_NAME]"
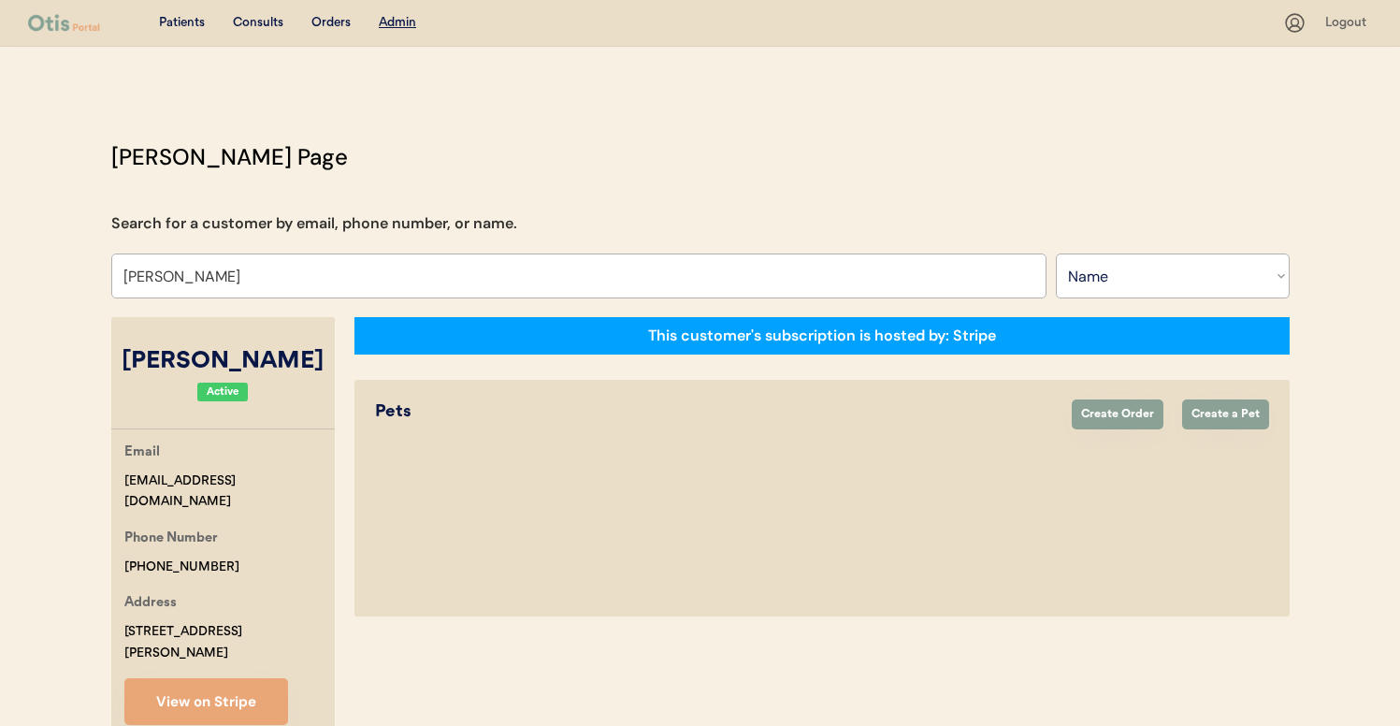
select select "true"
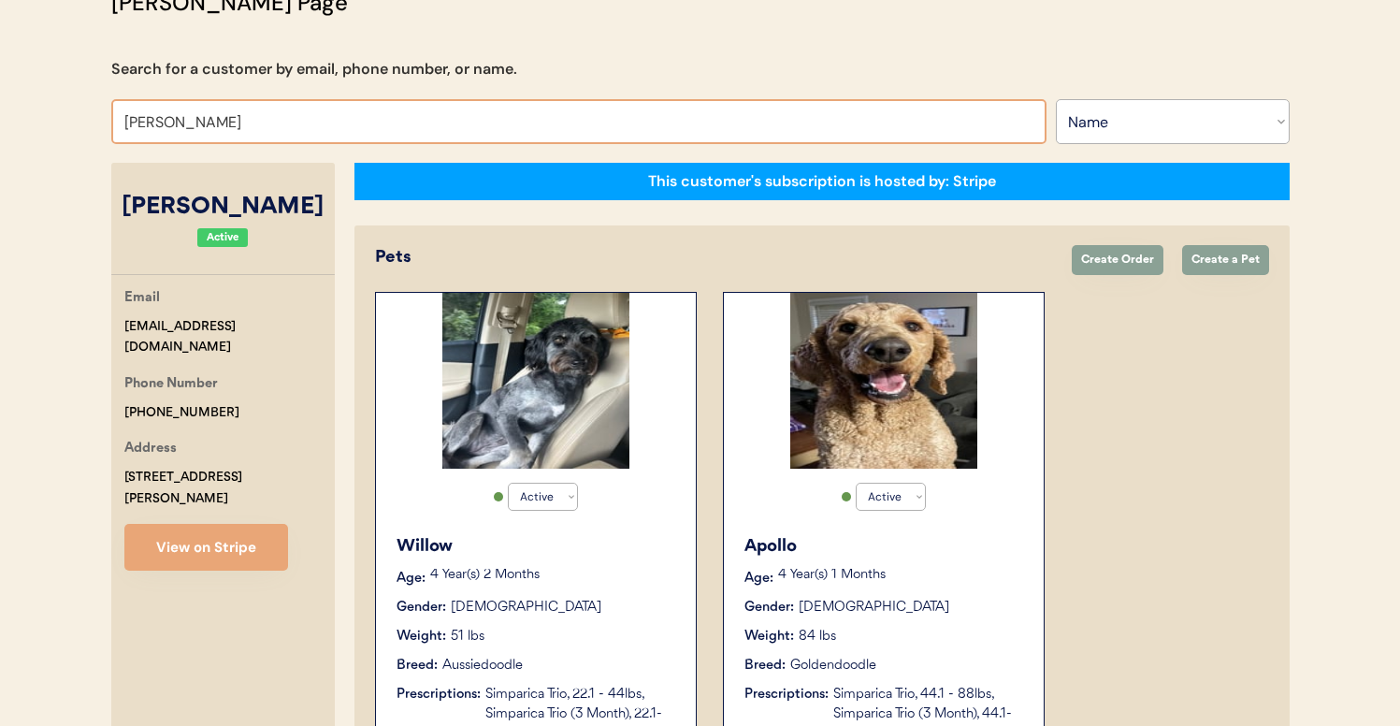
scroll to position [136, 0]
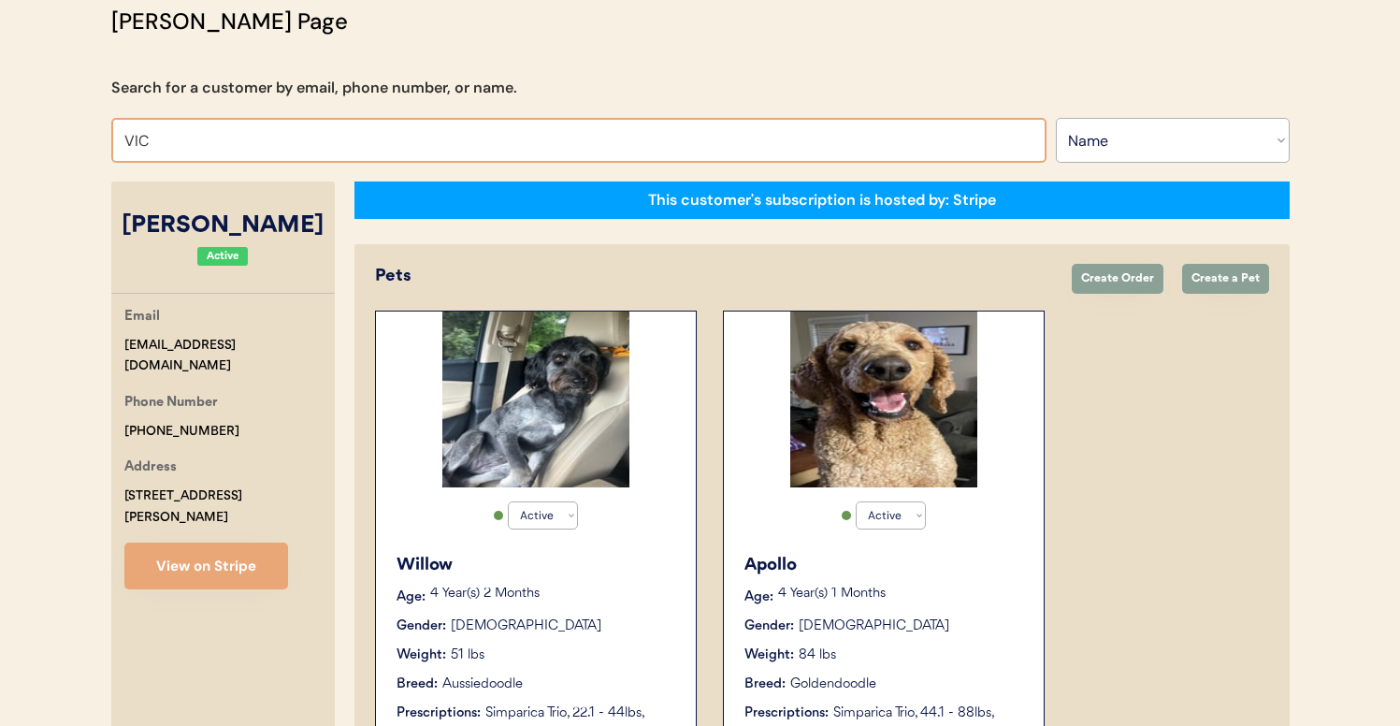
type input "[PERSON_NAME]"
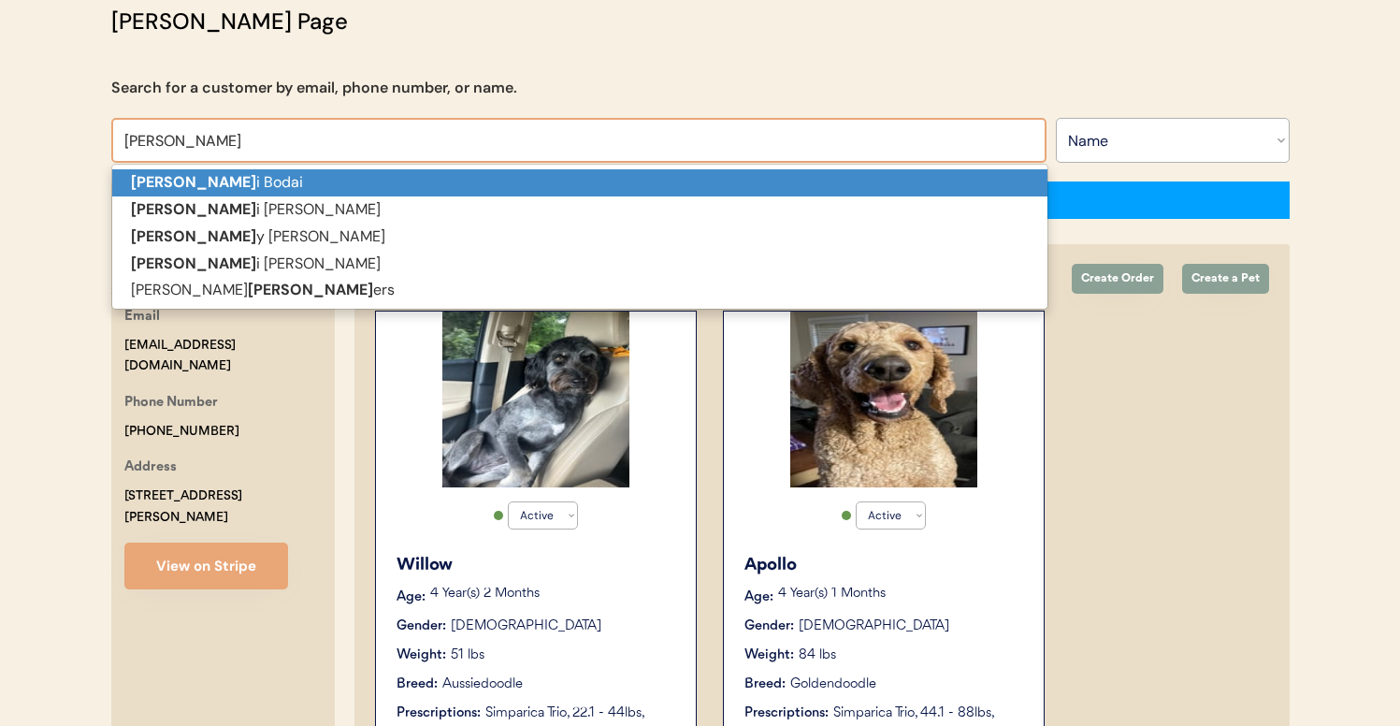
click at [498, 190] on p "Vick i Bodai" at bounding box center [579, 182] width 935 height 27
type input "[PERSON_NAME]"
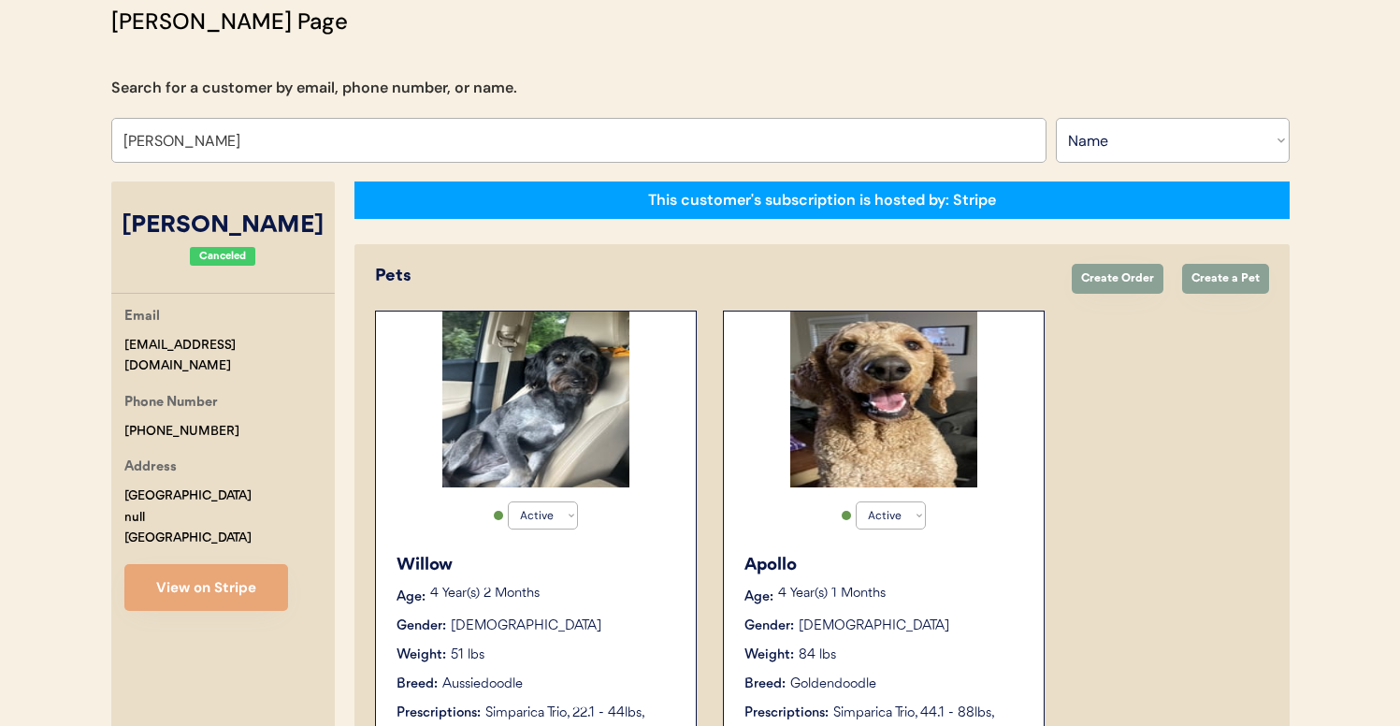
select select "false"
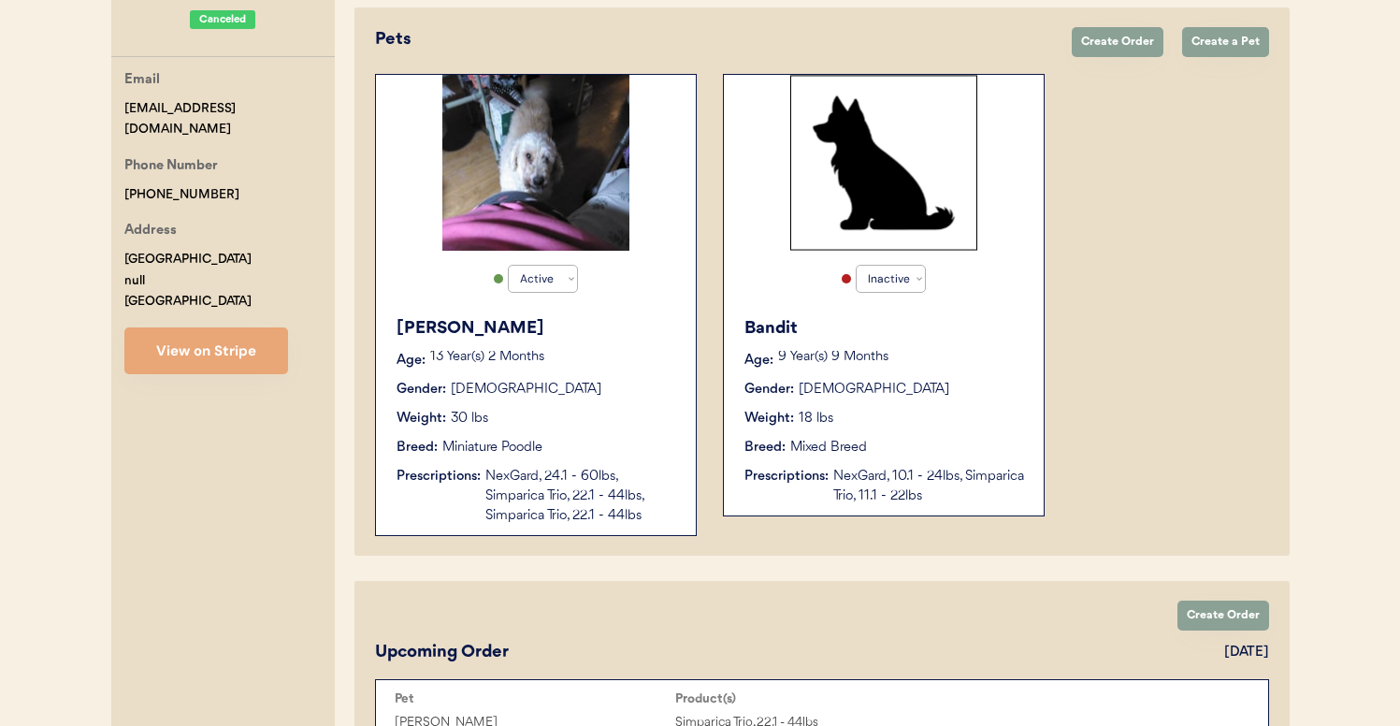
scroll to position [397, 0]
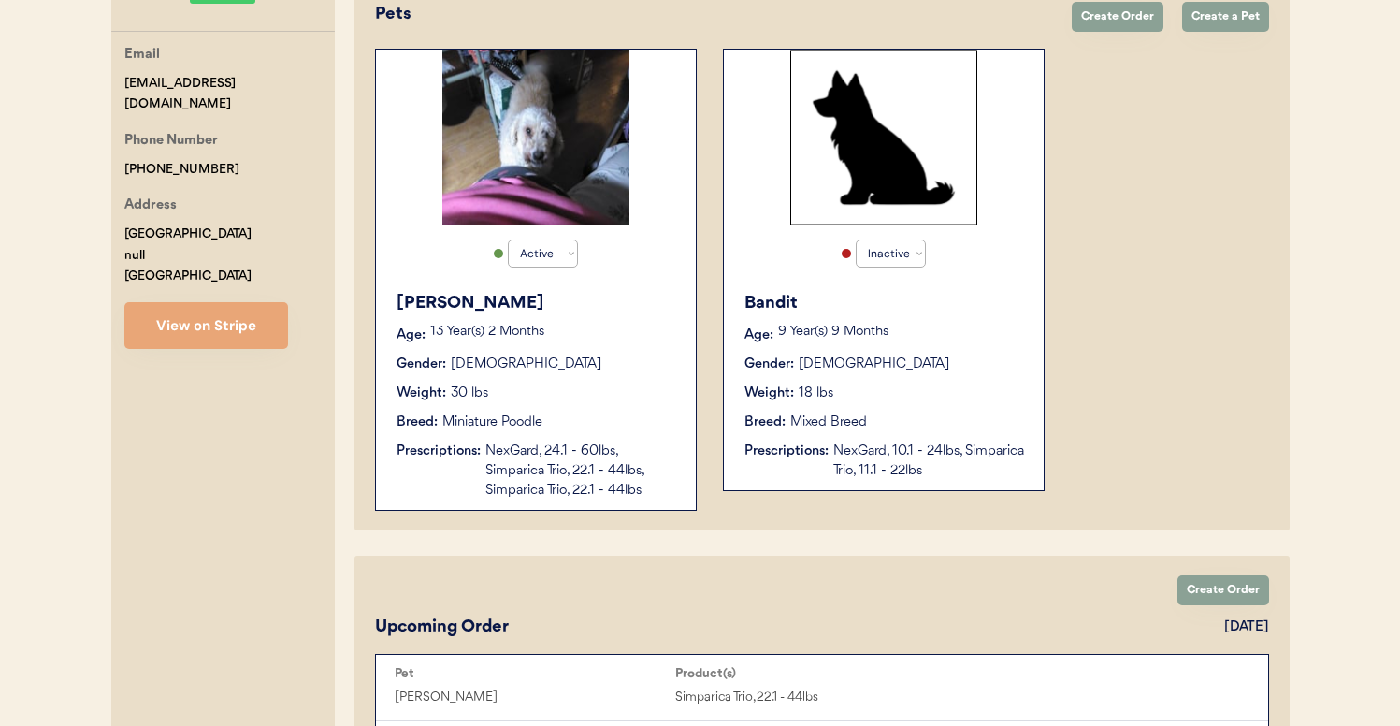
type input "[PERSON_NAME]"
select select "true"
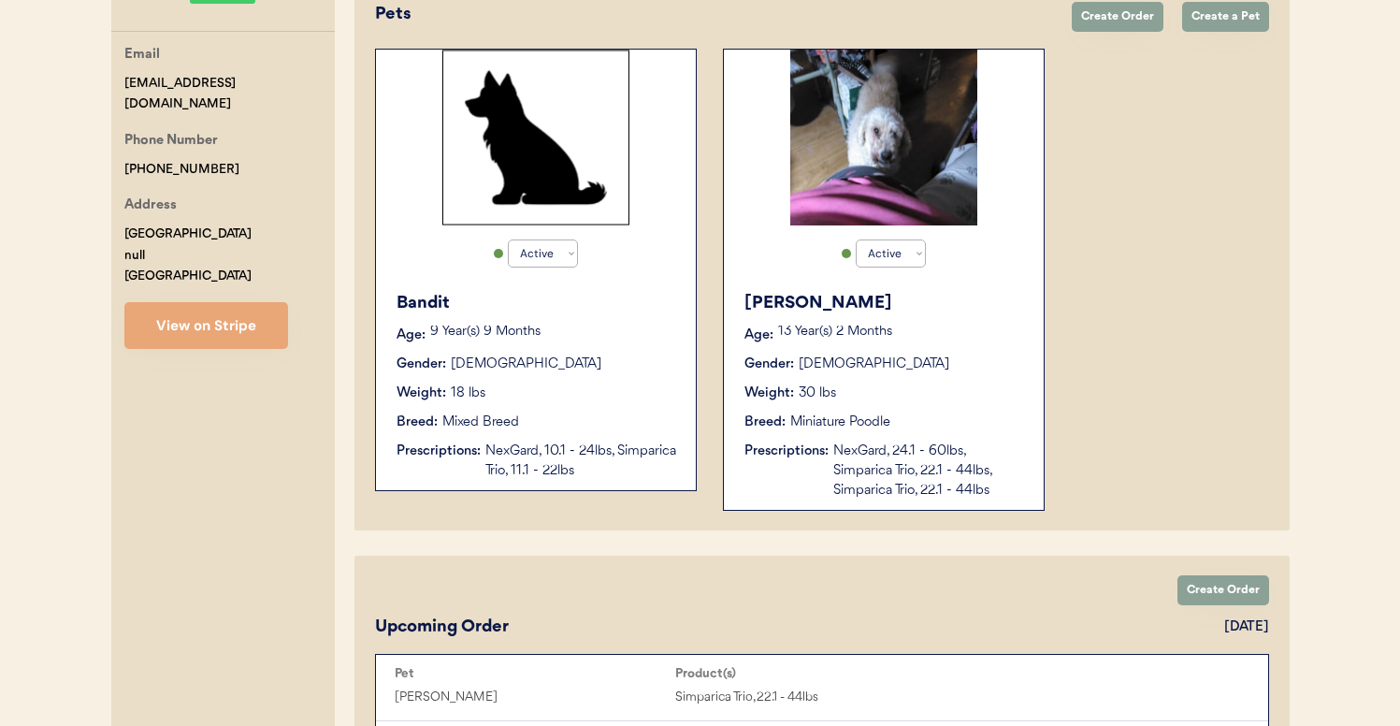
select select "true"
select select "false"
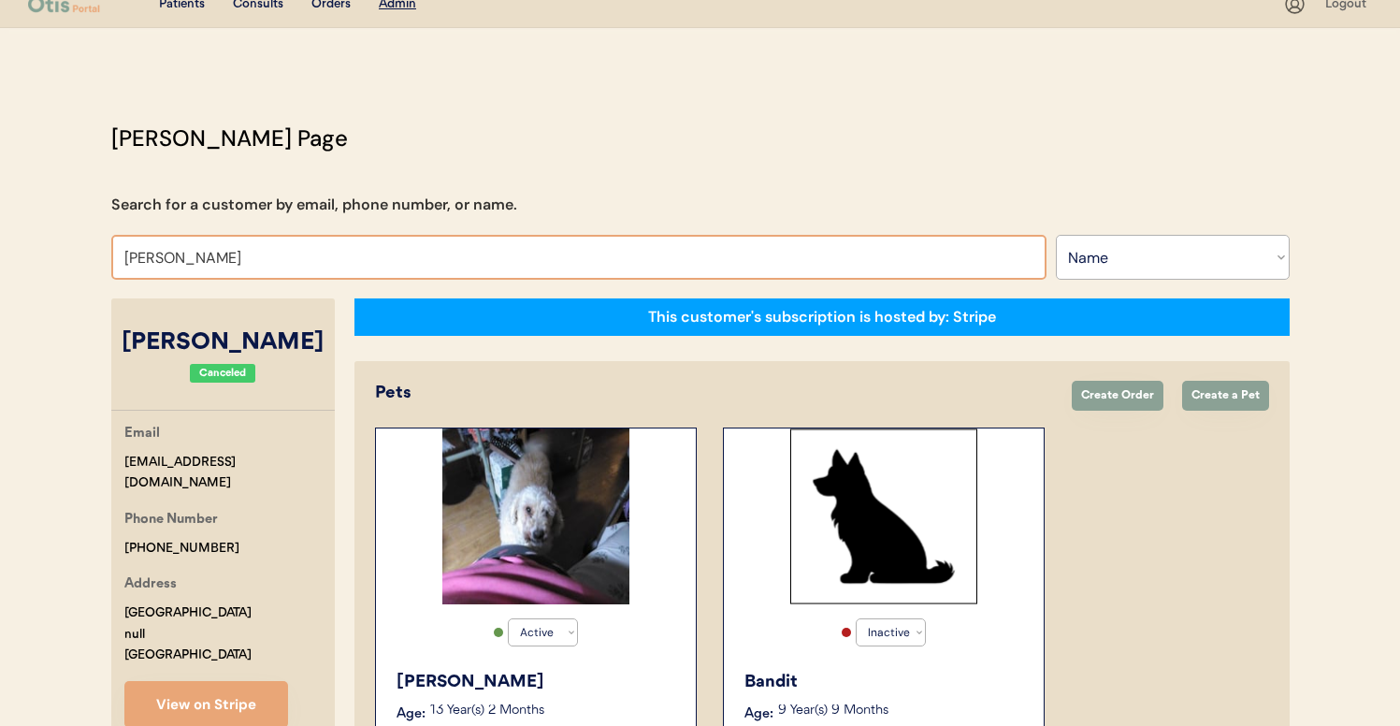
scroll to position [0, 0]
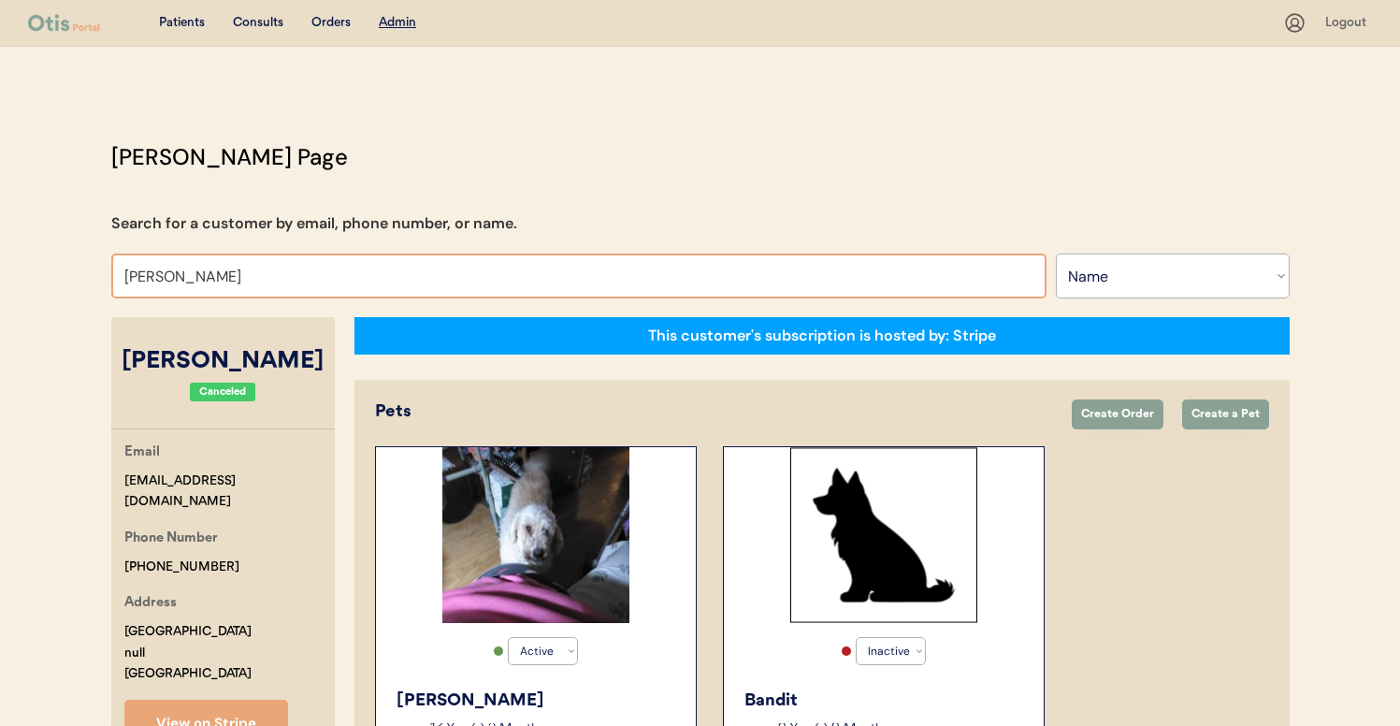
click at [381, 266] on input "[PERSON_NAME]" at bounding box center [578, 275] width 935 height 45
type input "[PERSON_NAME]"
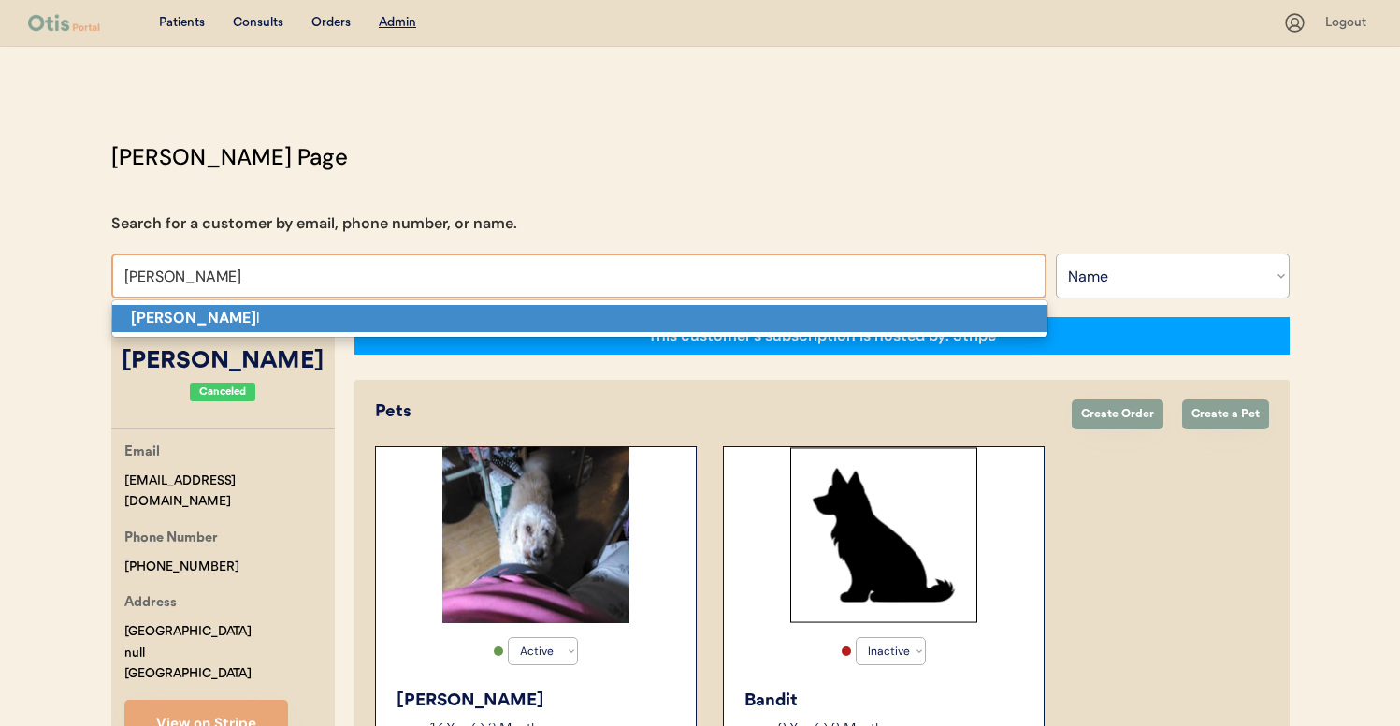
click at [409, 324] on p "[PERSON_NAME] l" at bounding box center [579, 318] width 935 height 27
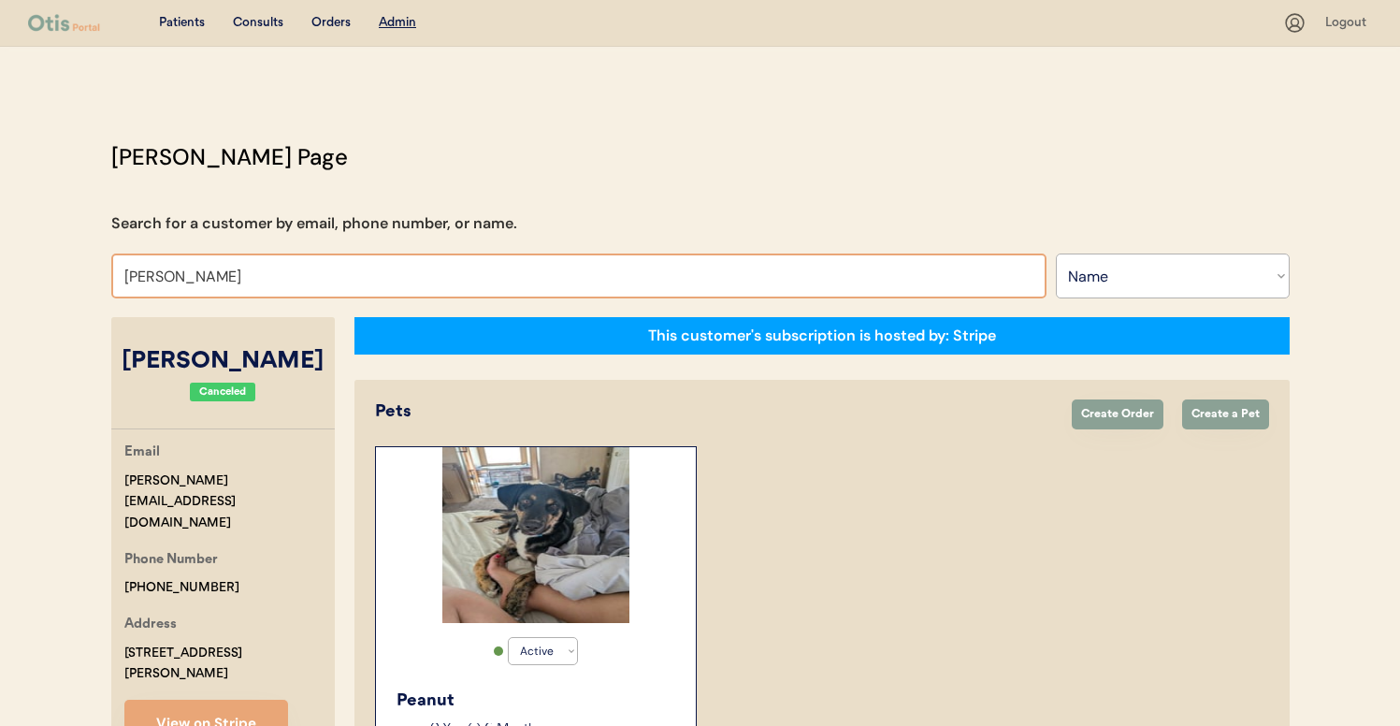
click at [285, 272] on input "Jessica Connell" at bounding box center [578, 275] width 935 height 45
type input "je"
type input "jesse Wilcox"
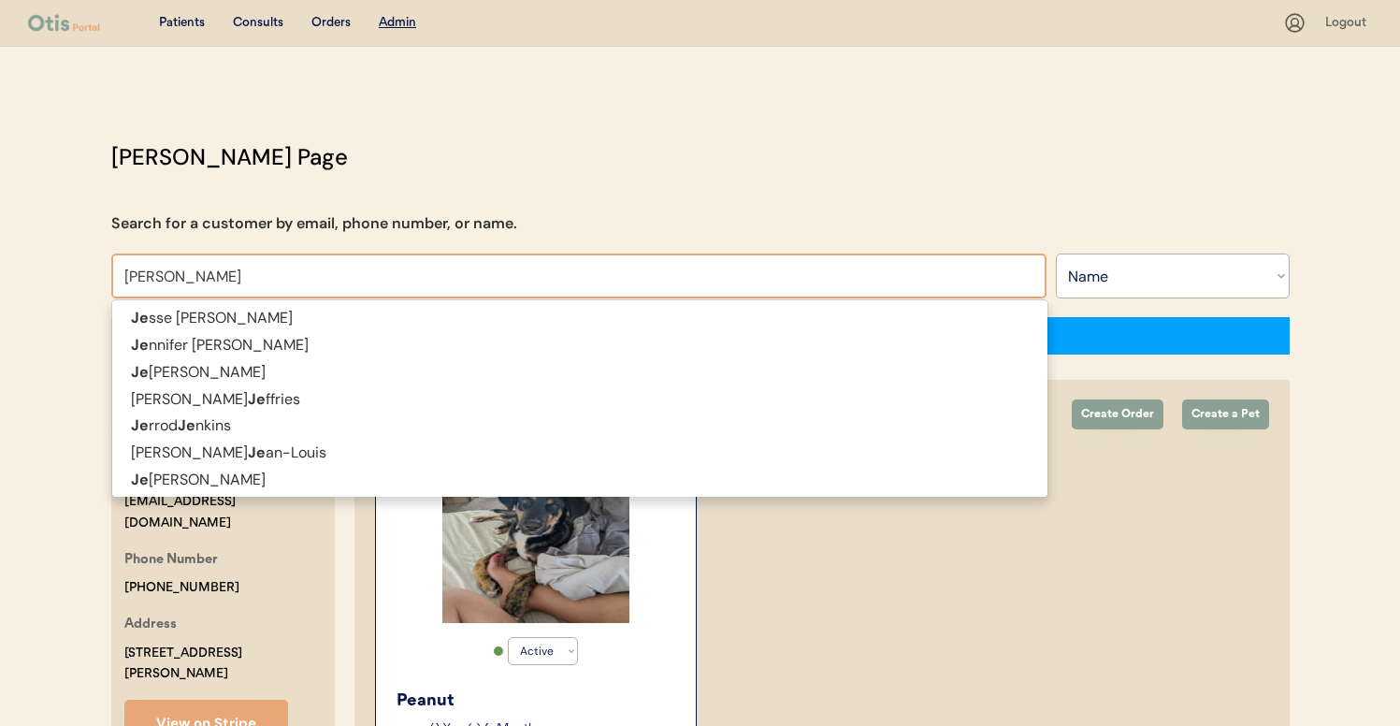
type input "jennifer b"
type input "jennifer braddy"
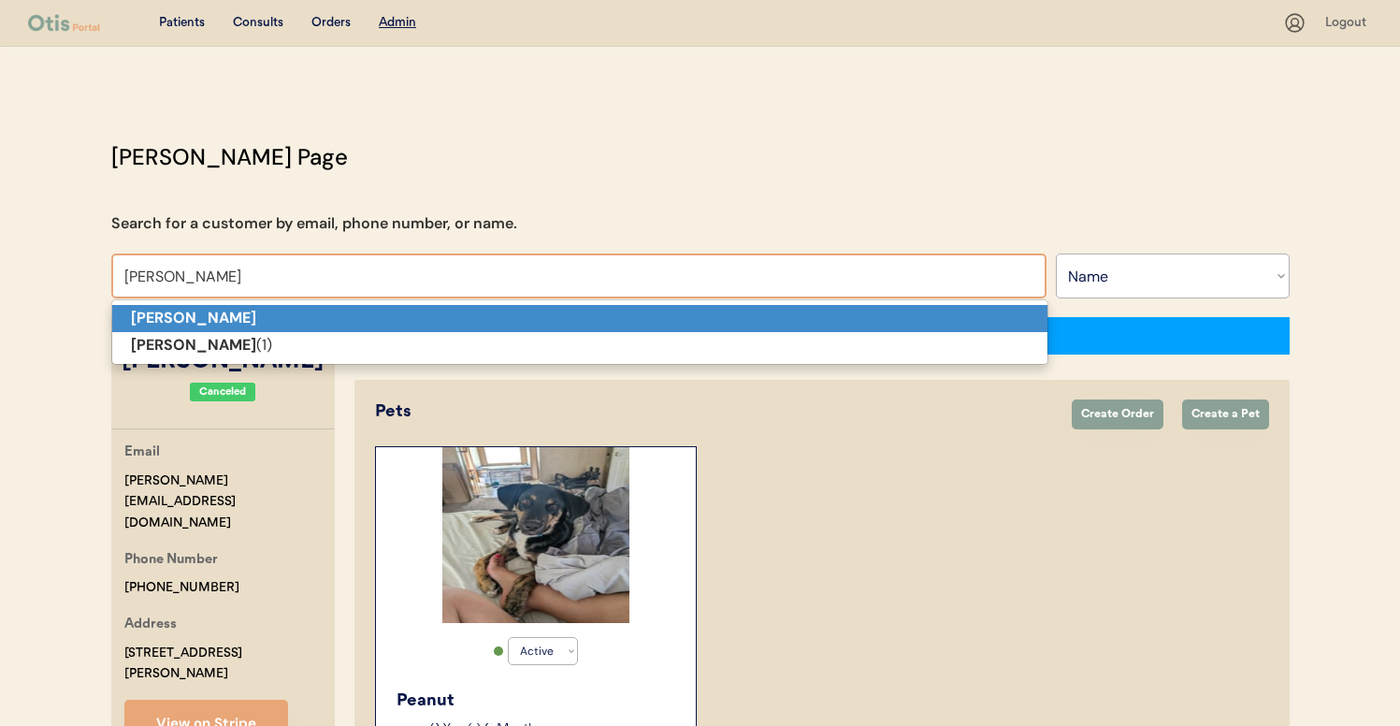
click at [275, 314] on p "Jennifer Bates" at bounding box center [579, 318] width 935 height 27
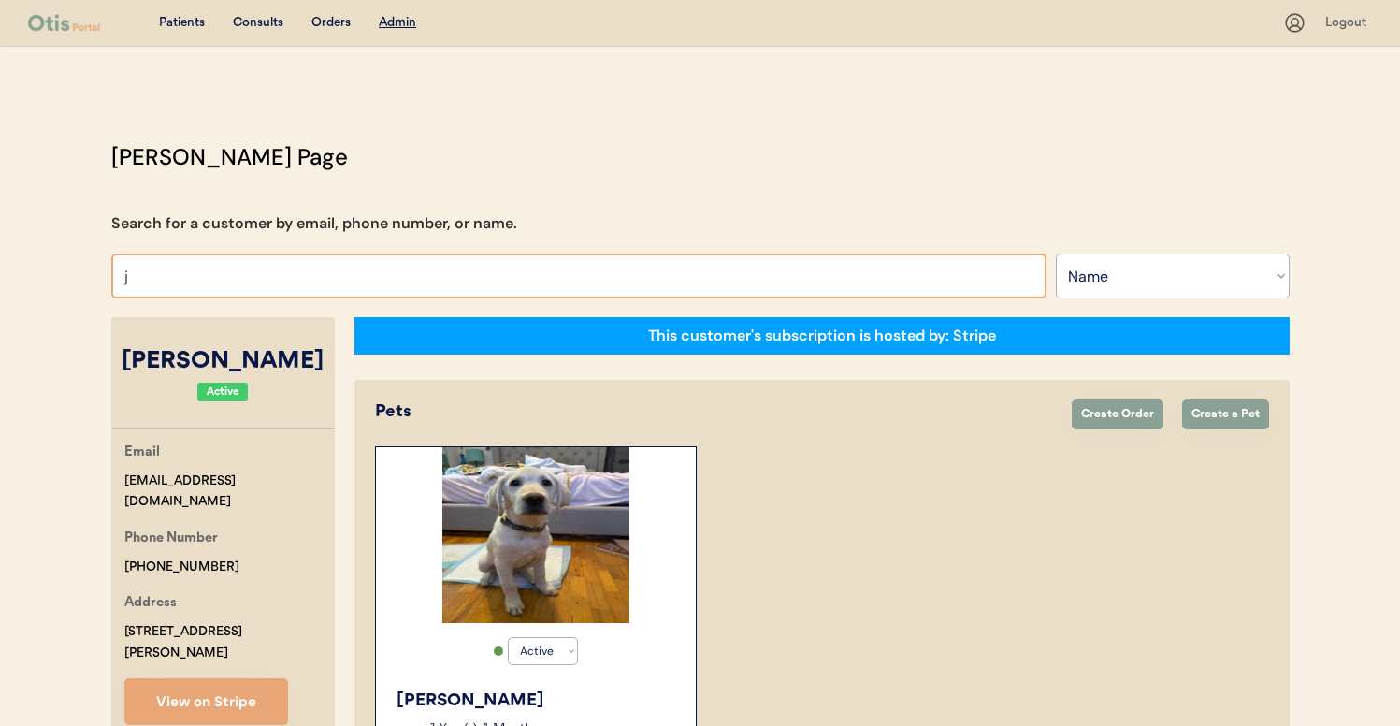
type input "je"
type input "jesse Wilcox"
type input "jen"
type input "jennifer Salzano"
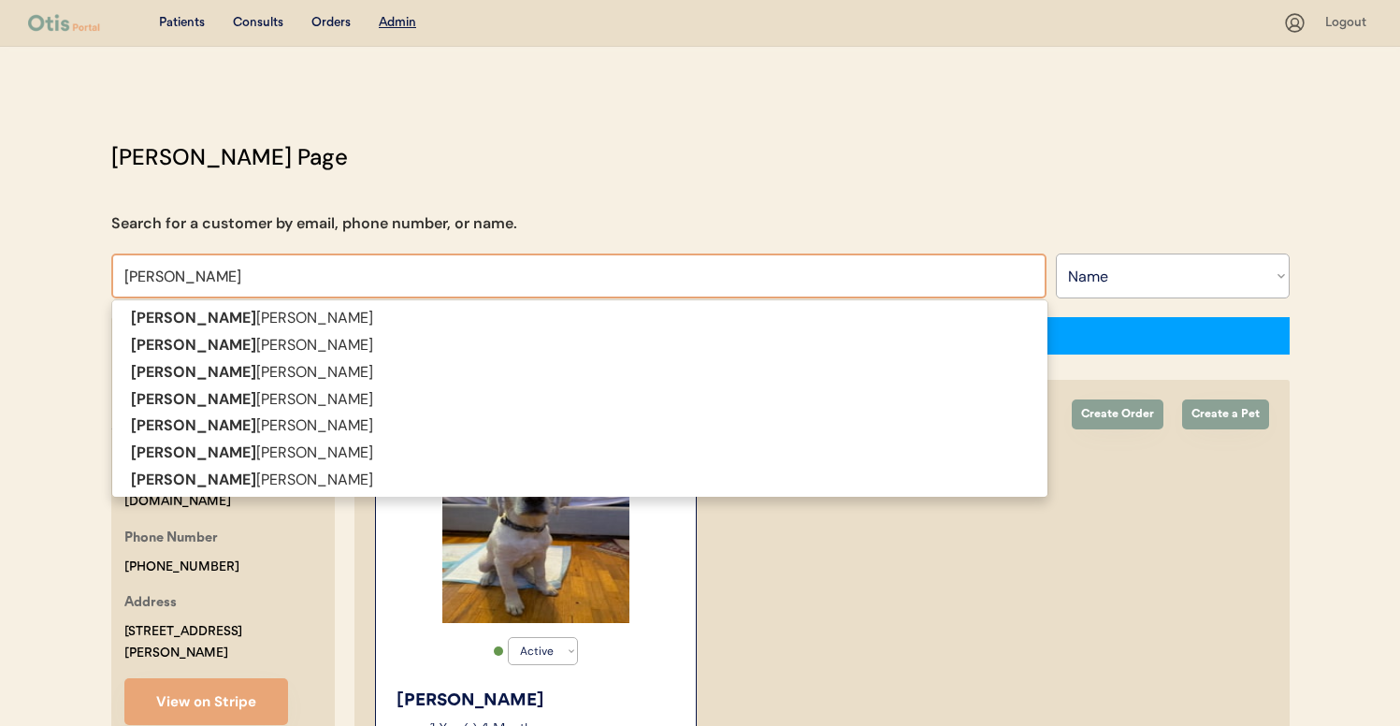
type input "jennifer"
type input "jennifer b"
type input "jennifer braddy"
type input "jennifer ba"
type input "jennifer bates"
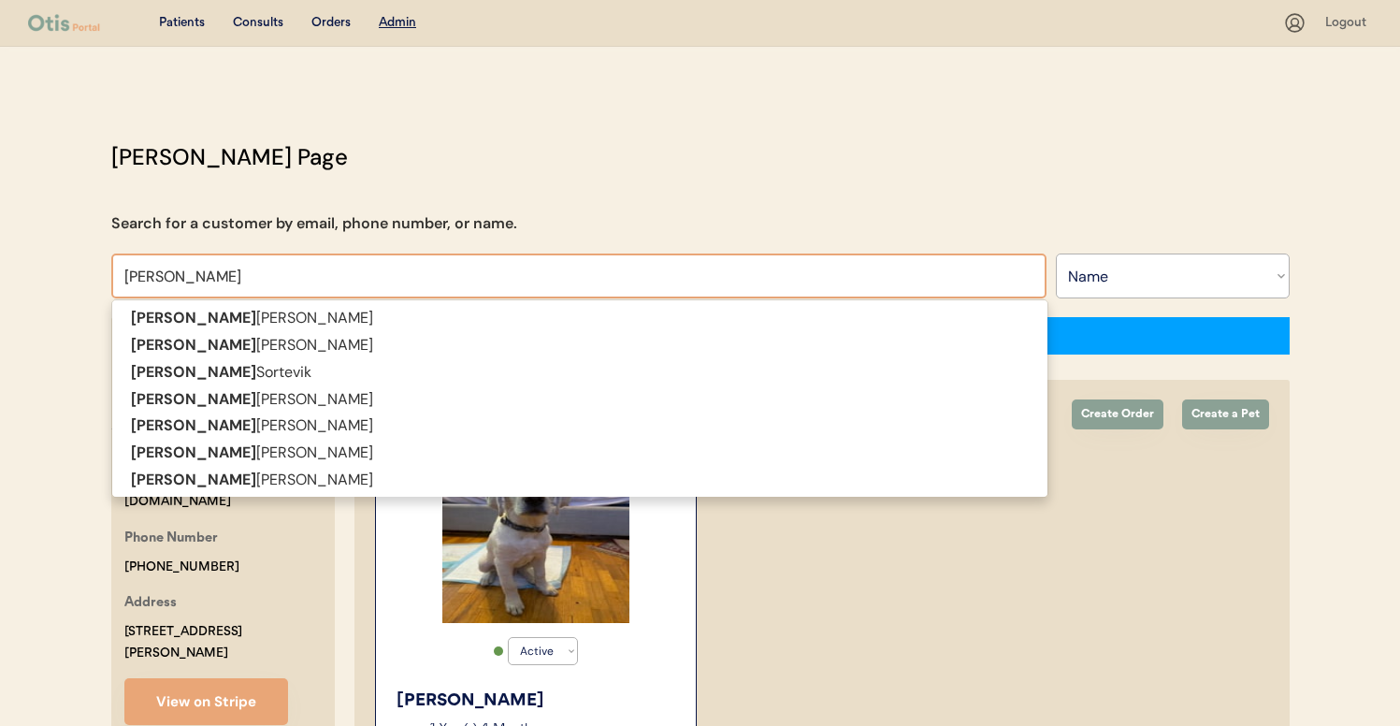
type input "jennifer bat"
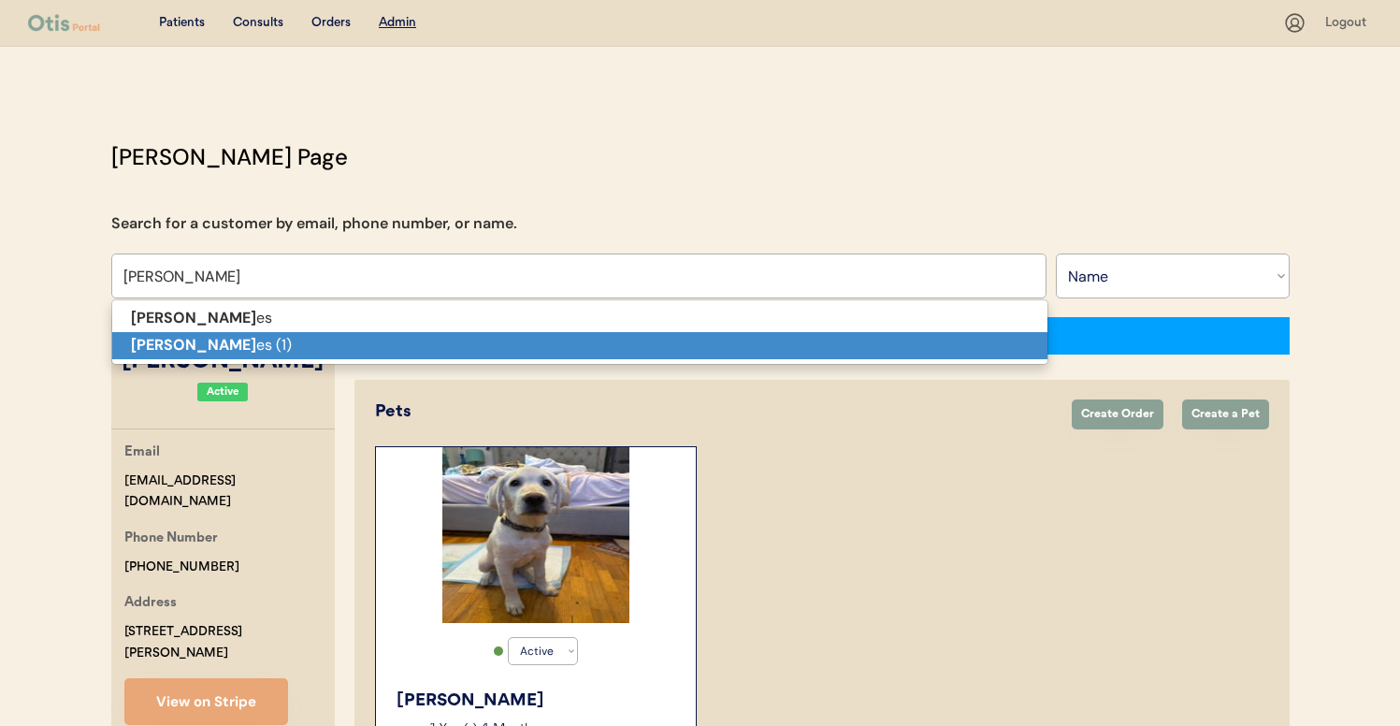
click at [314, 339] on p "Jennifer Bat es (1)" at bounding box center [579, 345] width 935 height 27
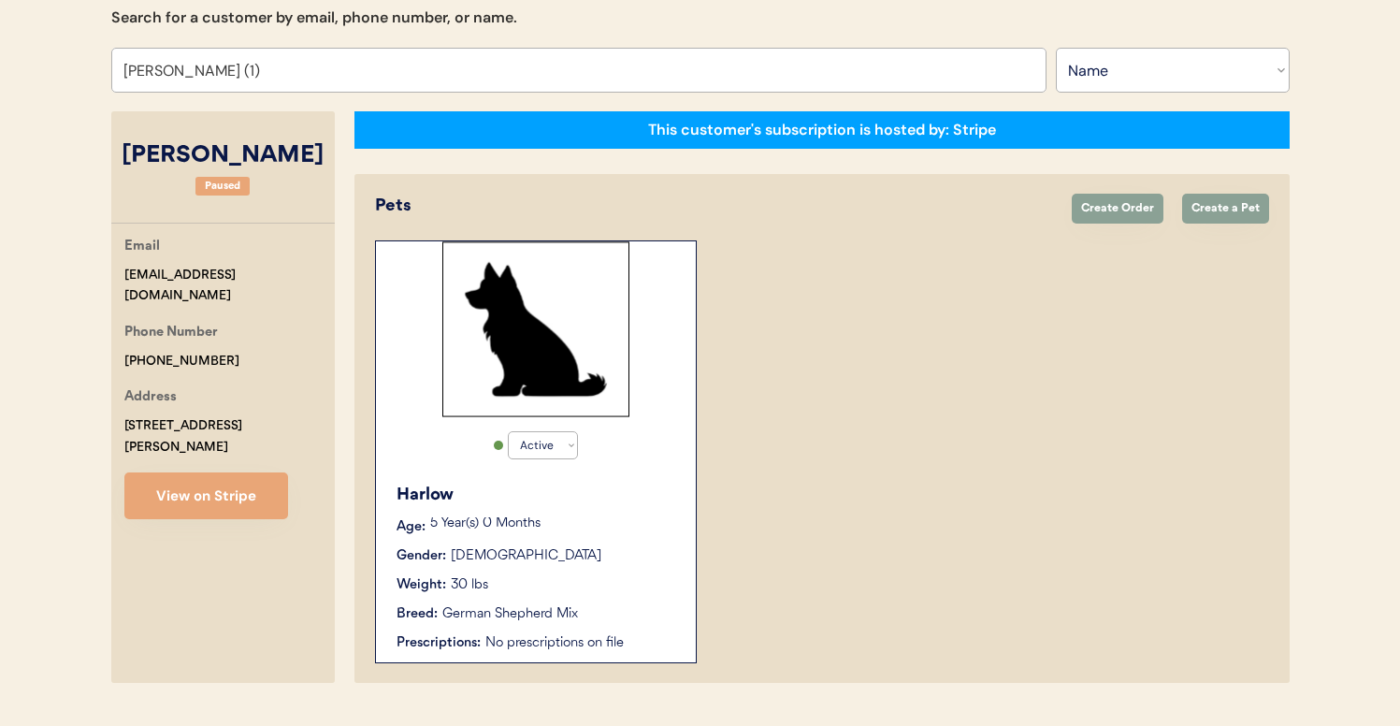
scroll to position [250, 0]
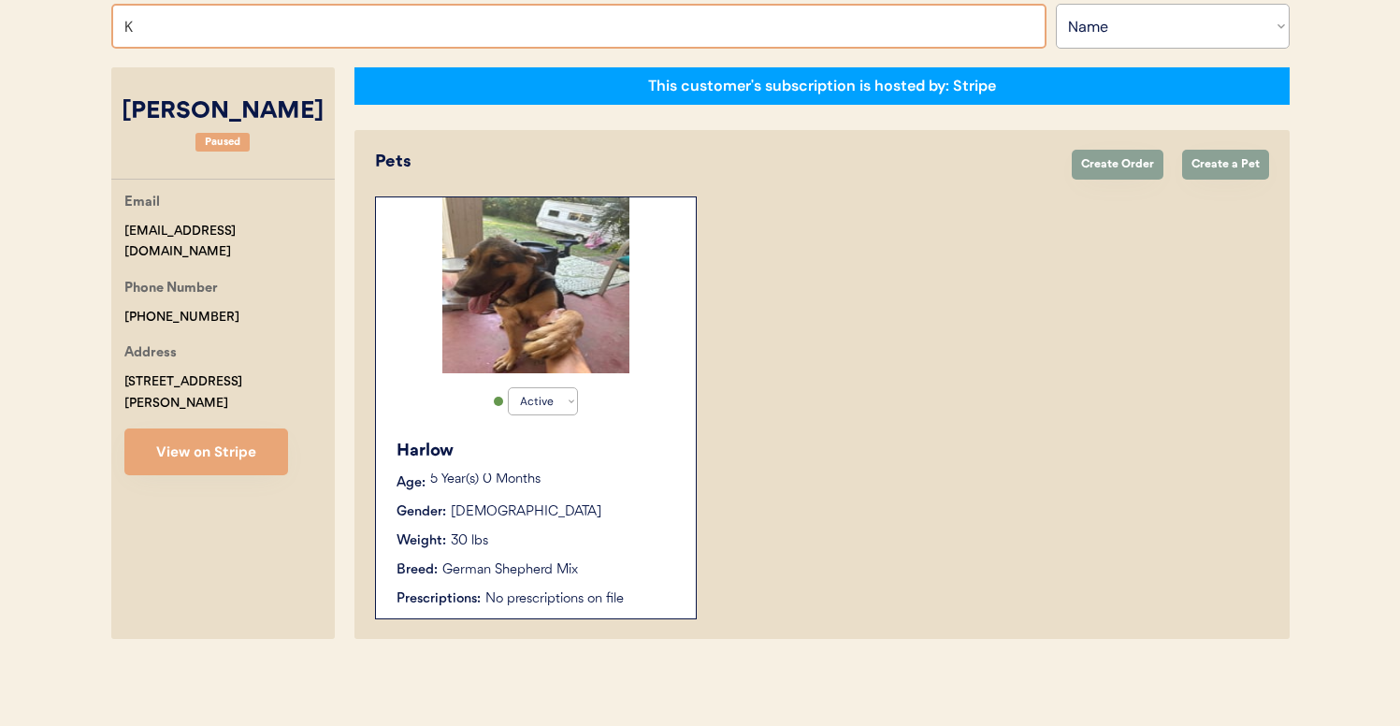
type input "KE"
type input "KEvin Burke"
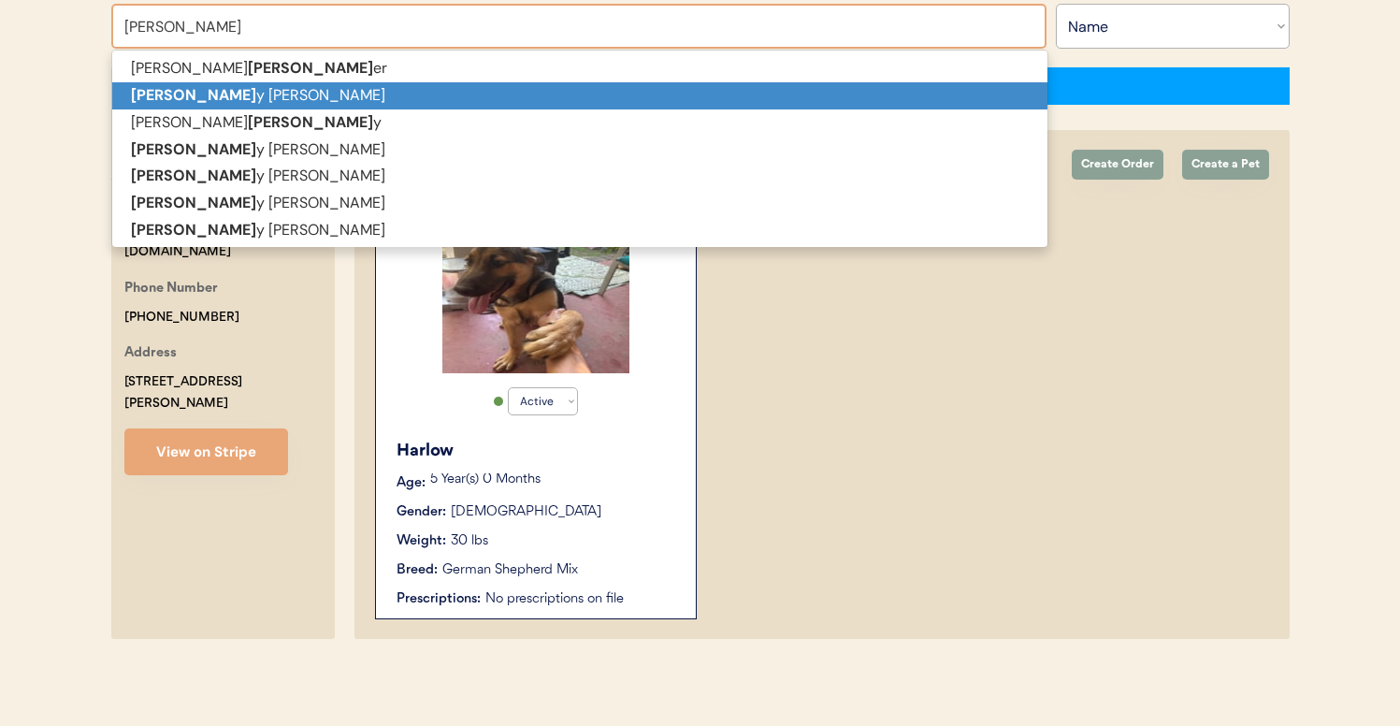
type input "KELLY BOUT"
type input "KELLY BOUTwell"
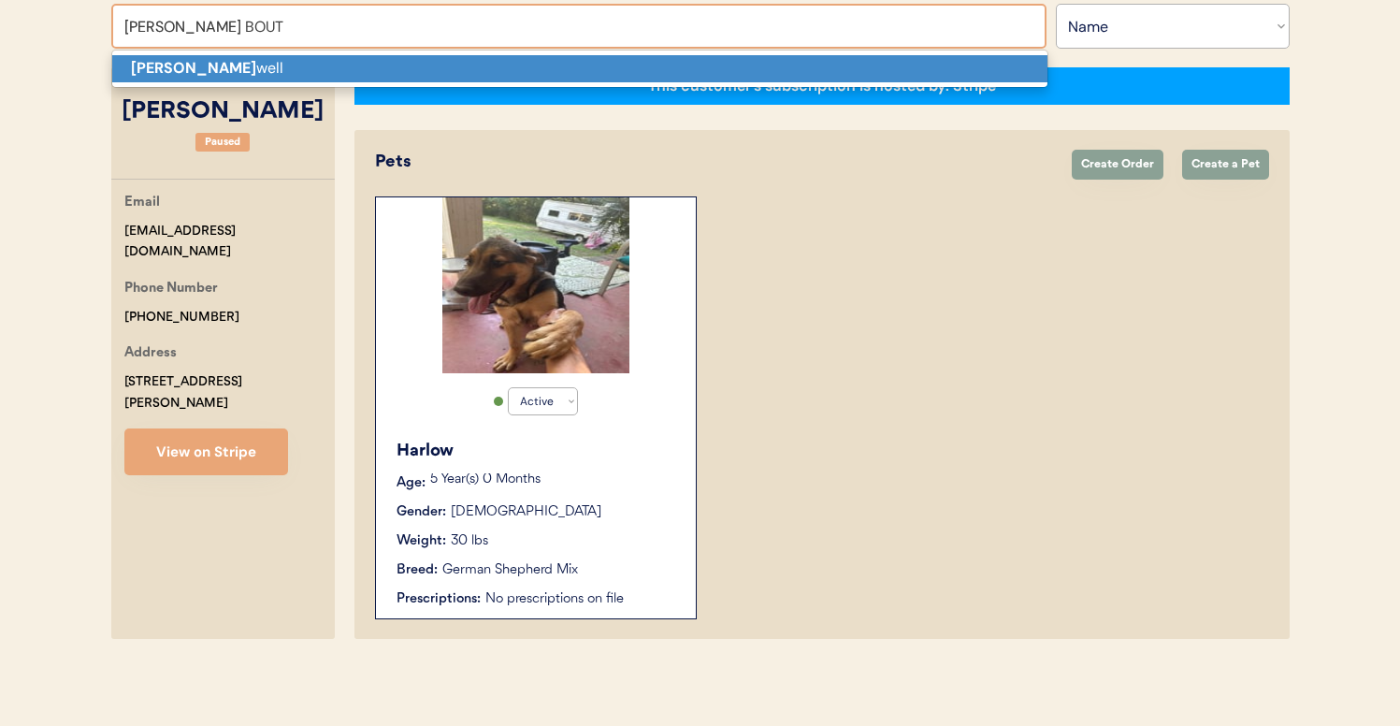
click at [546, 72] on p "Kelly Bout well" at bounding box center [579, 68] width 935 height 27
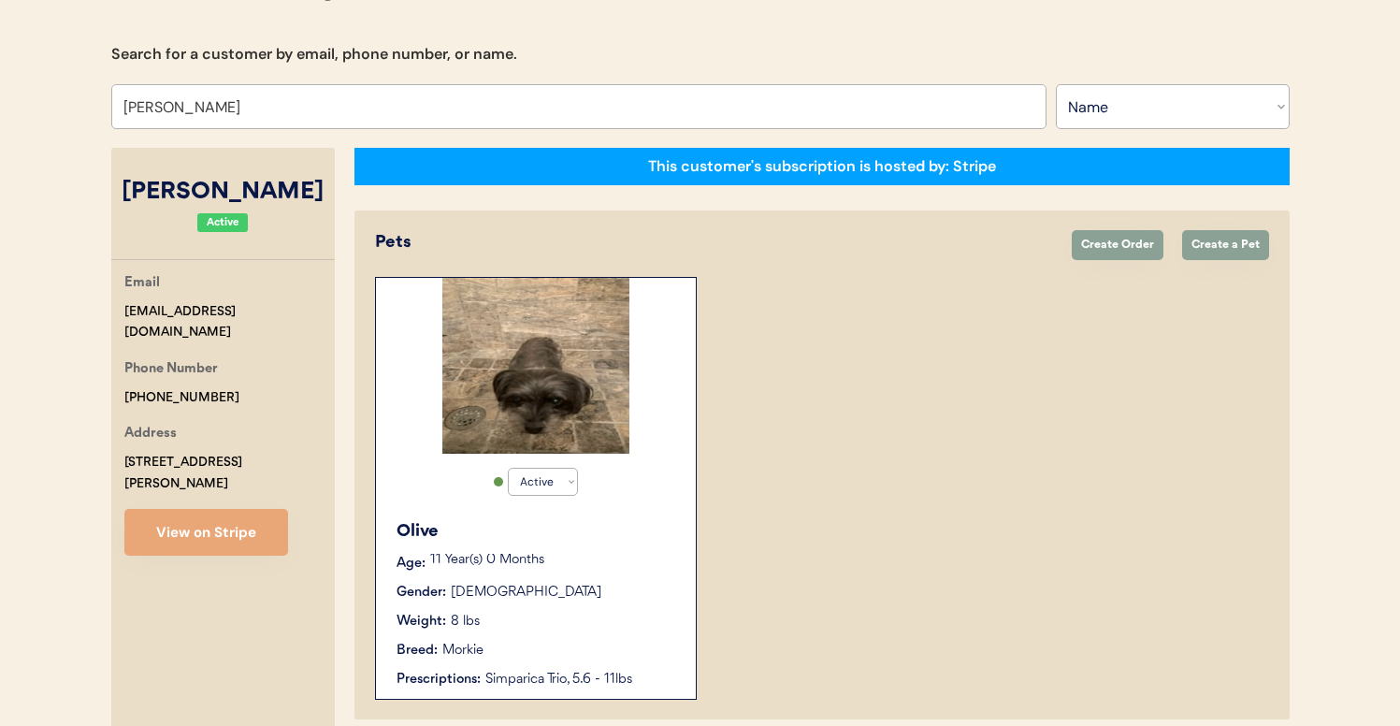
scroll to position [170, 0]
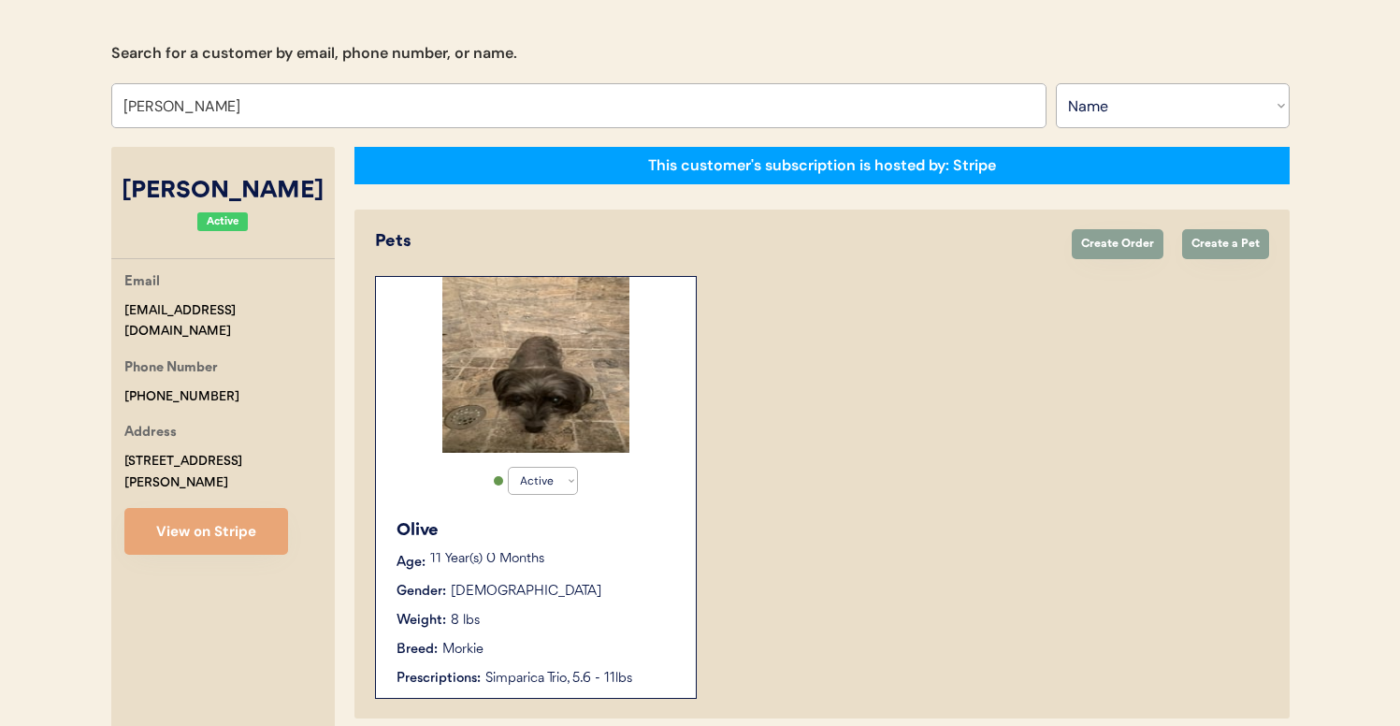
type input "Kelly Boutwell"
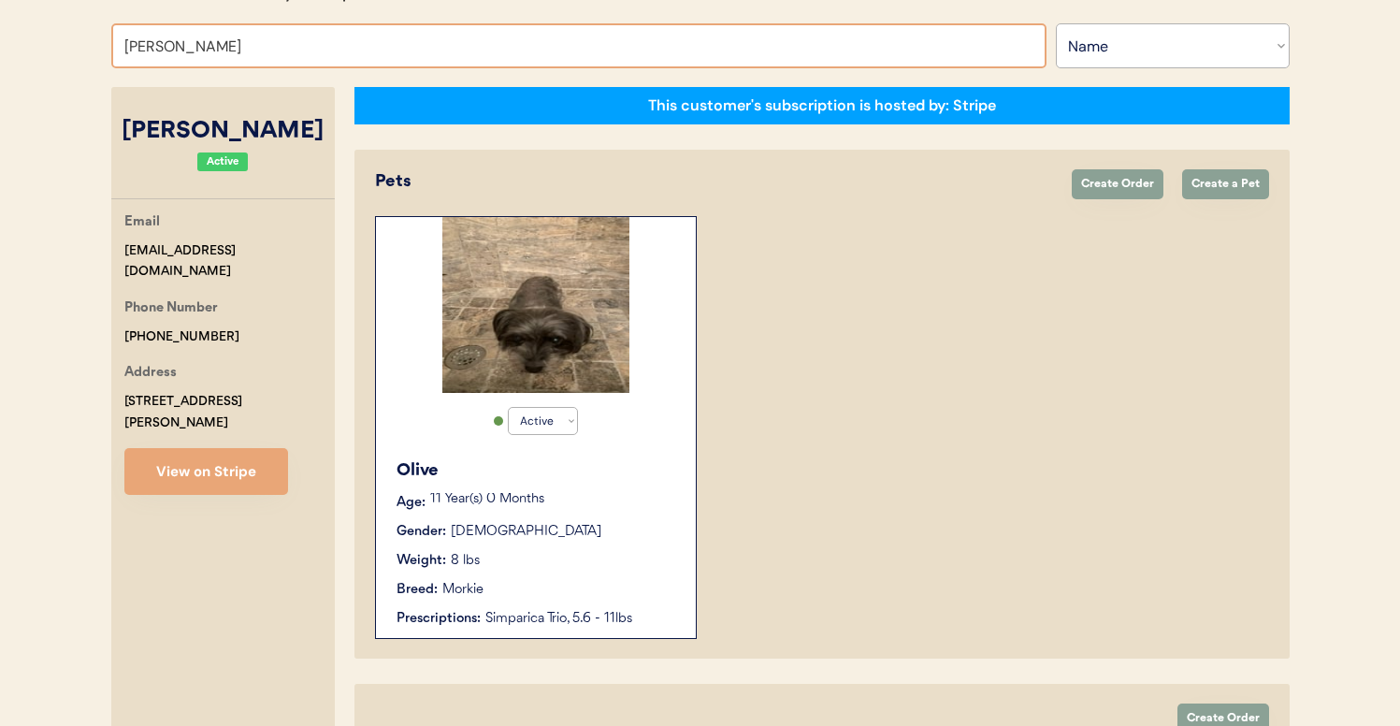
scroll to position [229, 0]
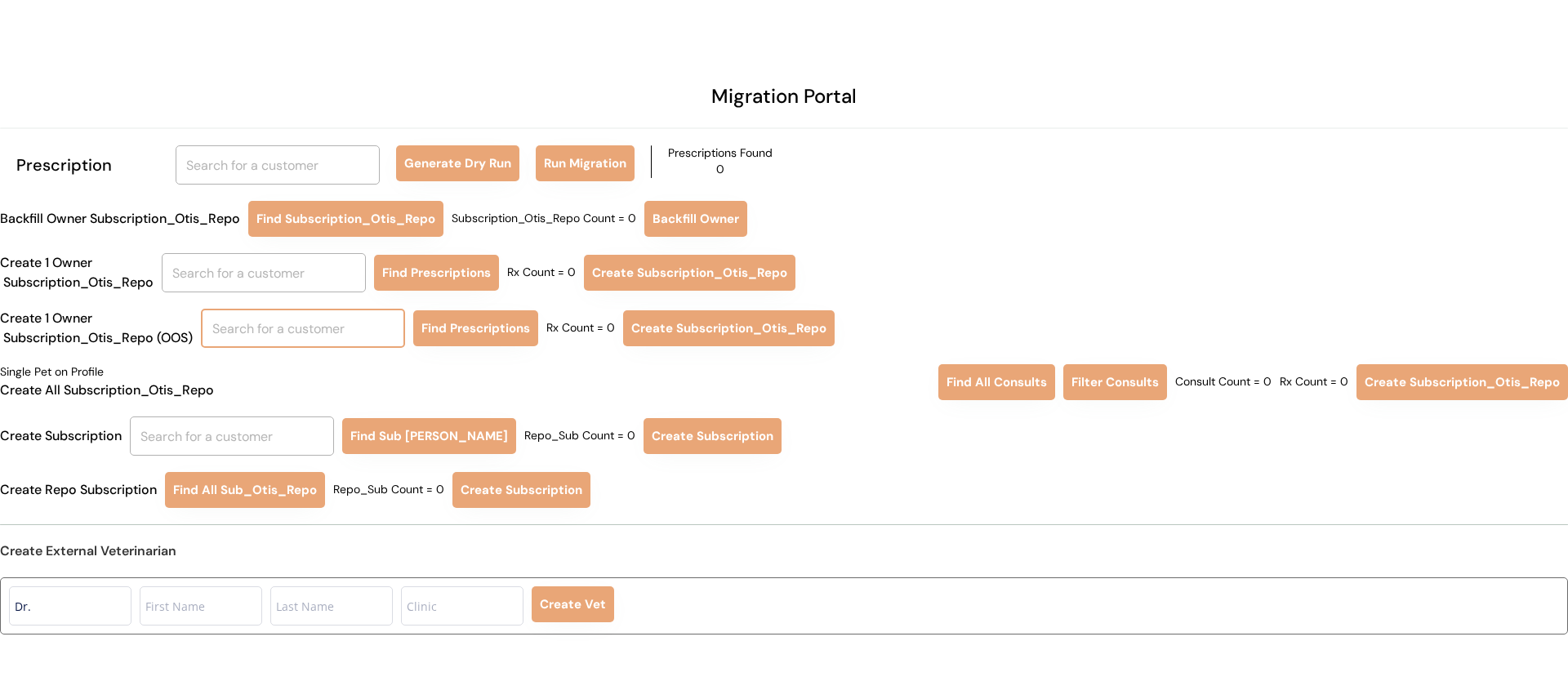
click at [306, 328] on input "text" at bounding box center [303, 328] width 204 height 39
type input "nico"
type input "[PERSON_NAME]"
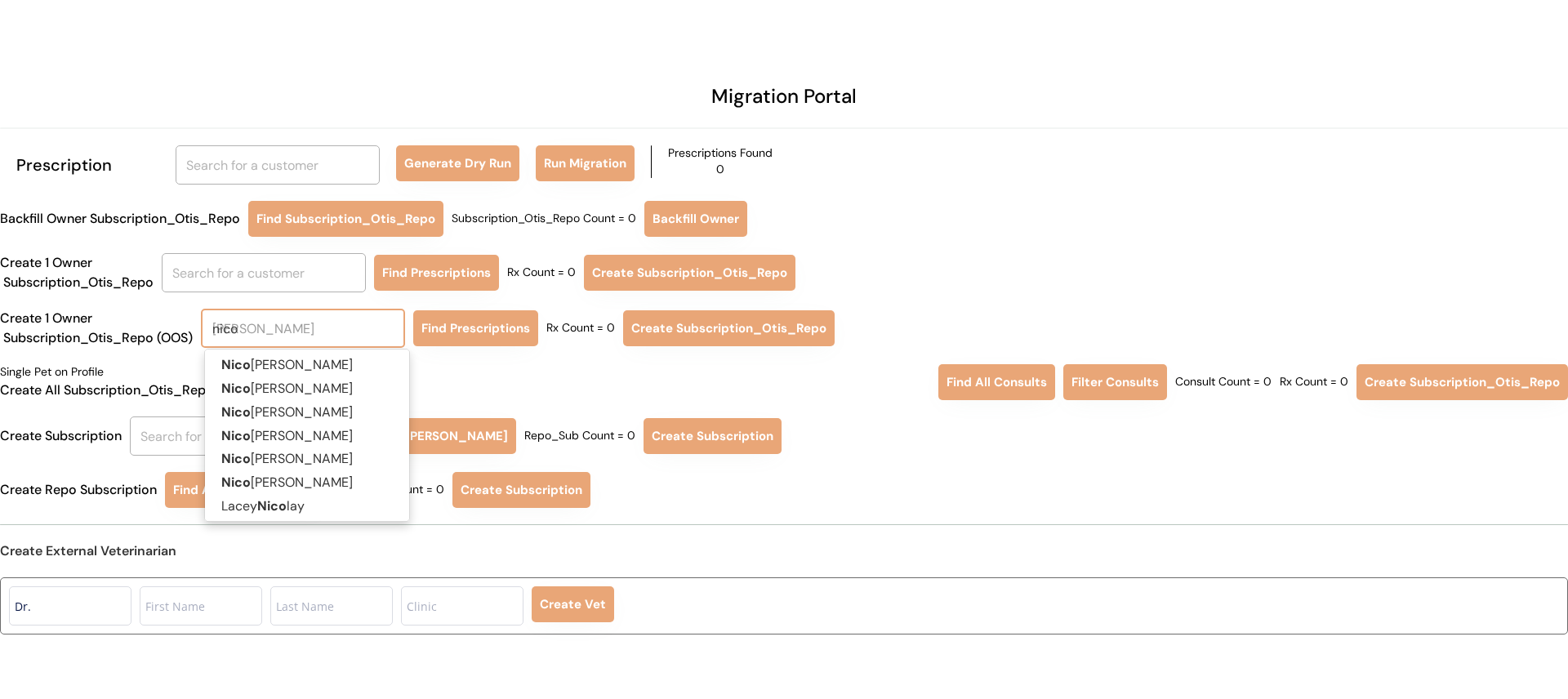
type input "nic"
type input "nicho"
type input "[PERSON_NAME]"
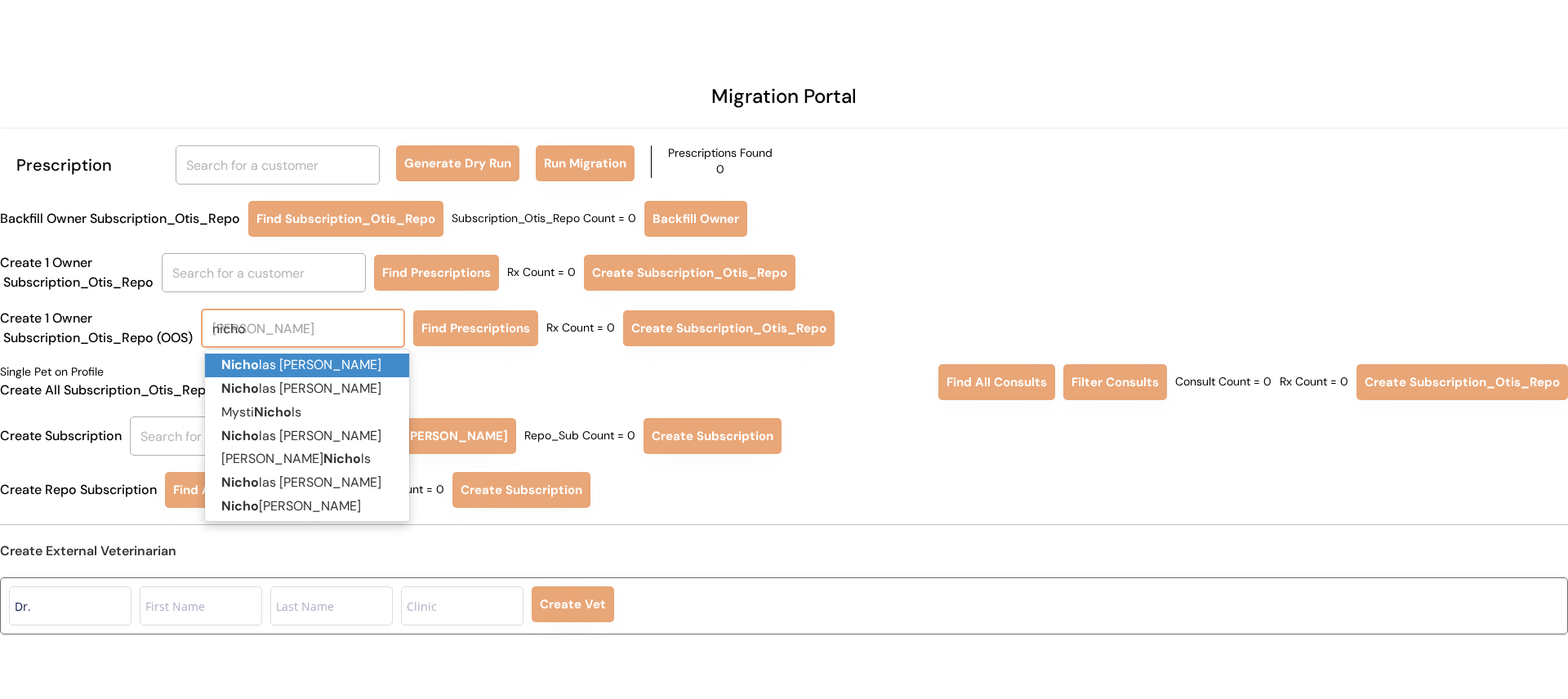
click at [346, 365] on p "Nicho las [PERSON_NAME]" at bounding box center [307, 365] width 204 height 24
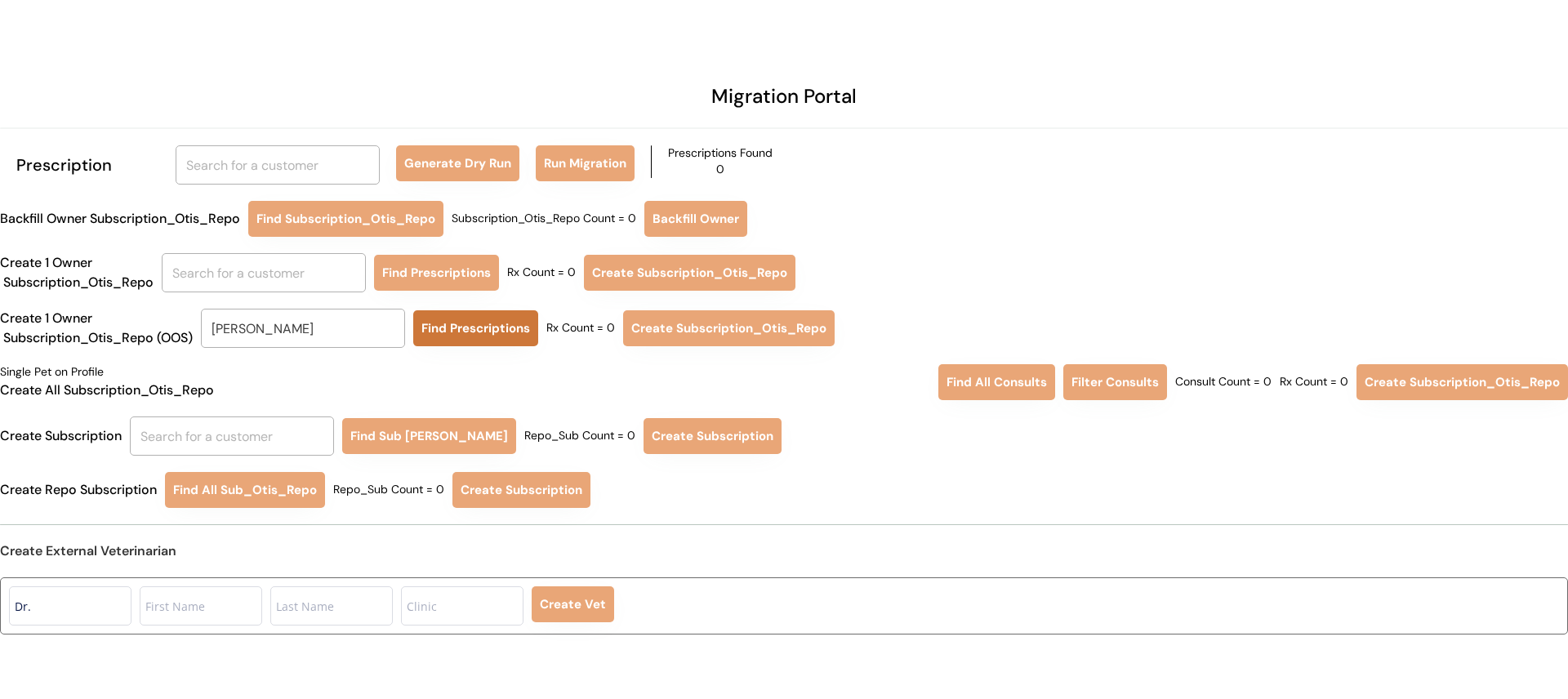
type input "[PERSON_NAME]"
click at [493, 334] on button "Find Prescriptions" at bounding box center [475, 328] width 125 height 36
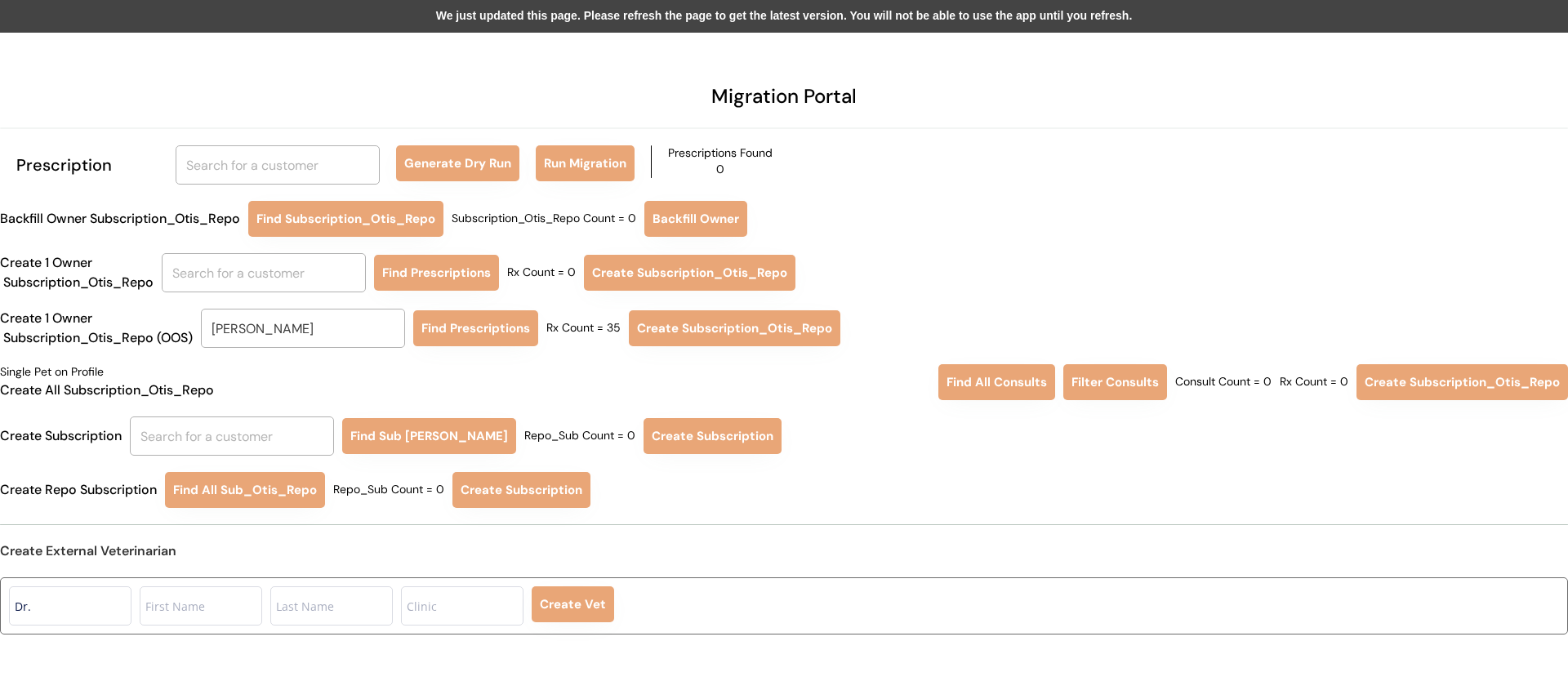
click at [542, 19] on div "We just updated this page. Please refresh the page to get the latest version. Y…" at bounding box center [784, 16] width 1568 height 32
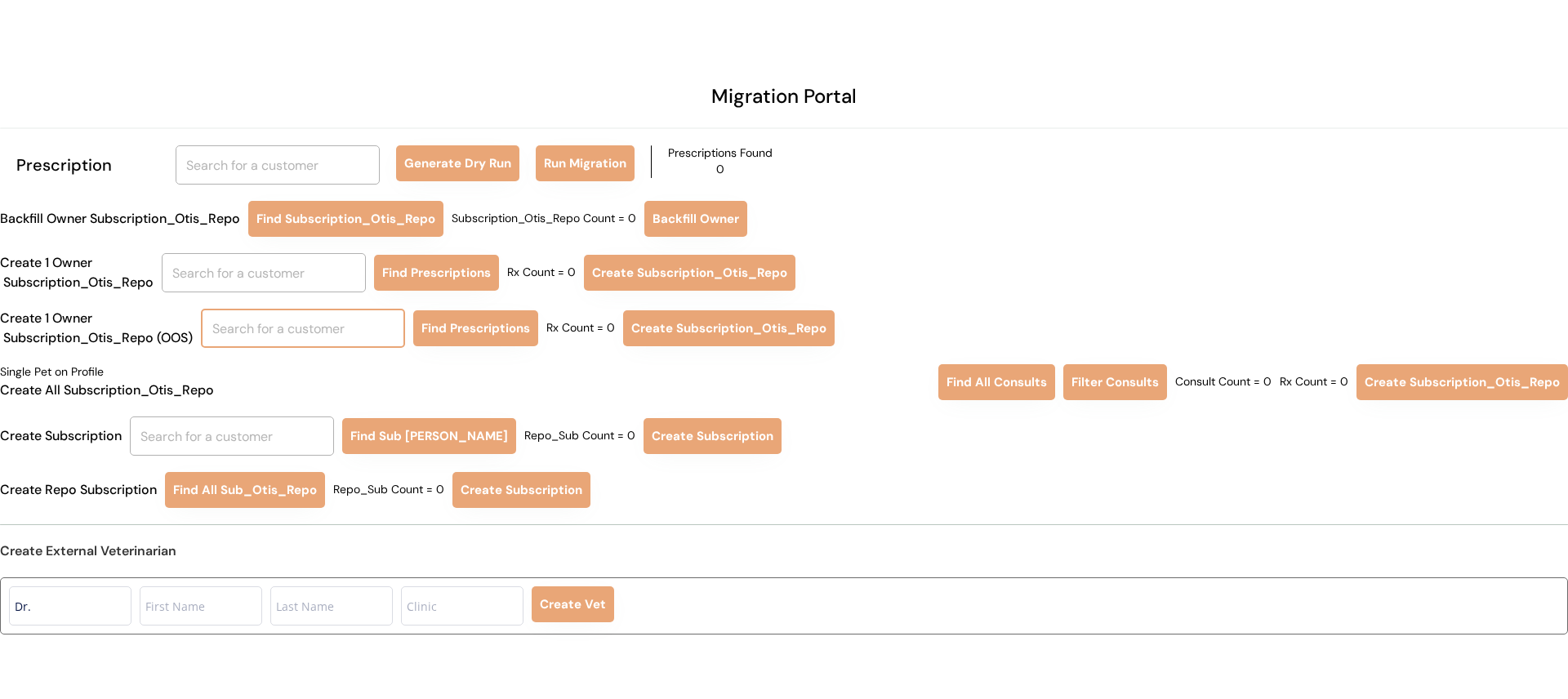
click at [313, 328] on input "text" at bounding box center [303, 328] width 204 height 39
click at [313, 370] on p "Nicholas grala" at bounding box center [307, 365] width 204 height 24
type input "Nicholas grala"
click at [459, 328] on button "Find Prescriptions" at bounding box center [475, 328] width 125 height 36
click at [722, 327] on button "Create Subscription_Otis_Repo" at bounding box center [728, 328] width 211 height 36
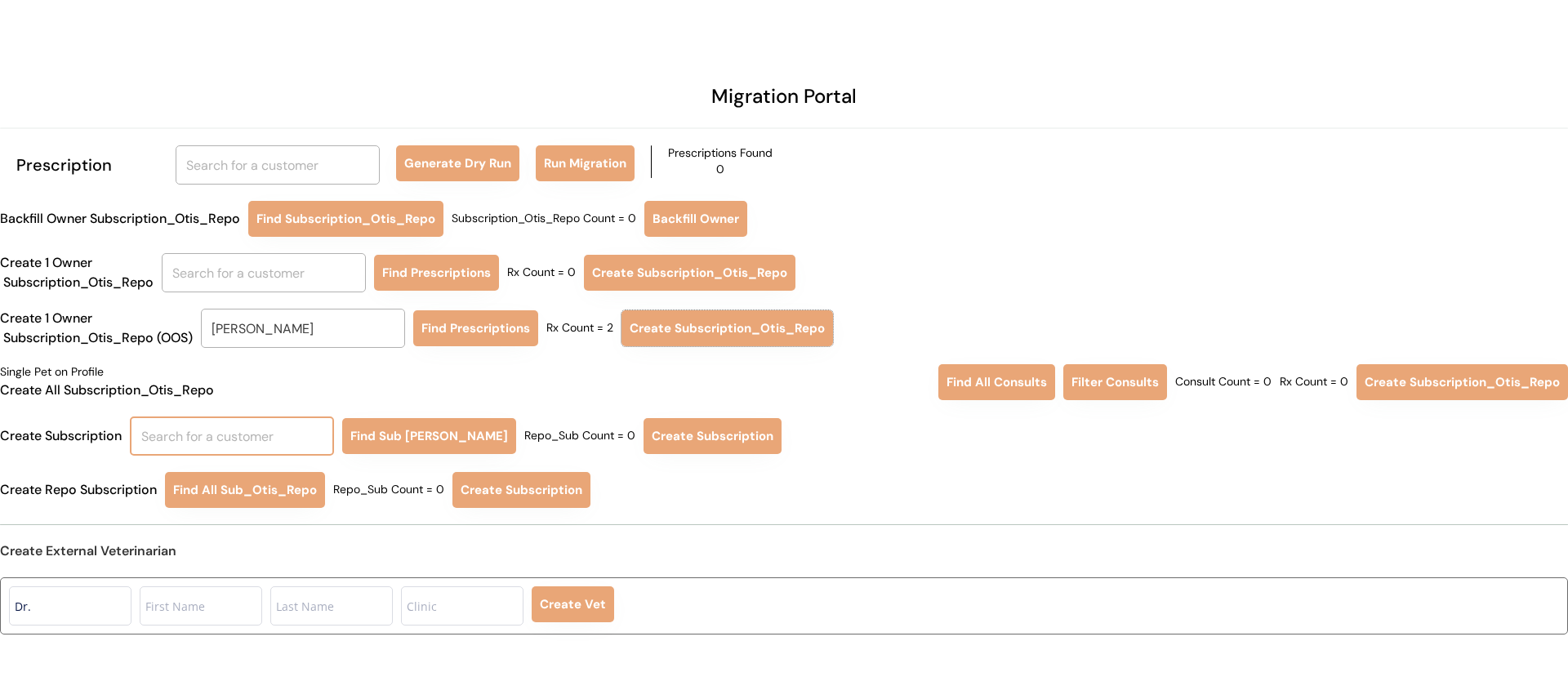
click at [252, 426] on input "text" at bounding box center [232, 436] width 204 height 39
type input "nich"
type input "nicholas grala"
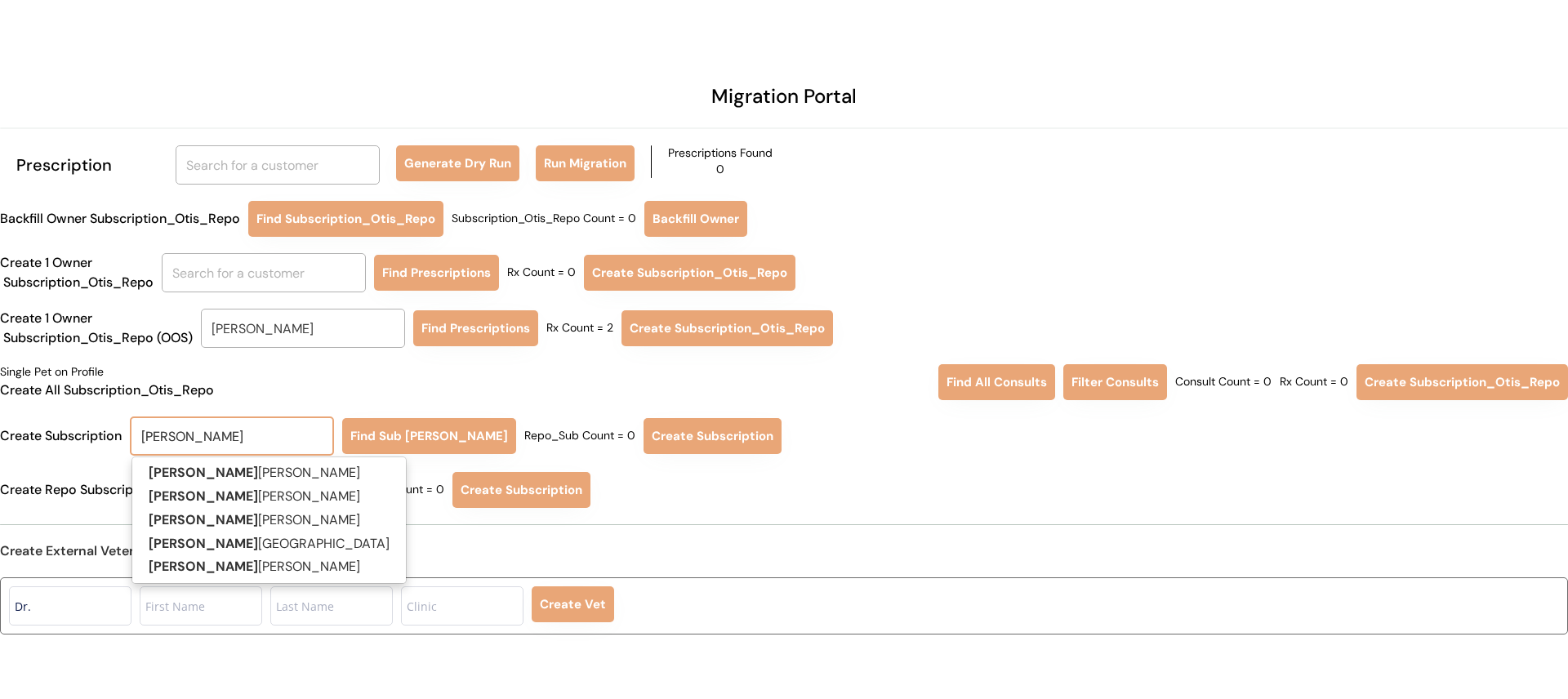
type input "nicholas gra"
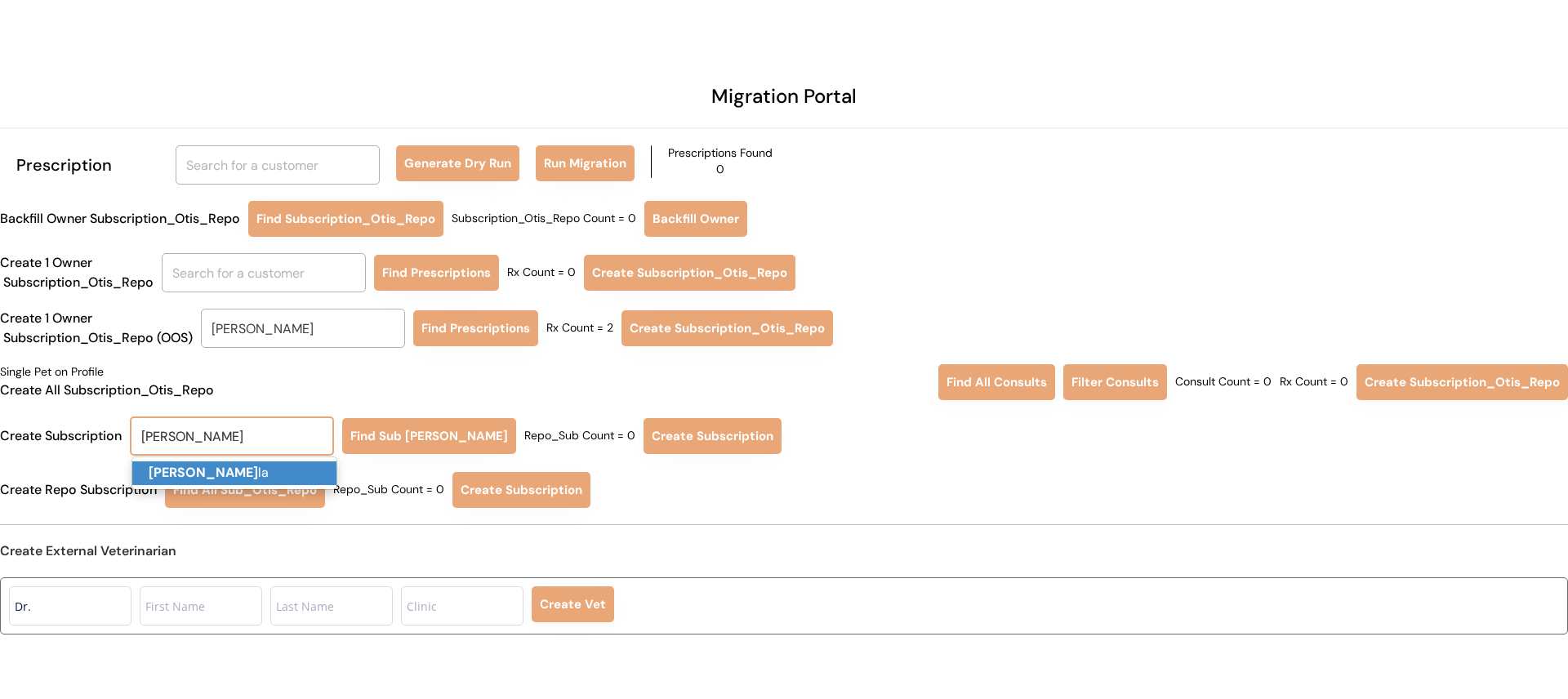
click at [211, 479] on strong "Nicholas gra" at bounding box center [203, 473] width 109 height 17
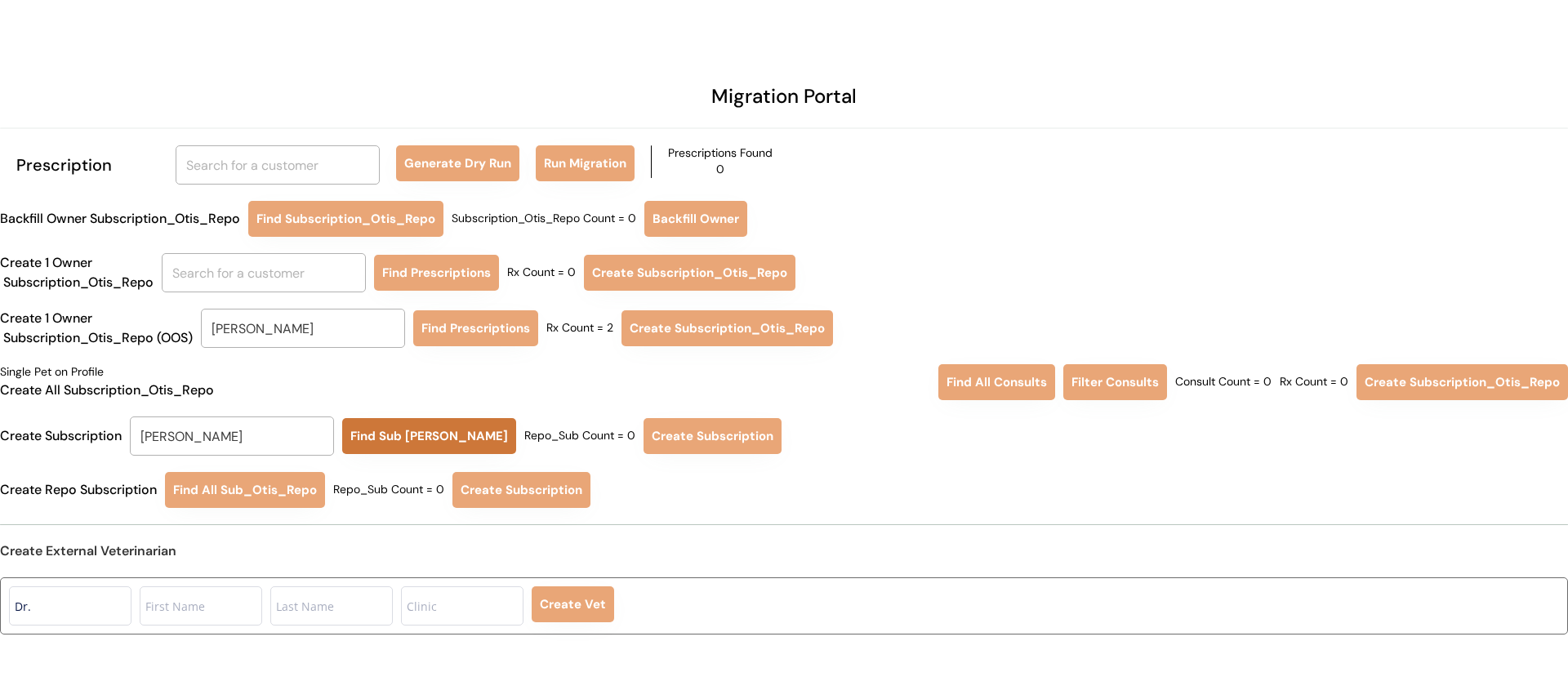
type input "Nicholas grala"
click at [382, 439] on button "Find Sub Otis Repo" at bounding box center [429, 436] width 174 height 36
click at [677, 438] on button "Create Subscription" at bounding box center [711, 436] width 138 height 36
click at [303, 318] on input "Nicholas grala" at bounding box center [303, 328] width 204 height 39
type input "lauren ar"
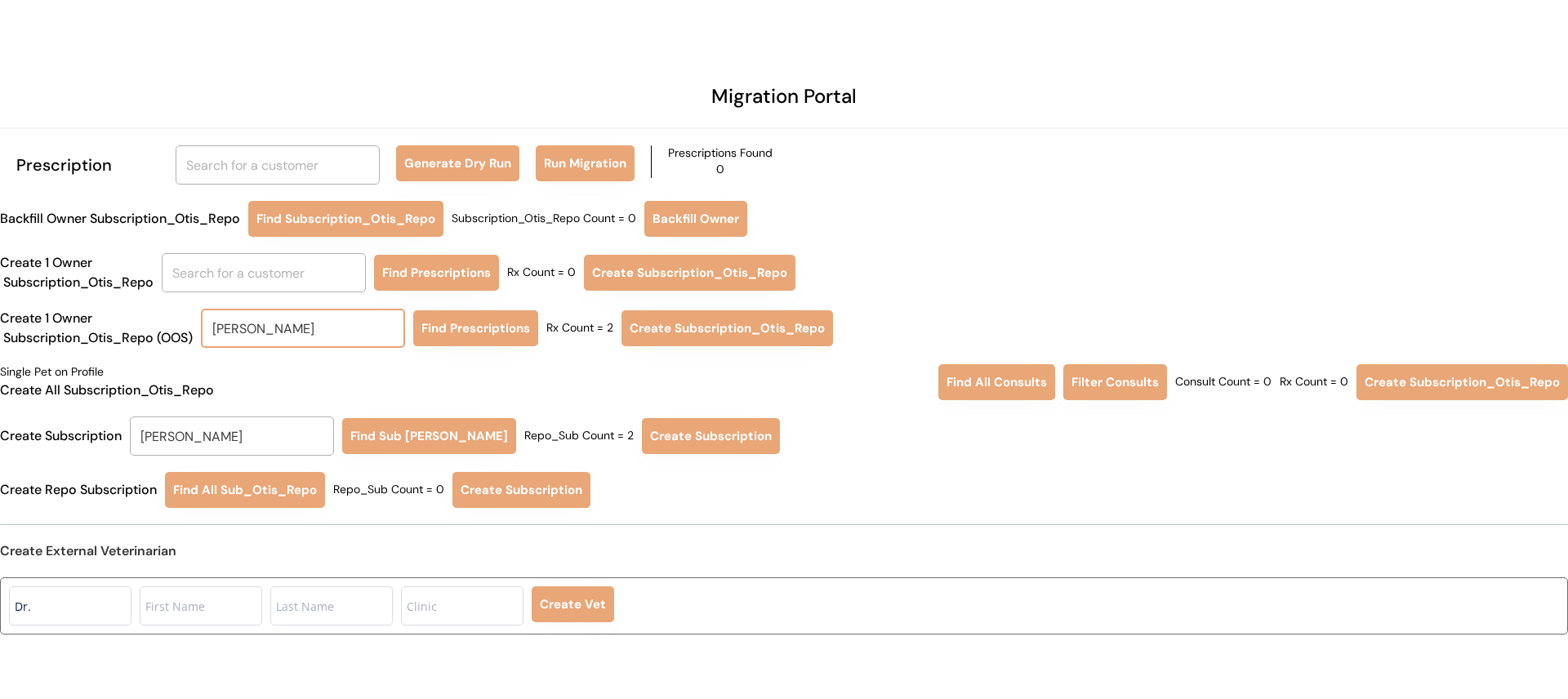
type input "lauren armendariz"
click at [293, 366] on p "Lauren Ar mendariz" at bounding box center [307, 365] width 204 height 24
type input "Lauren Armendariz"
click at [474, 331] on button "Find Prescriptions" at bounding box center [475, 328] width 125 height 36
click at [682, 329] on button "Create Subscription_Otis_Repo" at bounding box center [729, 328] width 211 height 36
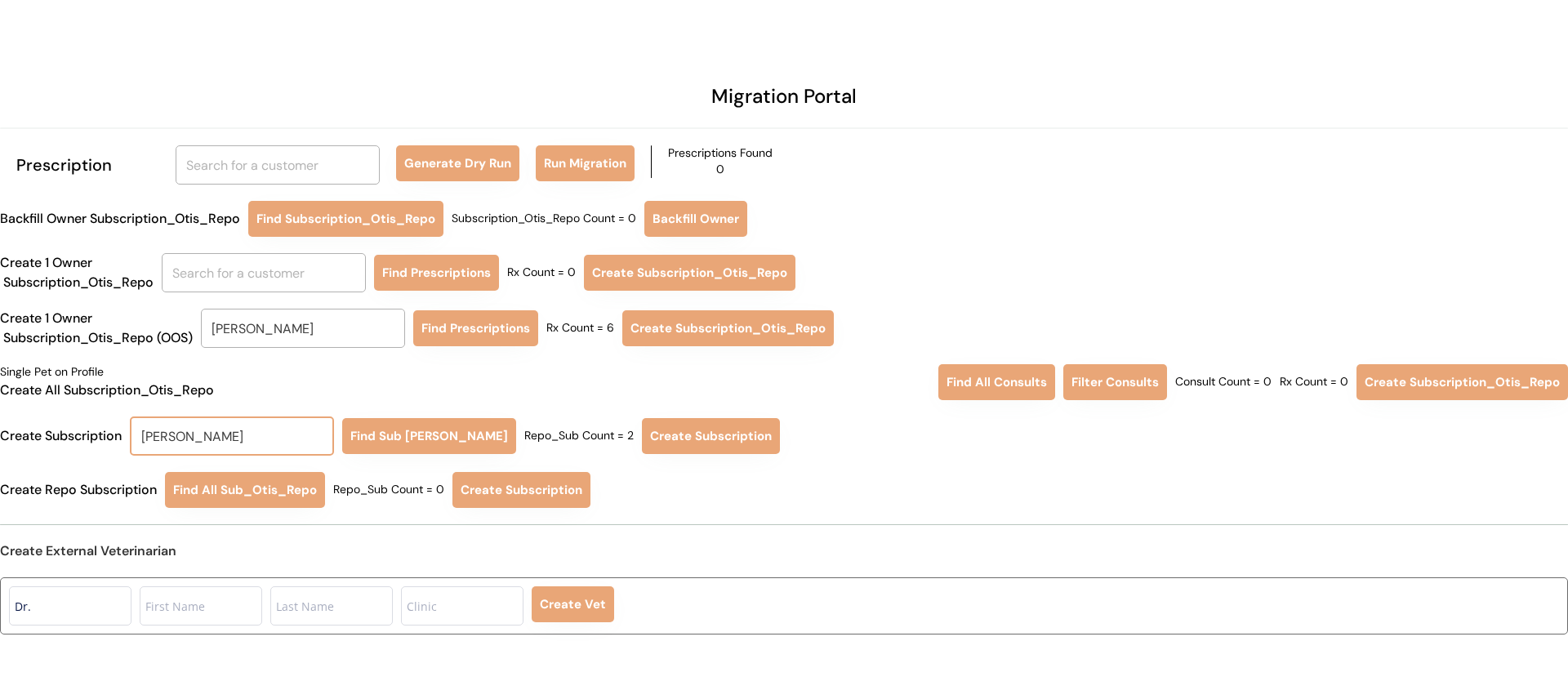
click at [273, 435] on input "Nicholas grala" at bounding box center [232, 436] width 204 height 39
type input "lauren"
type input "lauren Armendariz"
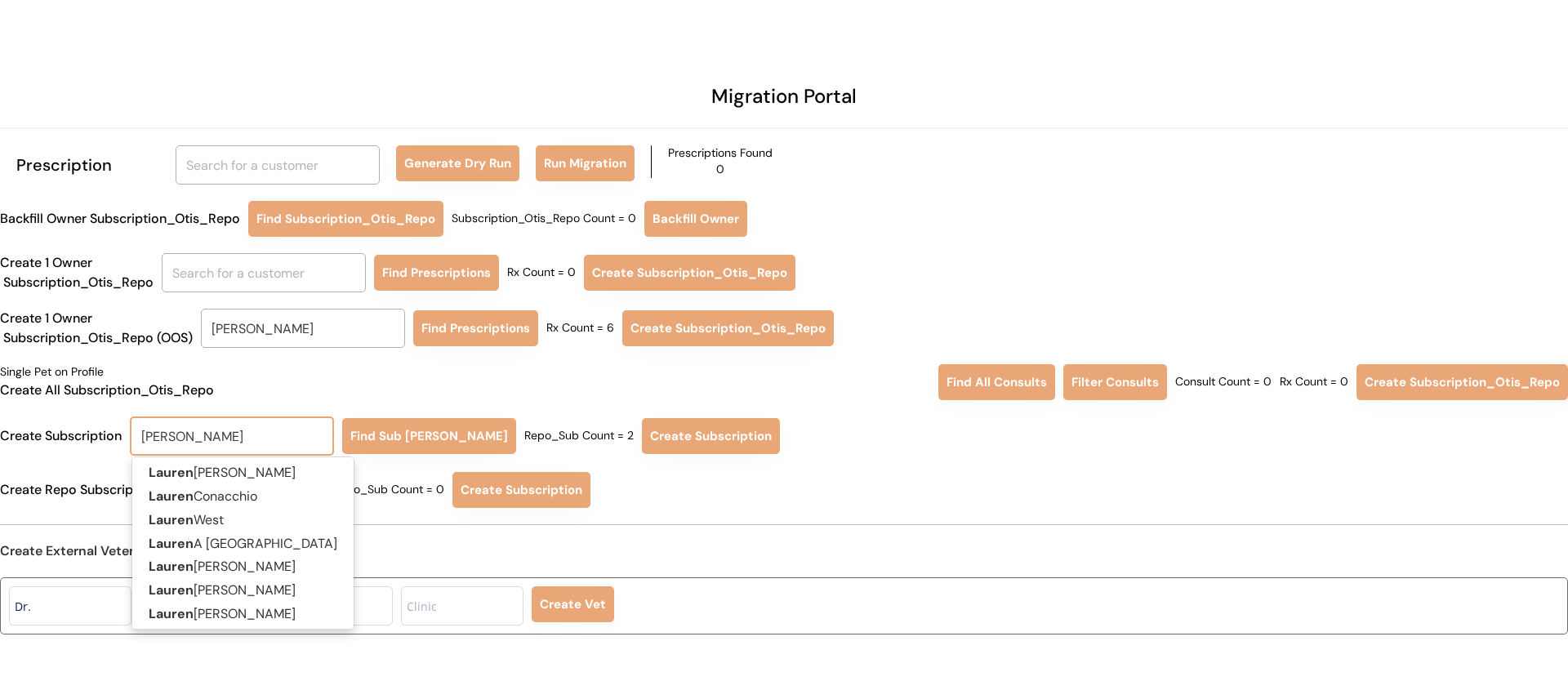
type input "lauren"
type input "lauren Armendariz"
type input "lauren"
type input "lauren ar"
type input "lauren armendariz"
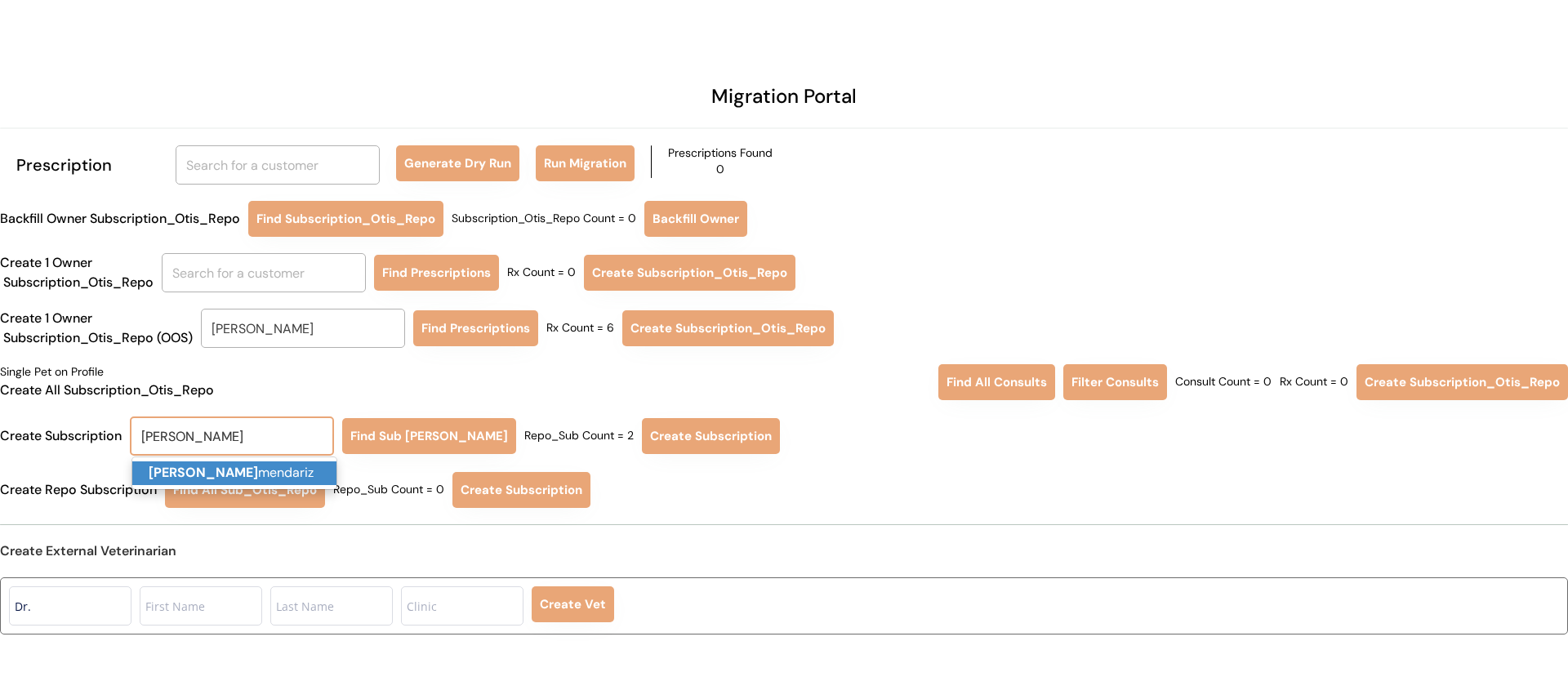
click at [259, 474] on p "Lauren Ar mendariz" at bounding box center [234, 473] width 204 height 24
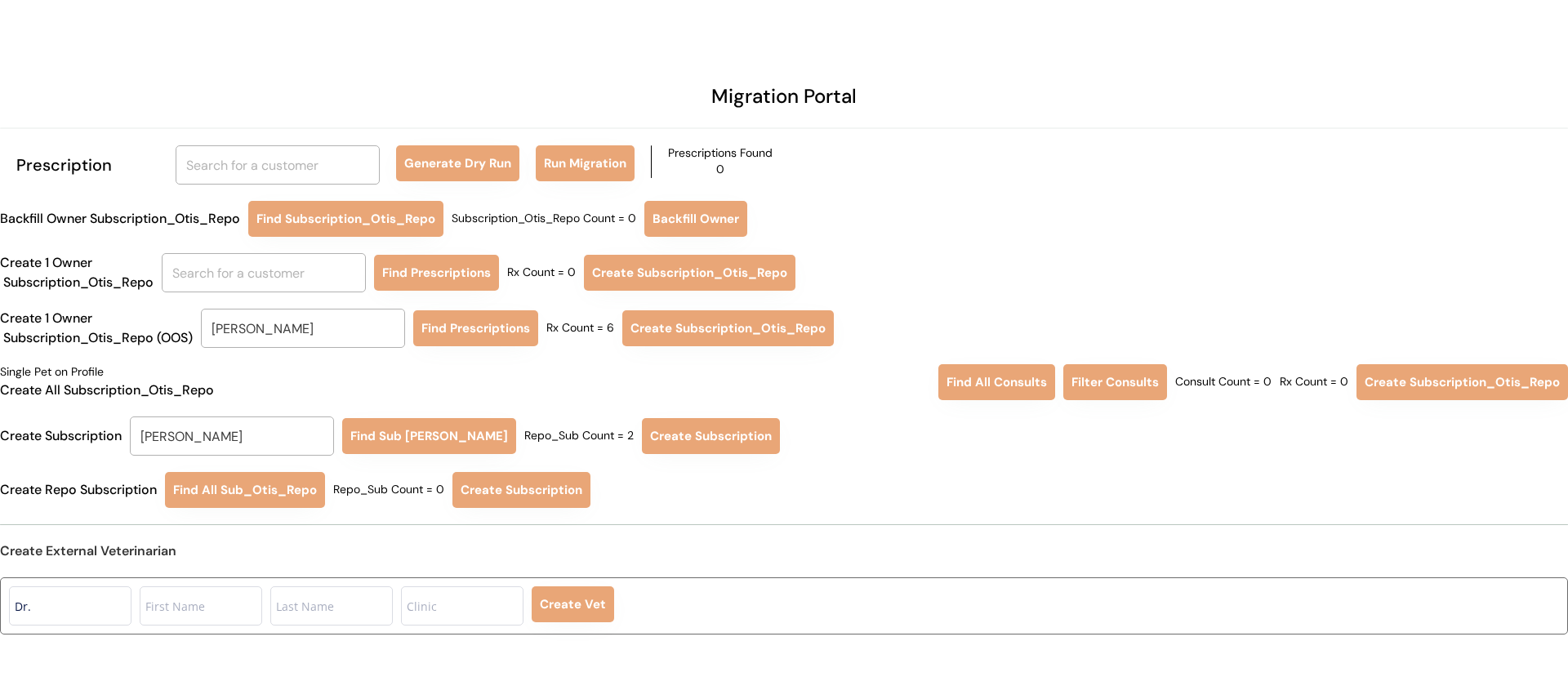
type input "Lauren Armendariz"
click at [391, 439] on button "Find Sub Otis Repo" at bounding box center [429, 436] width 174 height 36
click at [643, 439] on button "Create Subscription" at bounding box center [712, 436] width 138 height 36
click at [252, 169] on input "text" at bounding box center [278, 164] width 204 height 39
click at [245, 272] on input "text" at bounding box center [264, 273] width 204 height 39
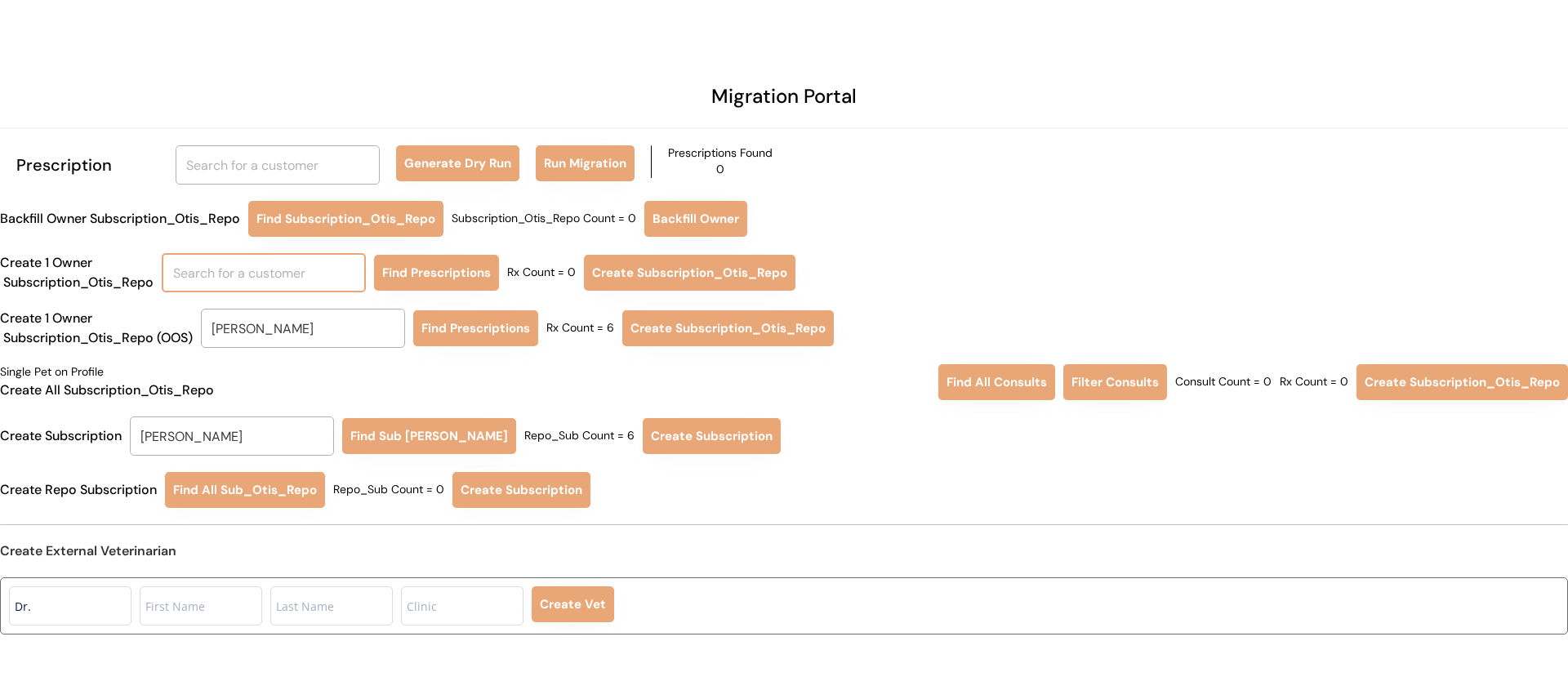
type input "I"
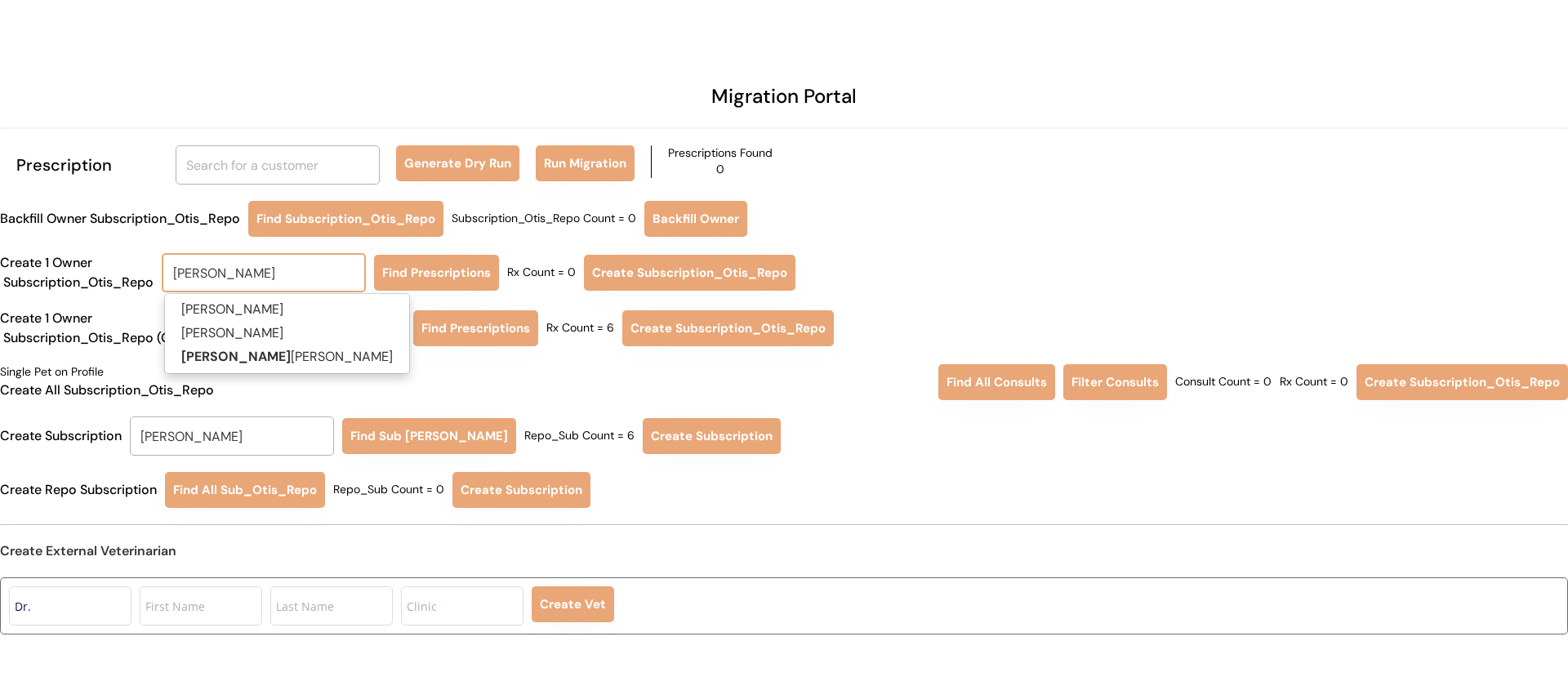
type input "LILIAN"
type input "LILIAN Chen"
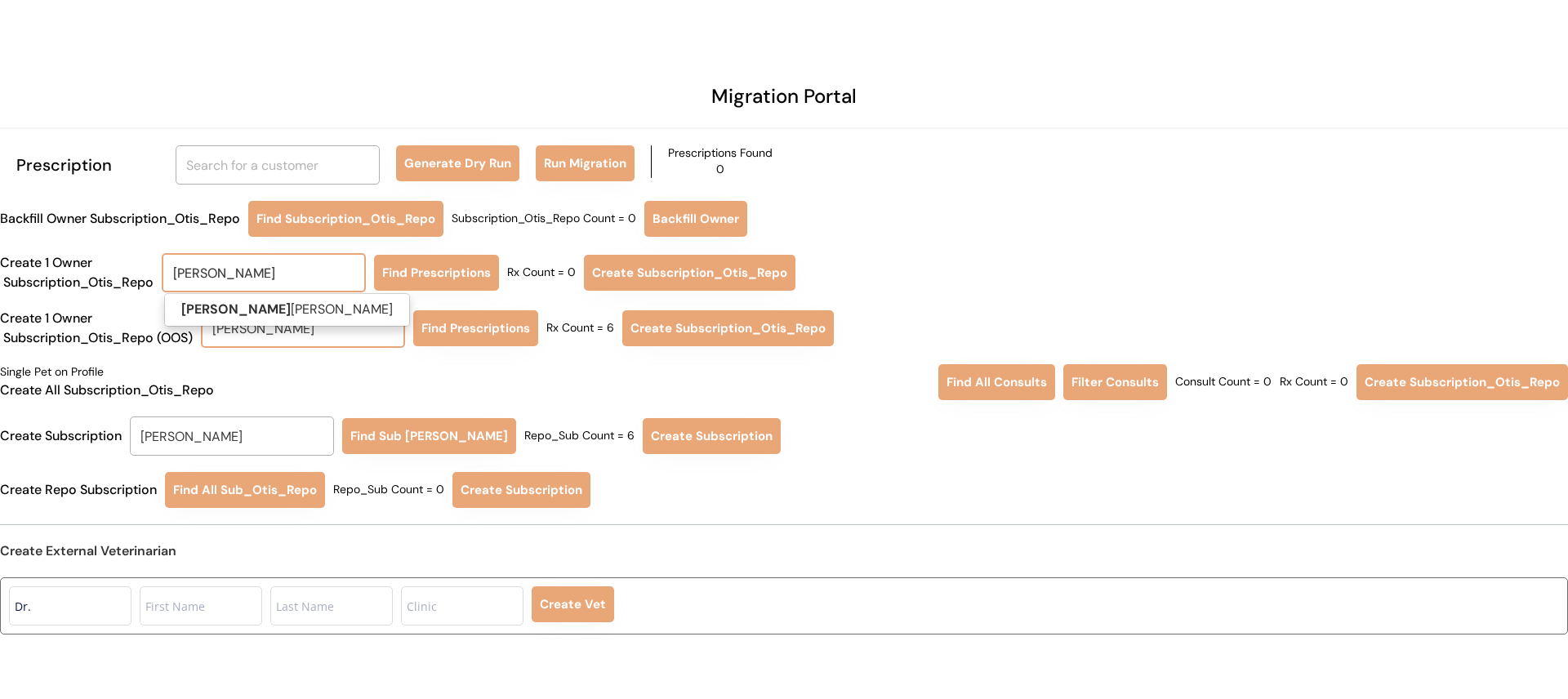
type input "LILIAN"
click at [284, 339] on input "Lauren Armendariz" at bounding box center [303, 328] width 204 height 39
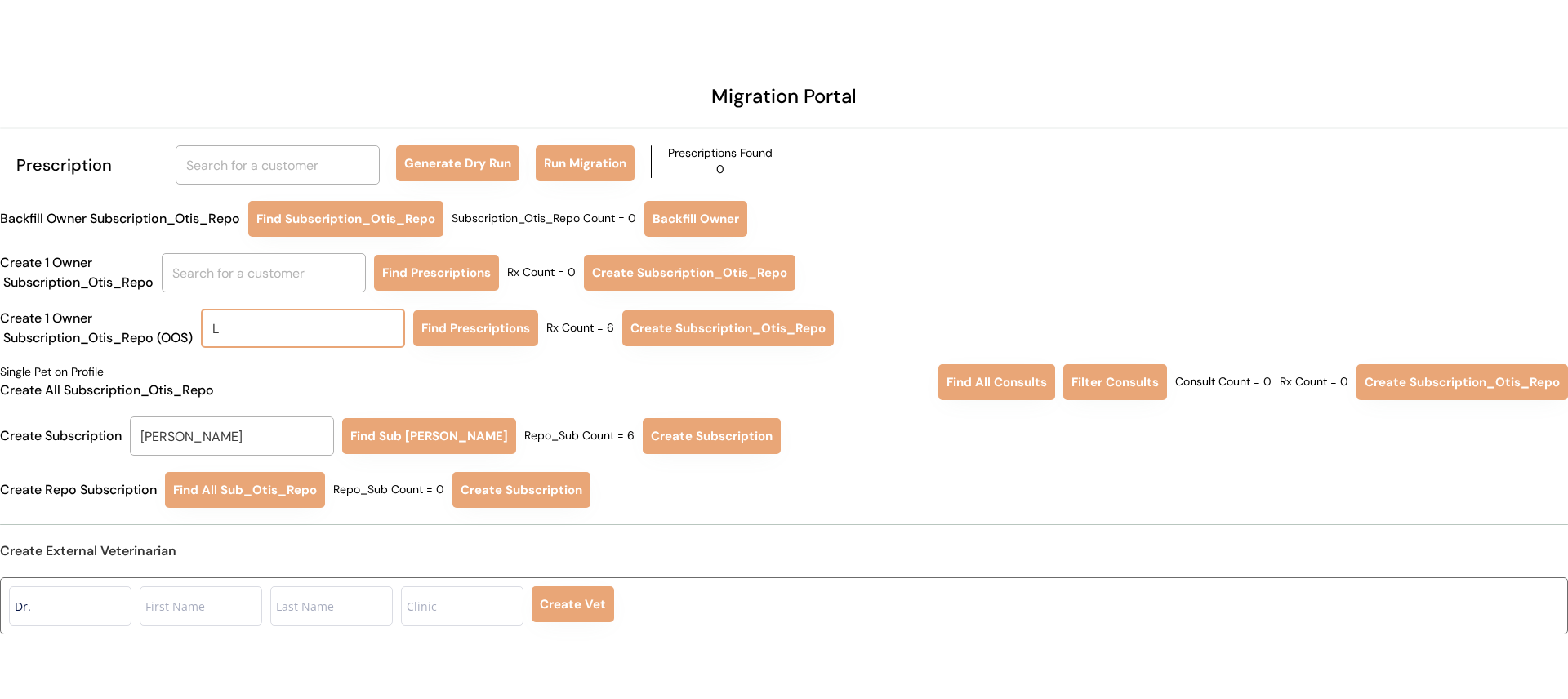
type input "LI"
type input "LInda Hammond"
type input "LIL"
type input "LILy Merrill"
type input "LILIA"
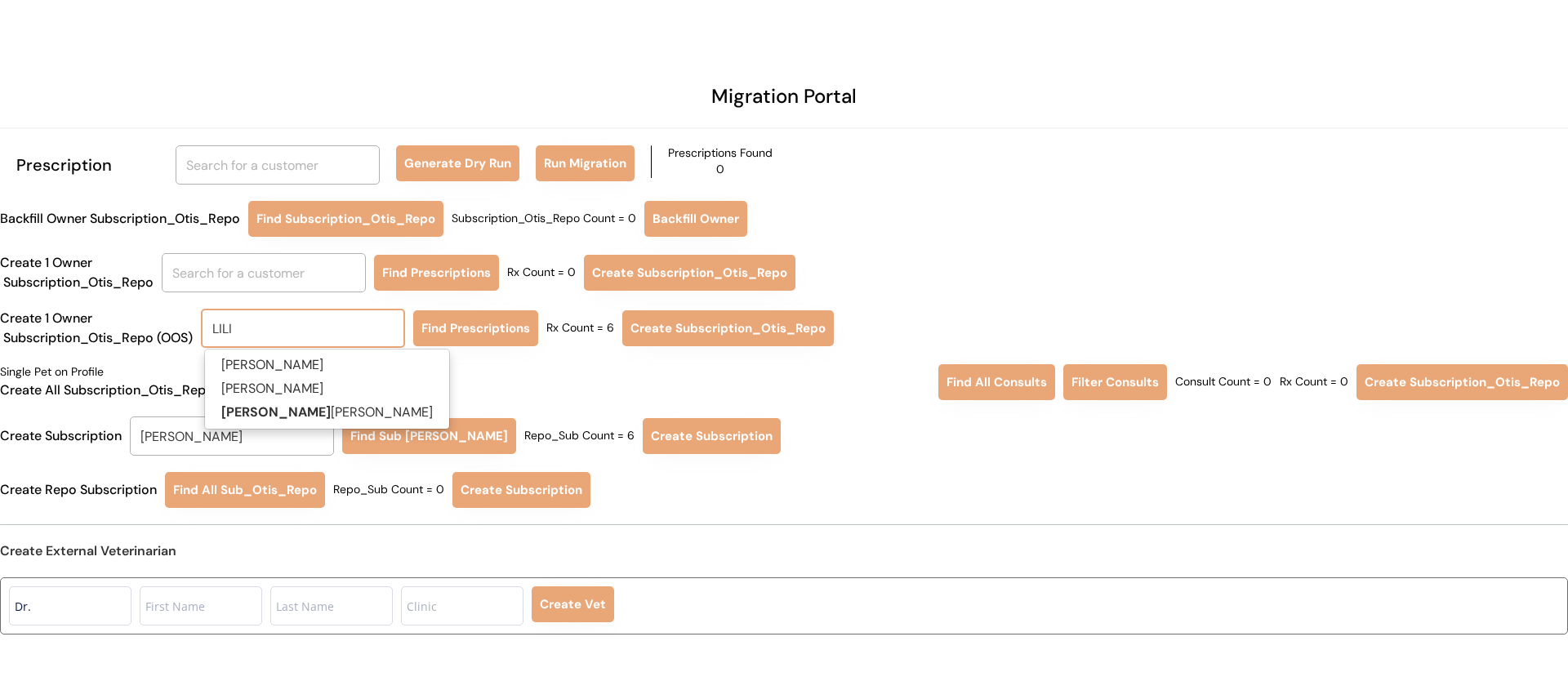
type input "LILIAn Chen"
type input "LILIAN"
type input "LILIAN Chen"
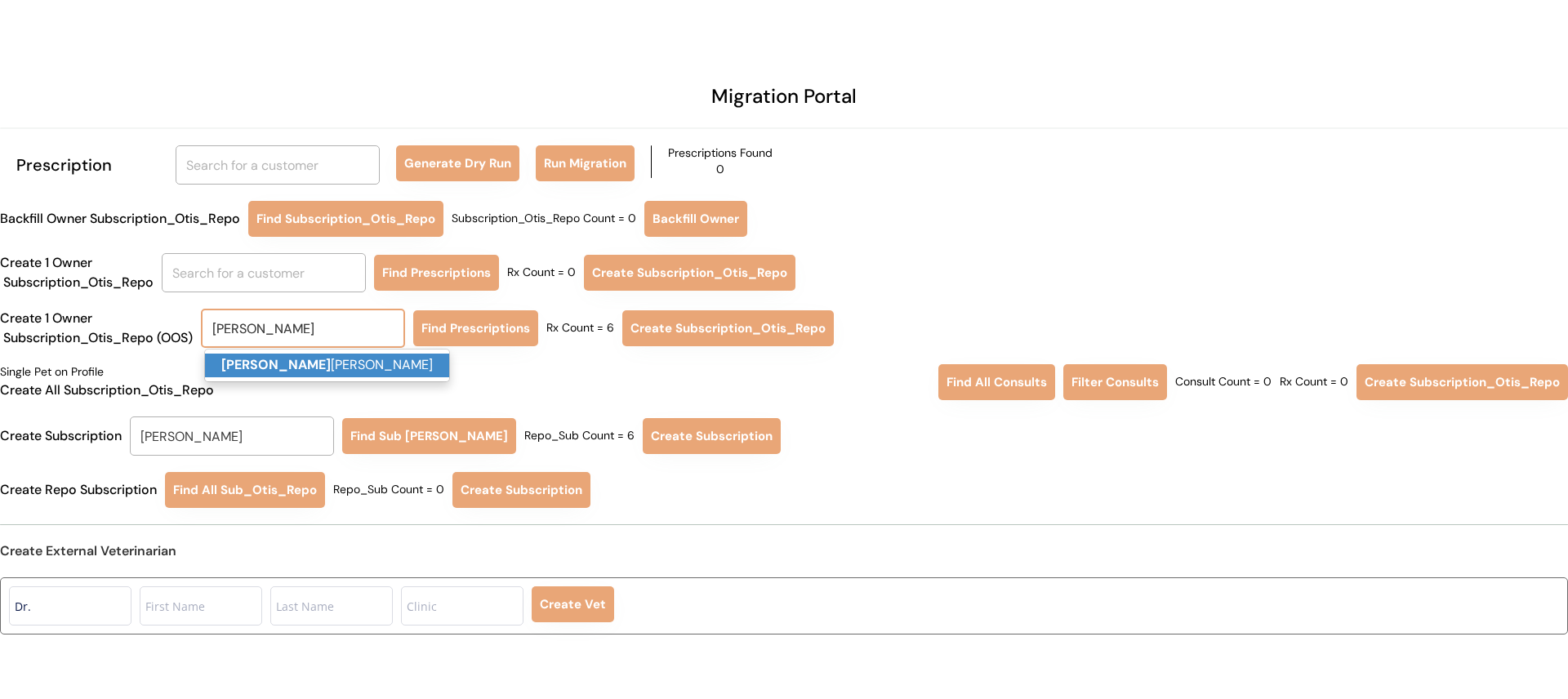
click at [344, 358] on p "Lilian Chen" at bounding box center [328, 365] width 245 height 24
type input "Lilian Chen"
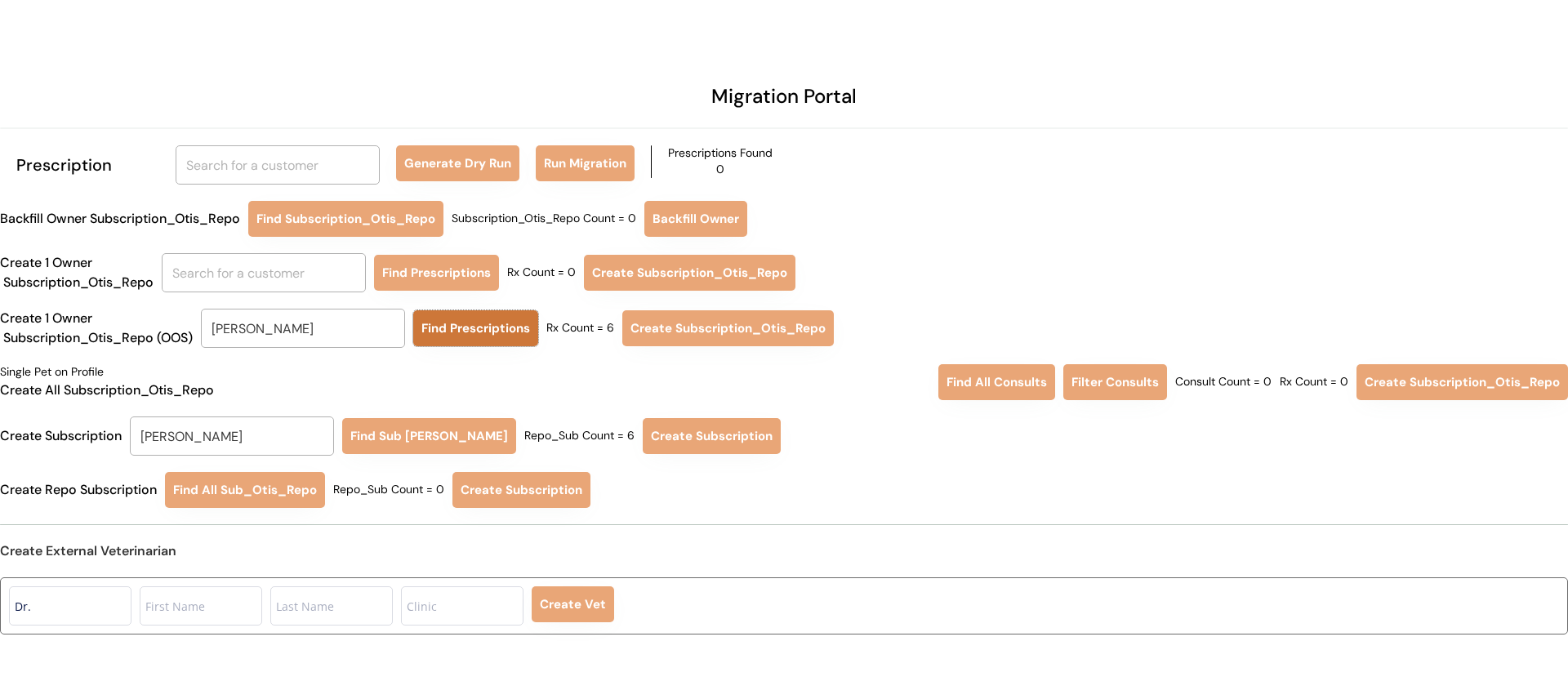
click at [458, 336] on button "Find Prescriptions" at bounding box center [475, 328] width 125 height 36
click at [693, 341] on button "Create Subscription_Otis_Repo" at bounding box center [728, 328] width 211 height 36
click at [335, 37] on div "Migration Portal Prescription Generate Dry Run Run Migration Prescriptions Foun…" at bounding box center [784, 350] width 1568 height 699
click at [283, 426] on input "Lauren Armendariz" at bounding box center [232, 436] width 204 height 39
type input "LIL"
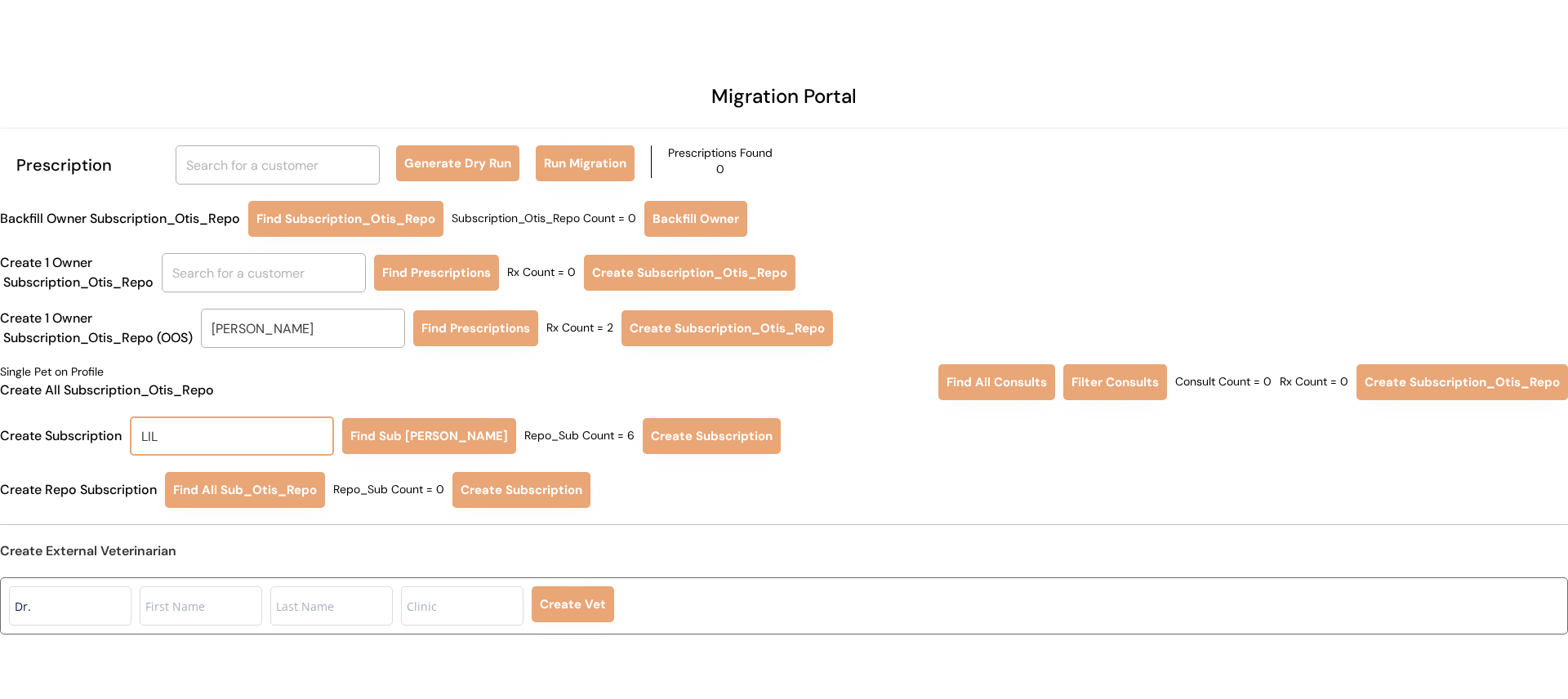
type input "LILy Merrill"
click at [317, 431] on input "Lily Schwedfeger" at bounding box center [232, 436] width 204 height 39
type input "LI"
type input "LInda Hammond"
type input "LIL"
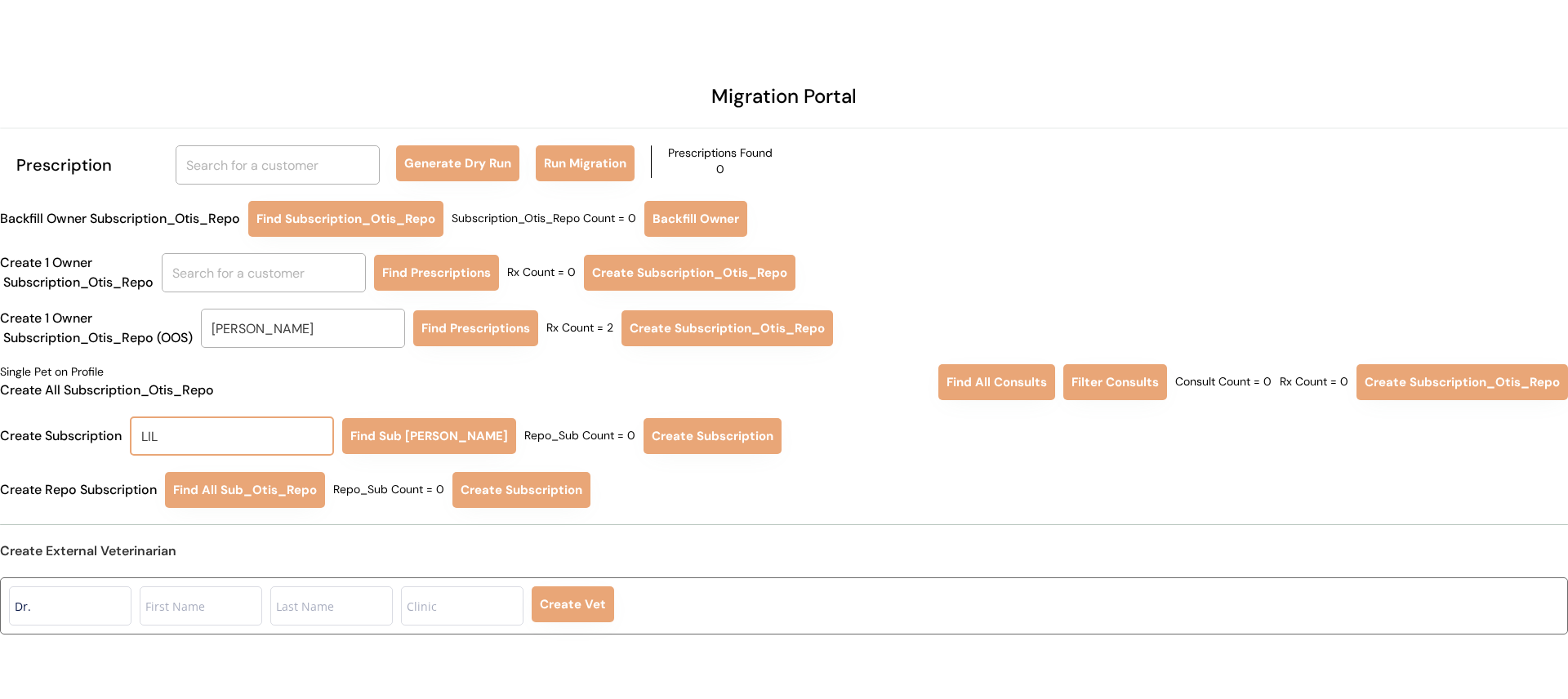
type input "LILy Merrill"
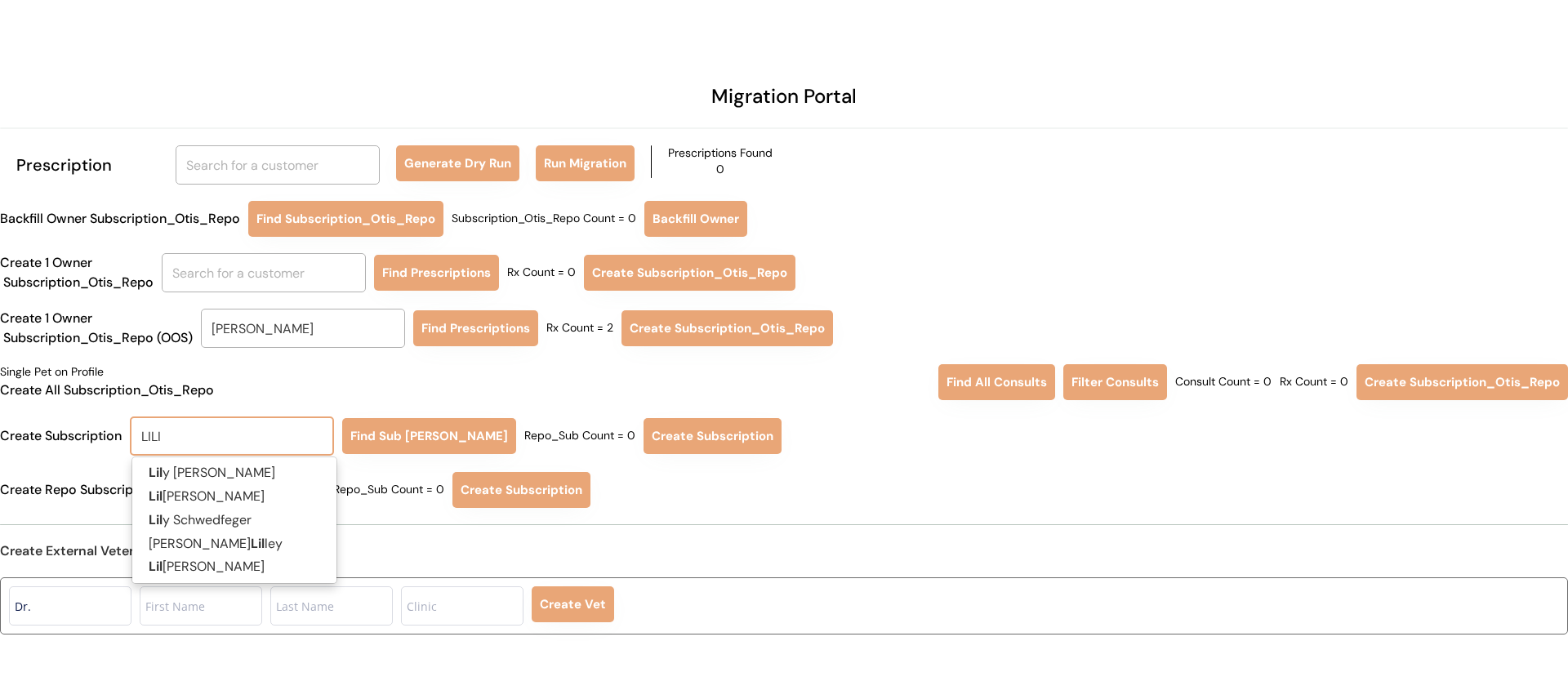
type input "LILIA"
type input "LILIAn Chen"
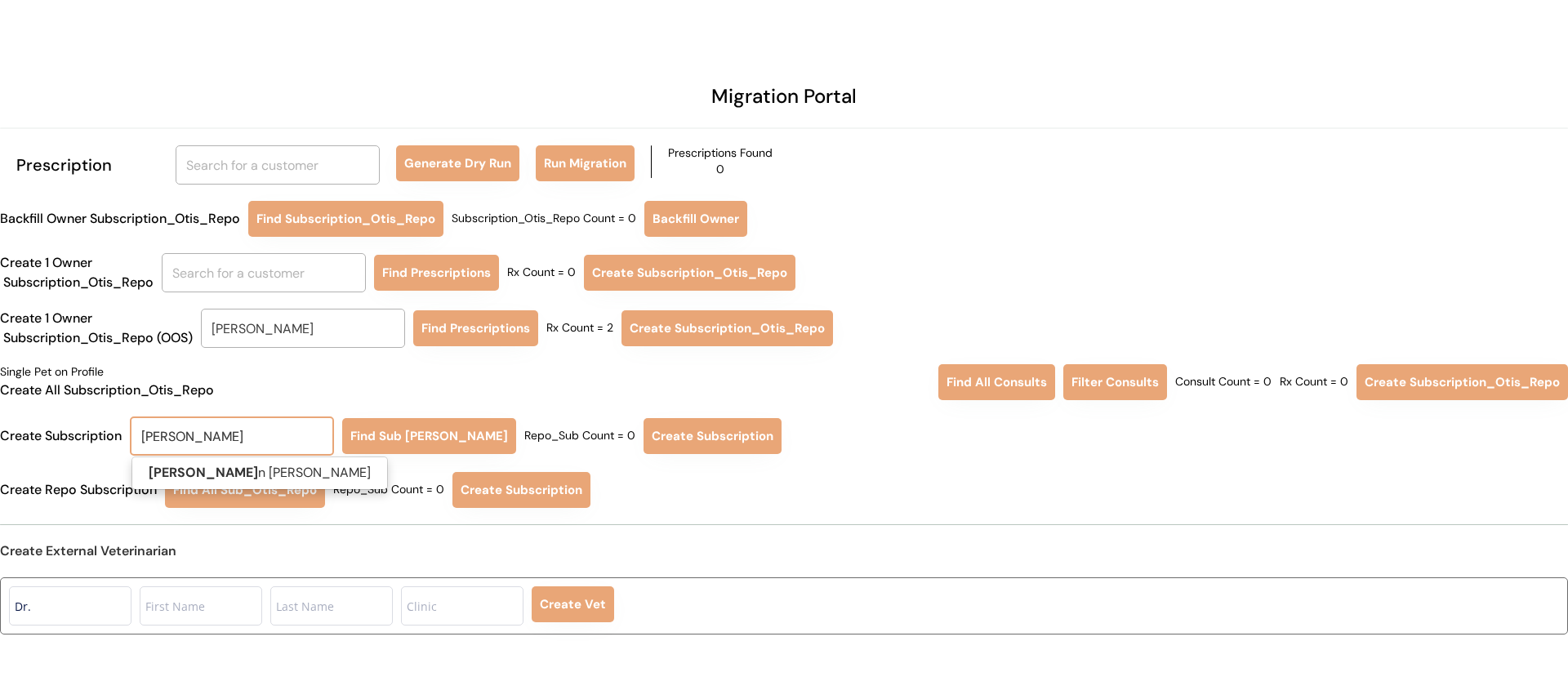
type input "LILIAN"
type input "LILIAN Chen"
type input "Lilian Chen"
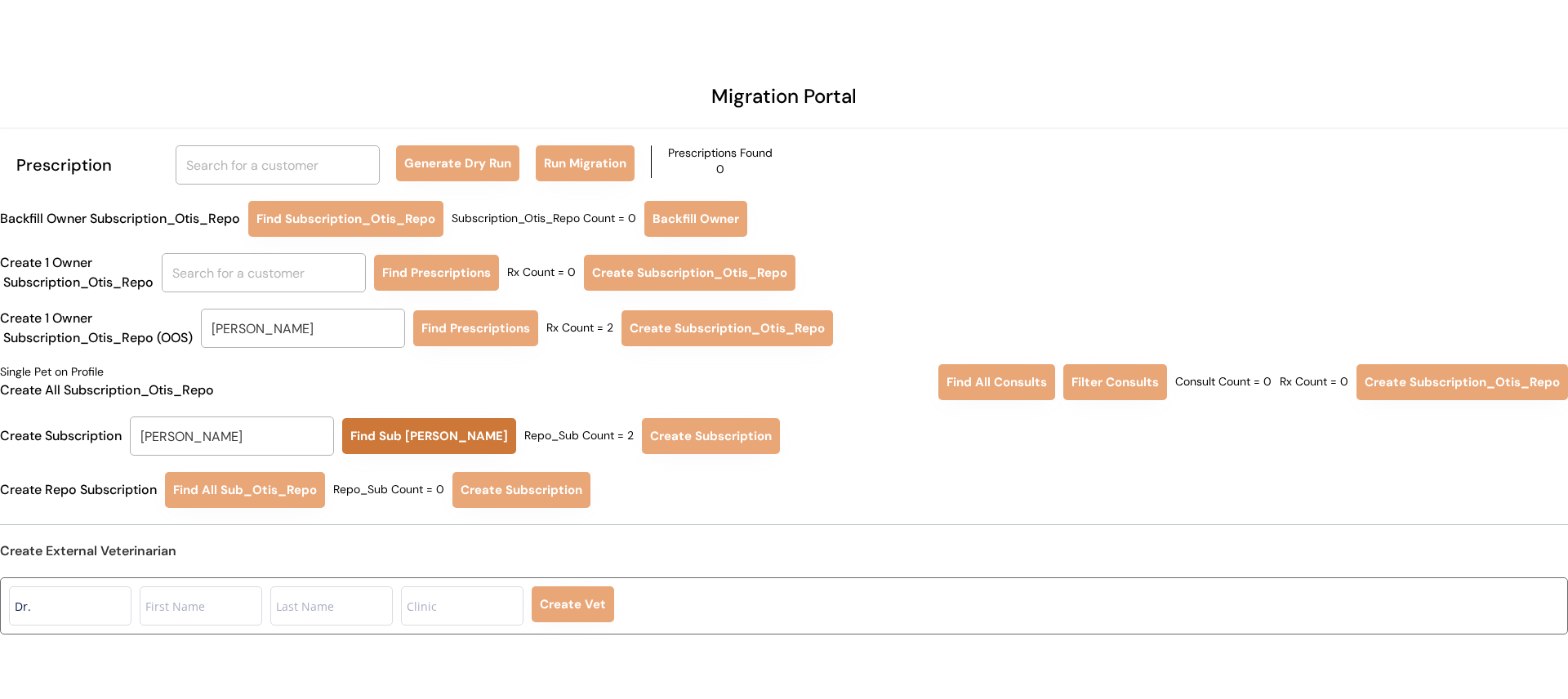
click at [397, 431] on button "Find Sub Otis Repo" at bounding box center [429, 436] width 174 height 36
click at [687, 446] on button "Create Subscription" at bounding box center [711, 436] width 138 height 36
click at [183, 280] on input "text" at bounding box center [264, 273] width 204 height 39
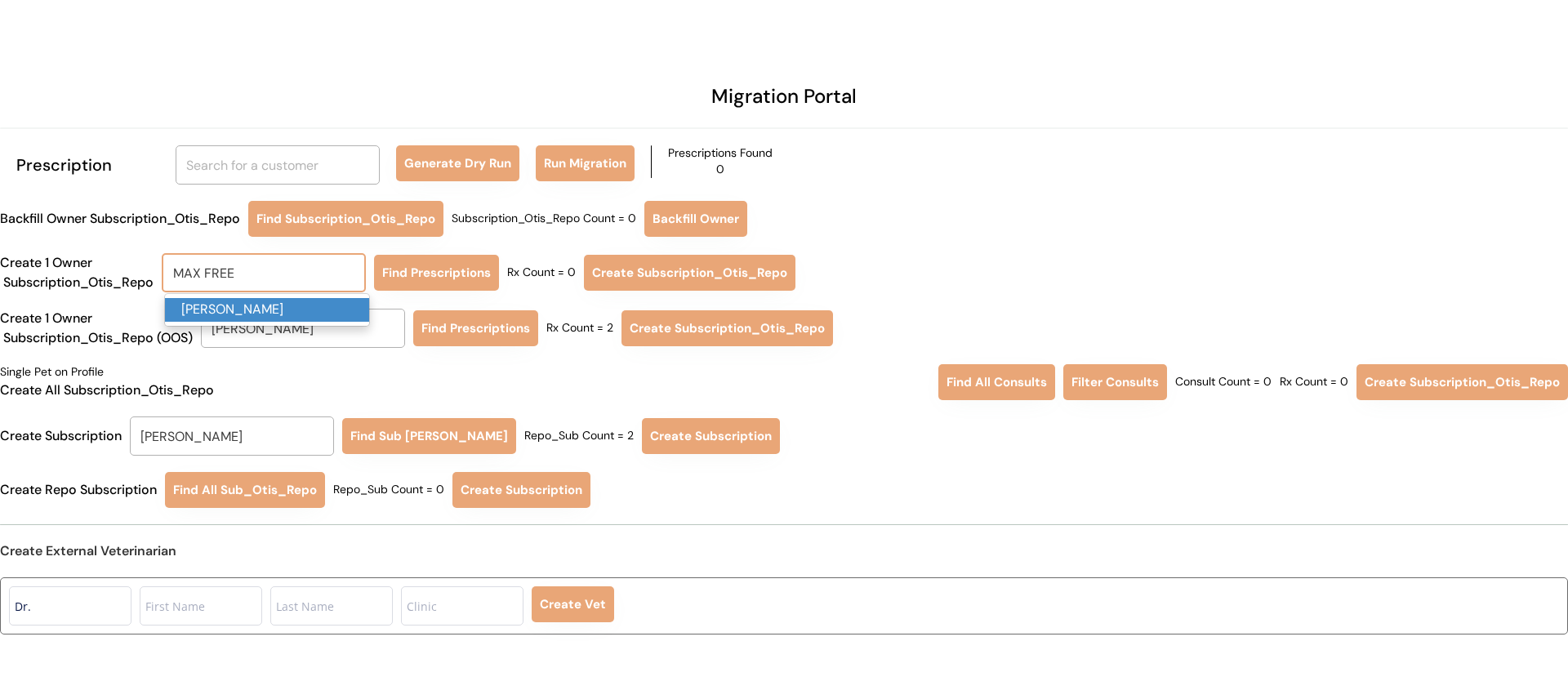
click at [253, 308] on p "Maxx Freedman" at bounding box center [267, 309] width 204 height 24
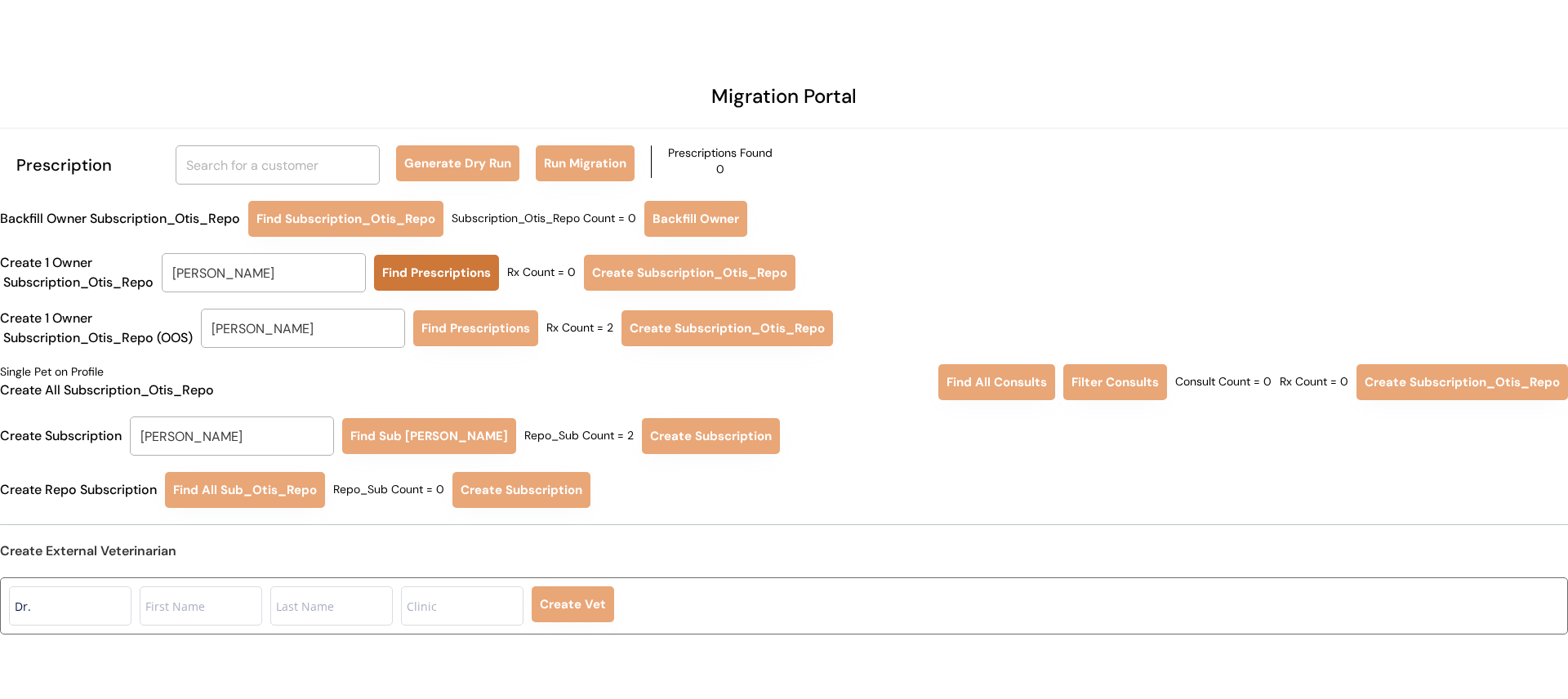
type input "Maxx Freedman"
click at [436, 272] on button "Find Prescriptions" at bounding box center [436, 273] width 125 height 36
click at [354, 330] on input "Lilian Chen" at bounding box center [303, 328] width 204 height 39
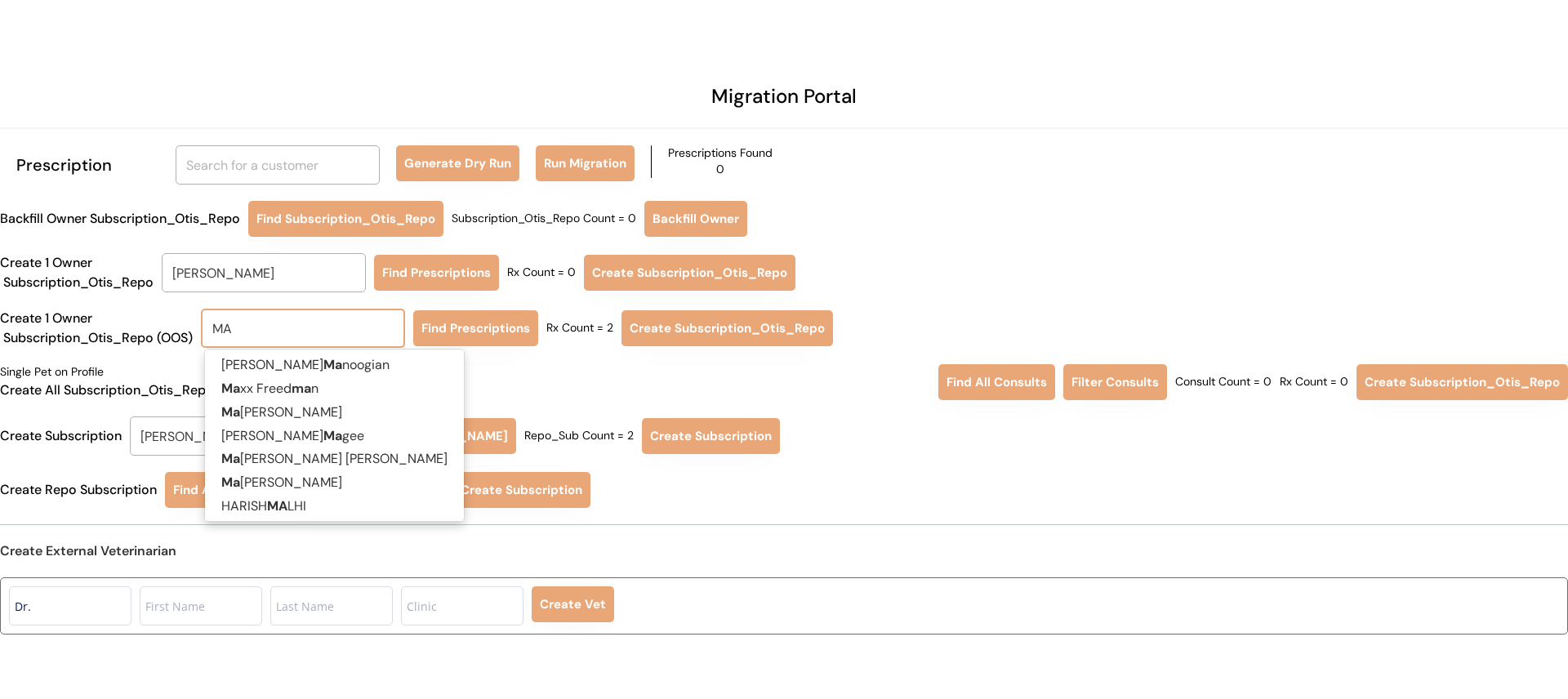
type input "MAX"
type input "MAXx Freedman"
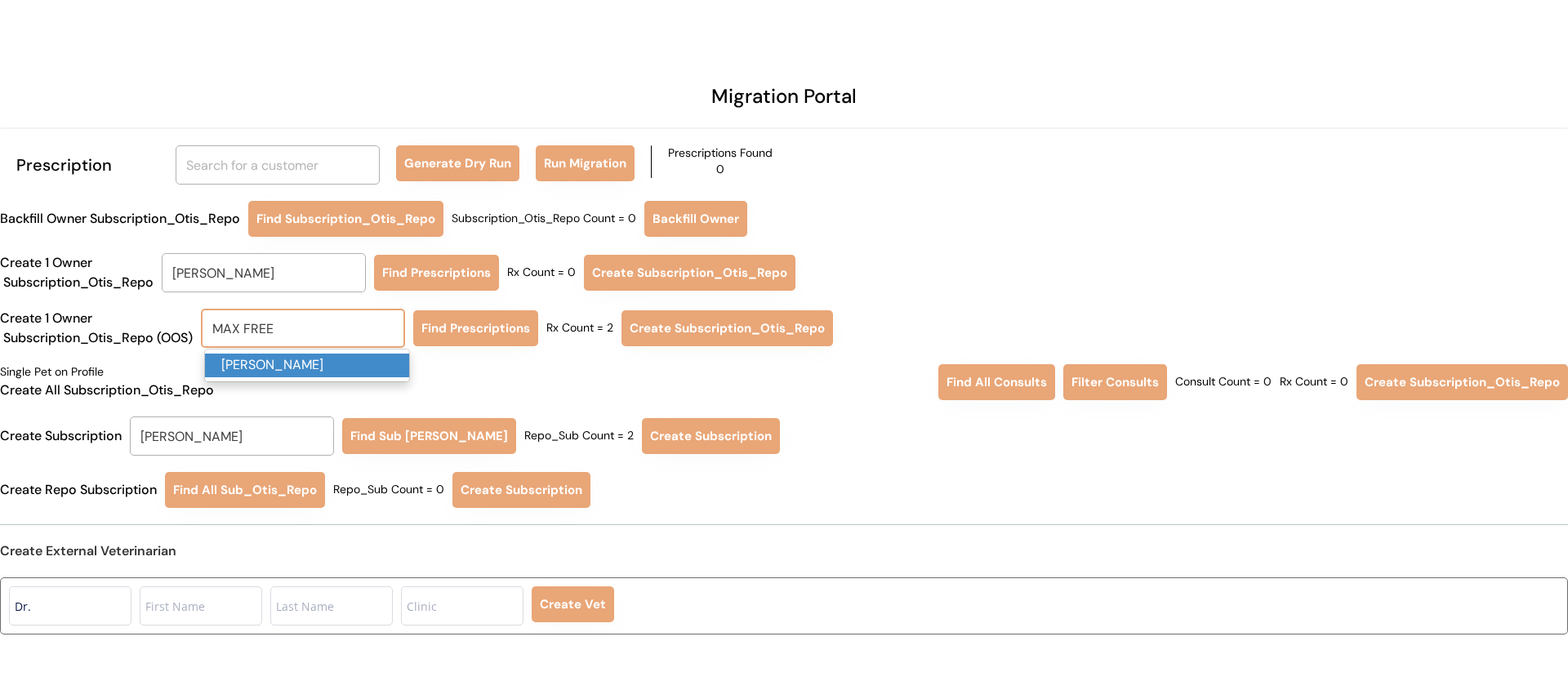
click at [381, 370] on p "Maxx Freedman" at bounding box center [307, 365] width 204 height 24
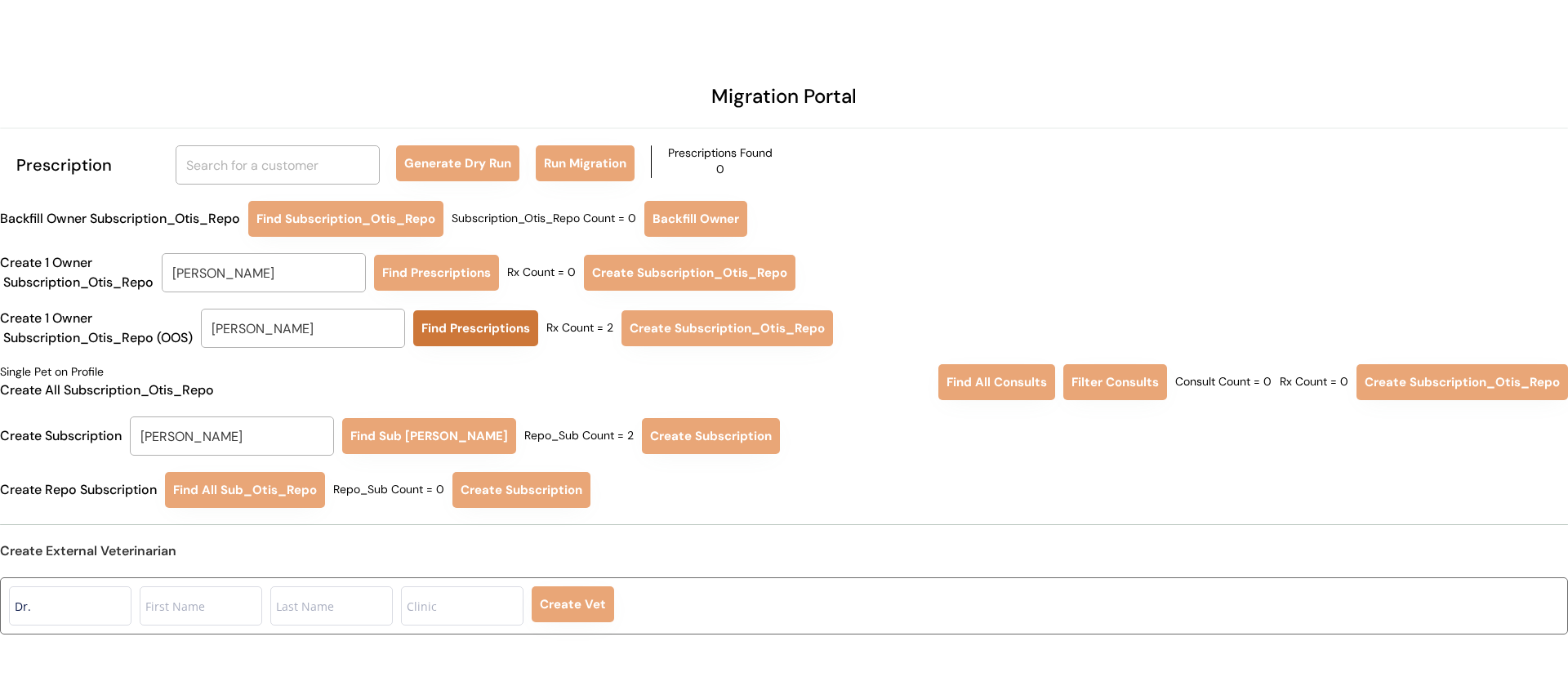
type input "Maxx Freedman"
click at [463, 329] on button "Find Prescriptions" at bounding box center [475, 328] width 125 height 36
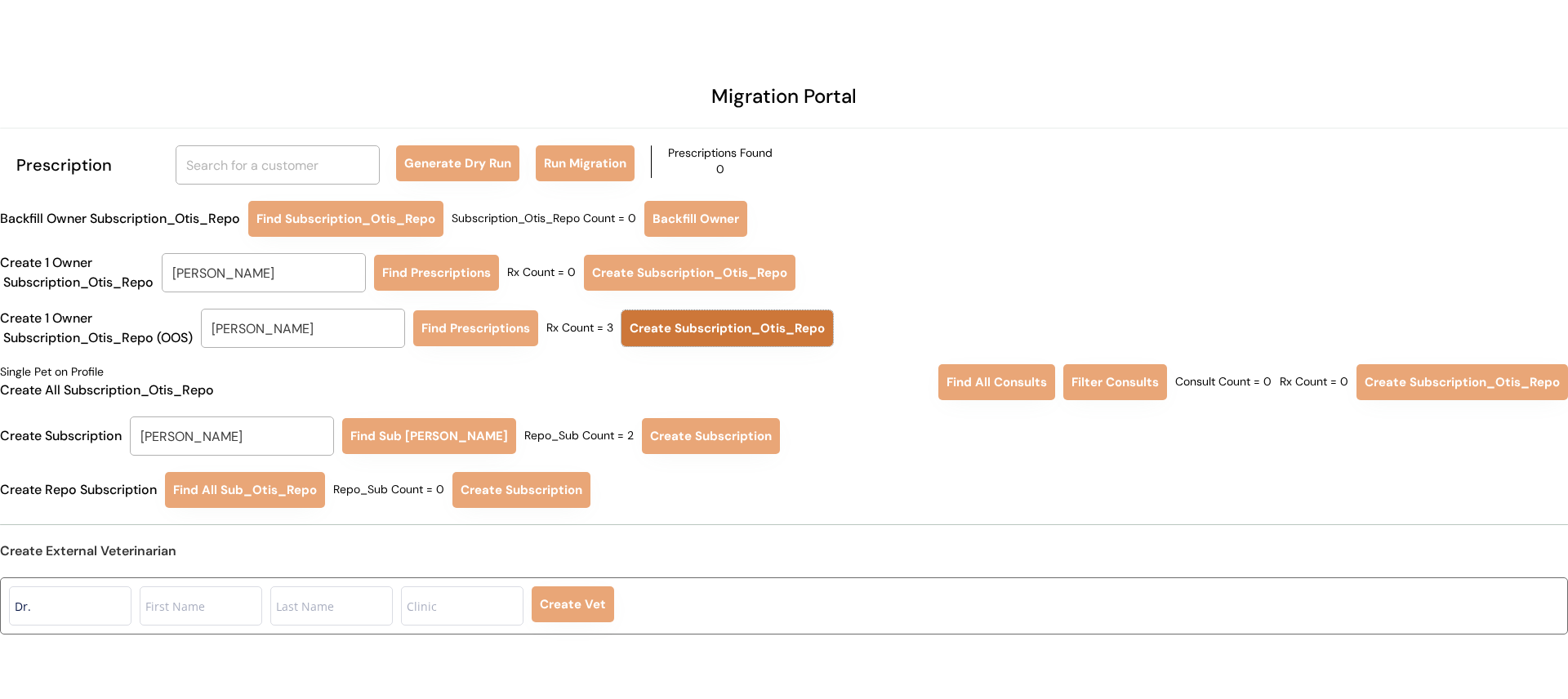
click at [702, 336] on button "Create Subscription_Otis_Repo" at bounding box center [728, 328] width 211 height 36
click at [225, 434] on input "Lilian Chen" at bounding box center [232, 436] width 204 height 39
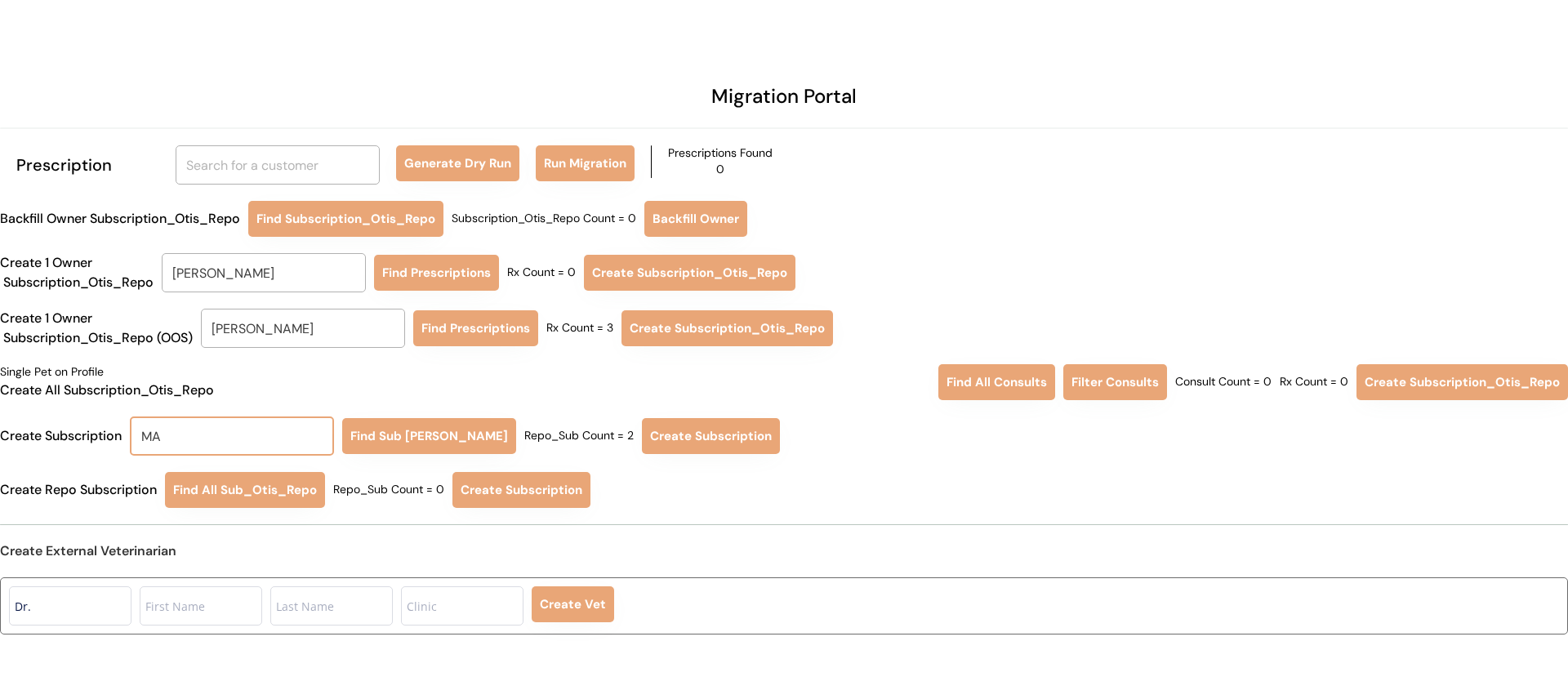
type input "MAX"
type input "MAXx Freedman"
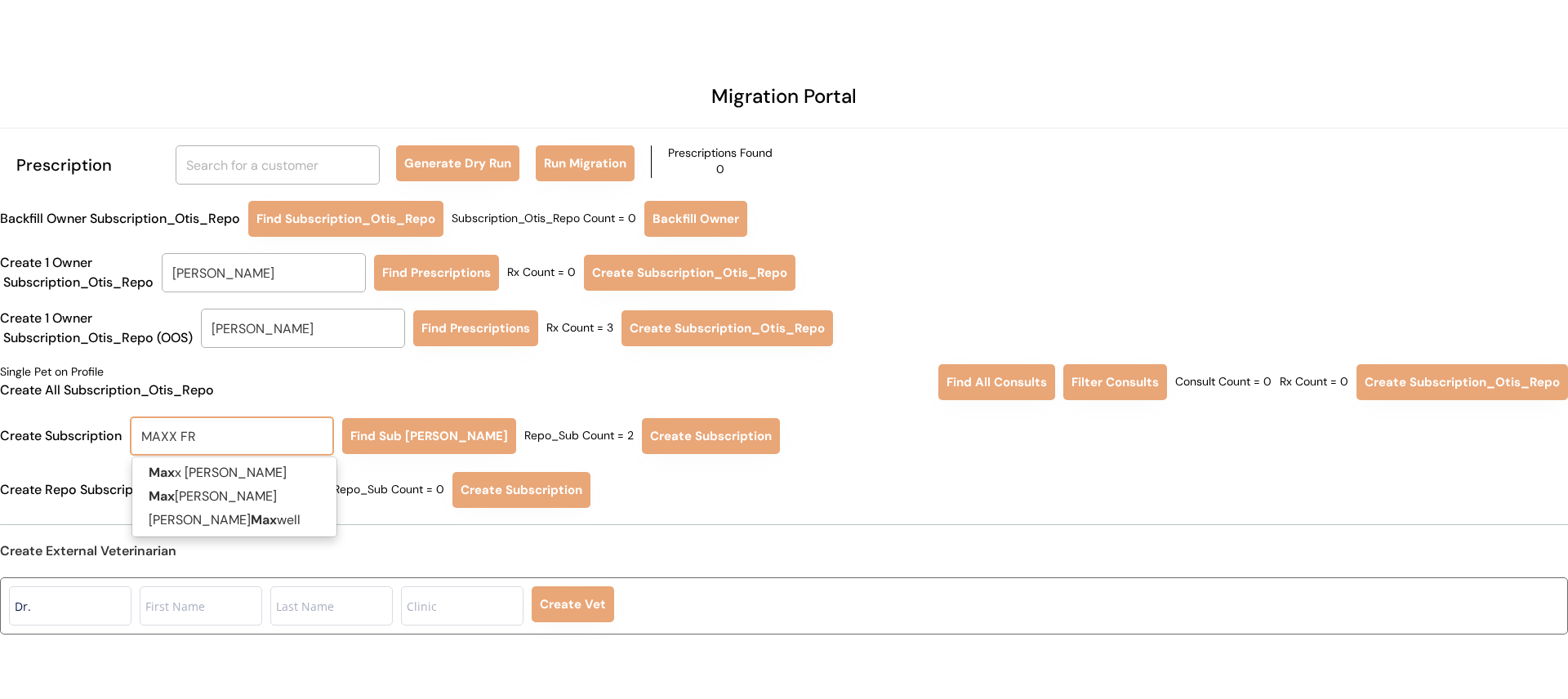
type input "MAXX FRE"
type input "MAXX FREedman"
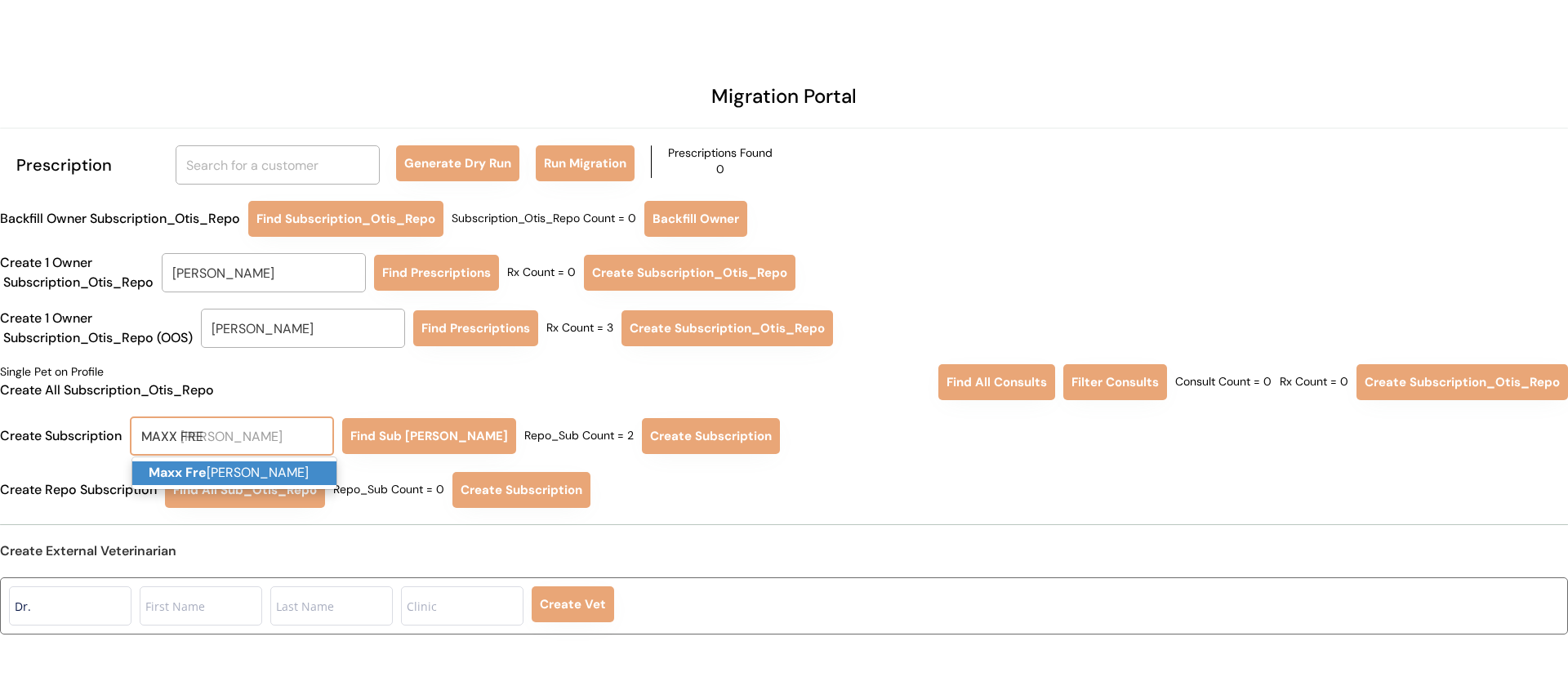
click at [231, 468] on p "Maxx Fre edman" at bounding box center [234, 473] width 204 height 24
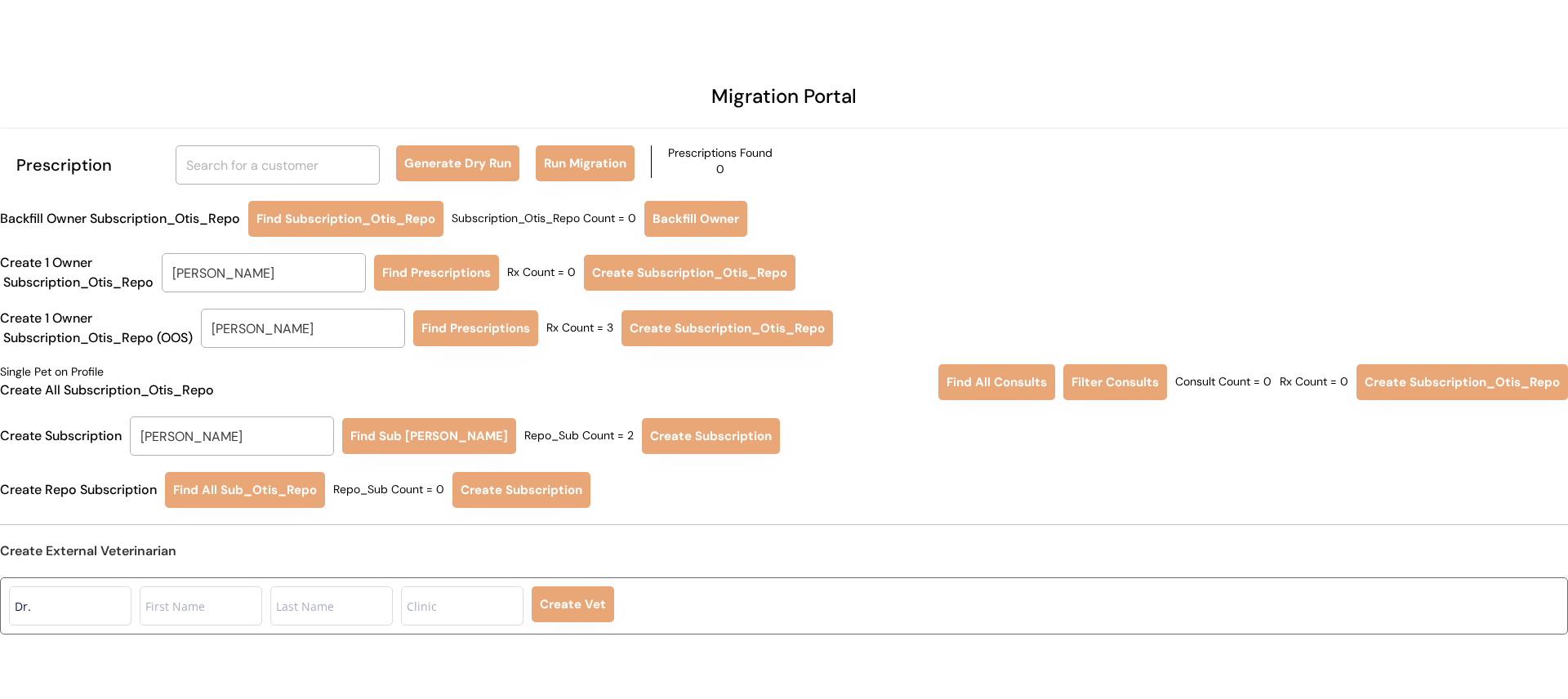
type input "Maxx Freedman"
click at [352, 446] on button "Find Sub Otis Repo" at bounding box center [429, 436] width 174 height 36
click at [678, 441] on button "Create Subscription" at bounding box center [711, 436] width 138 height 36
click at [332, 331] on input "Maxx Freedman" at bounding box center [303, 328] width 204 height 39
type input "REBECCA"
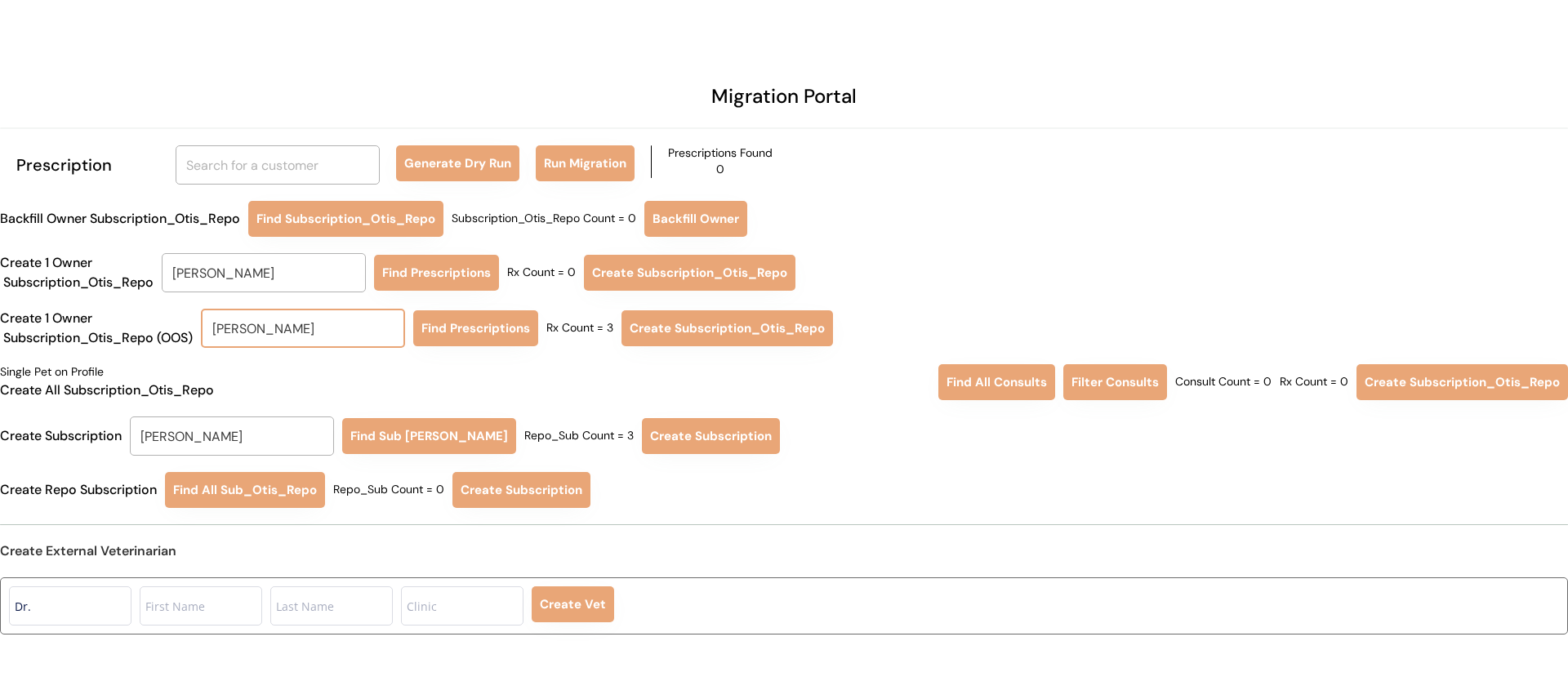
type input "REBECCA Taylor-Hunt"
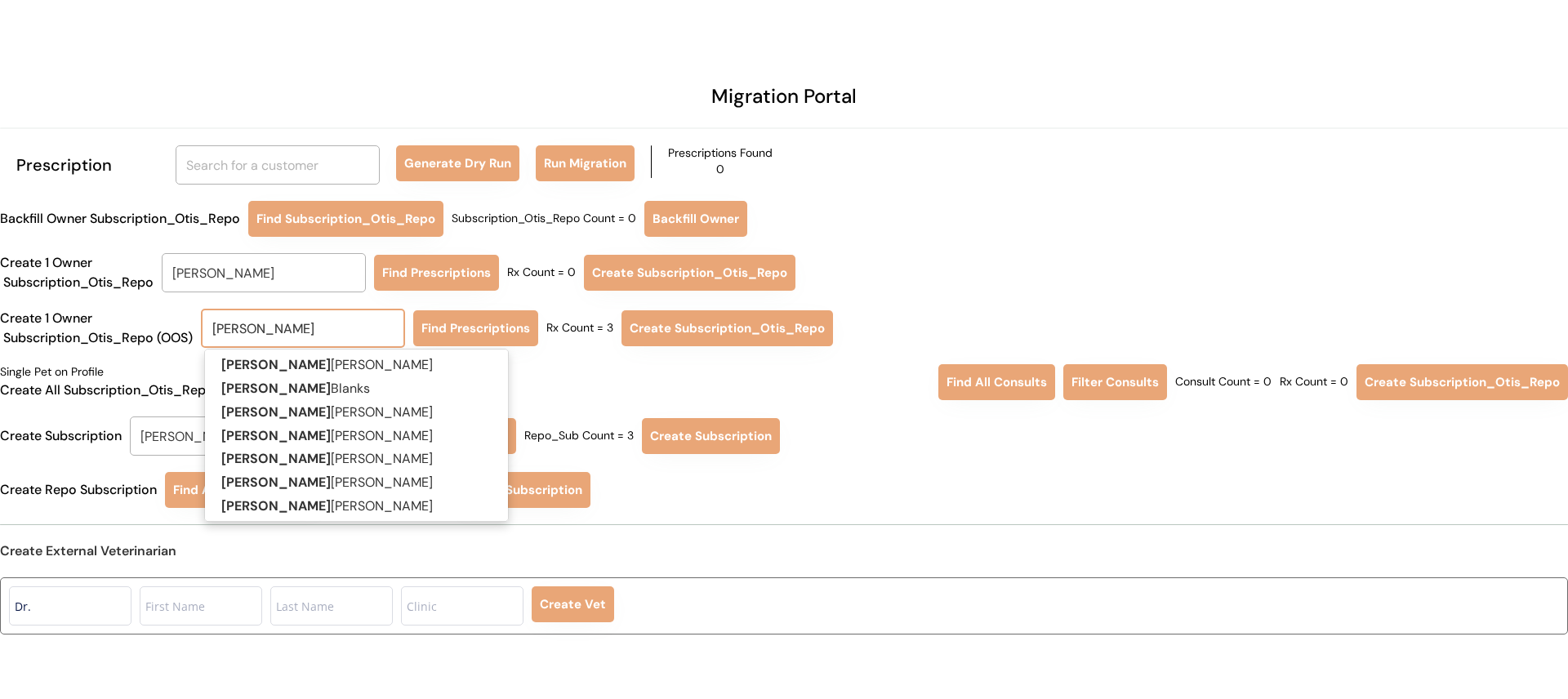
type input "REBECCA"
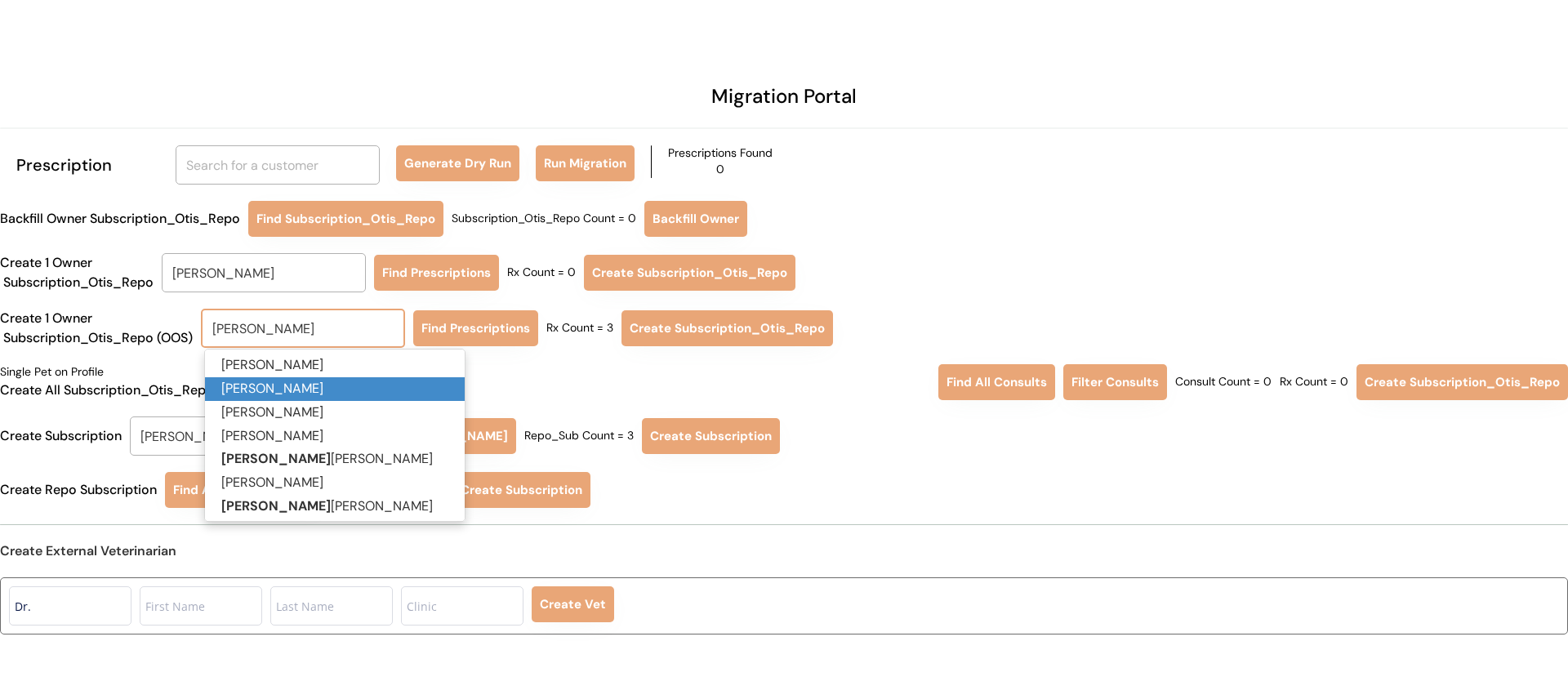
type input "REBECCA SIM"
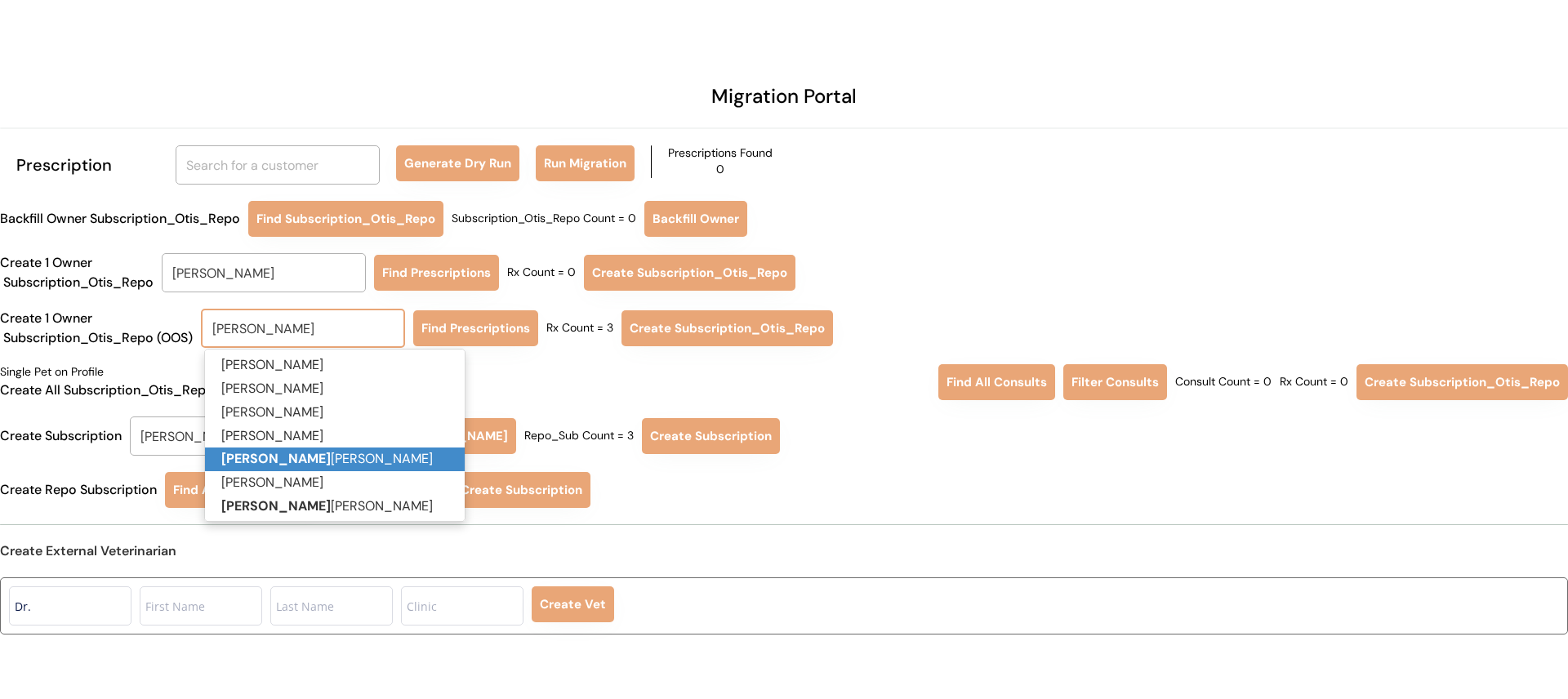
type input "REBECCA SIMmons"
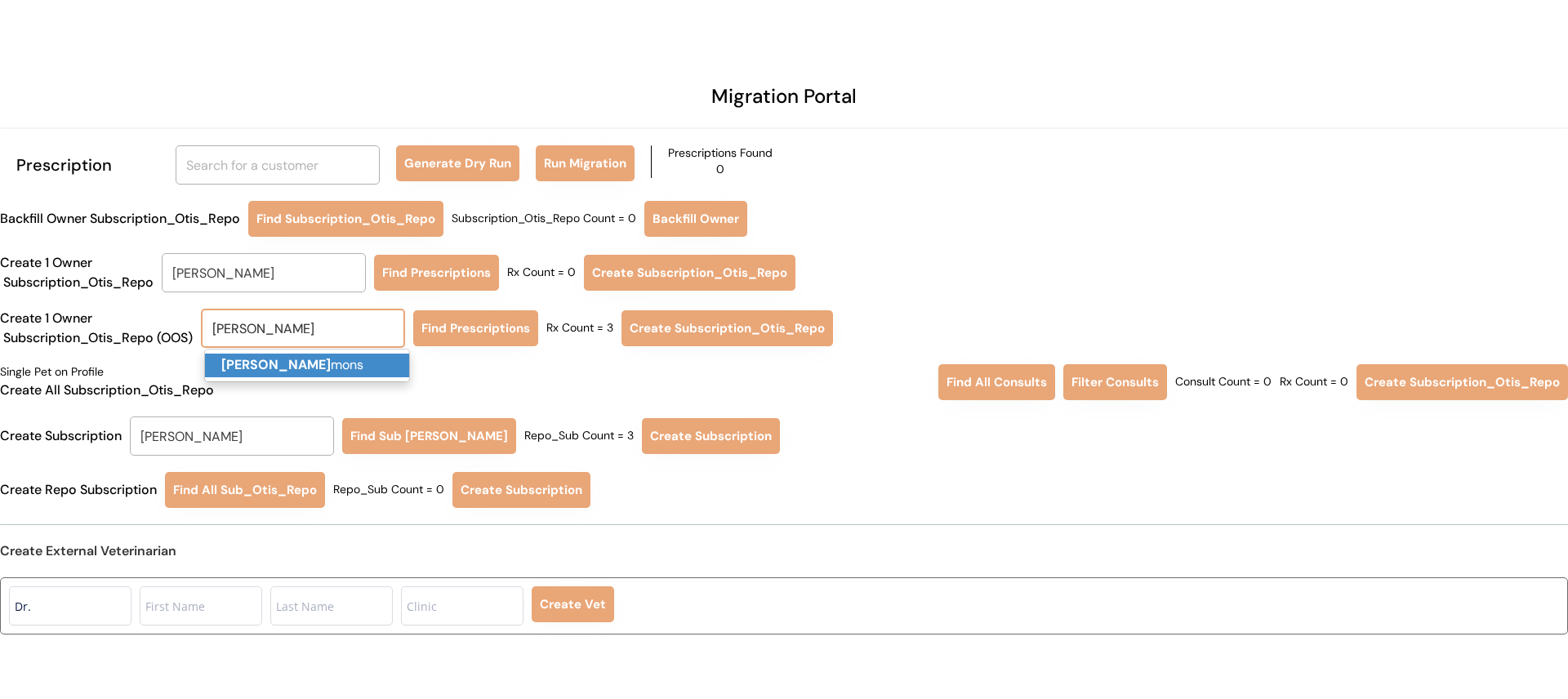
click at [346, 367] on p "Rebecca Sim mons" at bounding box center [307, 365] width 204 height 24
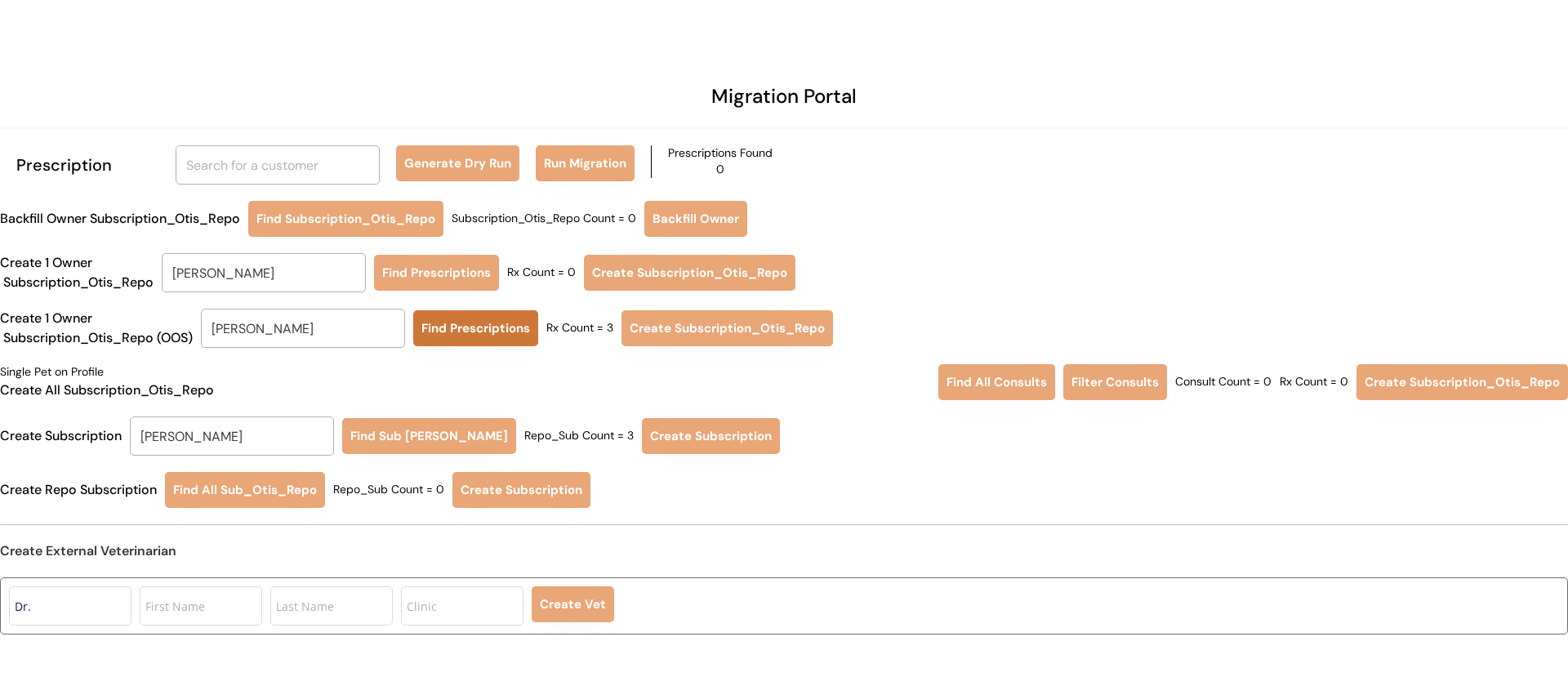
type input "Rebecca Simmons"
click at [459, 336] on button "Find Prescriptions" at bounding box center [475, 328] width 125 height 36
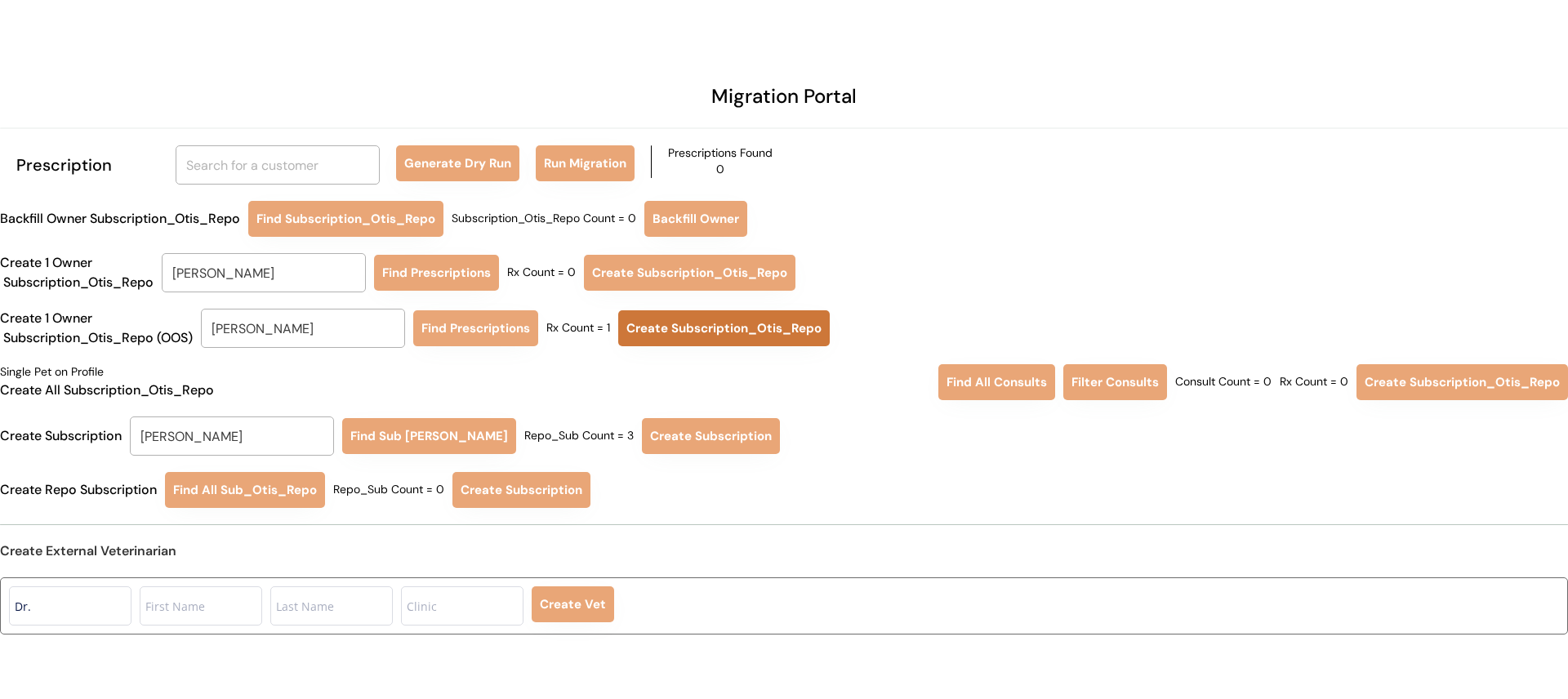
click at [711, 321] on button "Create Subscription_Otis_Repo" at bounding box center [724, 328] width 211 height 36
click at [243, 440] on input "Maxx Freedman" at bounding box center [232, 436] width 204 height 39
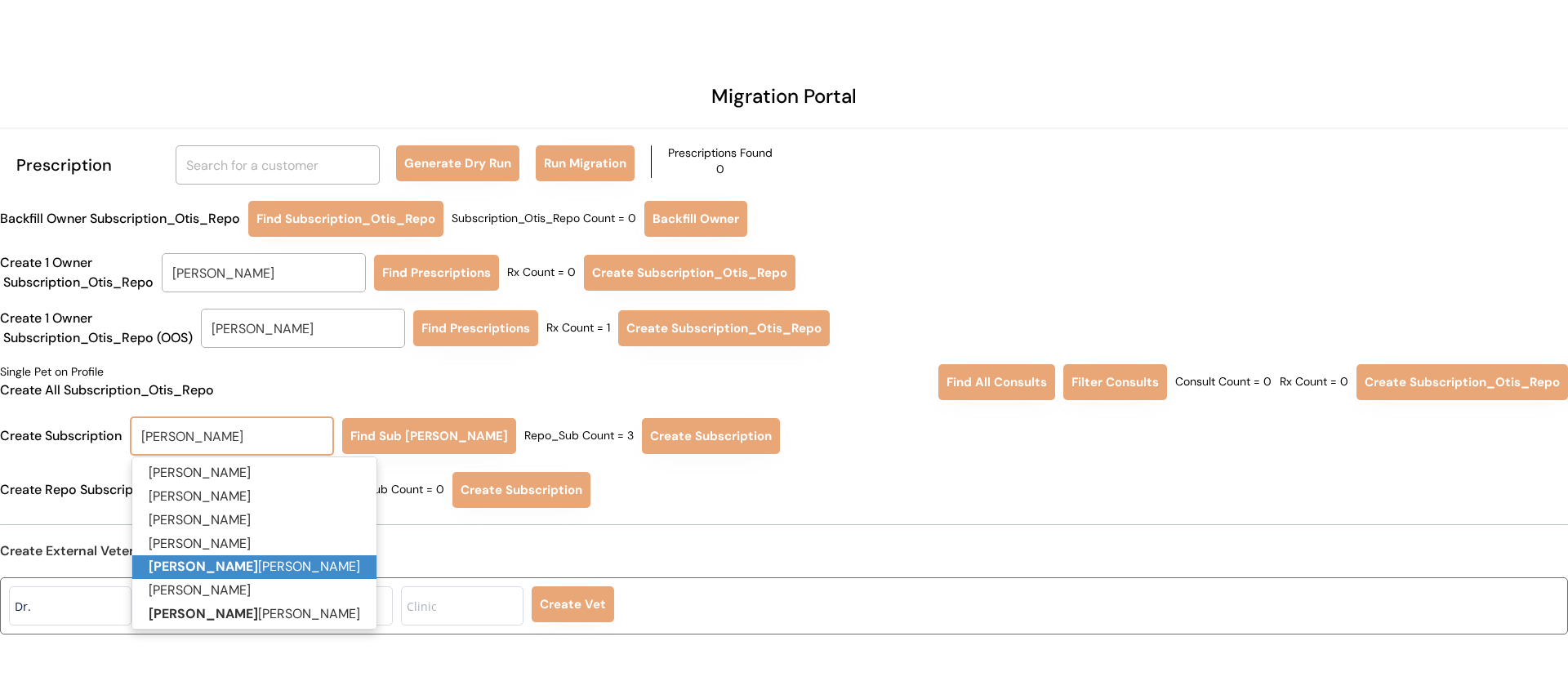
type input "REBECCA SIM"
type input "REBECCA SIMmons"
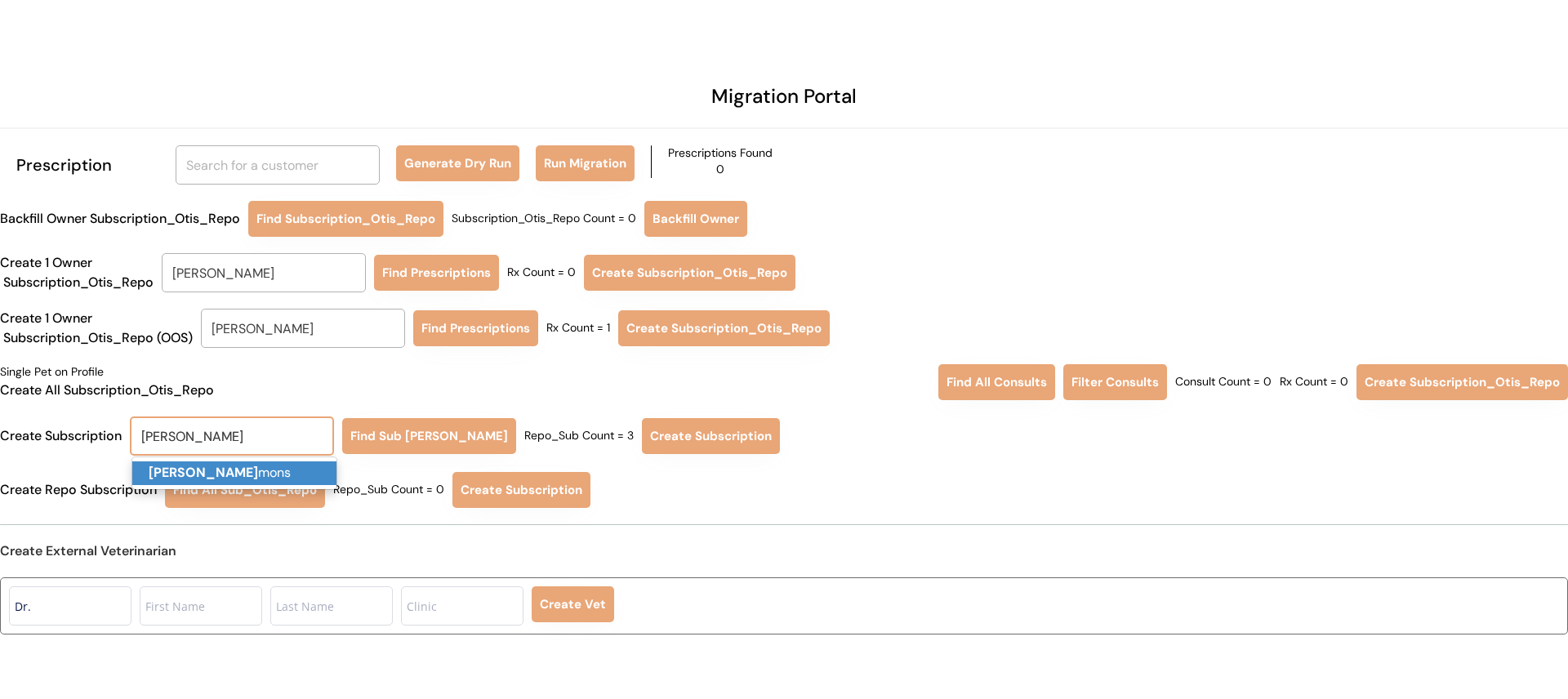
click at [251, 464] on p "Rebecca Sim mons" at bounding box center [234, 473] width 204 height 24
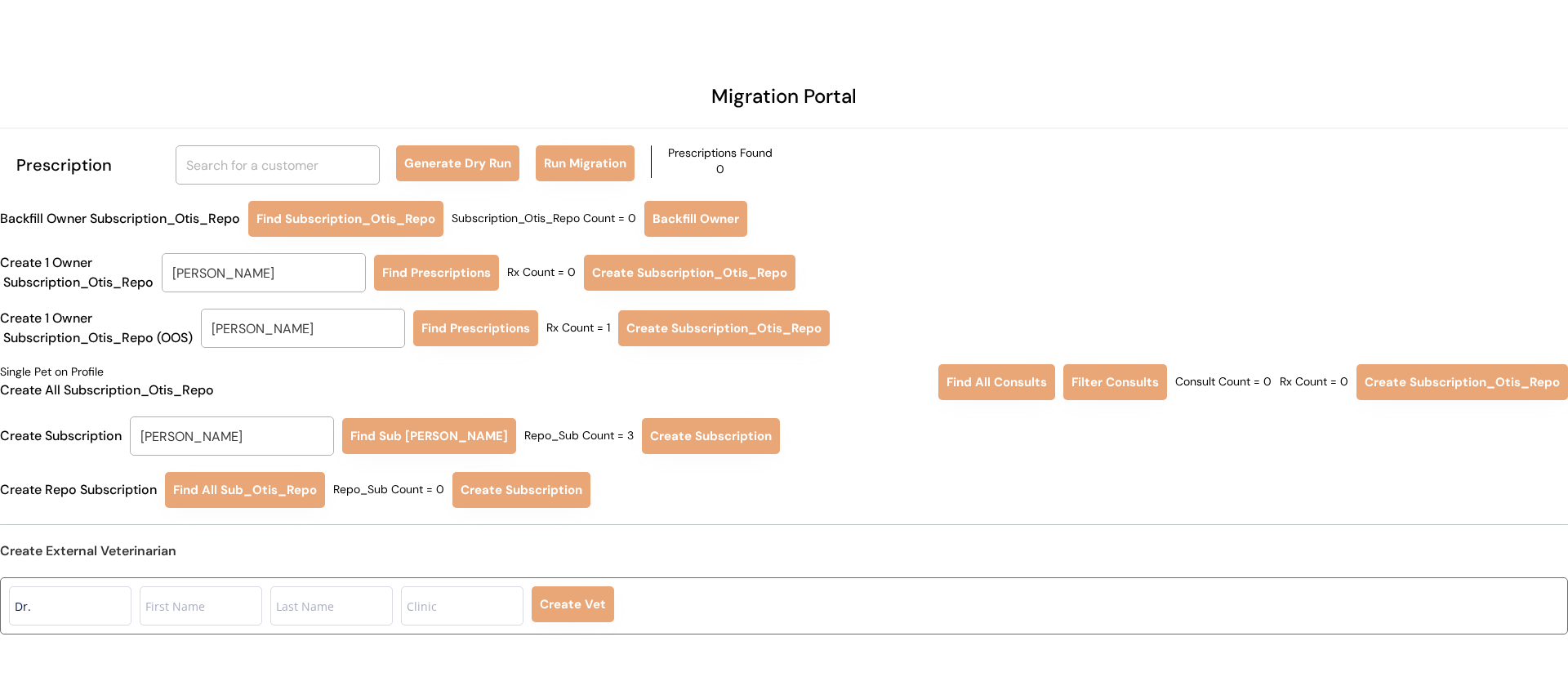
type input "Rebecca Simmons"
click at [374, 438] on button "Find Sub Otis Repo" at bounding box center [429, 436] width 174 height 36
click at [657, 436] on button "Create Subscription" at bounding box center [708, 436] width 138 height 36
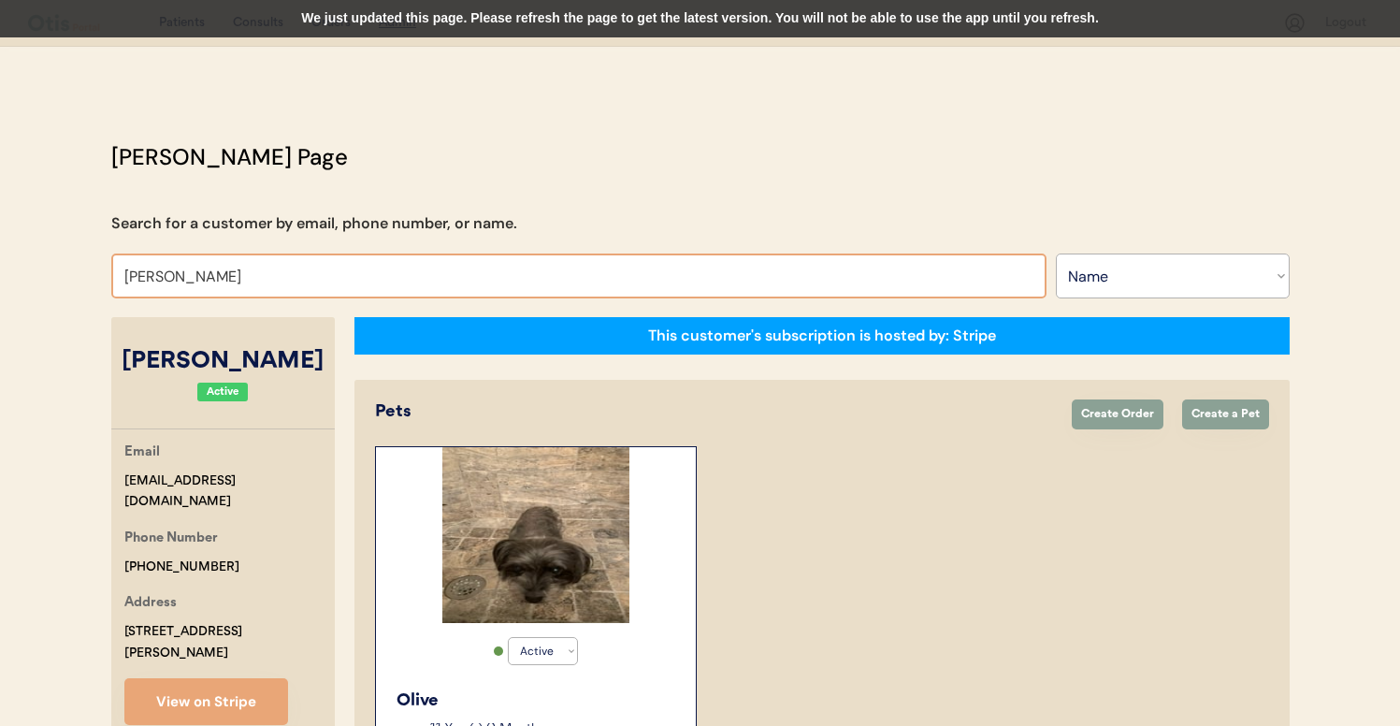
select select ""Name""
select select "true"
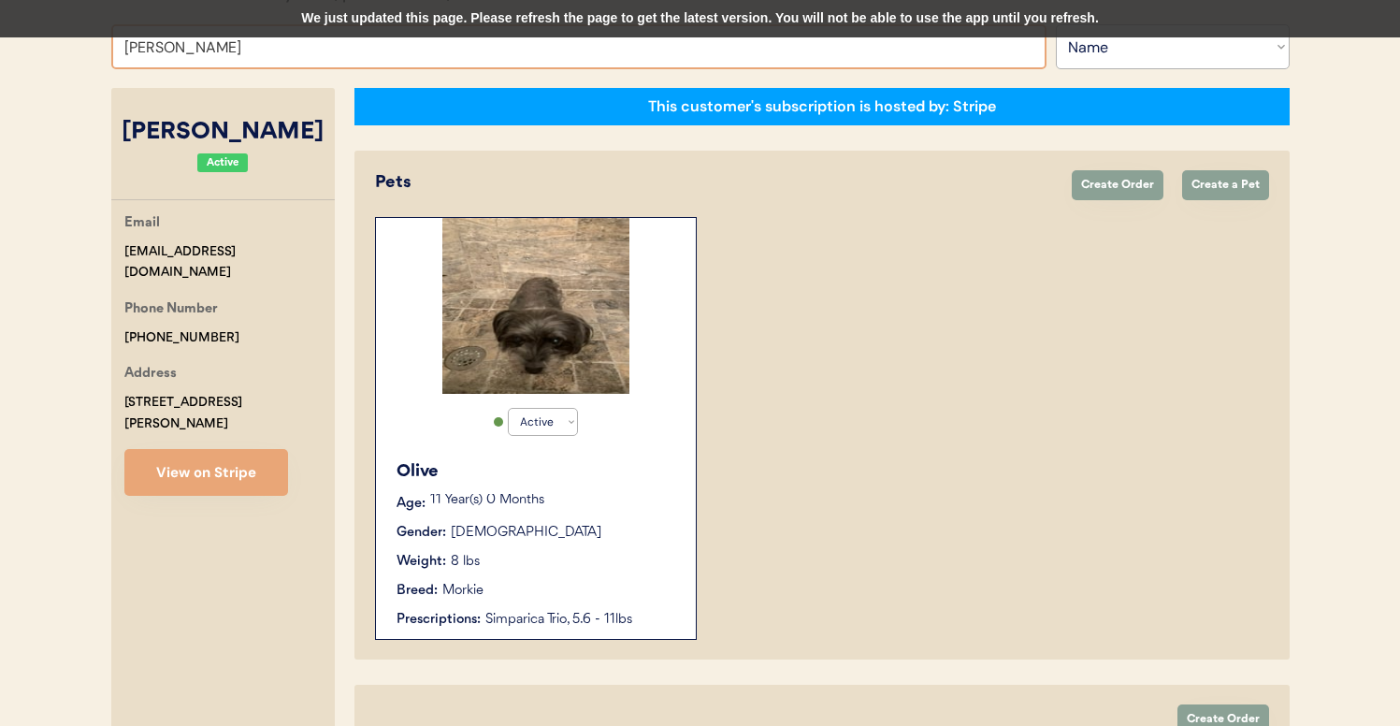
type input "[PERSON_NAME]"
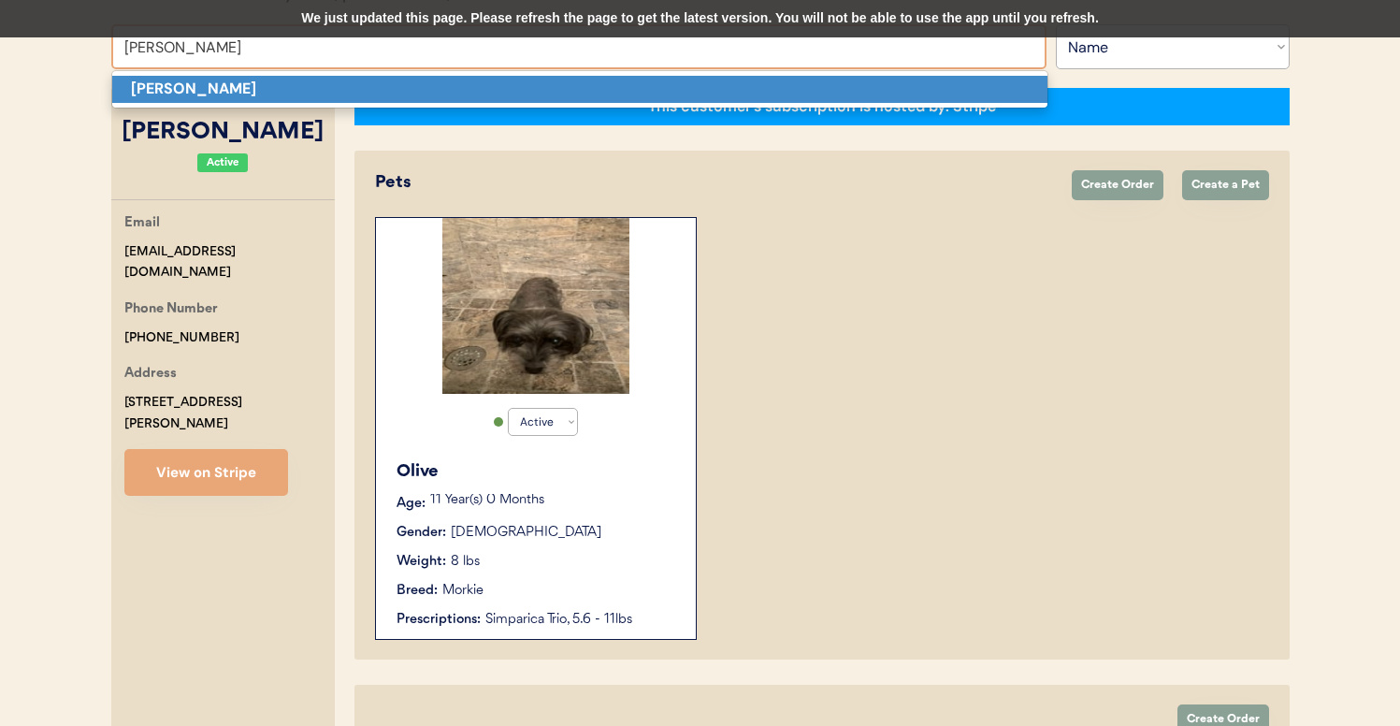
click at [315, 88] on p "[PERSON_NAME]" at bounding box center [579, 89] width 935 height 27
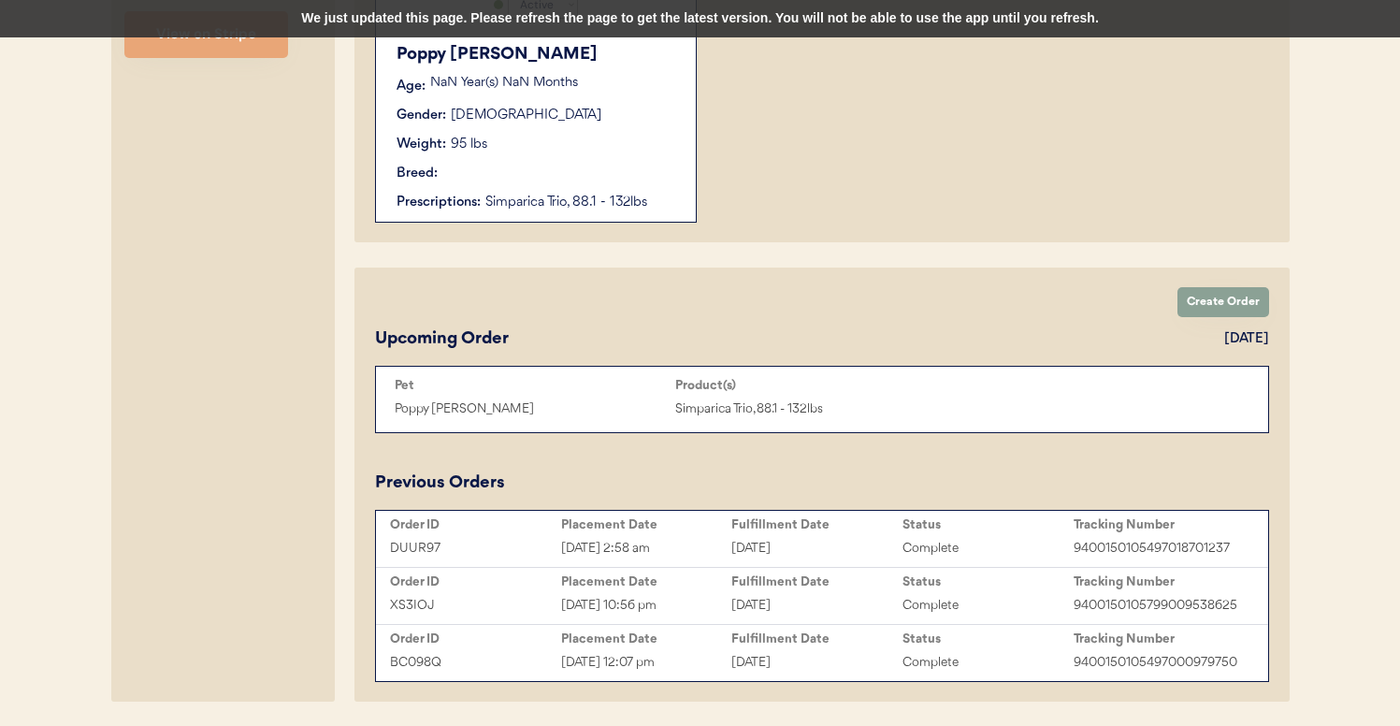
scroll to position [709, 0]
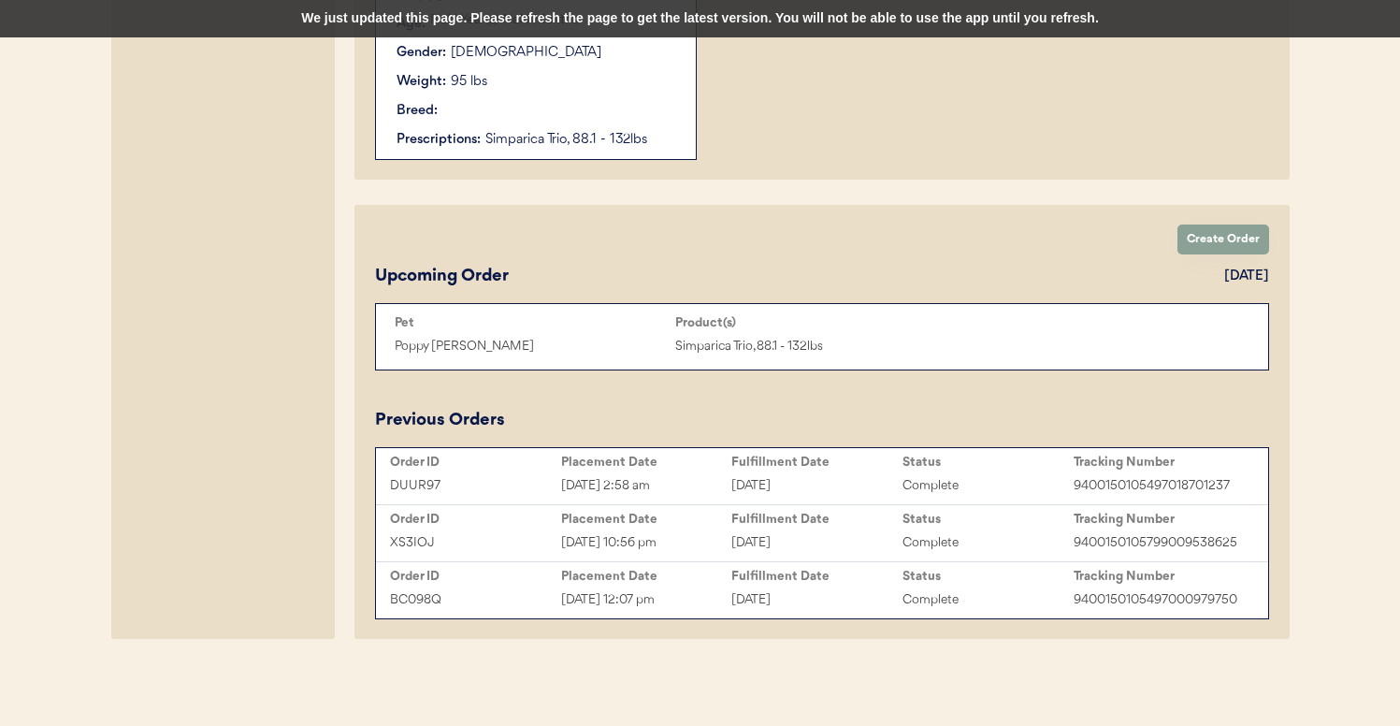
type input "[PERSON_NAME]"
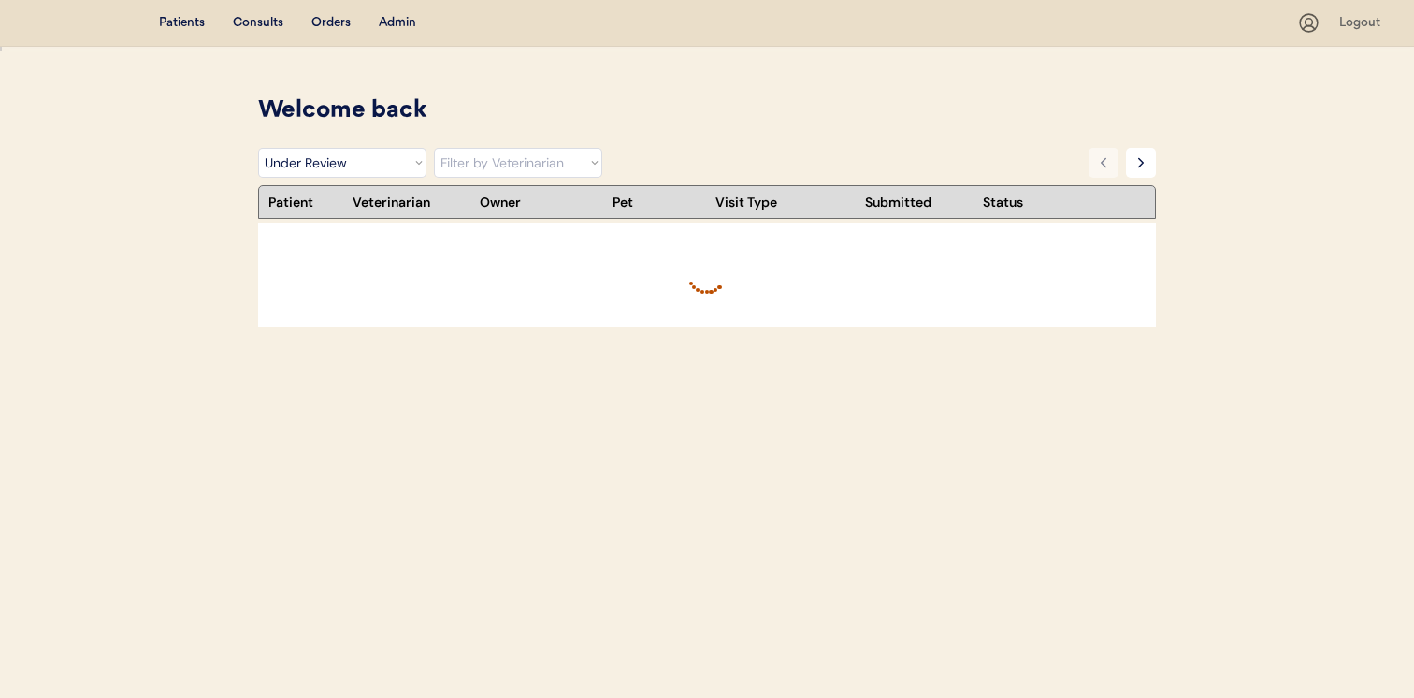
select select ""under_review""
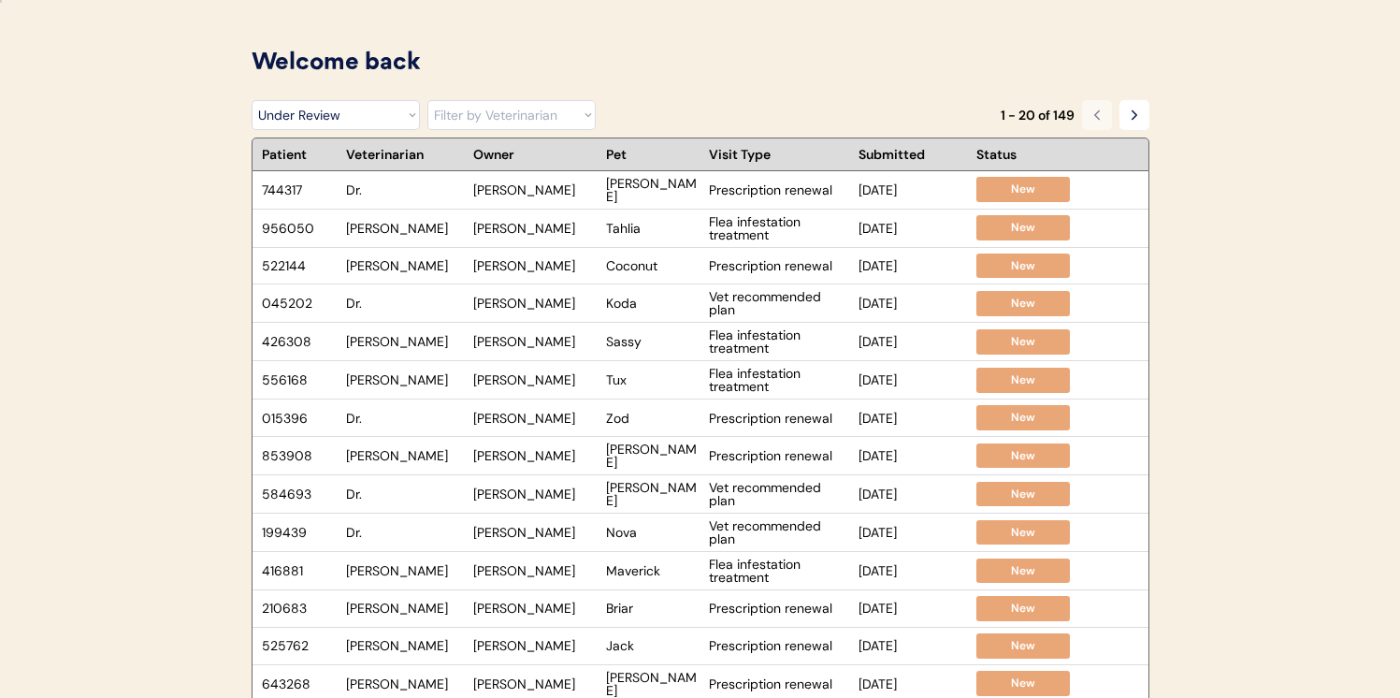
scroll to position [42, 0]
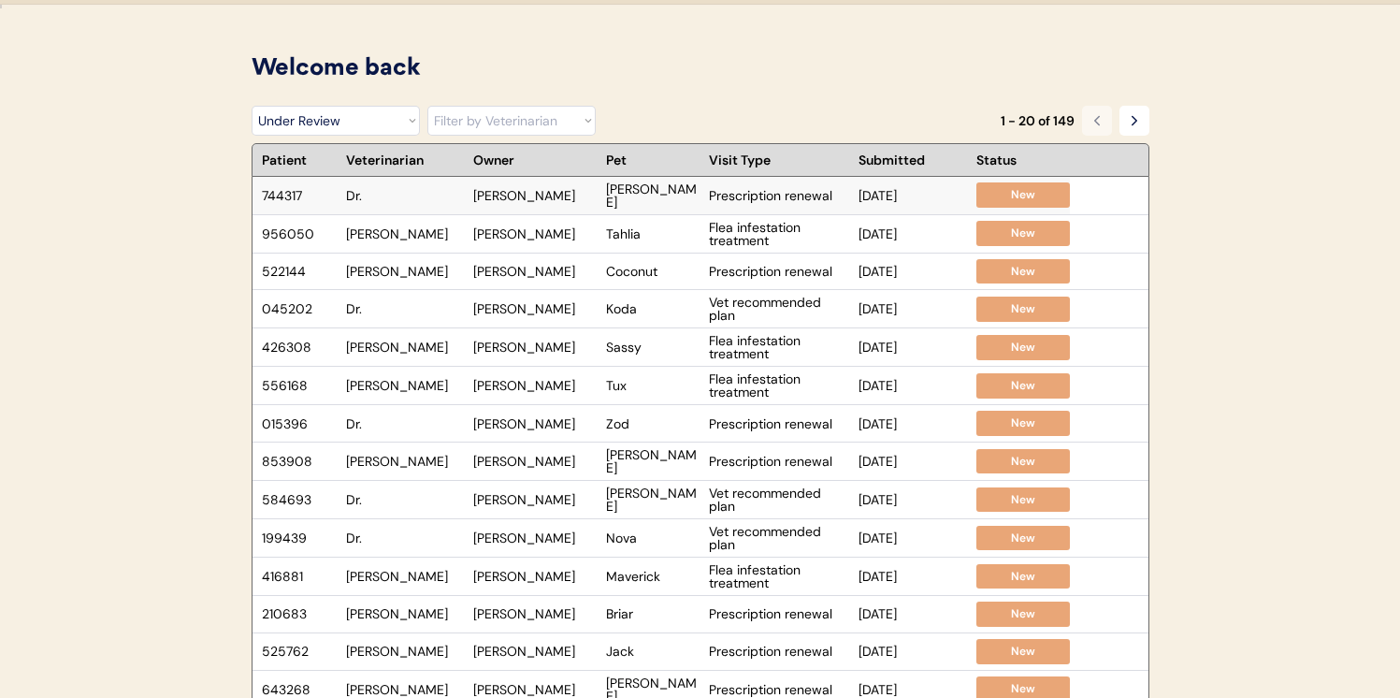
click at [401, 190] on div "Dr." at bounding box center [405, 195] width 118 height 13
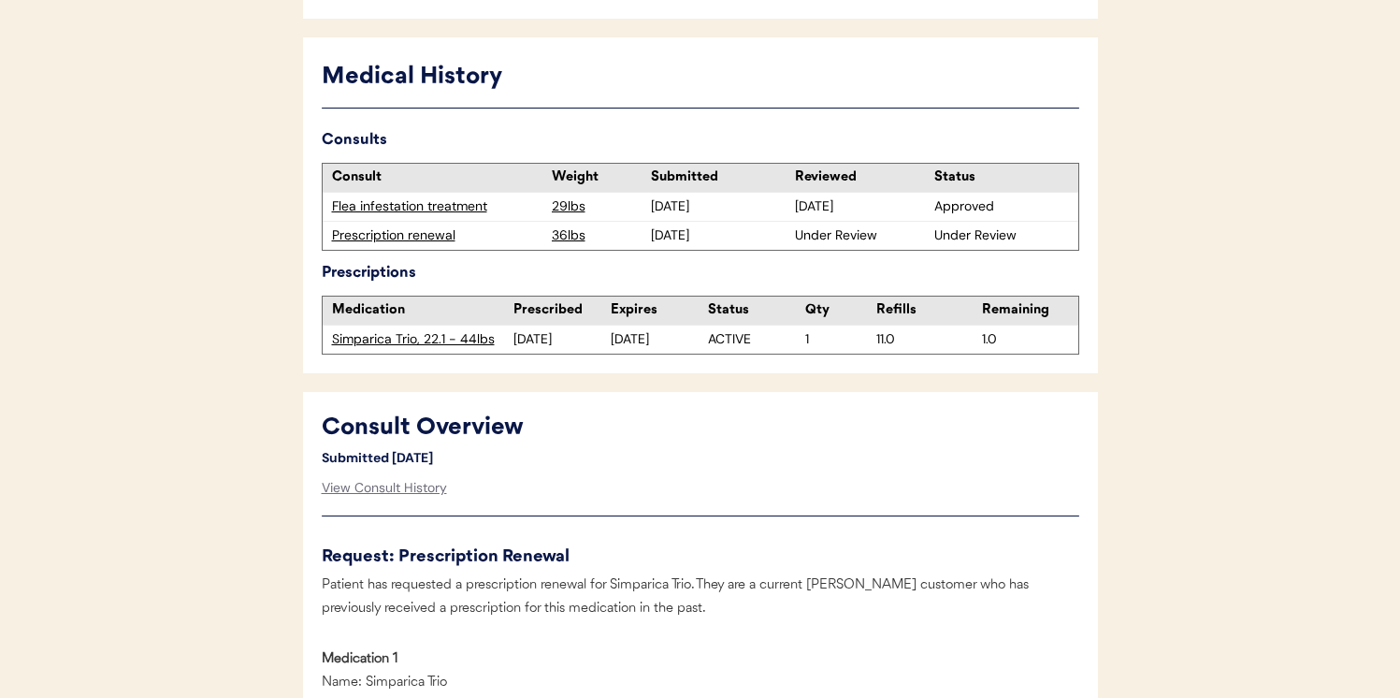
scroll to position [468, 0]
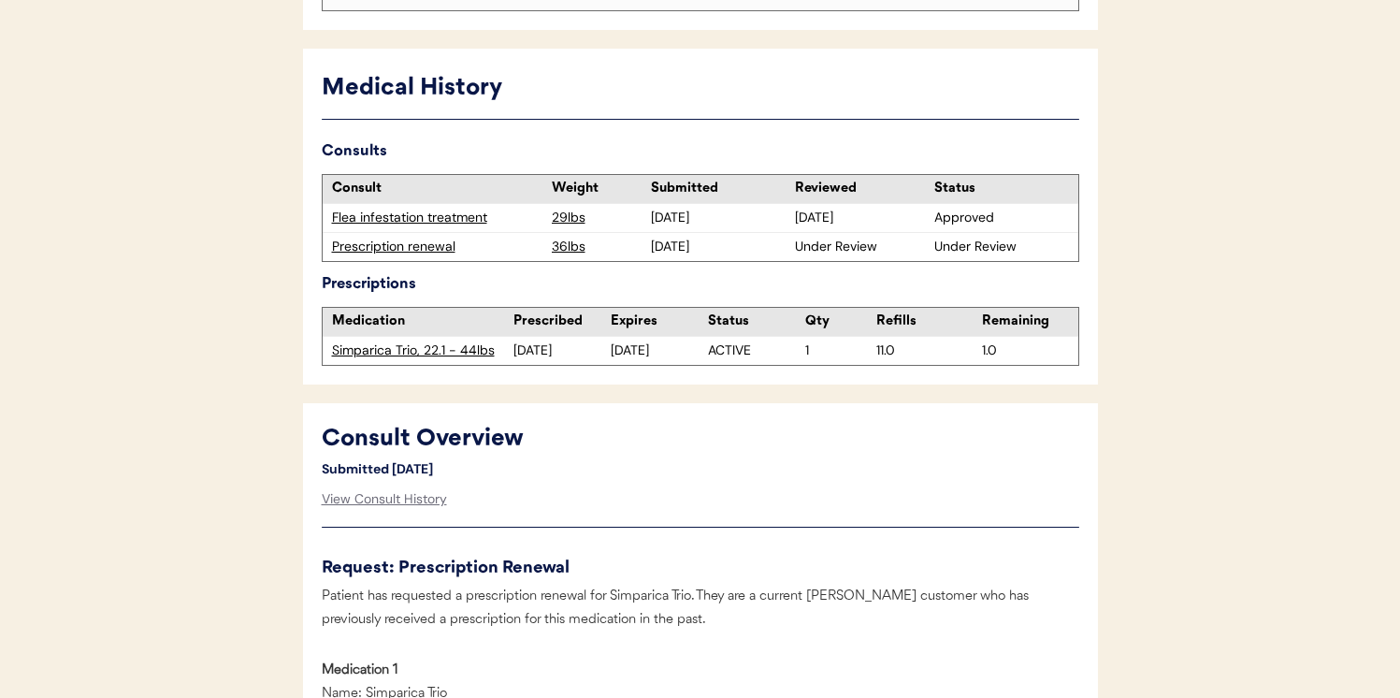
drag, startPoint x: 787, startPoint y: 213, endPoint x: 876, endPoint y: 224, distance: 89.5
click at [879, 224] on div "Flea infestation treatment 29lbs 10/05/24 10/06/24 Approved" at bounding box center [701, 218] width 756 height 28
click at [875, 221] on div "10/06/24" at bounding box center [862, 218] width 135 height 19
drag, startPoint x: 989, startPoint y: 349, endPoint x: 1038, endPoint y: 349, distance: 48.6
click at [1038, 349] on div "1.0" at bounding box center [1030, 350] width 96 height 19
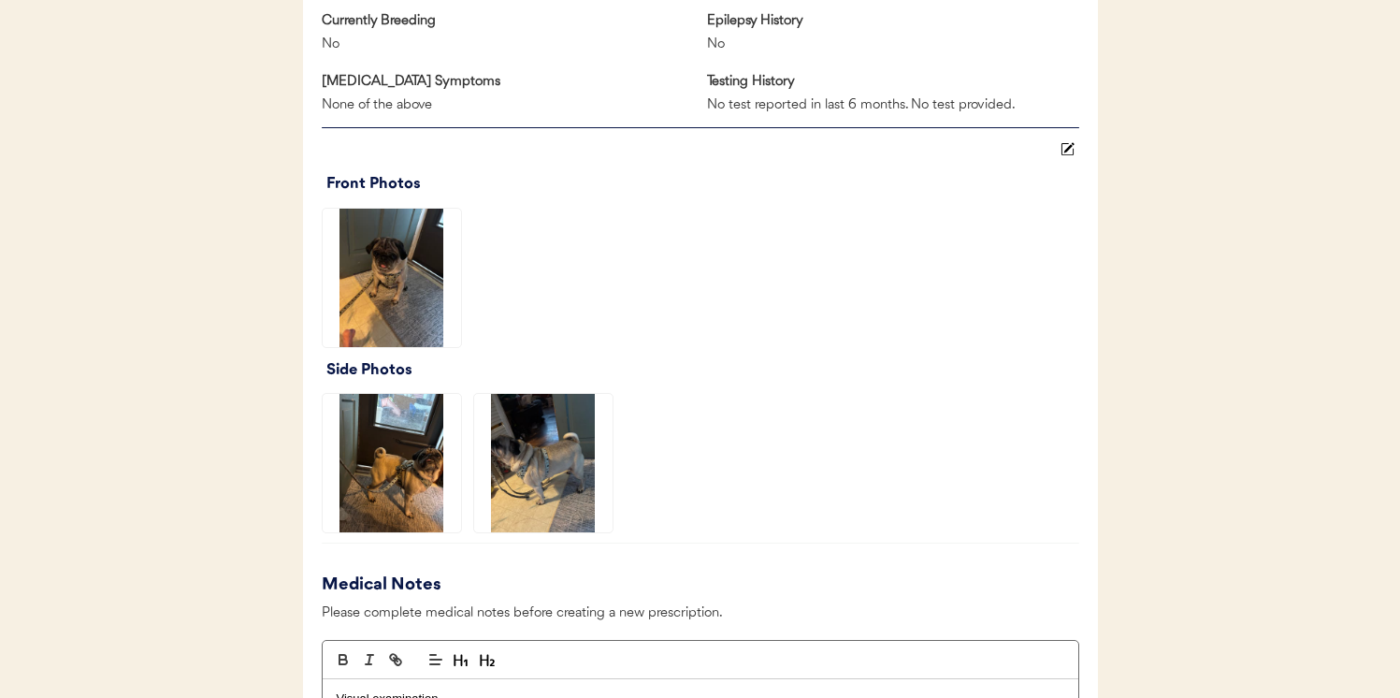
scroll to position [1324, 0]
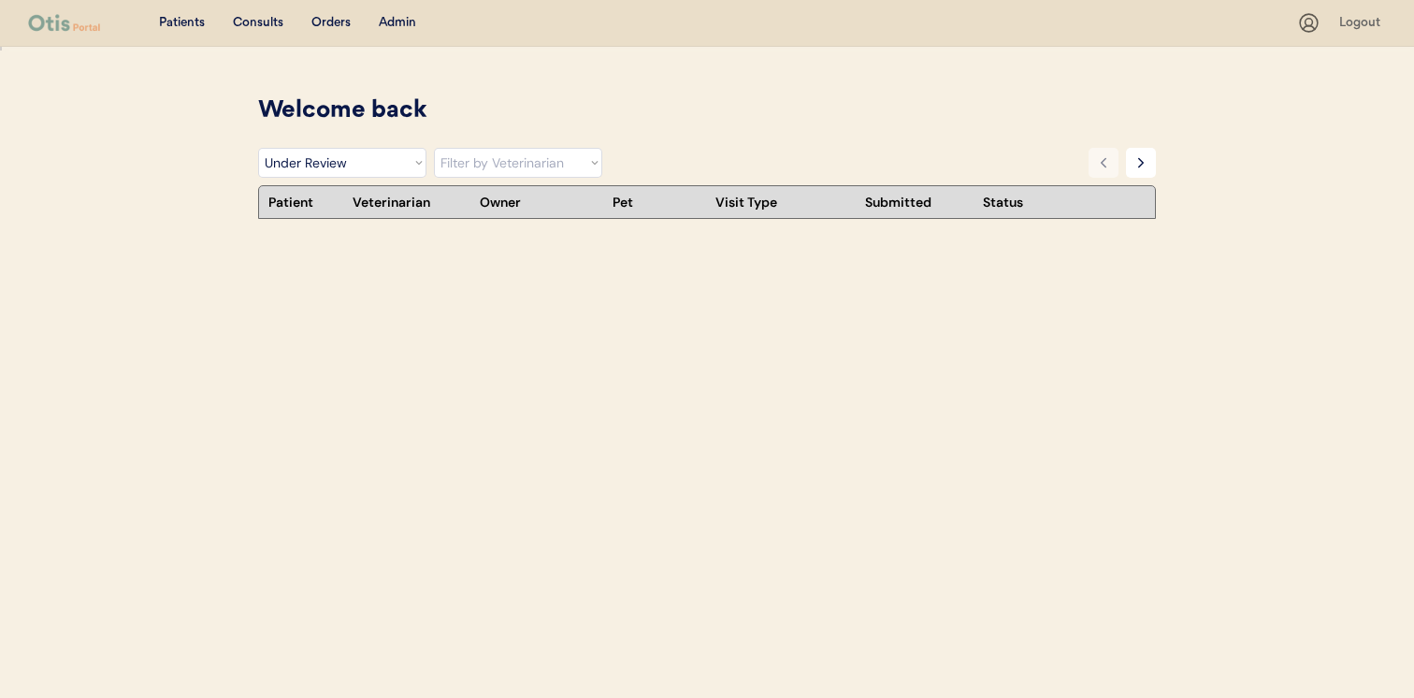
select select ""under_review""
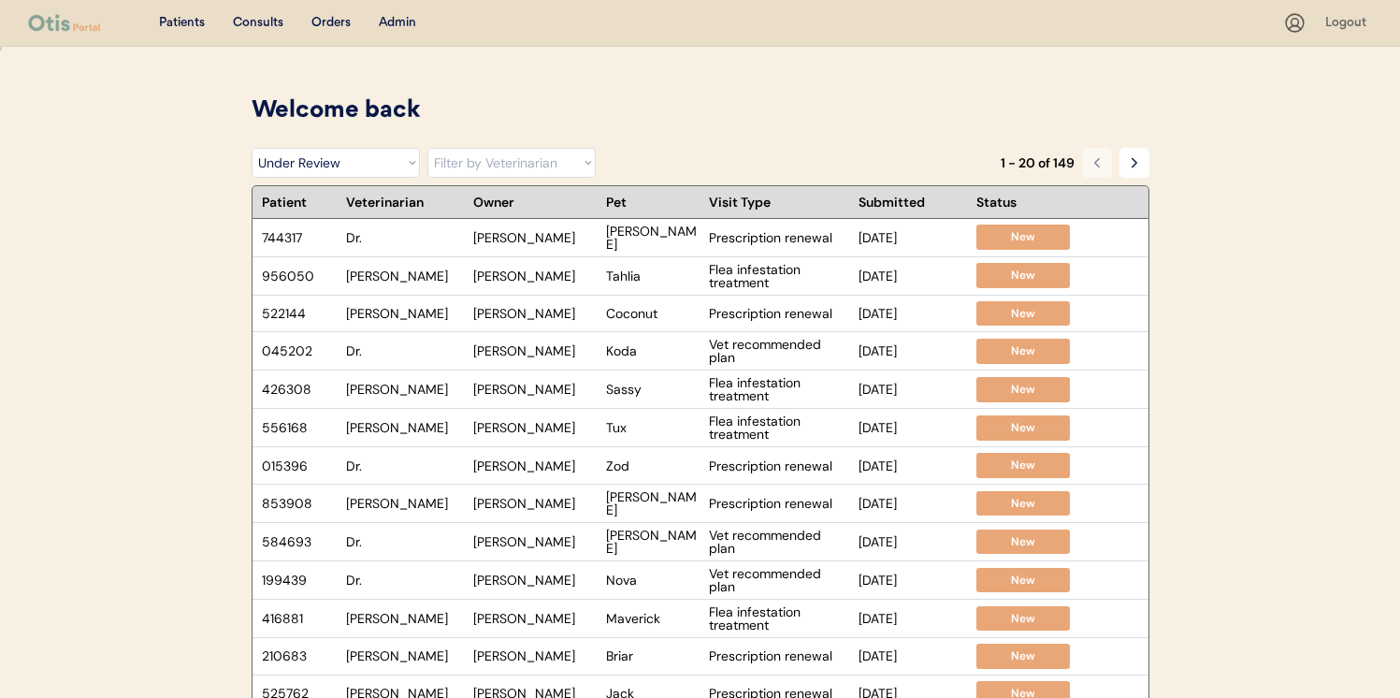
click at [577, 156] on select "Filter by Veterinarian [PERSON_NAME], DVM [PERSON_NAME], DVM Dr. [PERSON_NAME],…" at bounding box center [511, 163] width 168 height 30
select select ""BLANK_1427118194589""
click at [427, 148] on select "Filter by Veterinarian [PERSON_NAME], DVM [PERSON_NAME], DVM Dr. [PERSON_NAME],…" at bounding box center [511, 163] width 168 height 30
click at [638, 137] on div "Welcome back" at bounding box center [701, 116] width 898 height 45
click at [402, 355] on div "Dr." at bounding box center [405, 350] width 118 height 13
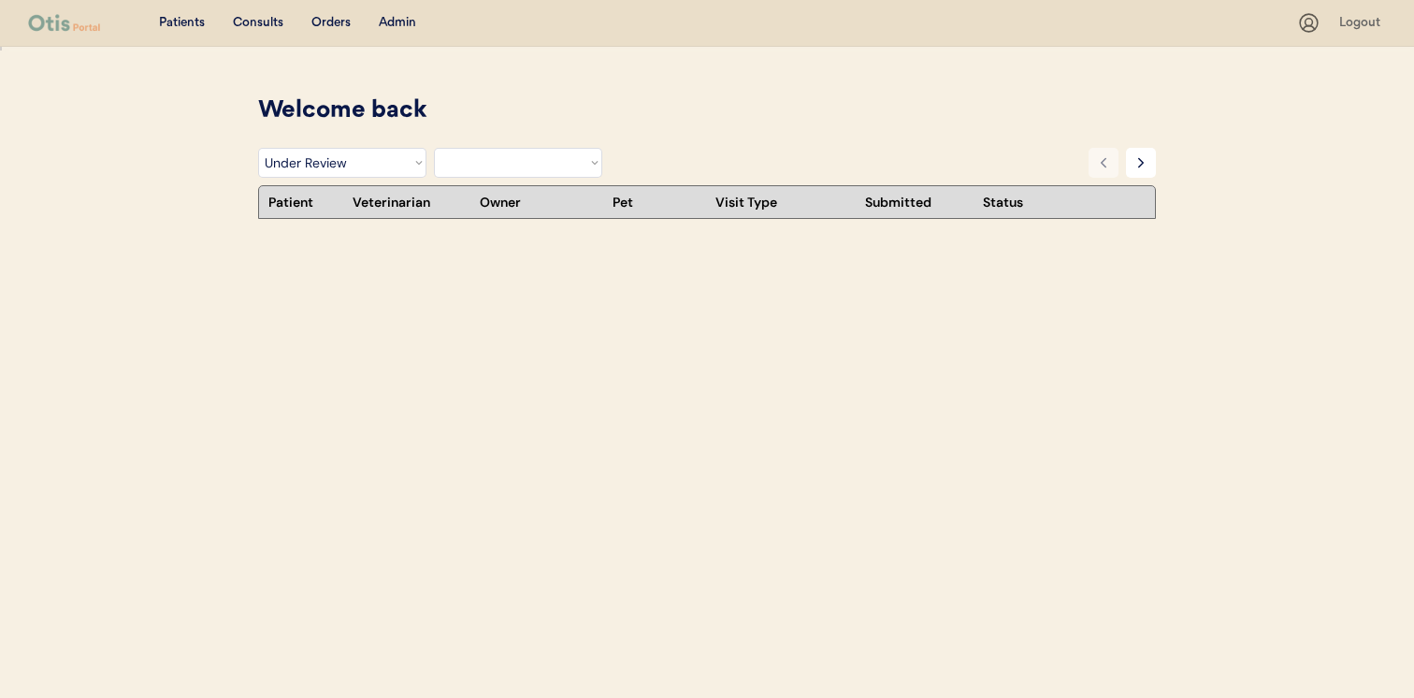
select select ""under_review""
select select ""BLANK_1427118194589""
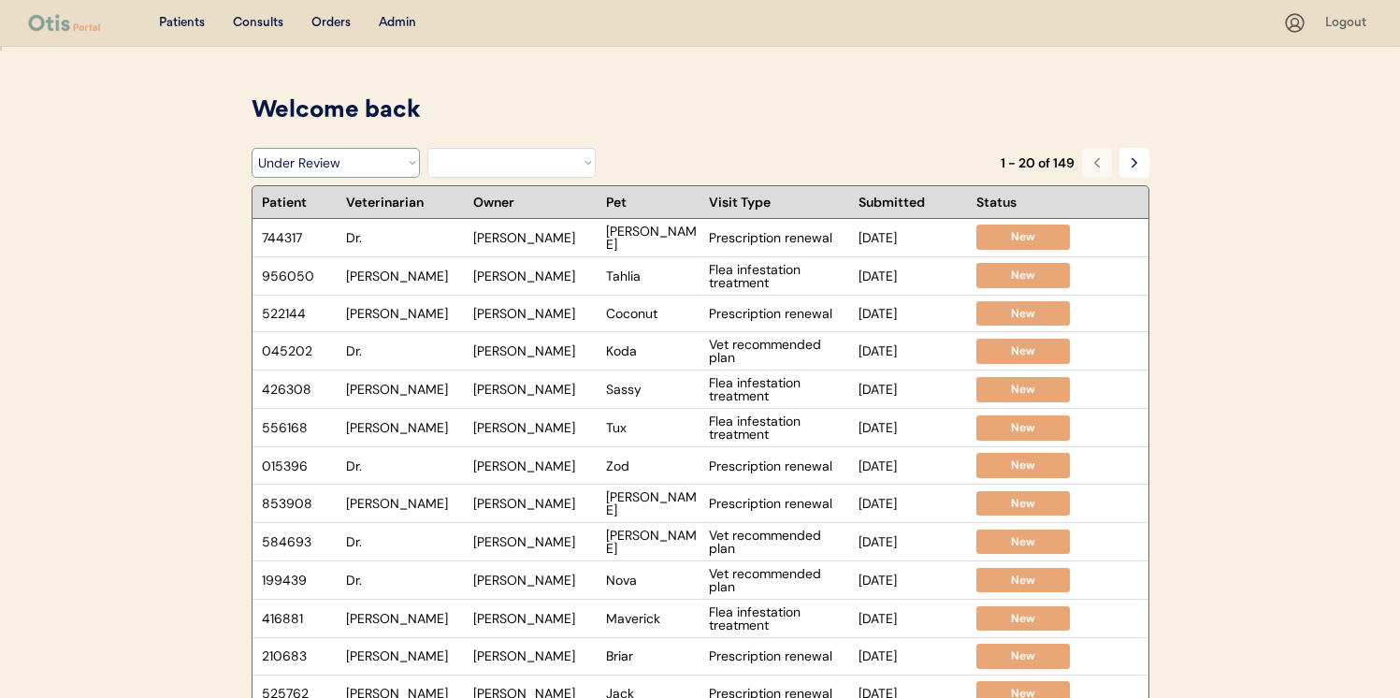
click at [351, 164] on select "Filter by Status Pending Photos Under Review Pending Video Call Video Call Sche…" at bounding box center [336, 163] width 168 height 30
click at [1141, 170] on button at bounding box center [1134, 163] width 30 height 30
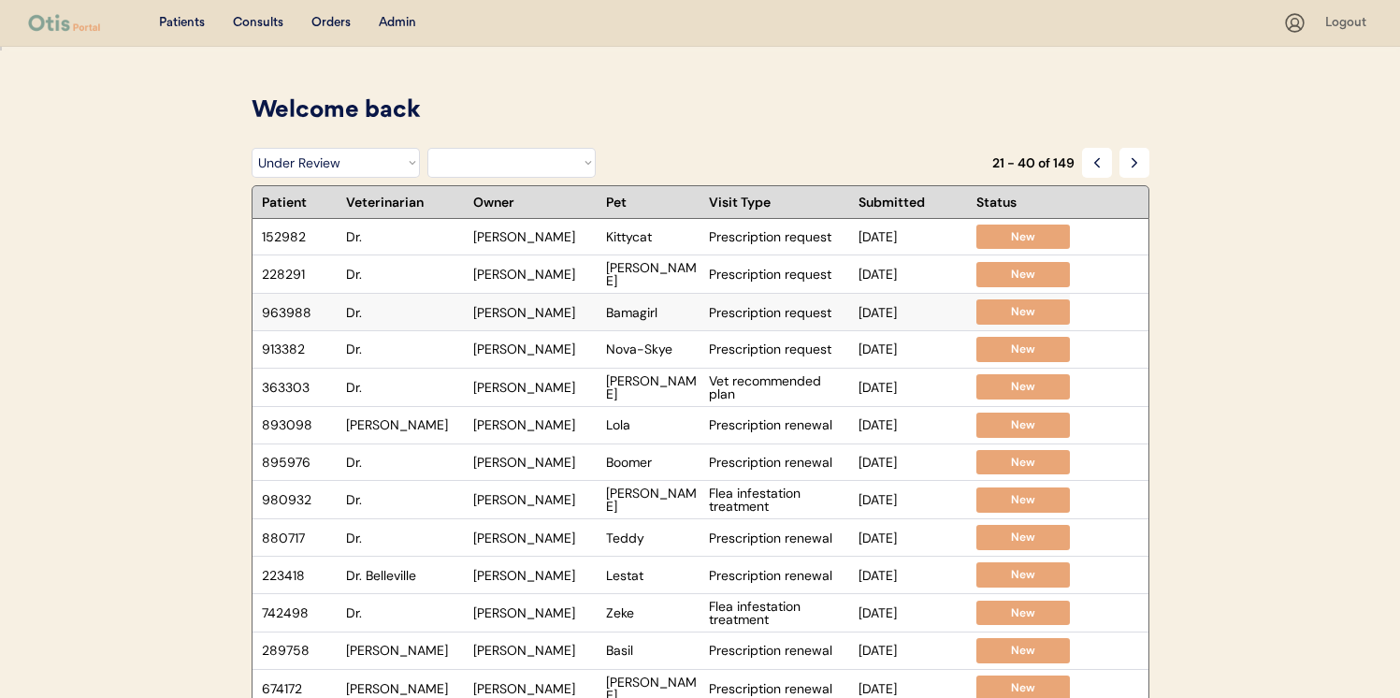
click at [419, 314] on div "Dr." at bounding box center [405, 312] width 118 height 13
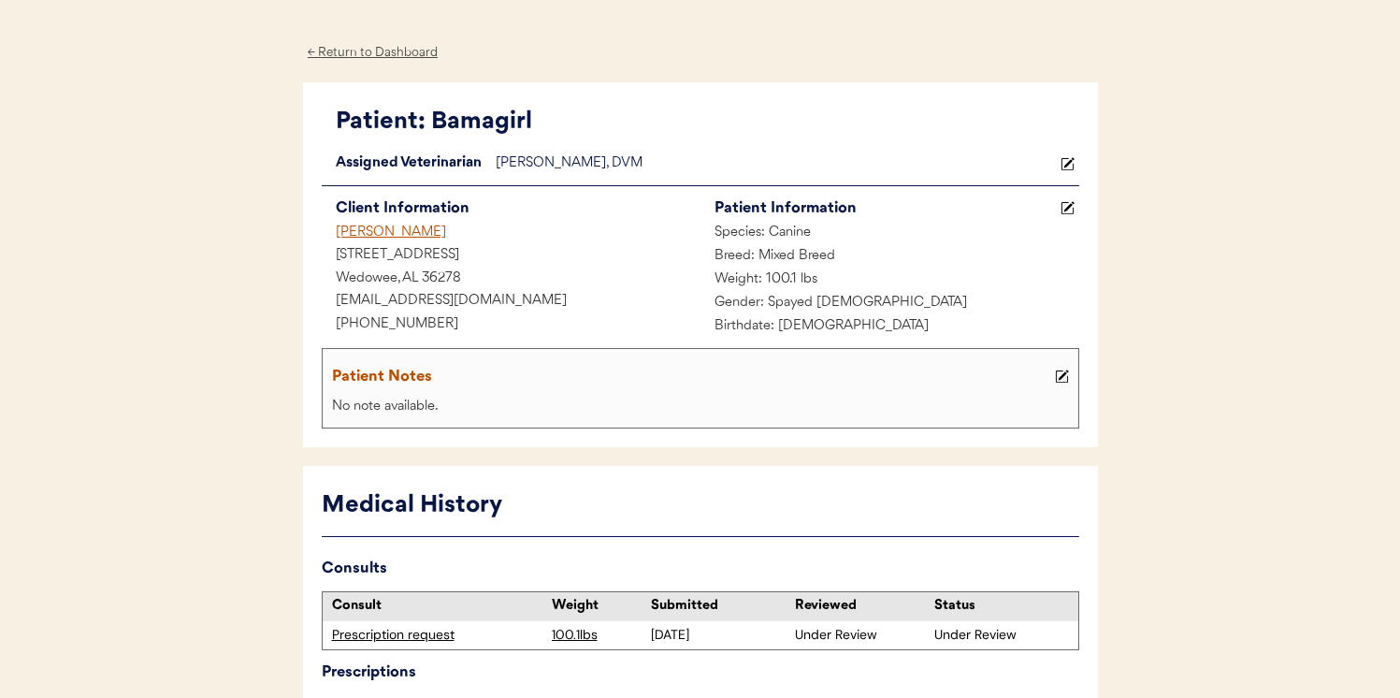
scroll to position [19, 0]
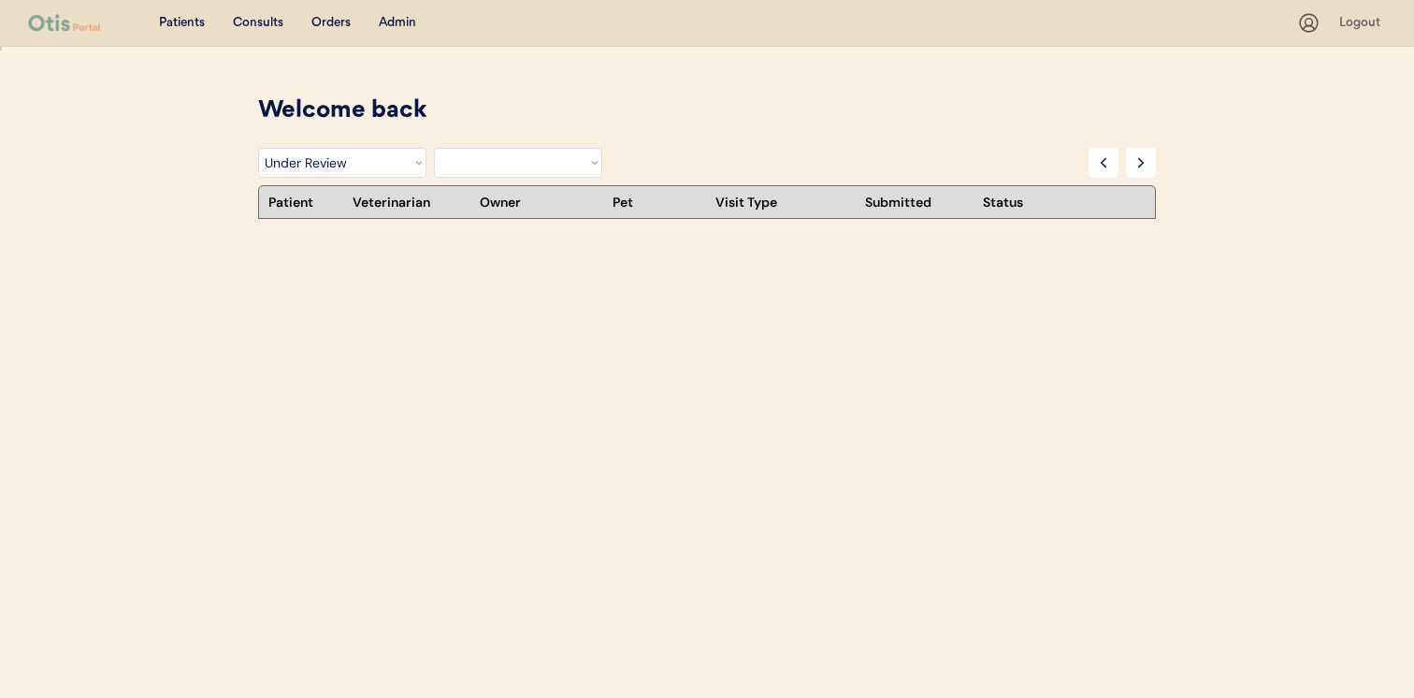
select select ""under_review""
select select ""BLANK_1427118194589""
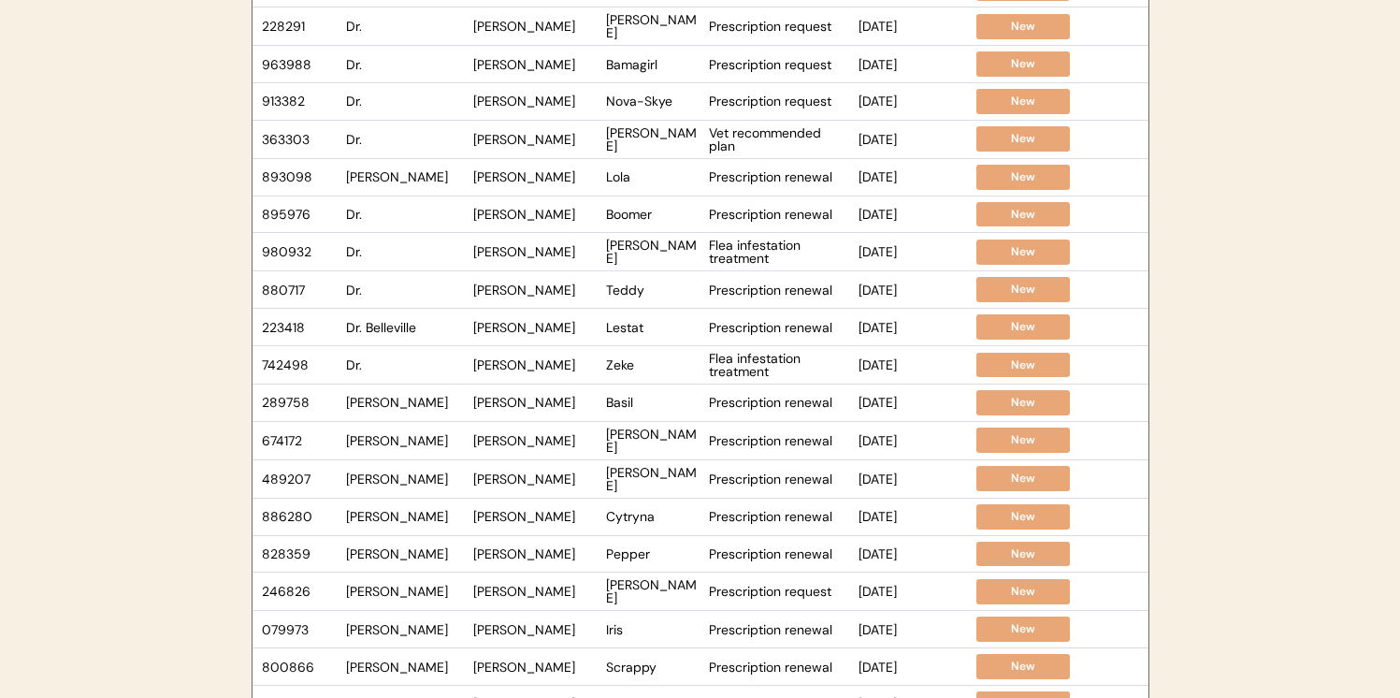
scroll to position [7, 0]
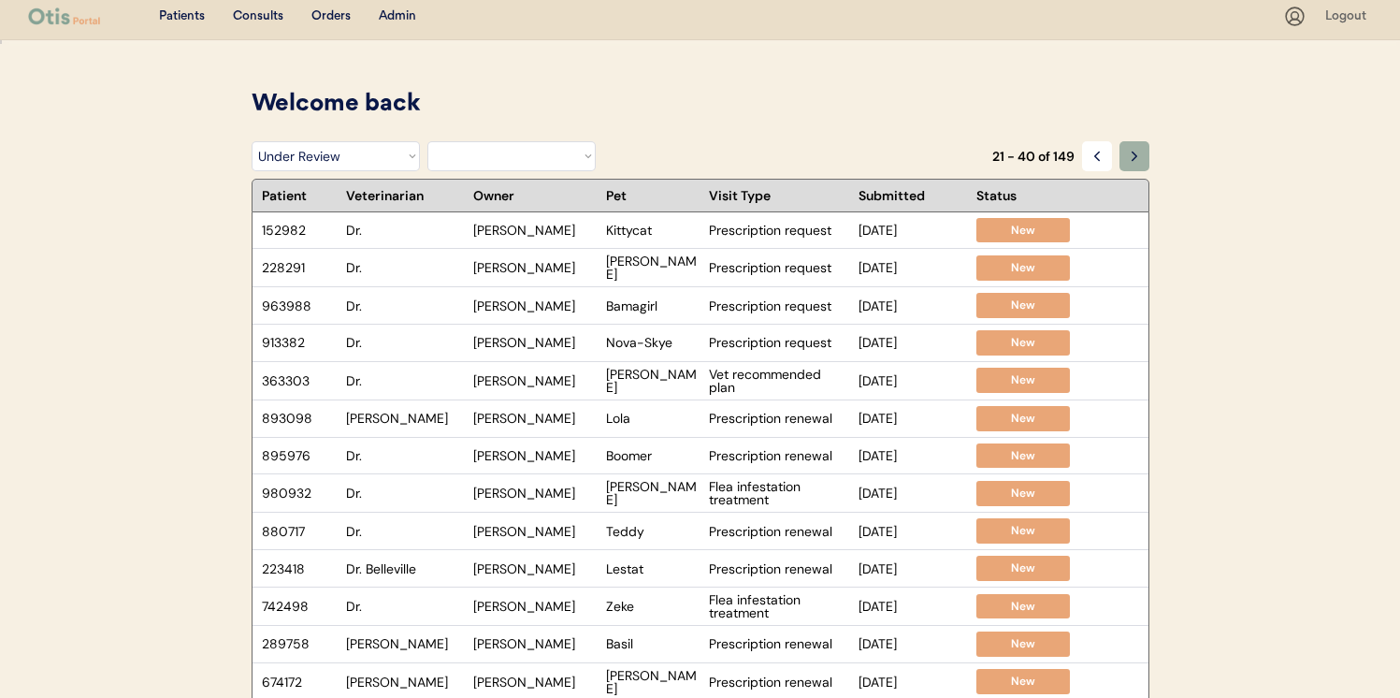
click at [1135, 158] on icon at bounding box center [1134, 156] width 15 height 15
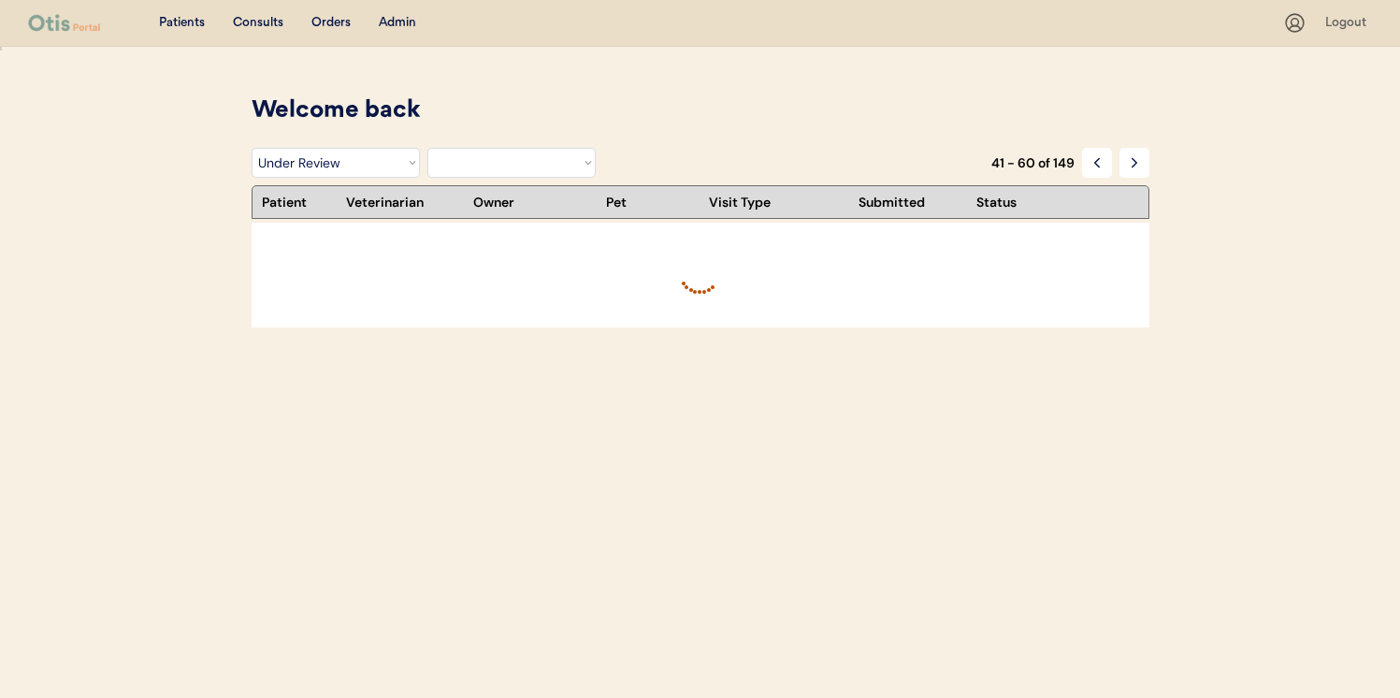
scroll to position [0, 0]
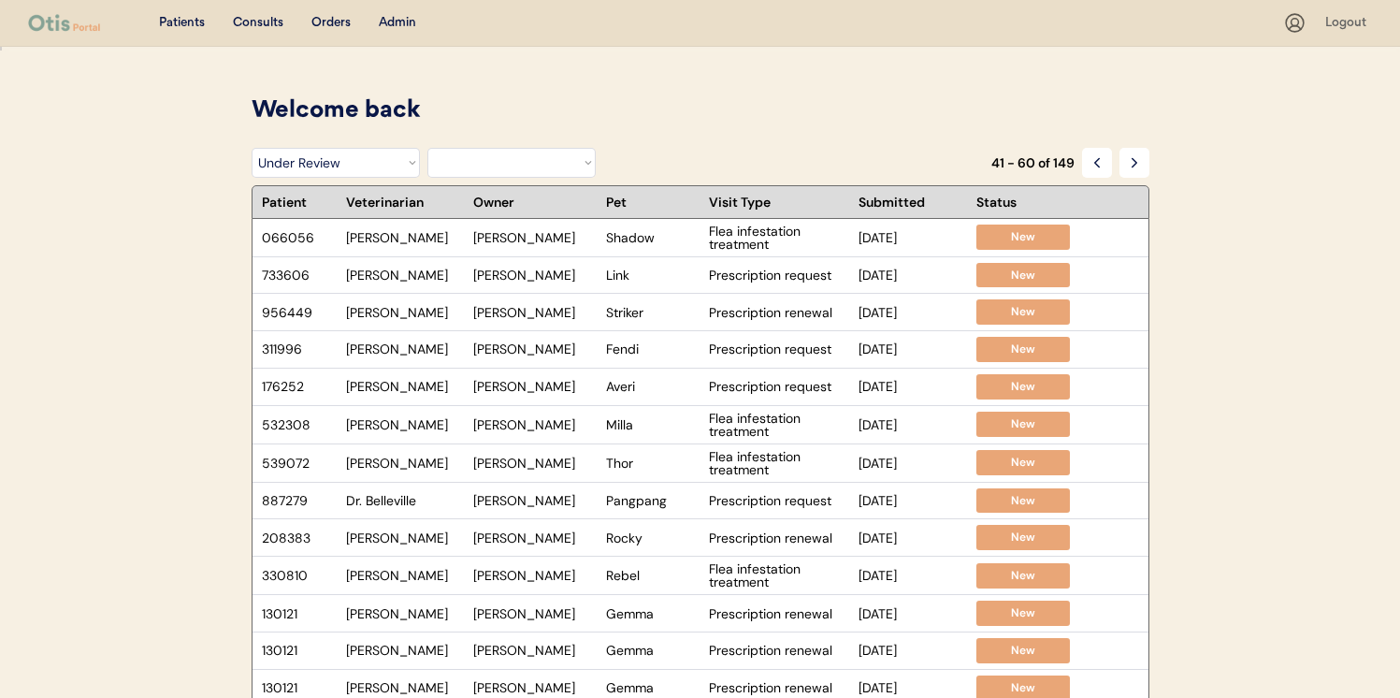
click at [1079, 160] on div "41 - 60 of 149" at bounding box center [1070, 163] width 158 height 30
click at [1102, 175] on button at bounding box center [1097, 163] width 30 height 30
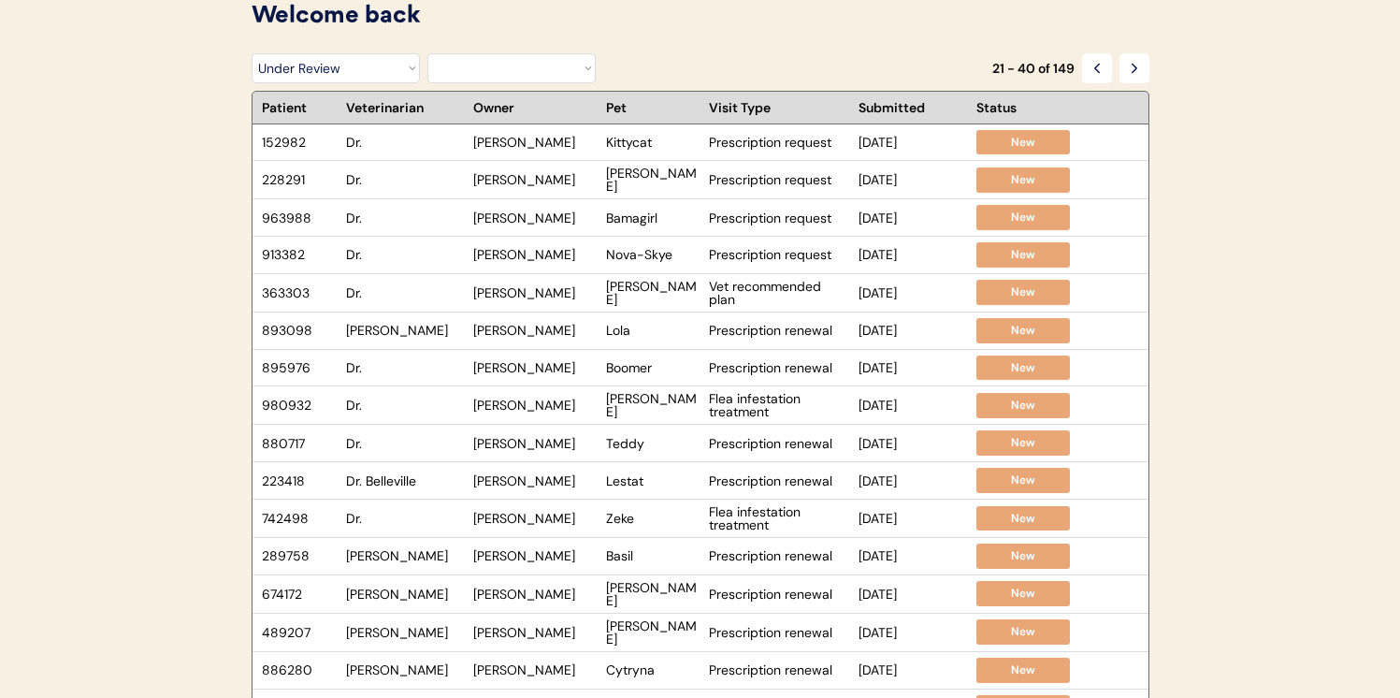
scroll to position [96, 0]
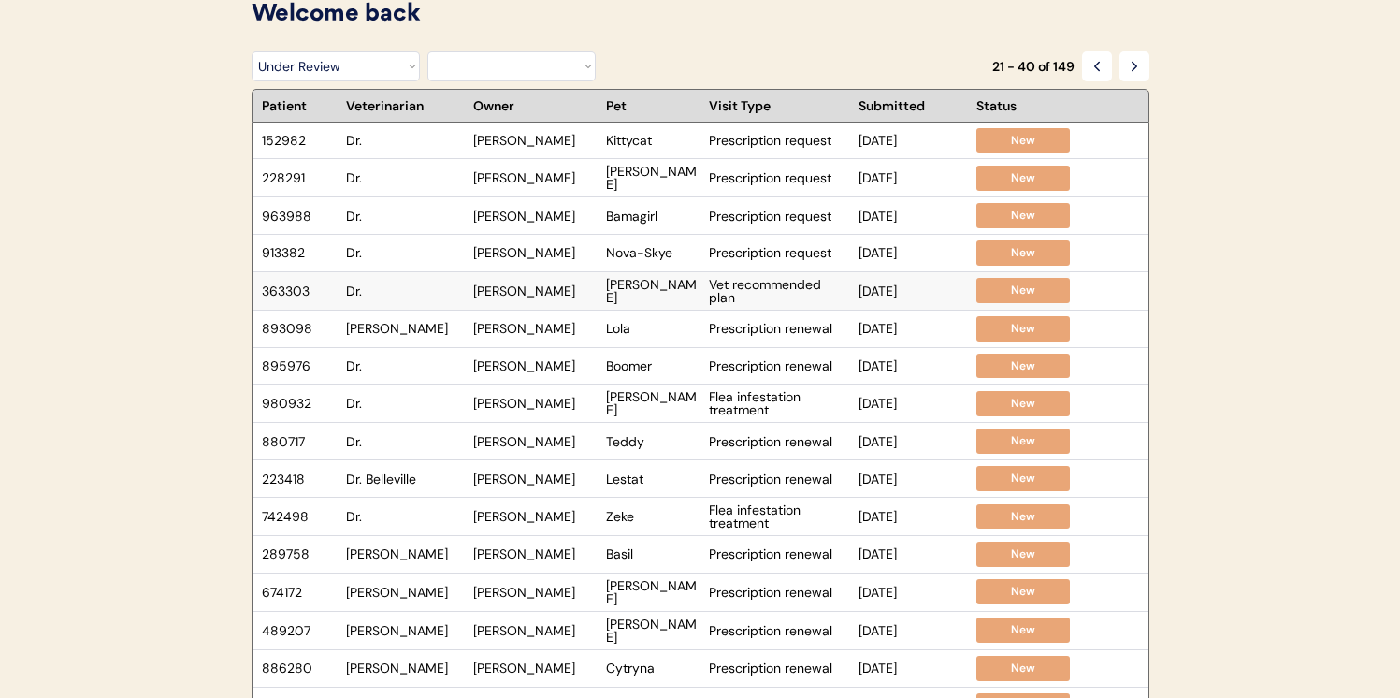
click at [404, 281] on div "363303 Dr. Angela Hoffman Rocco Vet recommended plan Sep 5, 2025 New" at bounding box center [660, 290] width 817 height 37
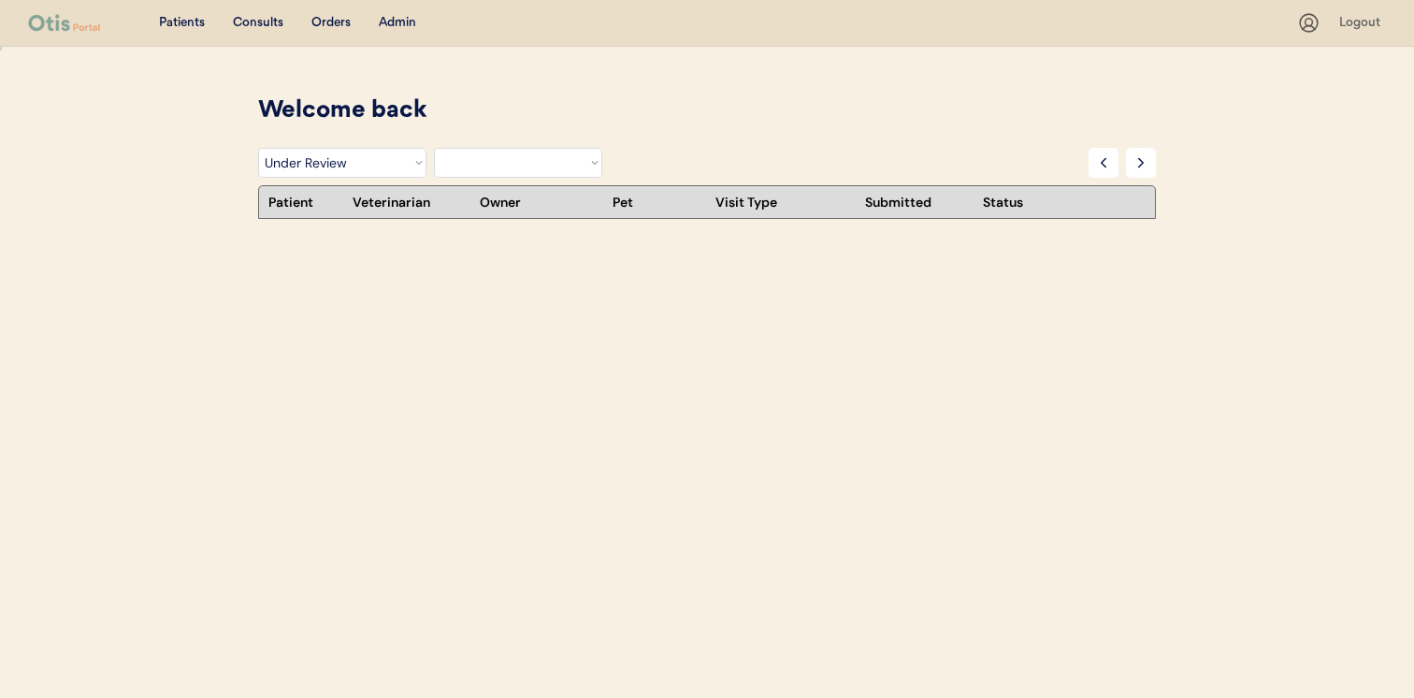
select select ""under_review""
select select ""BLANK_1427118194589""
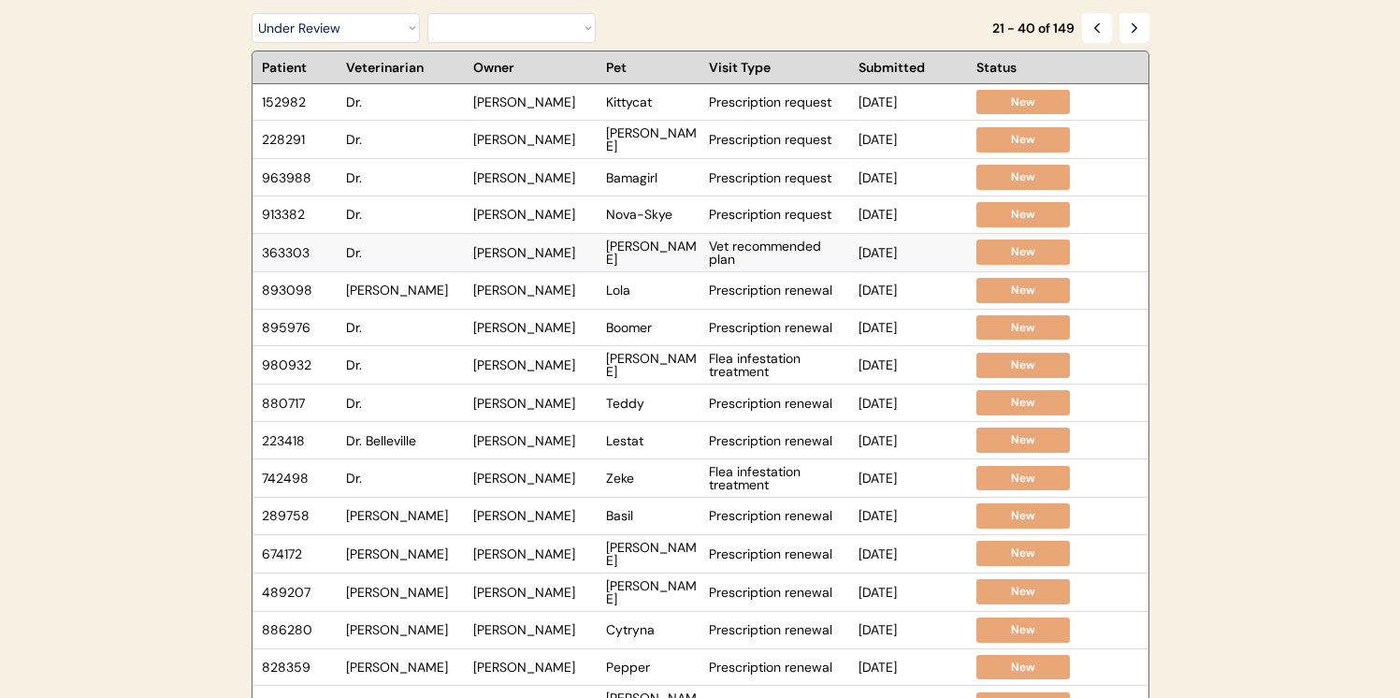
scroll to position [357, 0]
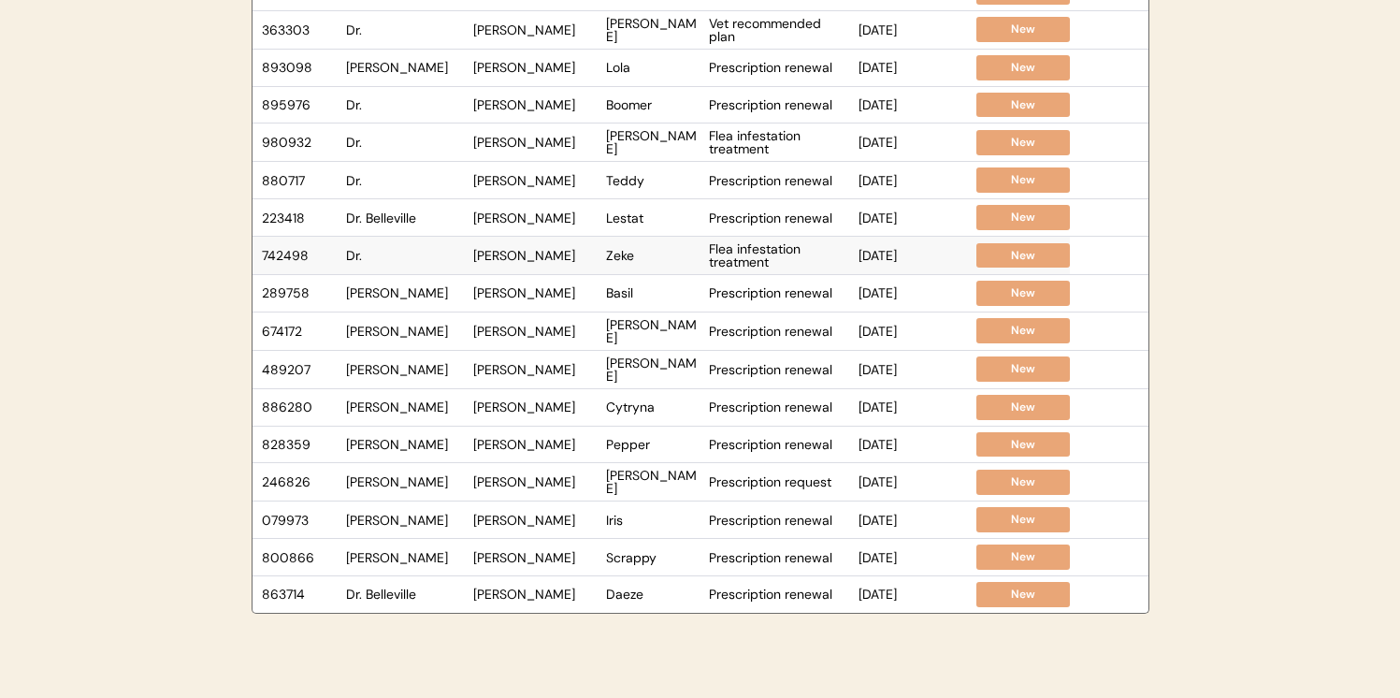
click at [423, 254] on div "Dr." at bounding box center [405, 255] width 118 height 13
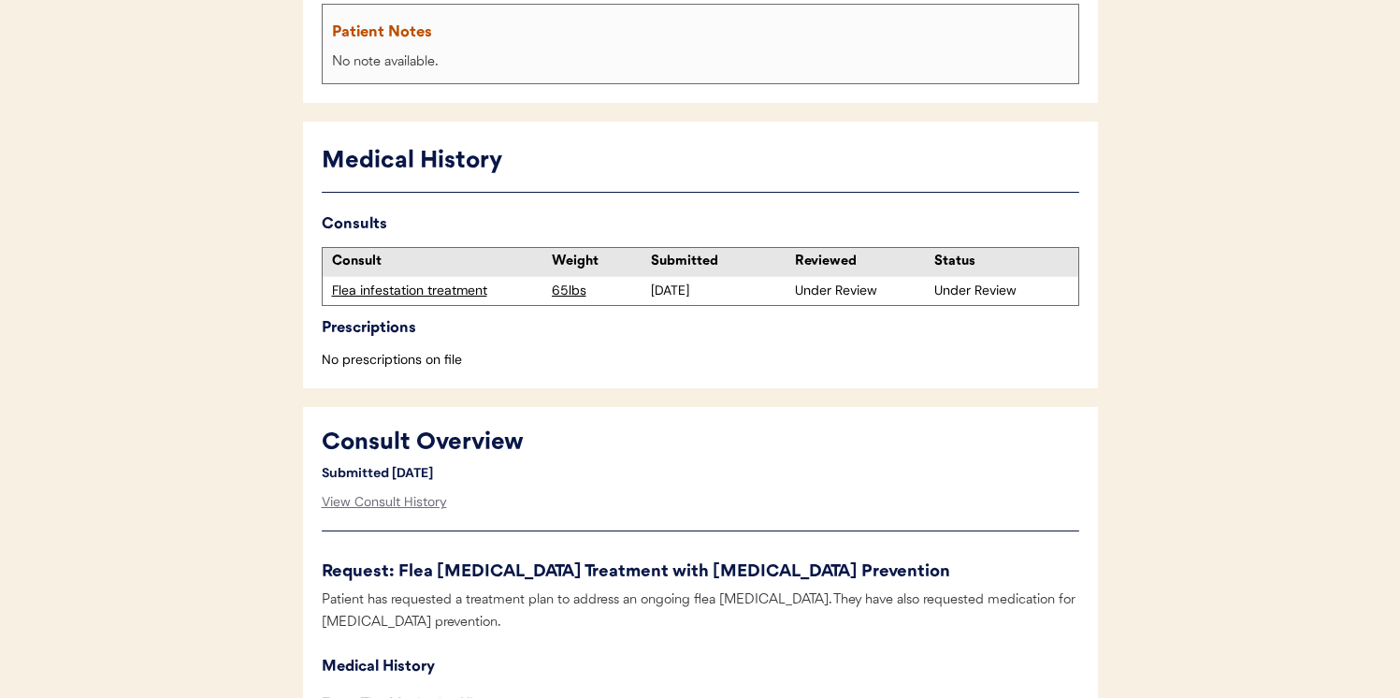
scroll to position [516, 0]
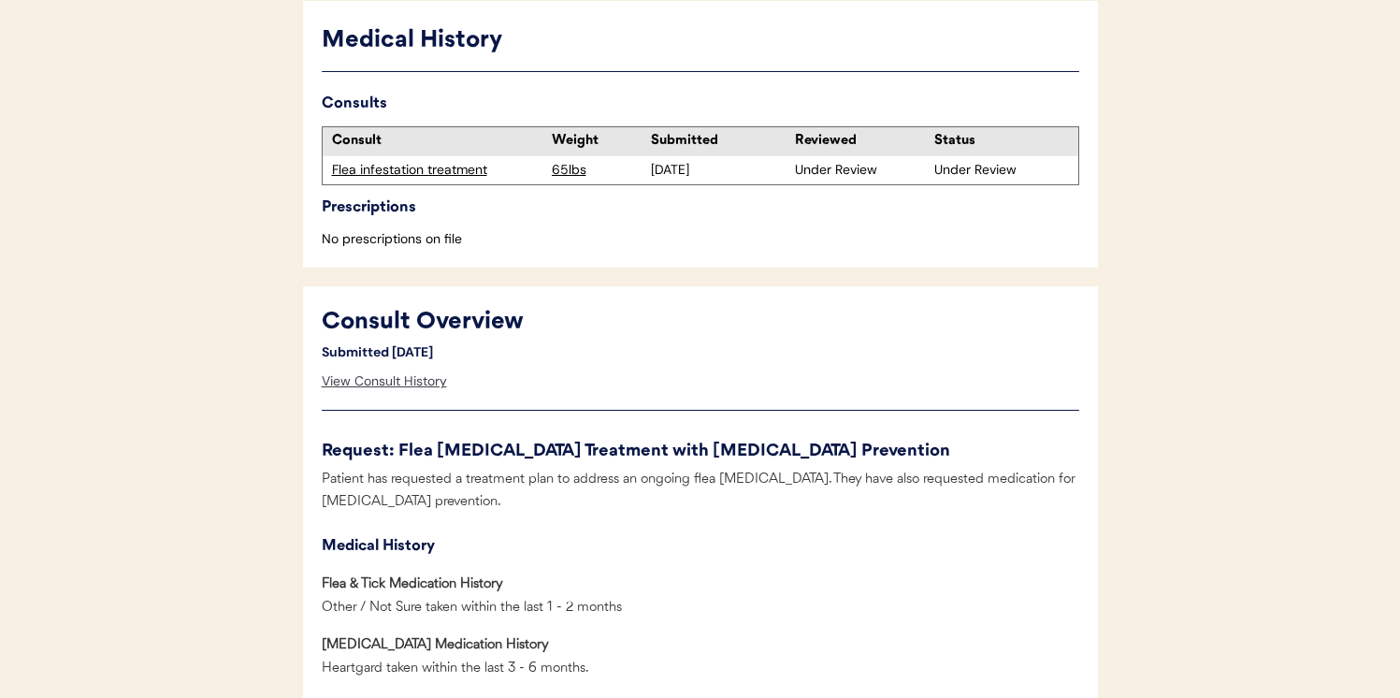
click at [403, 382] on div "View Consult History" at bounding box center [384, 381] width 125 height 37
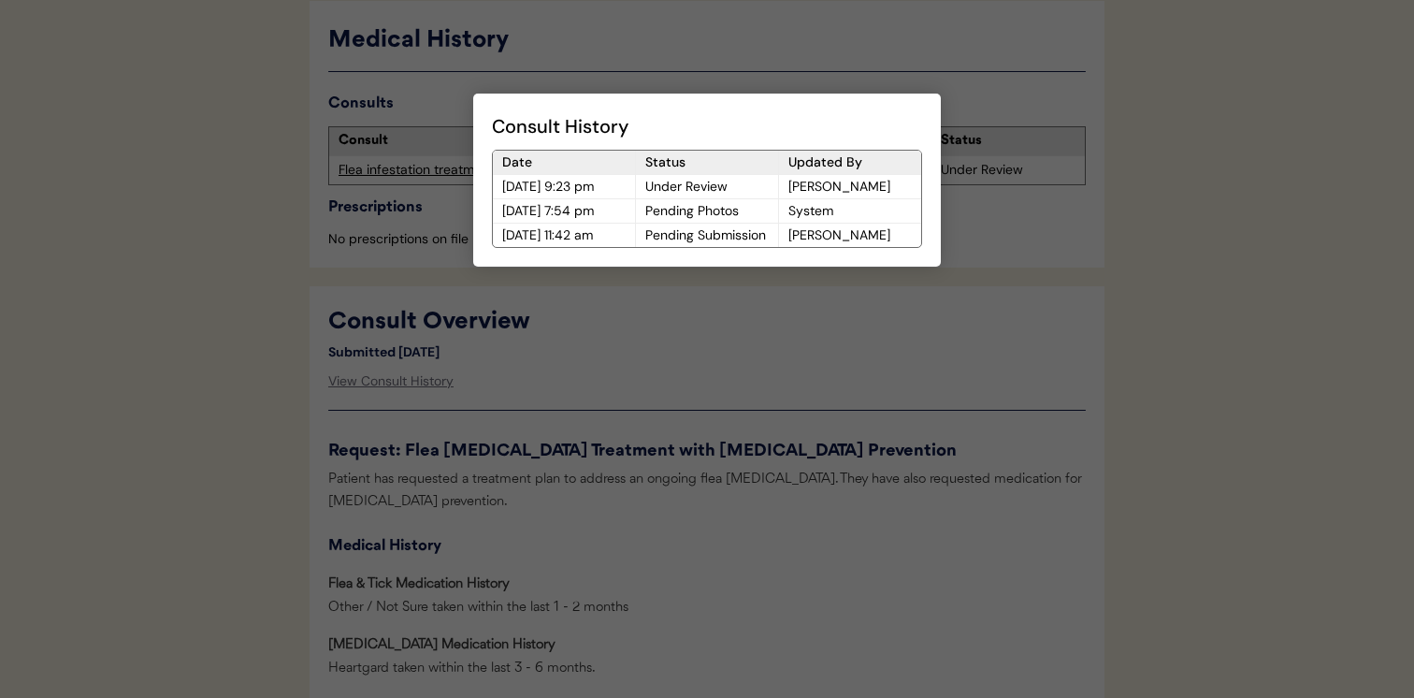
click at [655, 433] on div at bounding box center [707, 349] width 1414 height 698
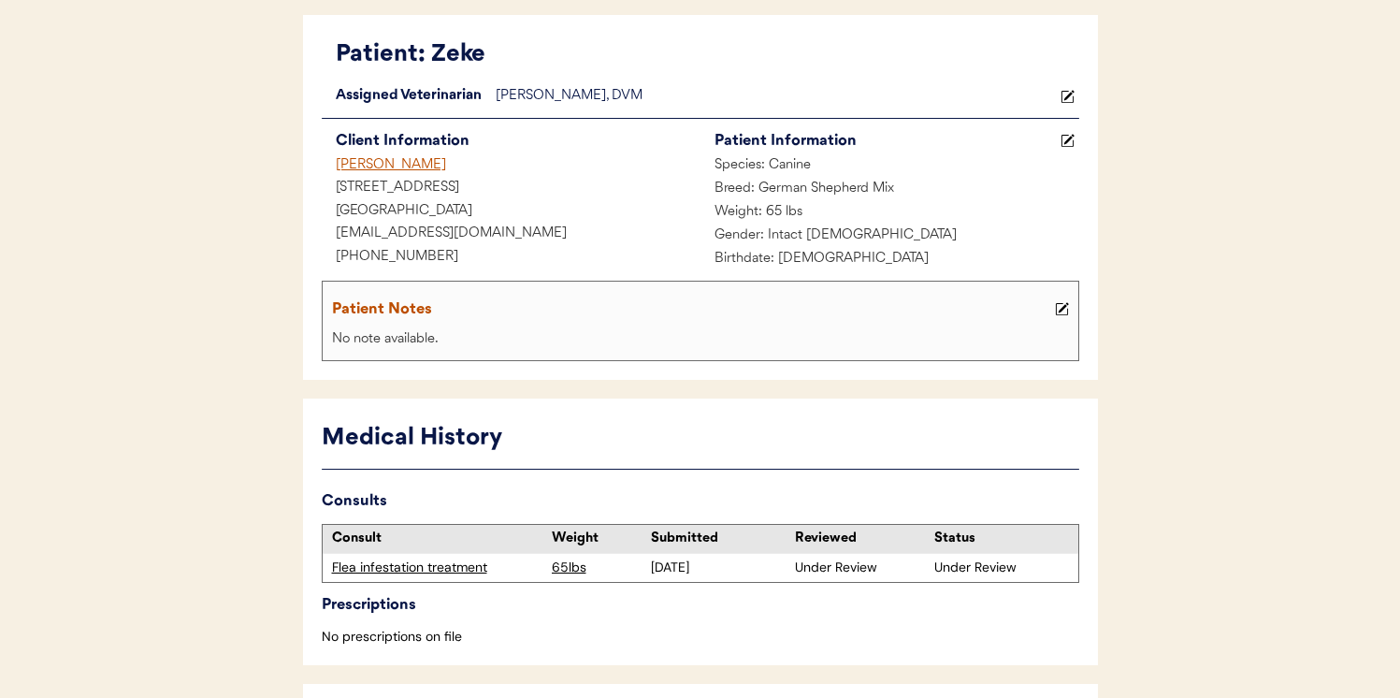
scroll to position [0, 0]
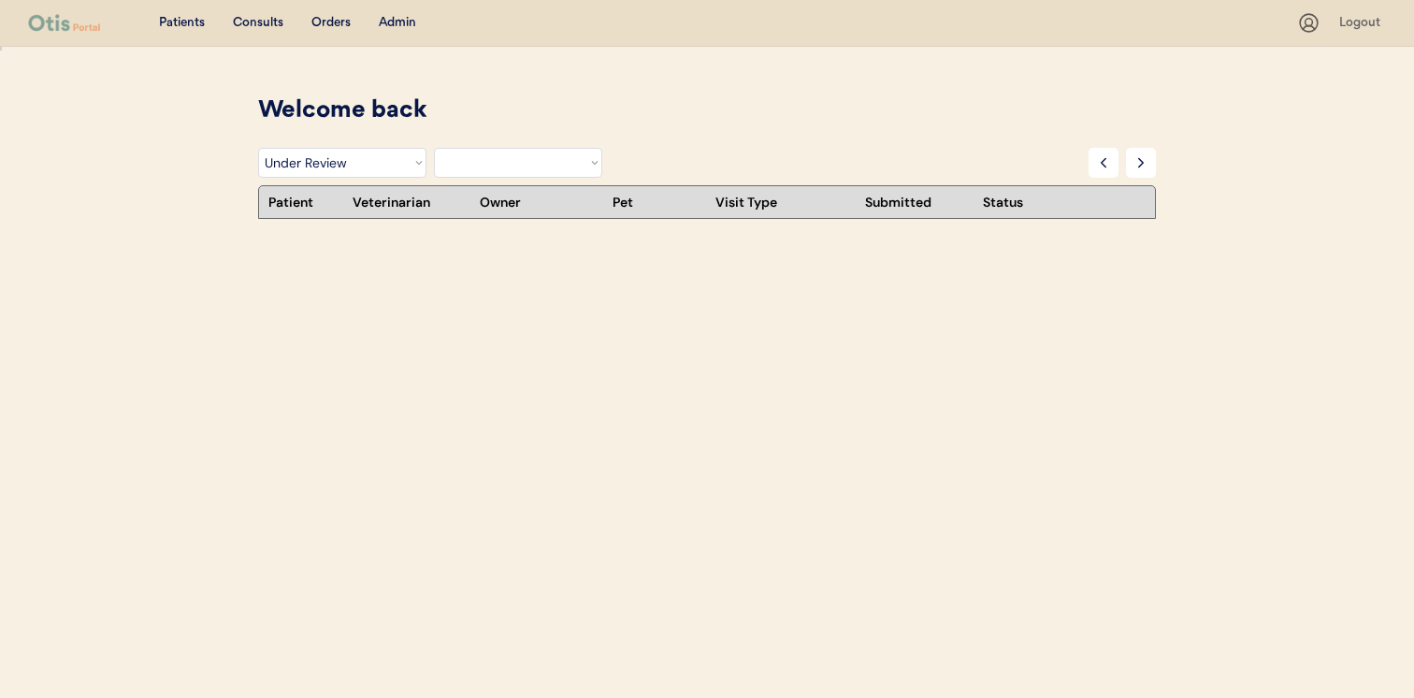
select select ""under_review""
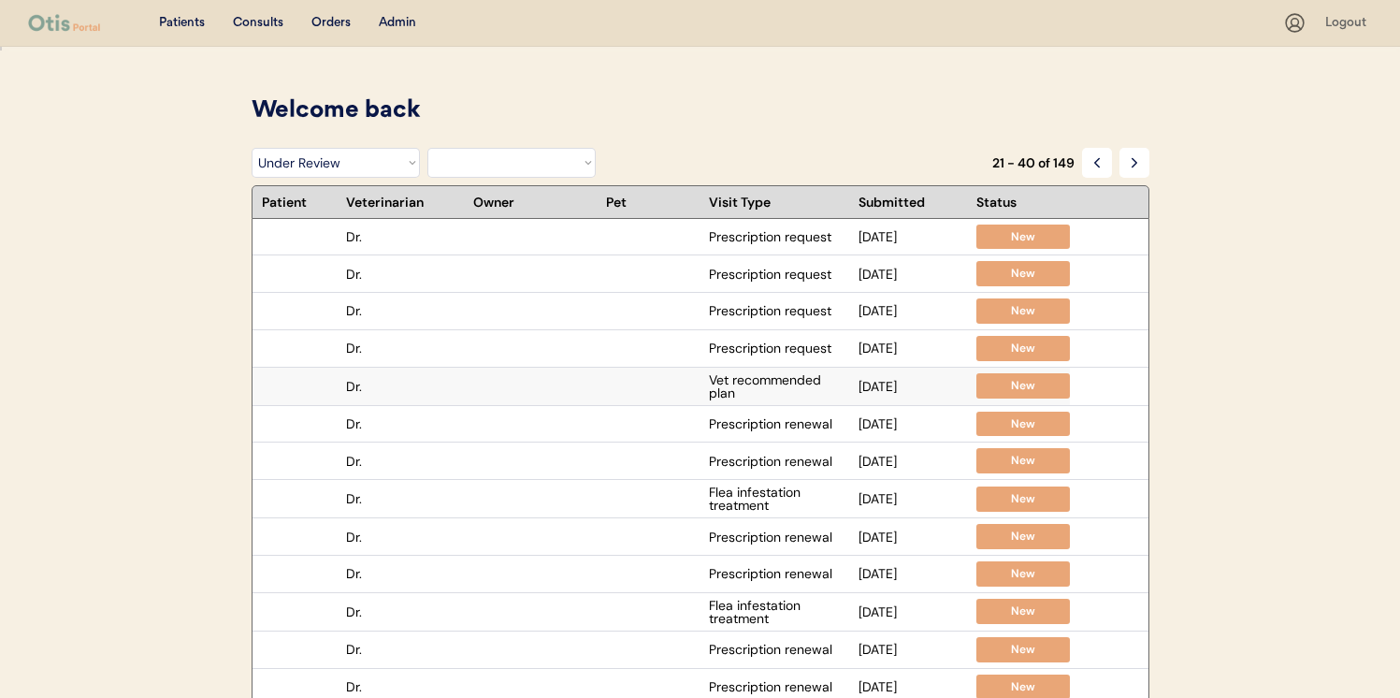
scroll to position [13, 0]
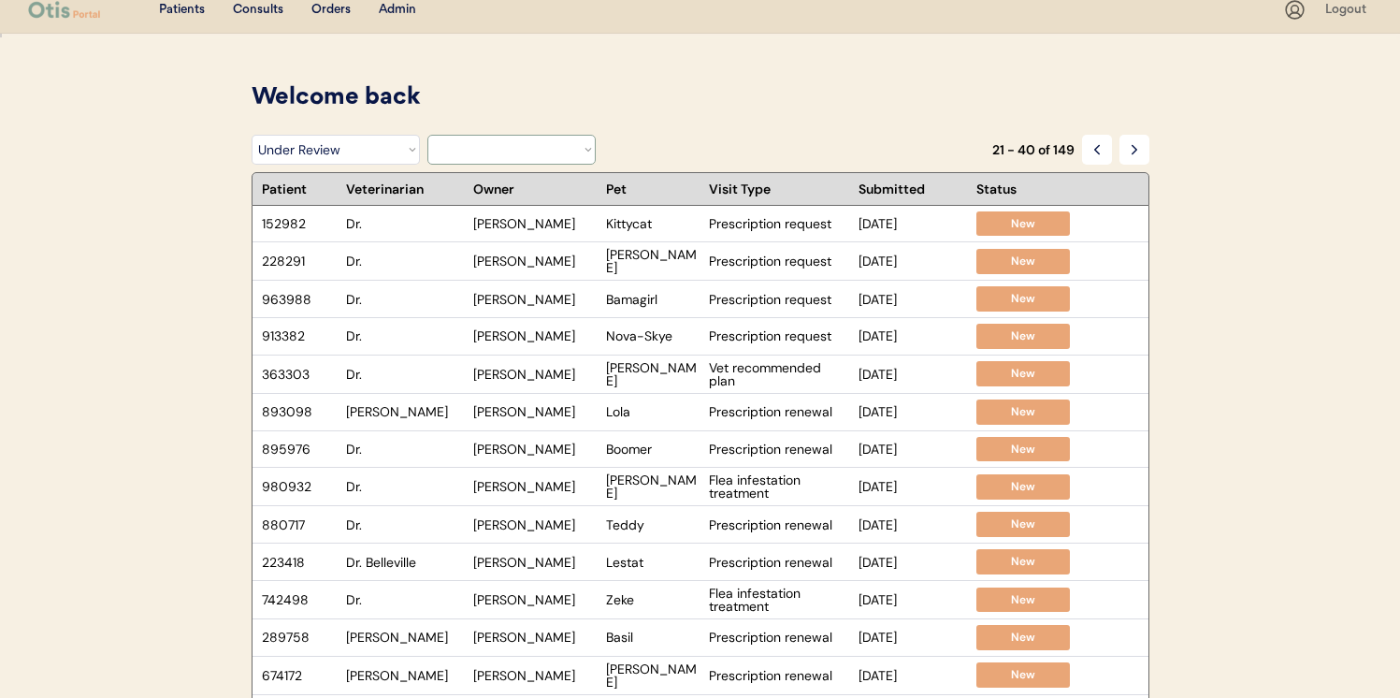
click at [554, 154] on select "Filter by Veterinarian [PERSON_NAME], DVM [PERSON_NAME], DVM Dr. [PERSON_NAME],…" at bounding box center [511, 150] width 168 height 30
click at [427, 135] on select "Filter by Veterinarian [PERSON_NAME], DVM [PERSON_NAME], DVM Dr. [PERSON_NAME],…" at bounding box center [511, 150] width 168 height 30
click at [641, 152] on div "Filter by Status Pending Photos Under Review Pending Video Call Video Call Sche…" at bounding box center [701, 153] width 898 height 37
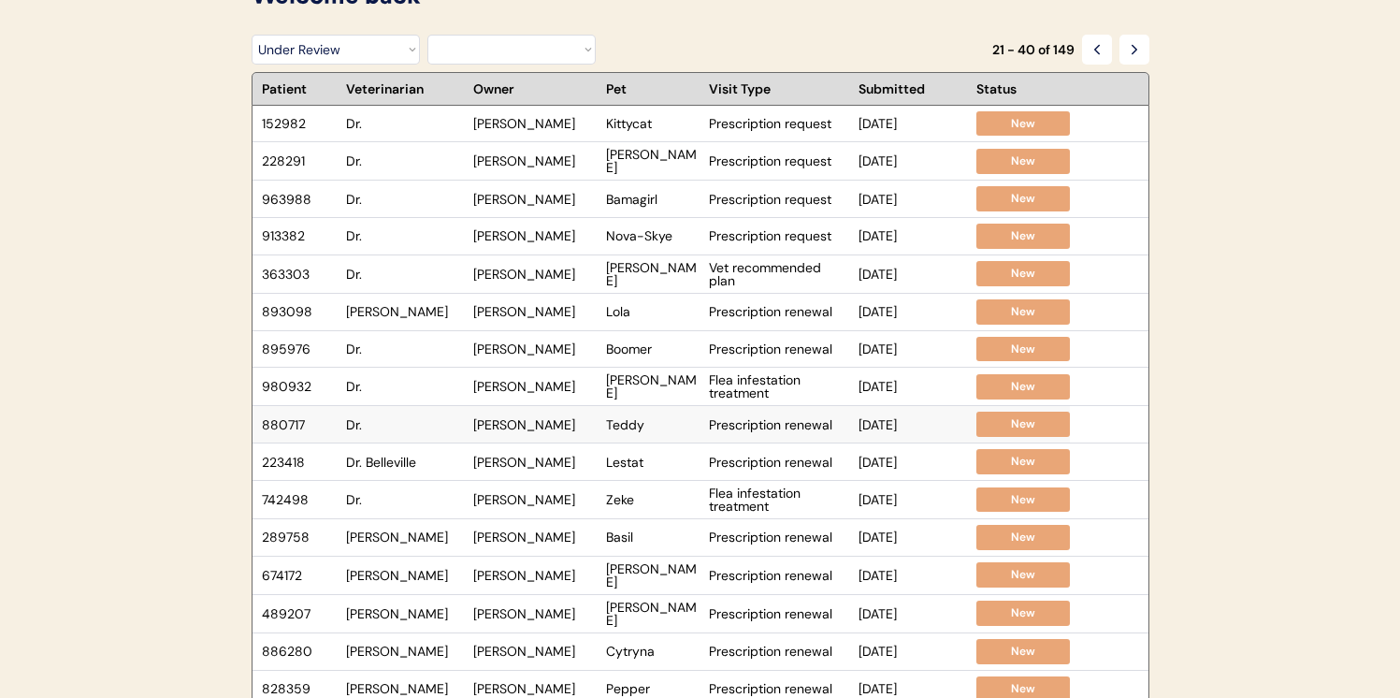
scroll to position [0, 0]
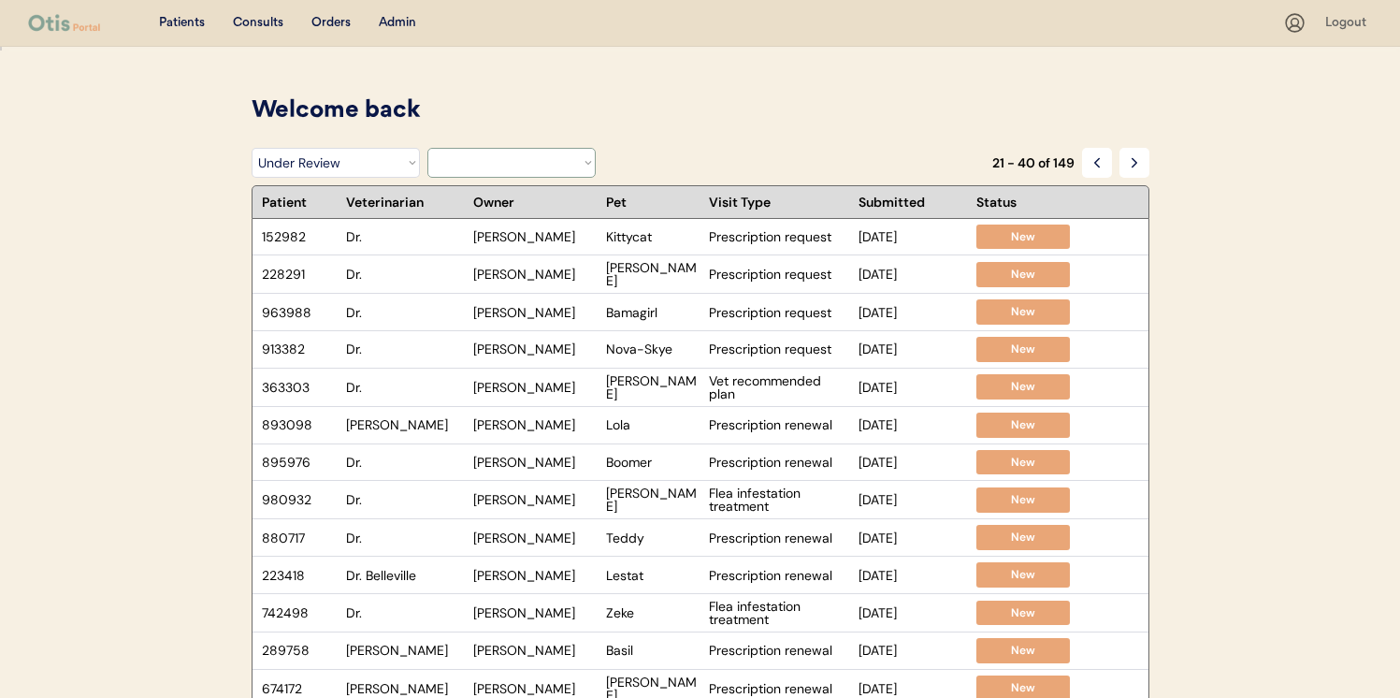
click at [569, 160] on select "Filter by Veterinarian [PERSON_NAME], DVM [PERSON_NAME], DVM Dr. [PERSON_NAME],…" at bounding box center [511, 163] width 168 height 30
click at [427, 148] on select "Filter by Veterinarian [PERSON_NAME], DVM [PERSON_NAME], DVM Dr. [PERSON_NAME],…" at bounding box center [511, 163] width 168 height 30
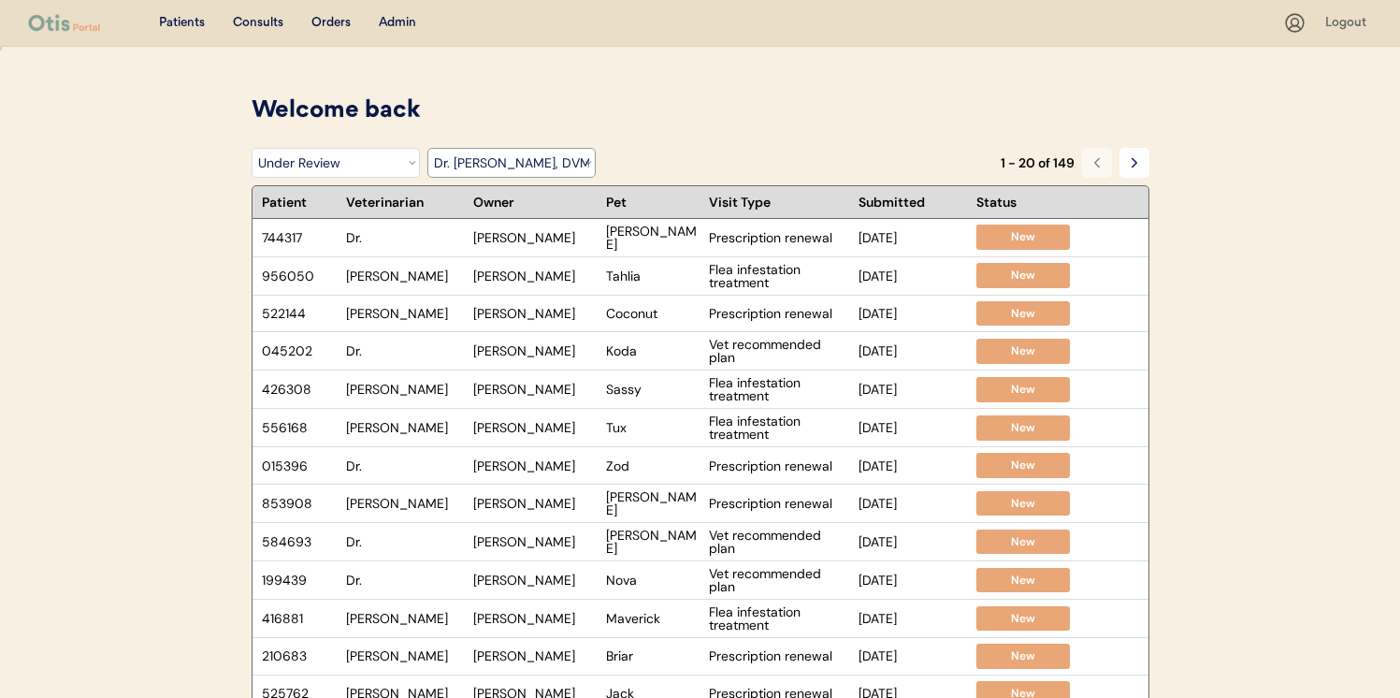
click at [549, 170] on select "Filter by Veterinarian [PERSON_NAME], DVM [PERSON_NAME], DVM Dr. [PERSON_NAME],…" at bounding box center [511, 163] width 168 height 30
click at [427, 148] on select "Filter by Veterinarian [PERSON_NAME], DVM [PERSON_NAME], DVM Dr. [PERSON_NAME],…" at bounding box center [511, 163] width 168 height 30
click at [535, 168] on select "Filter by Veterinarian [PERSON_NAME], DVM [PERSON_NAME], DVM Dr. [PERSON_NAME],…" at bounding box center [511, 163] width 168 height 30
click at [427, 148] on select "Filter by Veterinarian [PERSON_NAME], DVM [PERSON_NAME], DVM Dr. [PERSON_NAME],…" at bounding box center [511, 163] width 168 height 30
click at [536, 165] on select "Filter by Veterinarian [PERSON_NAME], DVM [PERSON_NAME], DVM Dr. [PERSON_NAME],…" at bounding box center [511, 163] width 168 height 30
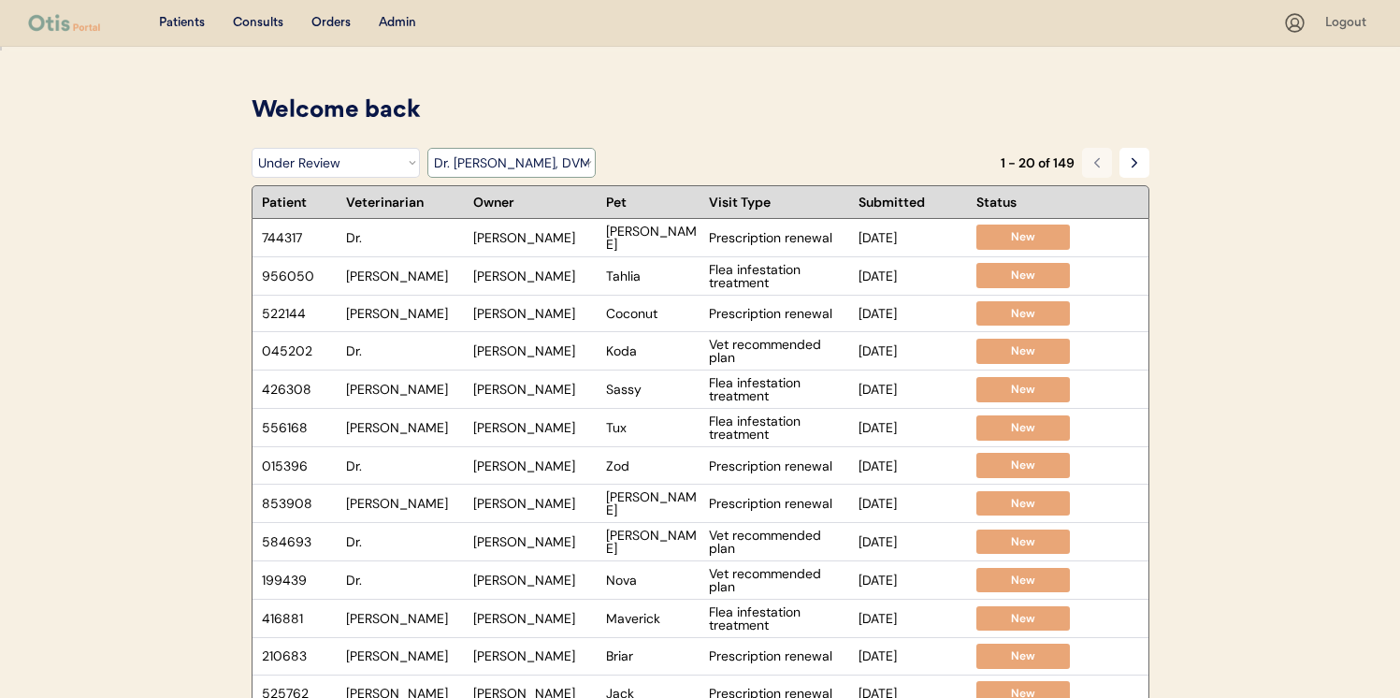
click at [427, 148] on select "Filter by Veterinarian [PERSON_NAME], DVM [PERSON_NAME], DVM Dr. [PERSON_NAME],…" at bounding box center [511, 163] width 168 height 30
click at [489, 164] on select "Filter by Veterinarian [PERSON_NAME], DVM [PERSON_NAME], DVM Dr. [PERSON_NAME],…" at bounding box center [511, 163] width 168 height 30
click at [427, 148] on select "Filter by Veterinarian [PERSON_NAME], DVM [PERSON_NAME], DVM Dr. [PERSON_NAME],…" at bounding box center [511, 163] width 168 height 30
click at [504, 155] on select "Filter by Veterinarian [PERSON_NAME], DVM [PERSON_NAME], DVM Dr. [PERSON_NAME],…" at bounding box center [511, 163] width 168 height 30
select select ""dr__erin_belleville""
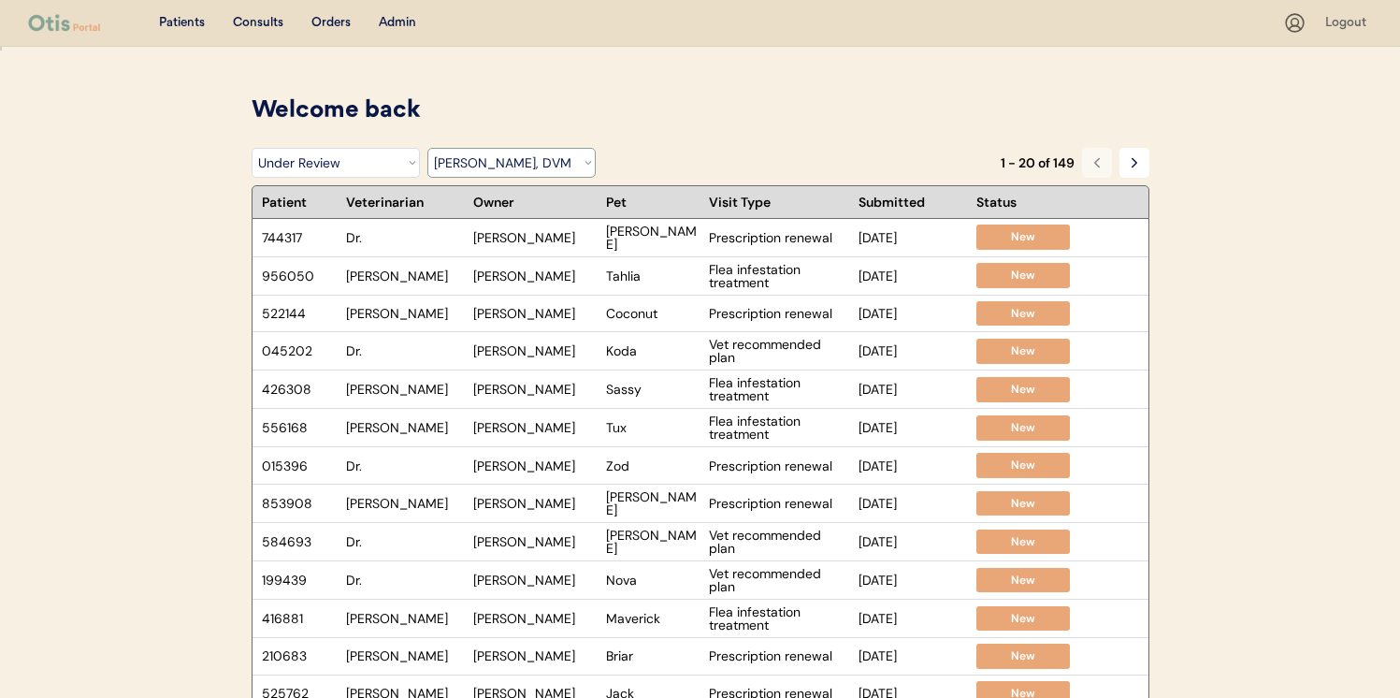
click at [427, 148] on select "Filter by Veterinarian [PERSON_NAME], DVM [PERSON_NAME], DVM Dr. [PERSON_NAME],…" at bounding box center [511, 163] width 168 height 30
click at [526, 127] on div "Welcome back" at bounding box center [701, 112] width 898 height 36
click at [389, 159] on select "Filter by Status Pending Photos Under Review Pending Video Call Video Call Sche…" at bounding box center [336, 163] width 168 height 30
click at [252, 148] on select "Filter by Status Pending Photos Under Review Pending Video Call Video Call Sche…" at bounding box center [336, 163] width 168 height 30
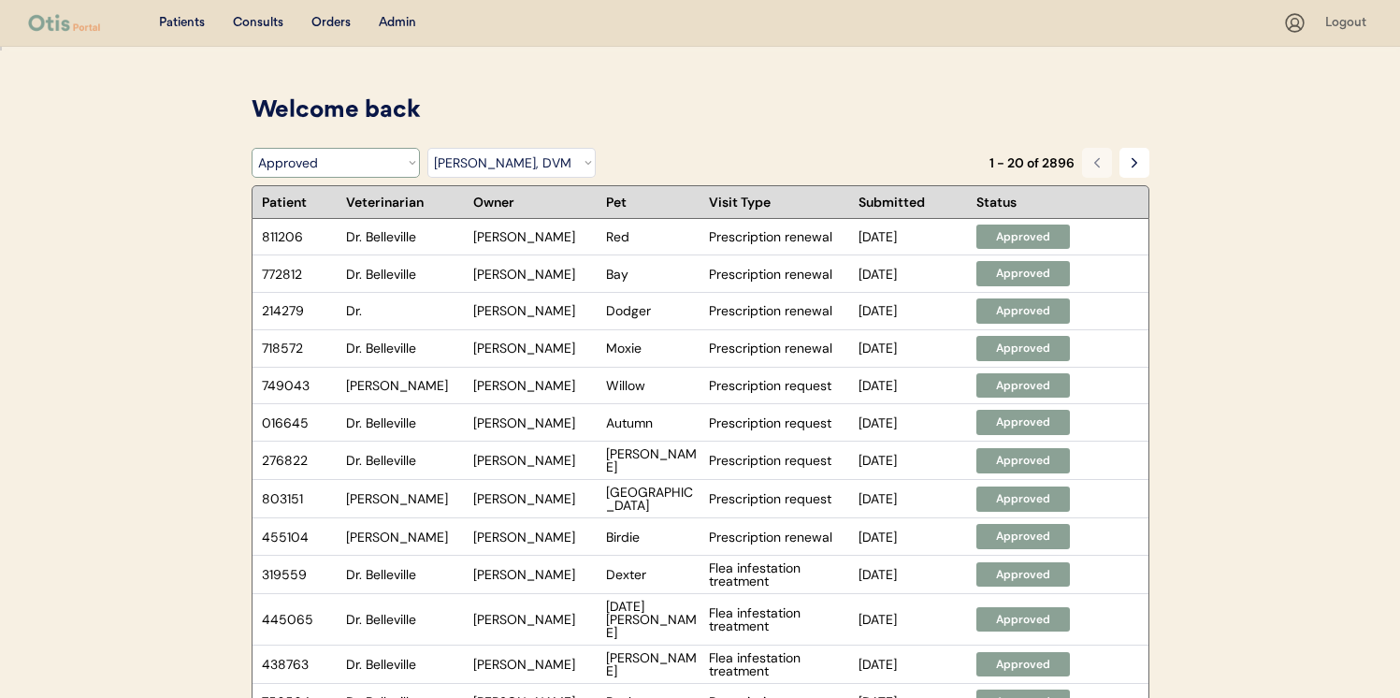
click at [407, 160] on select "Filter by Status Pending Photos Under Review Pending Video Call Video Call Sche…" at bounding box center [336, 163] width 168 height 30
select select ""under_review""
click at [252, 148] on select "Filter by Status Pending Photos Under Review Pending Video Call Video Call Sche…" at bounding box center [336, 163] width 168 height 30
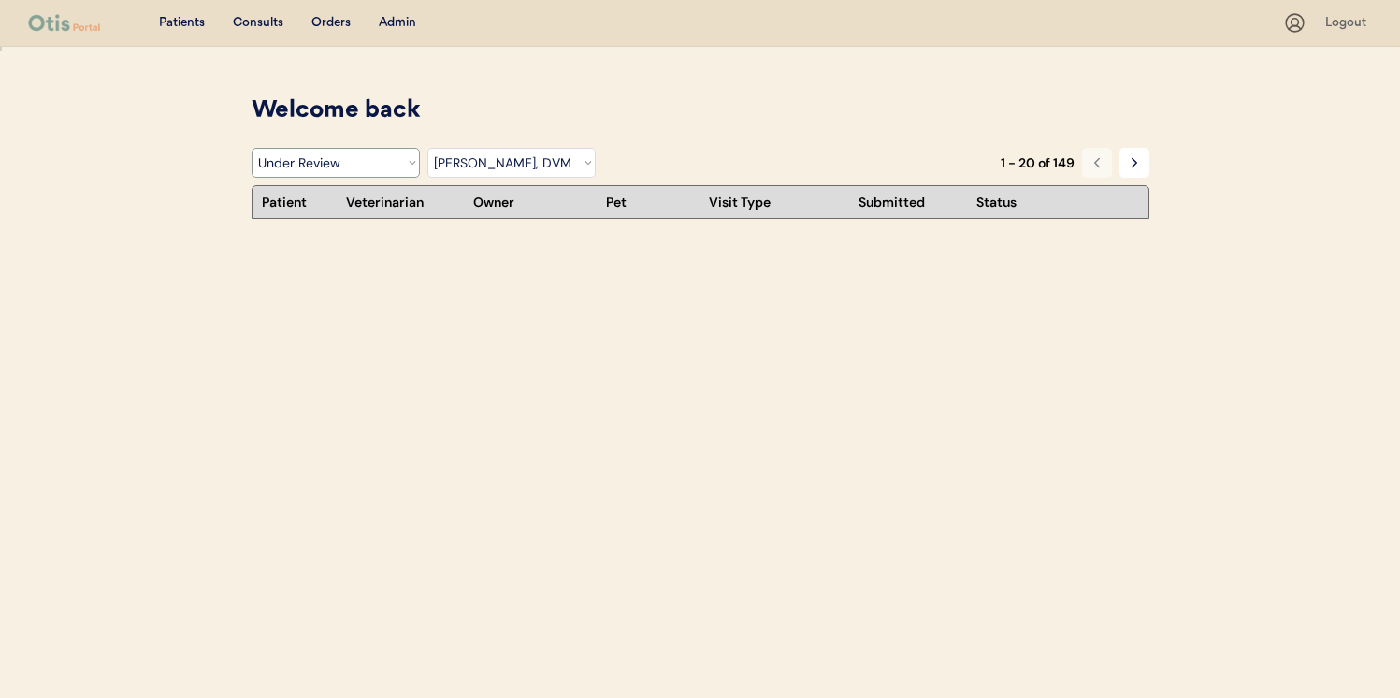
click at [556, 83] on div "Patients Consults Orders Admin Logout Welcome back Filter by Status Pending Pho…" at bounding box center [700, 349] width 1400 height 698
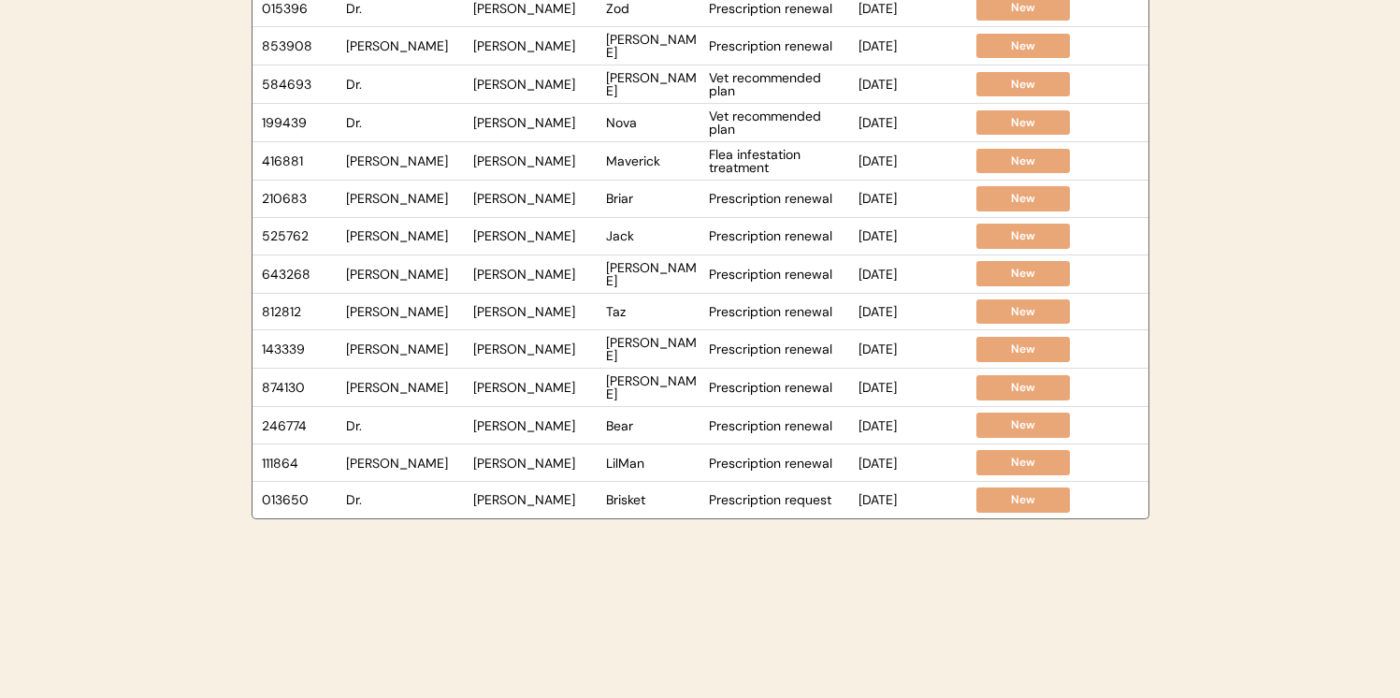
scroll to position [566, 0]
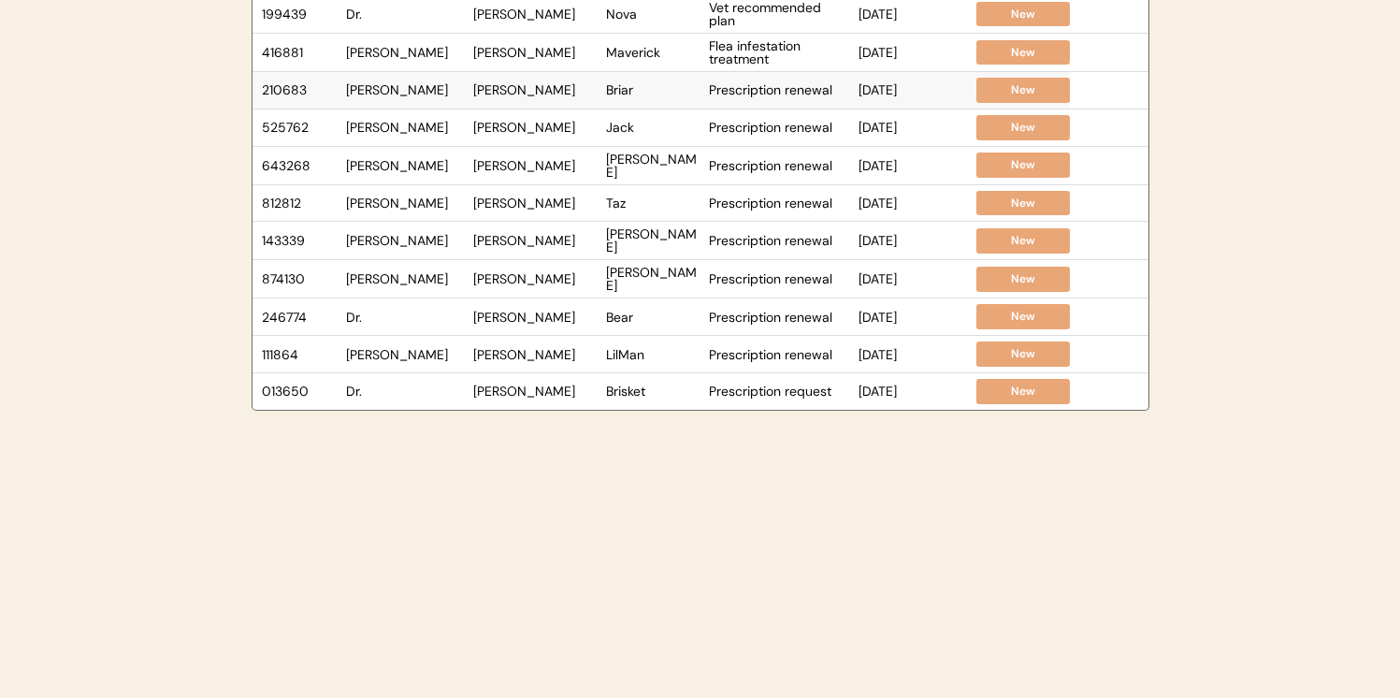
click at [450, 99] on div "210683 [PERSON_NAME] [PERSON_NAME] Briar Prescription renewal [DATE] New" at bounding box center [660, 90] width 817 height 36
